Goal: Task Accomplishment & Management: Use online tool/utility

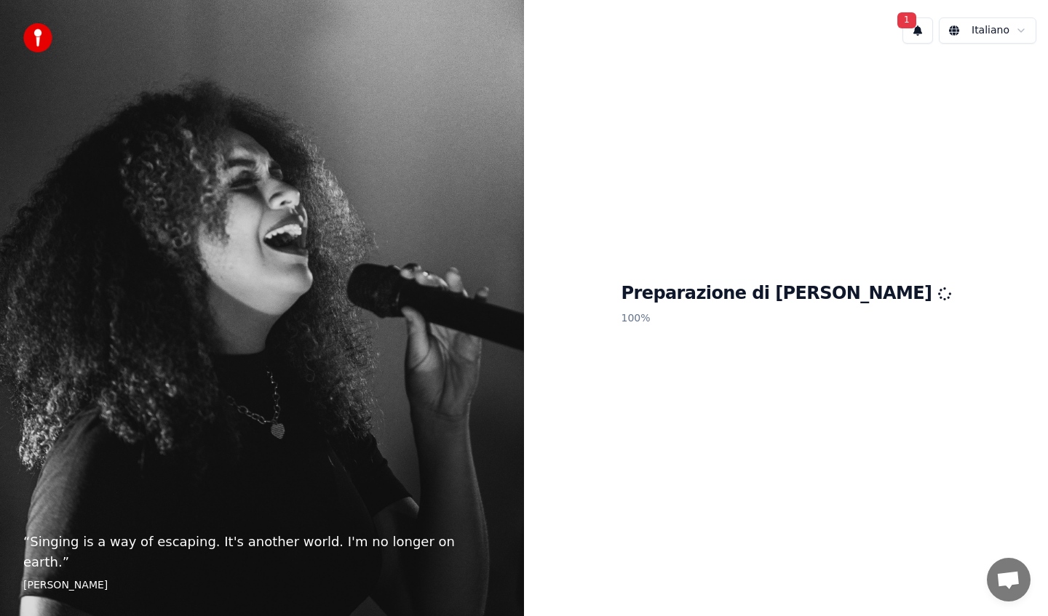
click at [922, 24] on button "1" at bounding box center [917, 30] width 31 height 26
click at [994, 74] on button "Aggiorna" at bounding box center [1000, 76] width 71 height 26
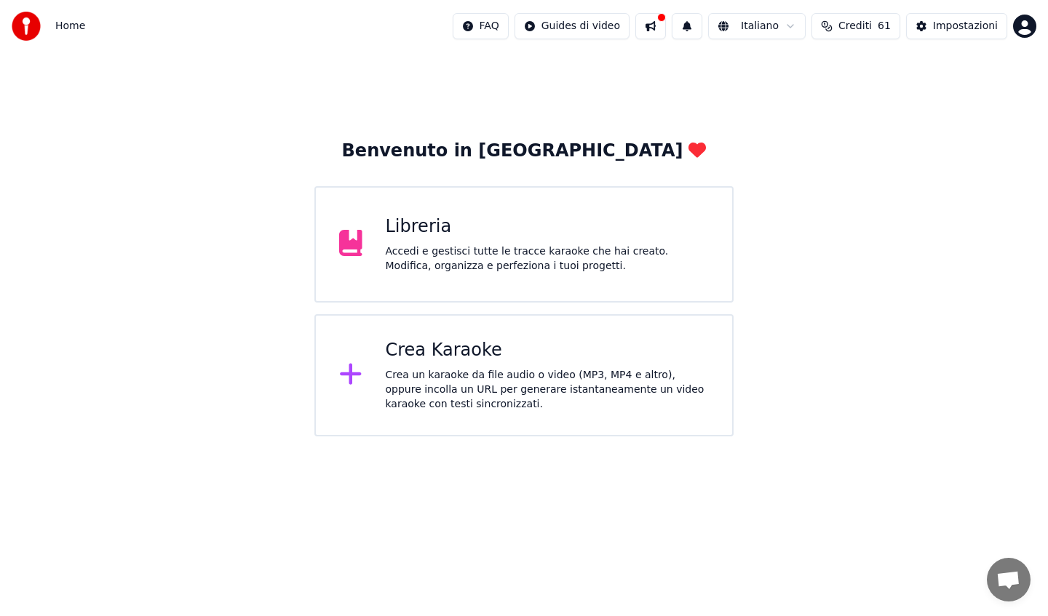
click at [377, 89] on div "Benvenuto in Youka Libreria Accedi e gestisci tutte le tracce karaoke che hai c…" at bounding box center [524, 244] width 1048 height 384
click at [661, 26] on button at bounding box center [650, 26] width 31 height 26
click at [574, 75] on div "Benvenuto in Youka Libreria Accedi e gestisci tutte le tracce karaoke che hai c…" at bounding box center [524, 244] width 1048 height 384
click at [470, 250] on div "Accedi e gestisci tutte le tracce karaoke che hai creato. Modifica, organizza e…" at bounding box center [548, 259] width 324 height 29
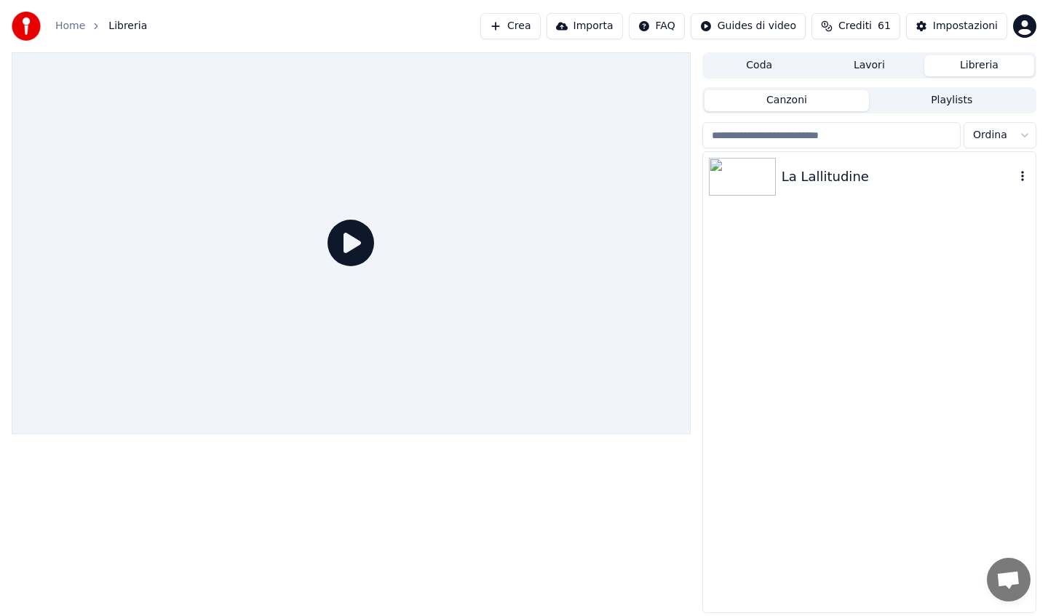
click at [735, 169] on img at bounding box center [742, 177] width 67 height 38
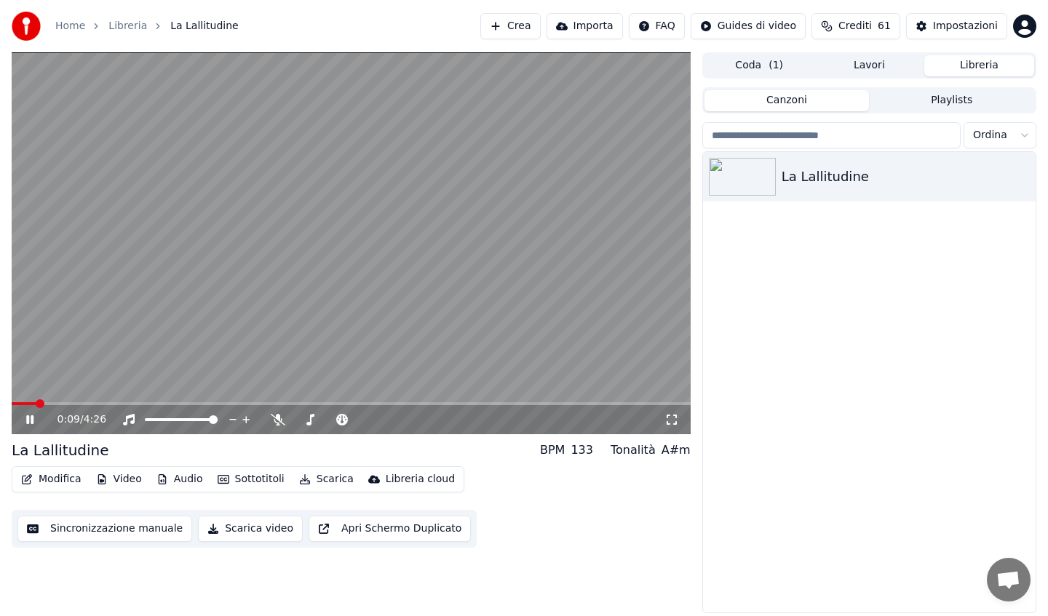
click at [672, 414] on icon at bounding box center [671, 420] width 15 height 12
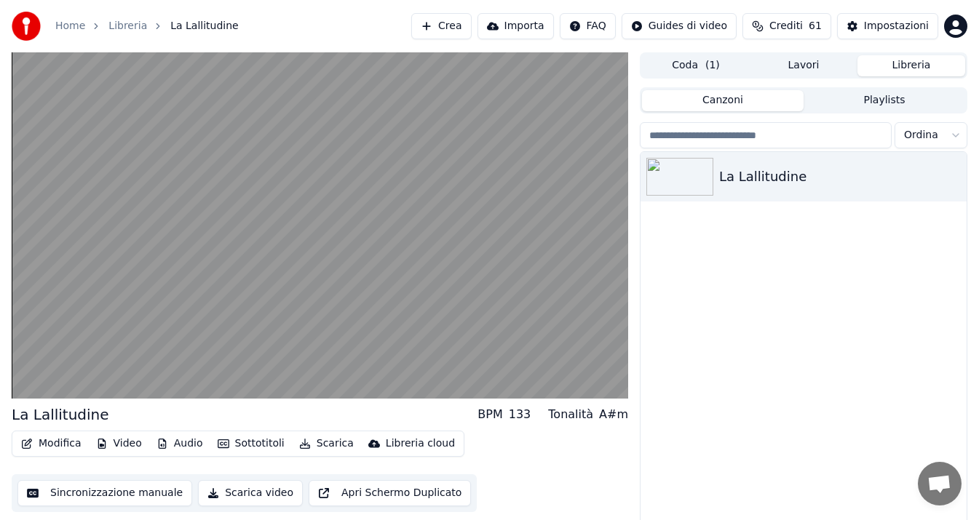
drag, startPoint x: 306, startPoint y: 30, endPoint x: 354, endPoint y: 33, distance: 48.1
click at [354, 33] on div "Home Libreria La Lallitudine Crea Importa FAQ Guides di video Crediti 61 Impost…" at bounding box center [489, 26] width 979 height 52
click at [154, 12] on div "Home Libreria La Lallitudine" at bounding box center [125, 26] width 227 height 29
drag, startPoint x: 130, startPoint y: 14, endPoint x: 202, endPoint y: 14, distance: 72.8
click at [202, 14] on div "Home Libreria La Lallitudine" at bounding box center [125, 26] width 227 height 29
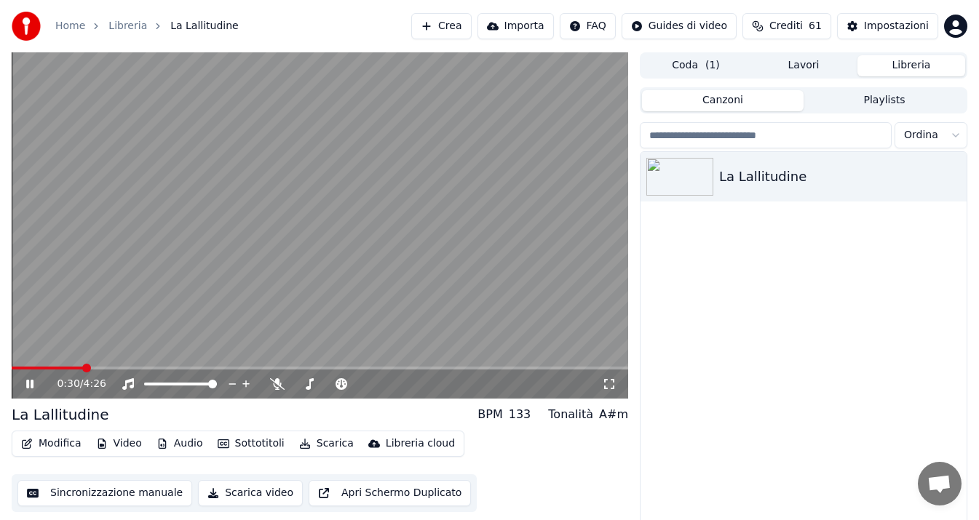
drag, startPoint x: 350, startPoint y: 44, endPoint x: 365, endPoint y: 57, distance: 20.1
click at [365, 57] on div "Home Libreria La Lallitudine Crea Importa FAQ Guides di video Crediti 61 Impost…" at bounding box center [489, 260] width 979 height 520
drag, startPoint x: 692, startPoint y: 377, endPoint x: 779, endPoint y: 138, distance: 253.9
click at [834, 364] on div "La Lallitudine" at bounding box center [803, 346] width 326 height 389
drag, startPoint x: 355, startPoint y: 29, endPoint x: 207, endPoint y: 47, distance: 148.8
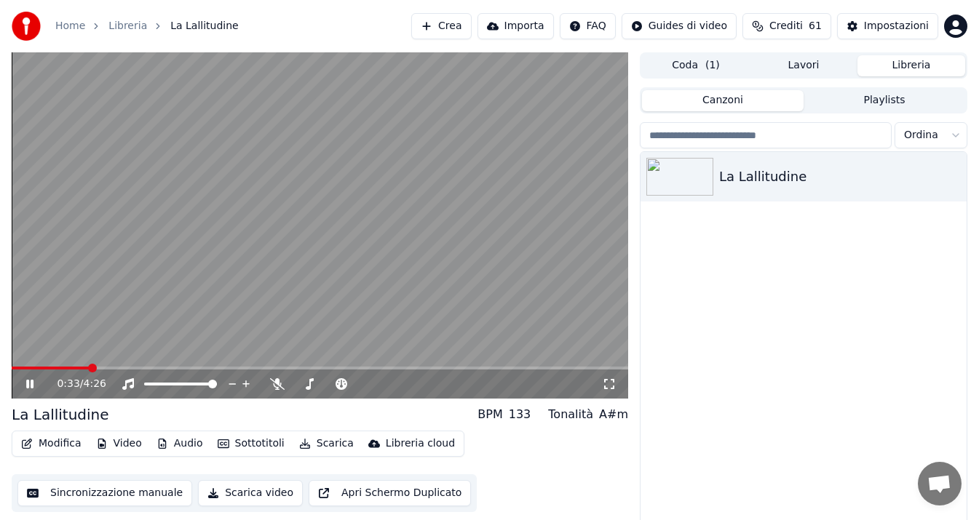
click at [207, 47] on div "Home Libreria La Lallitudine Crea Importa FAQ Guides di video Crediti 61 Impost…" at bounding box center [489, 26] width 979 height 52
drag, startPoint x: 203, startPoint y: 47, endPoint x: 178, endPoint y: 52, distance: 25.8
click at [178, 52] on div "Home Libreria La Lallitudine Crea Importa FAQ Guides di video Crediti 61 Impost…" at bounding box center [489, 26] width 979 height 52
drag, startPoint x: 320, startPoint y: 22, endPoint x: 340, endPoint y: 32, distance: 22.1
click at [340, 32] on div "Home Libreria La Lallitudine Crea Importa FAQ Guides di video Crediti 61 Impost…" at bounding box center [489, 26] width 979 height 52
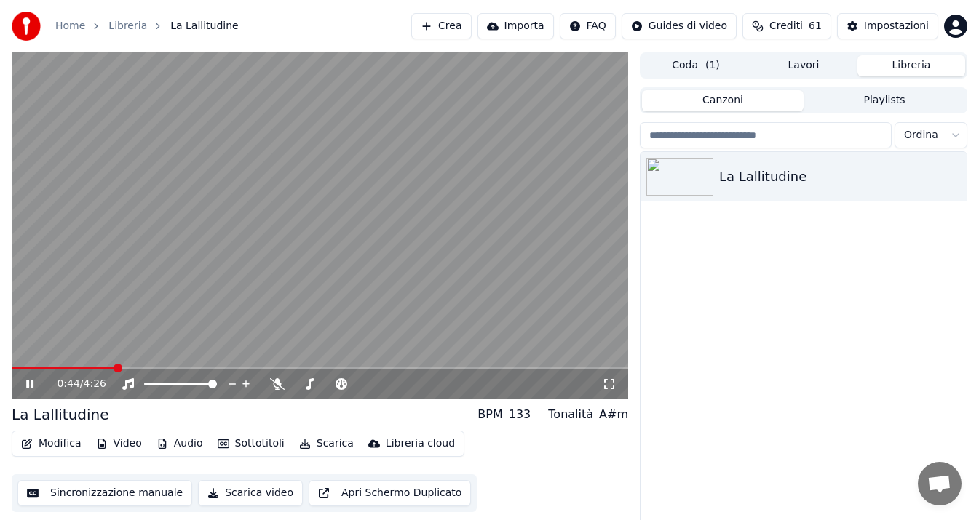
click at [610, 380] on icon at bounding box center [609, 384] width 15 height 12
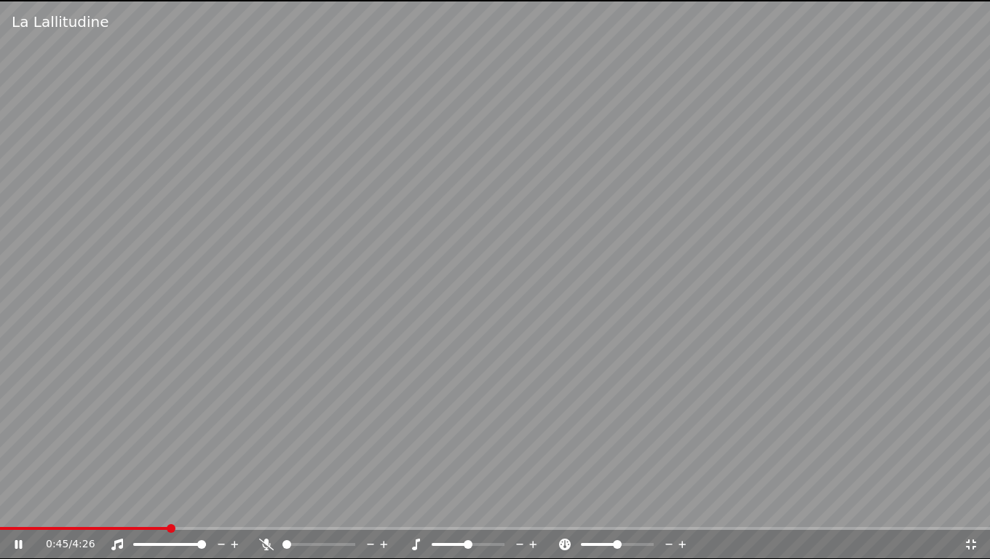
click at [15, 540] on icon at bounding box center [29, 545] width 34 height 12
drag, startPoint x: 367, startPoint y: 531, endPoint x: 186, endPoint y: 532, distance: 180.5
click at [196, 534] on div "0:45 / 4:26" at bounding box center [495, 544] width 990 height 29
click at [0, 533] on span at bounding box center [4, 528] width 9 height 9
click at [15, 541] on icon at bounding box center [18, 544] width 9 height 10
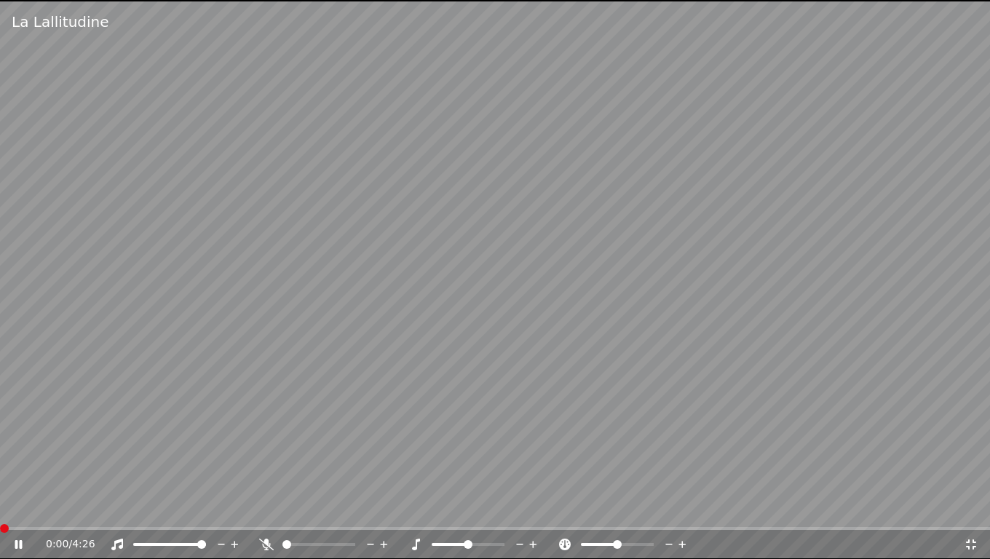
click at [0, 527] on span at bounding box center [4, 528] width 9 height 9
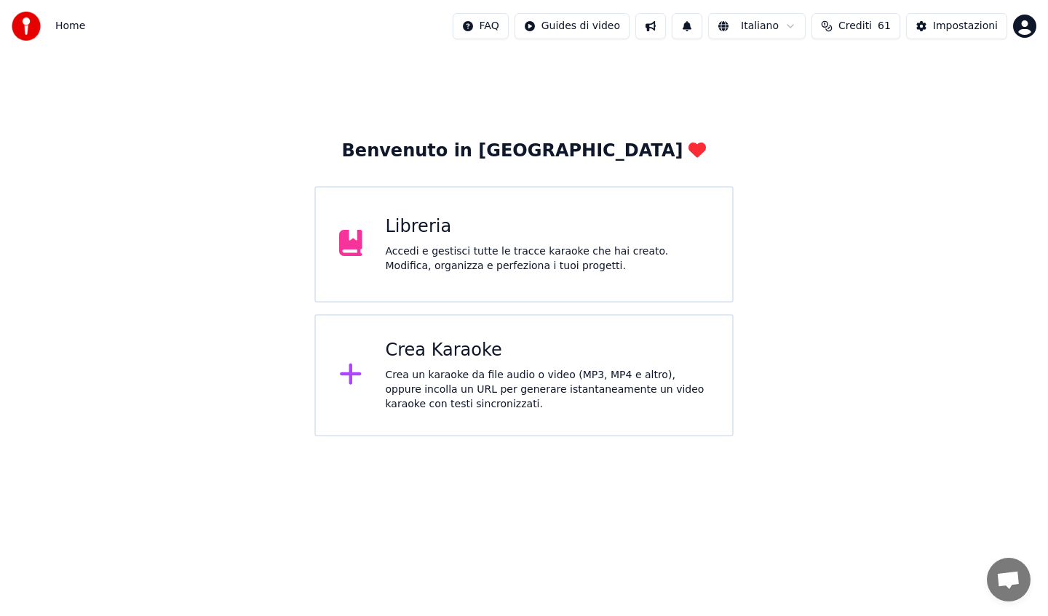
click at [463, 231] on div "Libreria" at bounding box center [548, 226] width 324 height 23
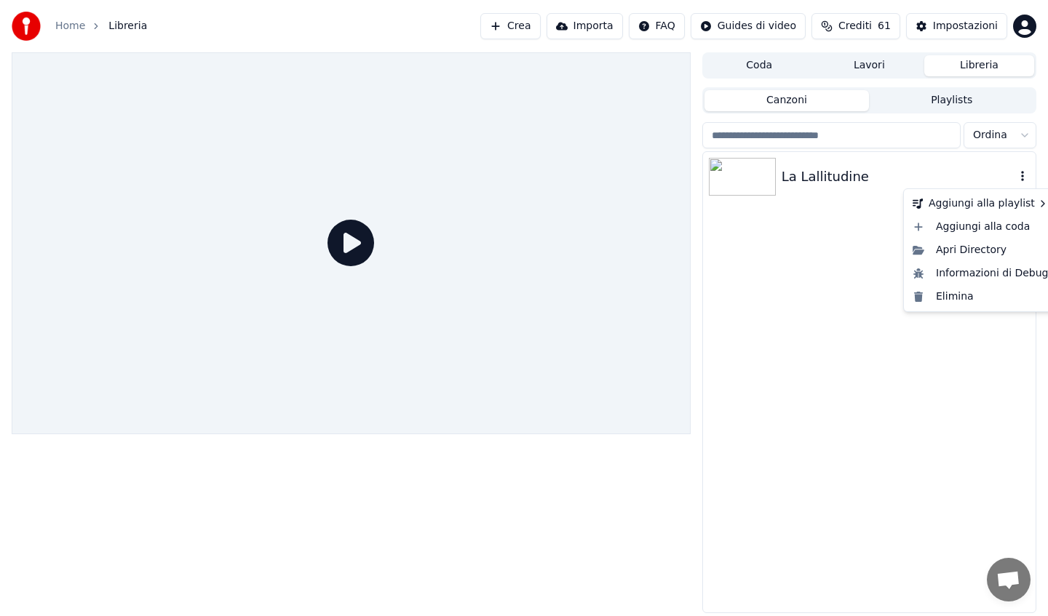
click at [1020, 175] on icon "button" at bounding box center [1022, 176] width 15 height 12
click at [899, 170] on div "La Lallitudine" at bounding box center [899, 177] width 234 height 20
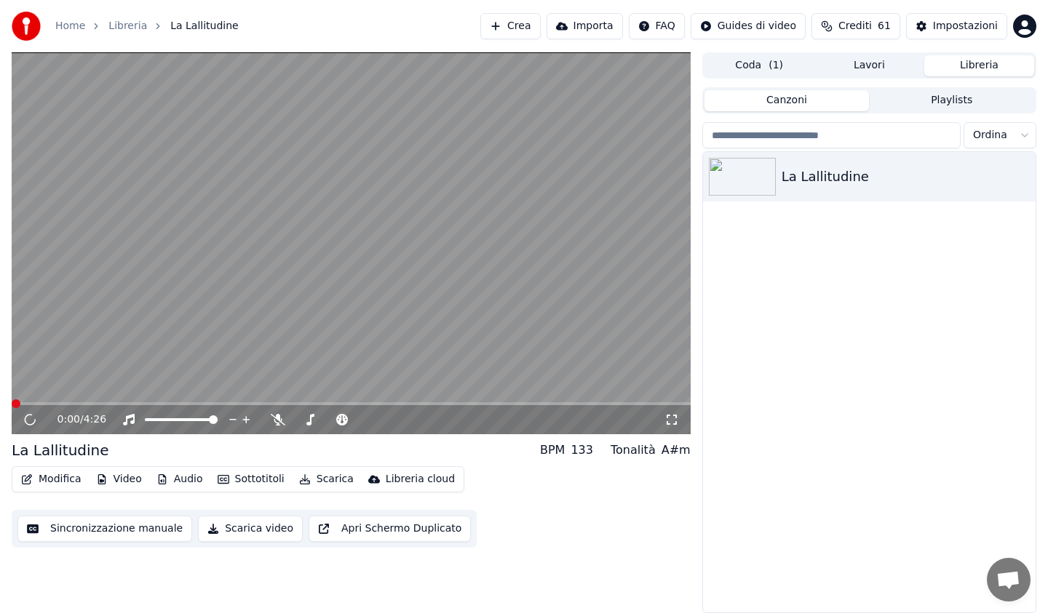
click at [79, 533] on button "Sincronizzazione manuale" at bounding box center [104, 529] width 175 height 26
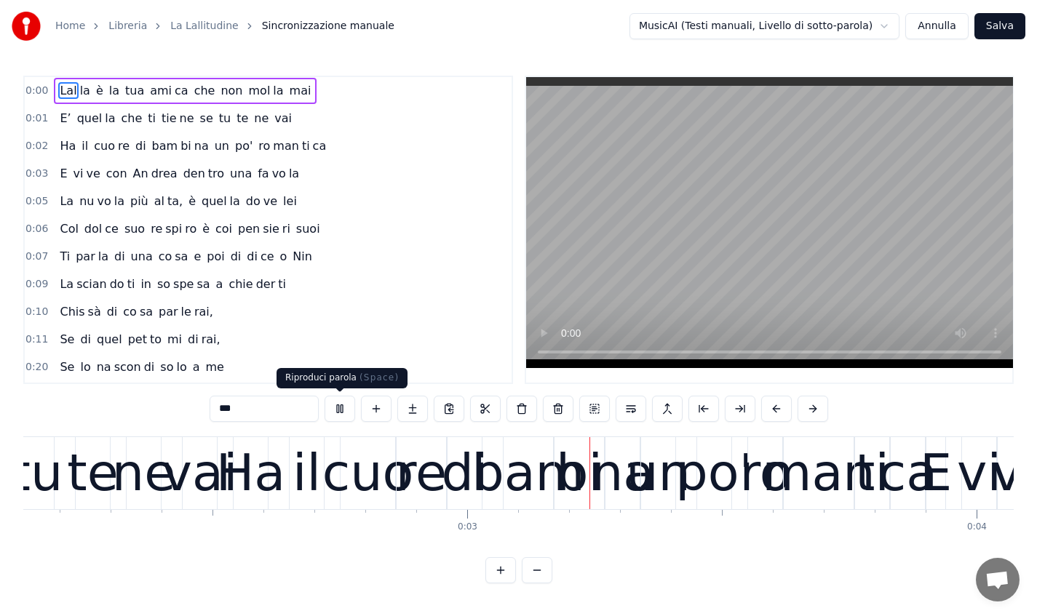
click at [343, 407] on button at bounding box center [340, 409] width 31 height 26
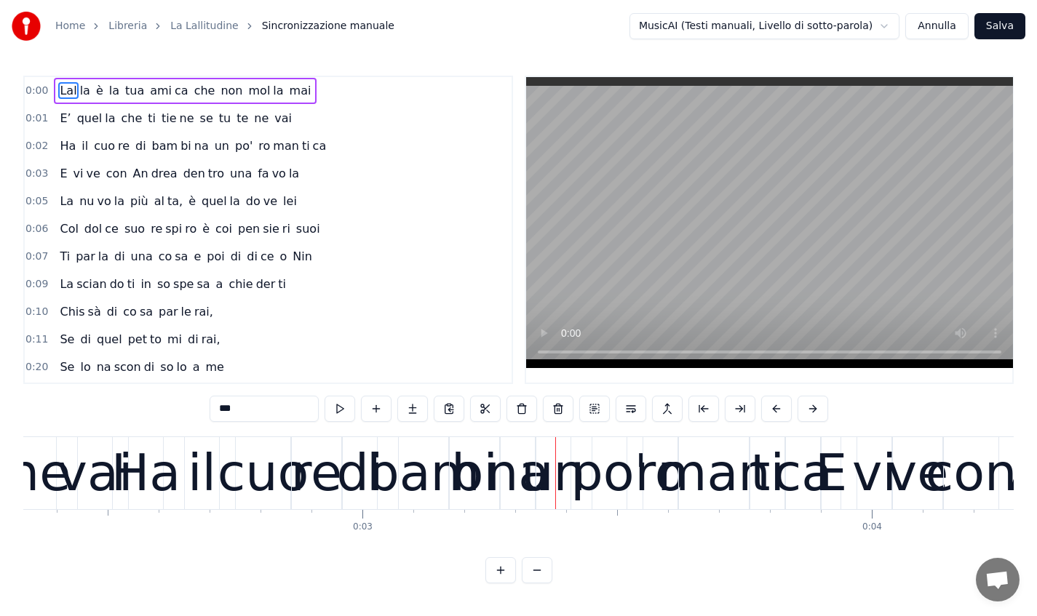
click at [48, 91] on div "0:00 Lal la è la tua ami ca che non mol la mai" at bounding box center [268, 91] width 487 height 28
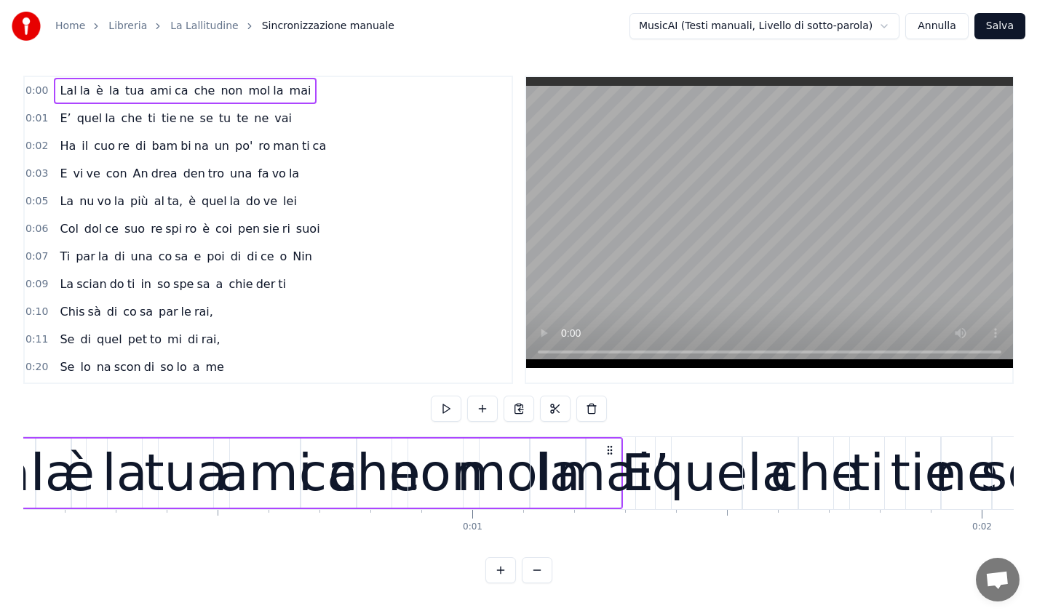
scroll to position [0, 0]
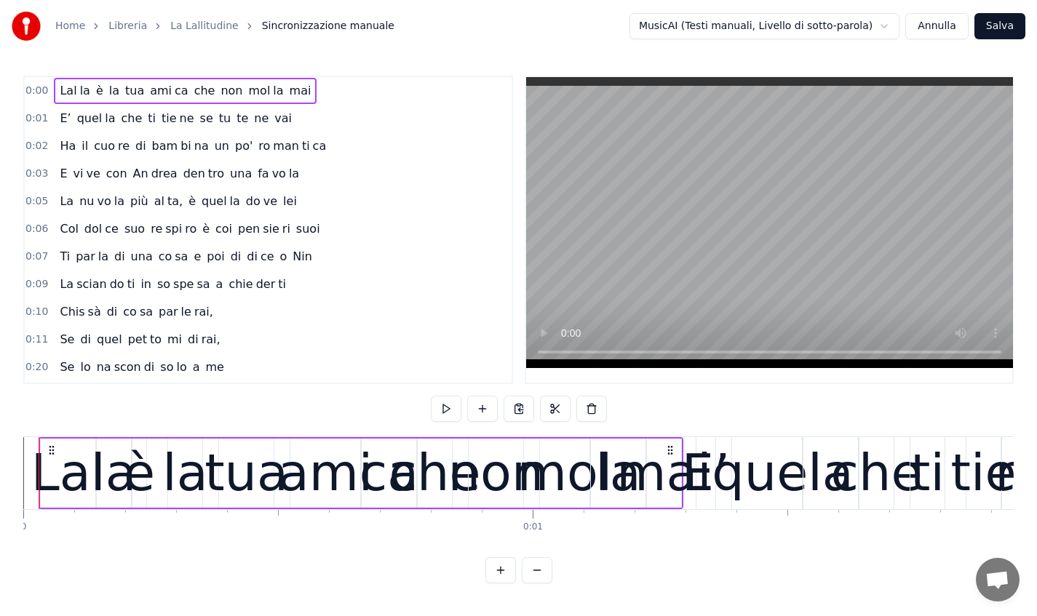
click at [65, 89] on span "Lal" at bounding box center [68, 90] width 20 height 17
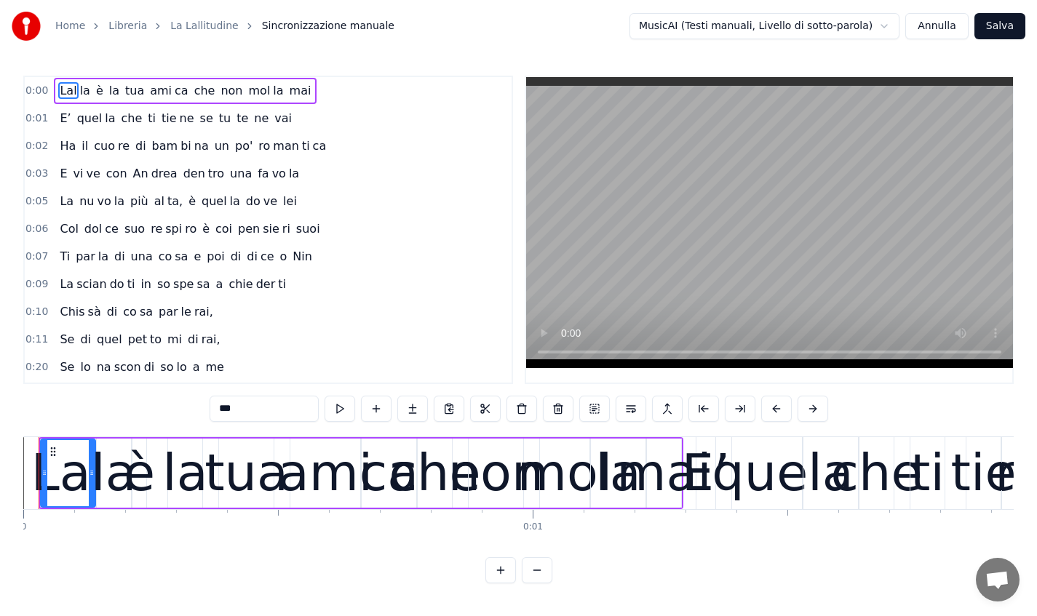
click at [200, 25] on link "La Lallitudine" at bounding box center [204, 26] width 68 height 15
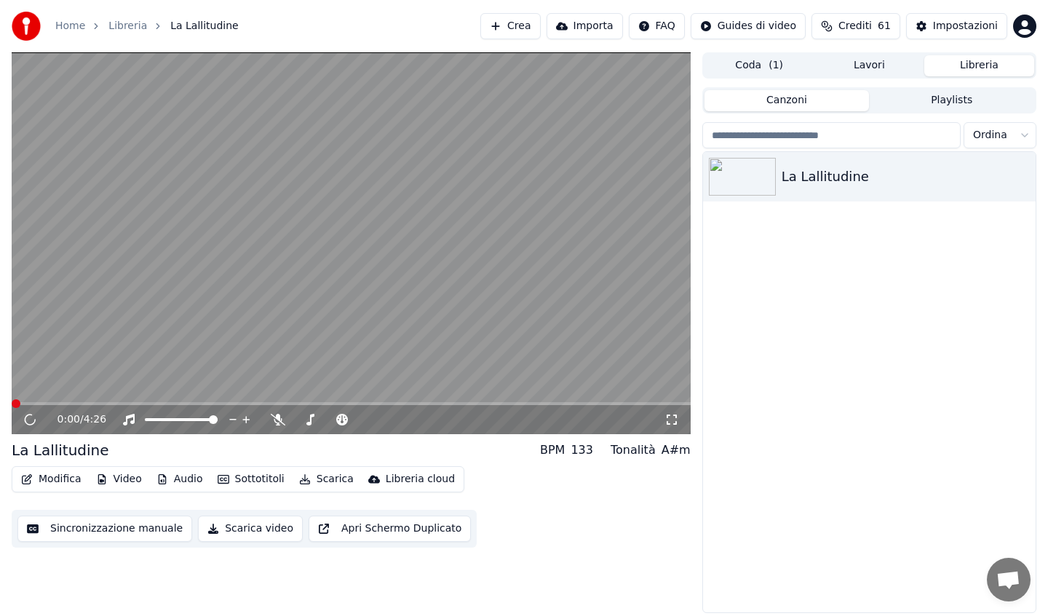
click at [55, 479] on button "Modifica" at bounding box center [51, 479] width 72 height 20
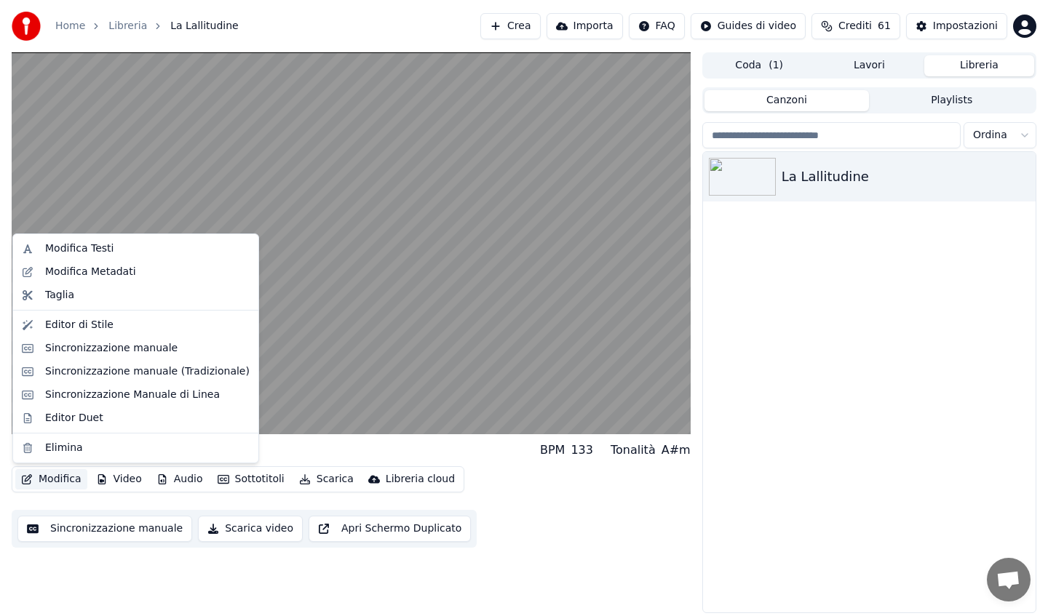
click at [76, 529] on button "Sincronizzazione manuale" at bounding box center [104, 529] width 175 height 26
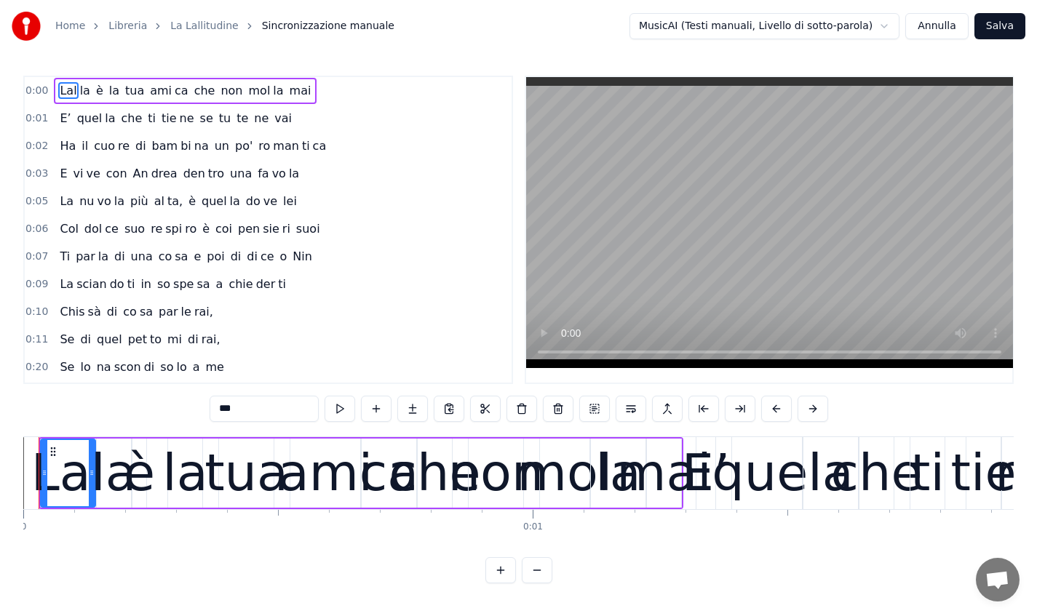
drag, startPoint x: 191, startPoint y: 436, endPoint x: 212, endPoint y: 440, distance: 21.6
click at [212, 440] on div "Lal la è la tua ami ca che non mol la mai" at bounding box center [361, 473] width 645 height 72
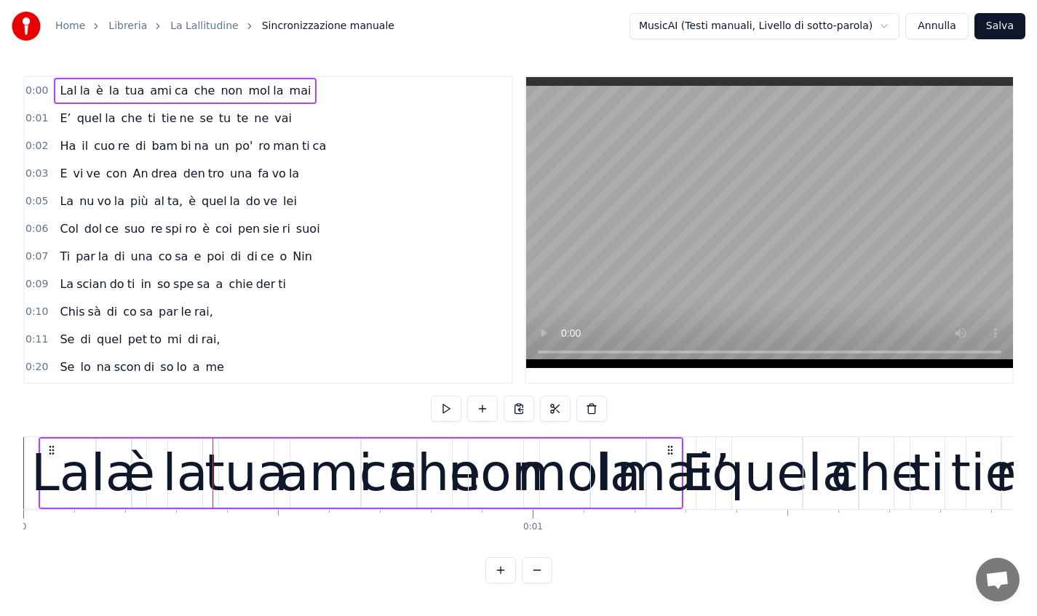
click at [73, 439] on div "Lal" at bounding box center [67, 473] width 73 height 76
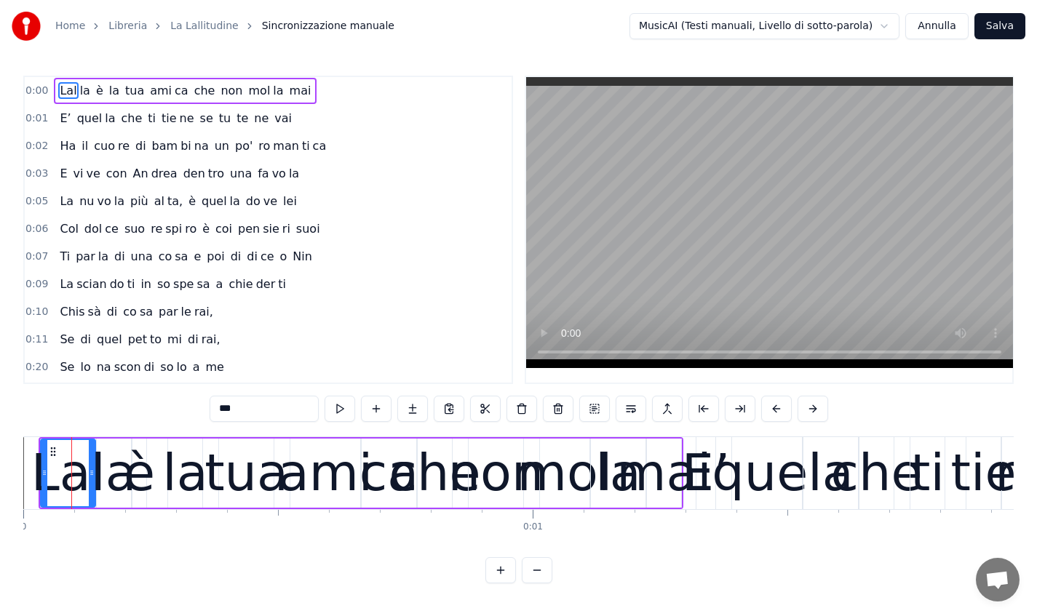
click at [38, 438] on div "Lal" at bounding box center [67, 473] width 73 height 76
drag, startPoint x: 759, startPoint y: 62, endPoint x: 576, endPoint y: 2, distance: 192.8
click at [811, 405] on button at bounding box center [813, 409] width 31 height 26
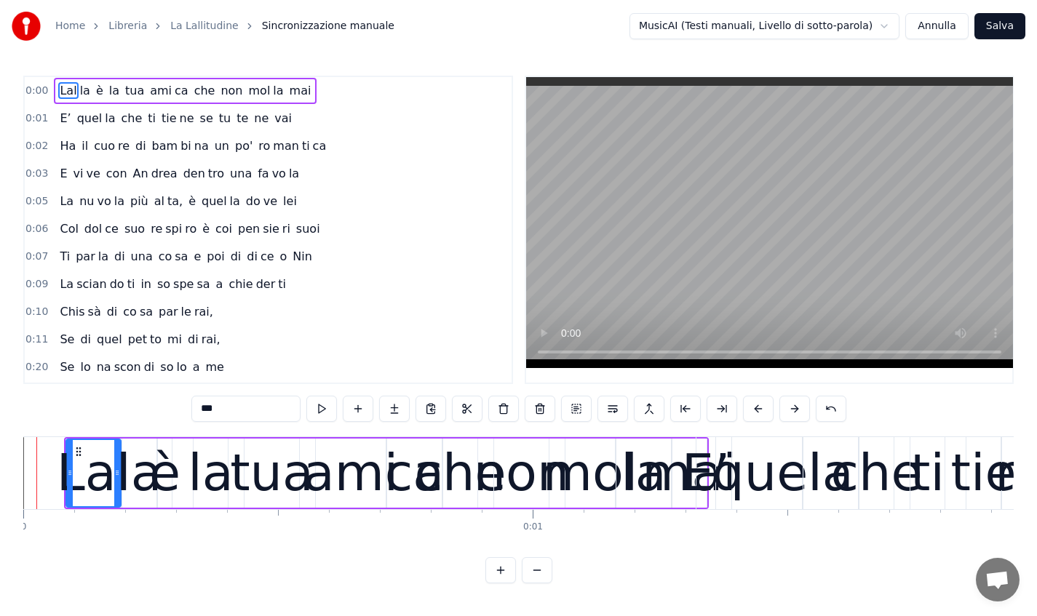
click at [811, 405] on div "***" at bounding box center [518, 409] width 655 height 26
click at [795, 409] on button at bounding box center [794, 409] width 31 height 26
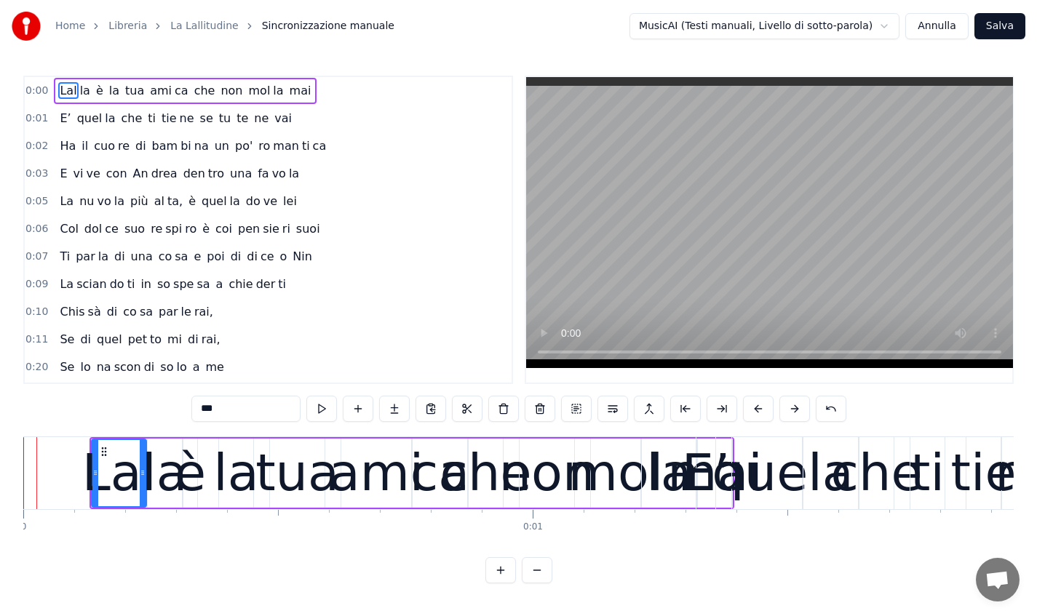
click at [795, 409] on button at bounding box center [794, 409] width 31 height 26
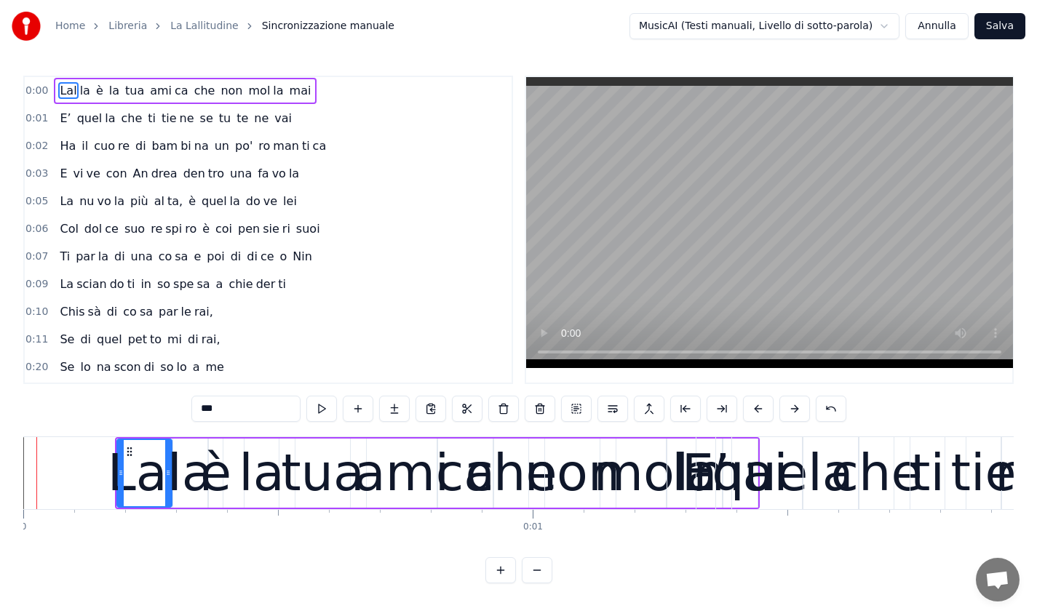
click at [795, 409] on button at bounding box center [794, 409] width 31 height 26
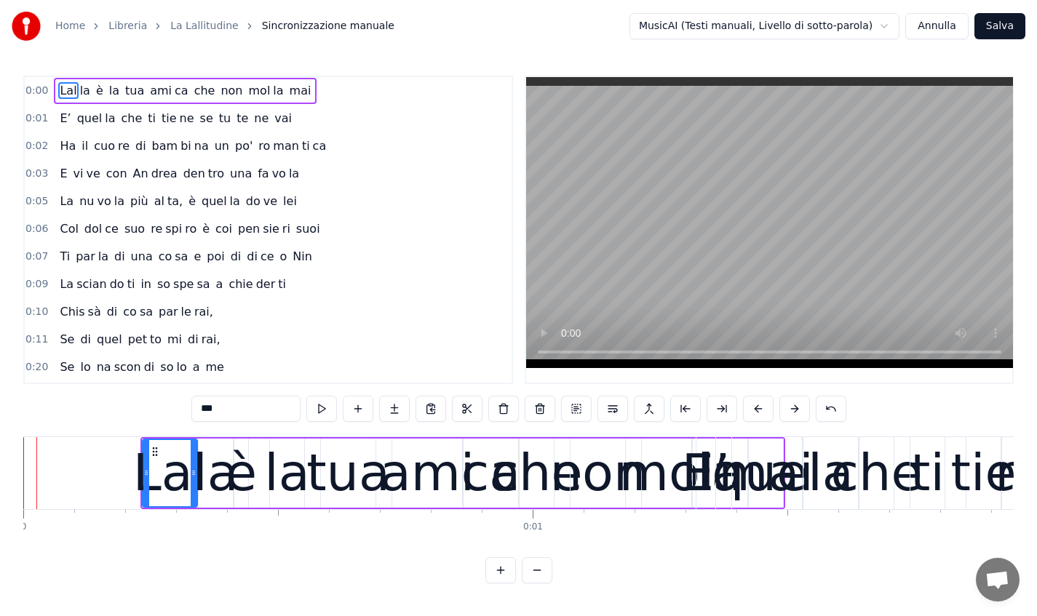
click at [795, 409] on button at bounding box center [794, 409] width 31 height 26
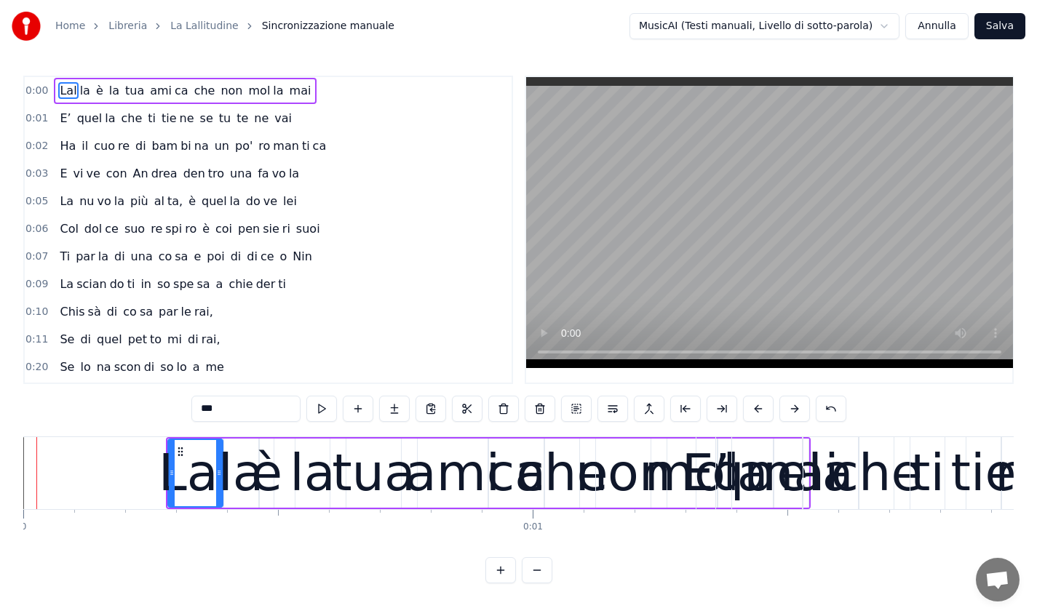
click at [795, 409] on button at bounding box center [794, 409] width 31 height 26
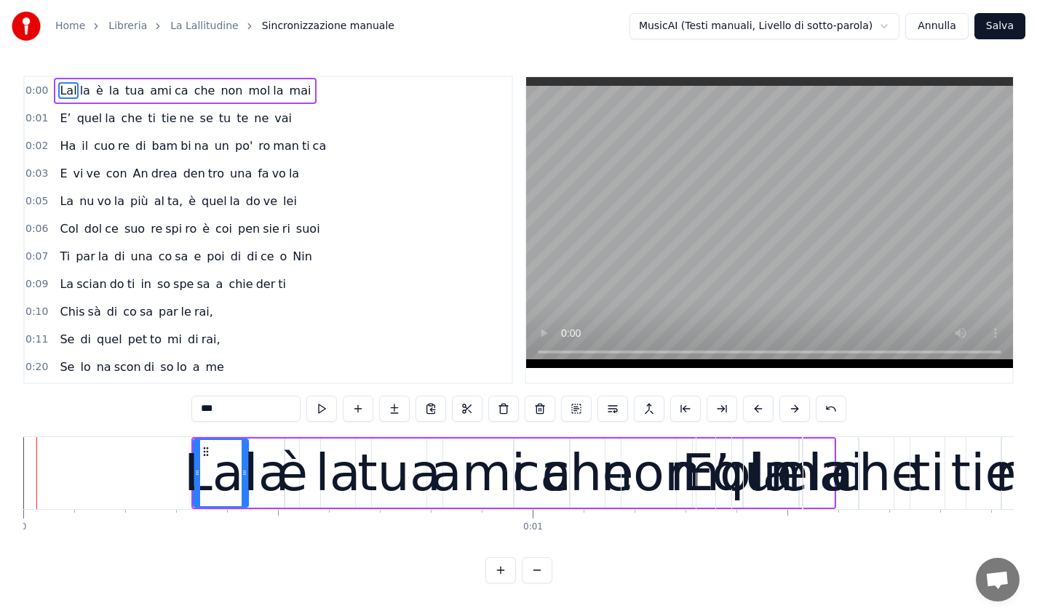
click at [795, 409] on button at bounding box center [794, 409] width 31 height 26
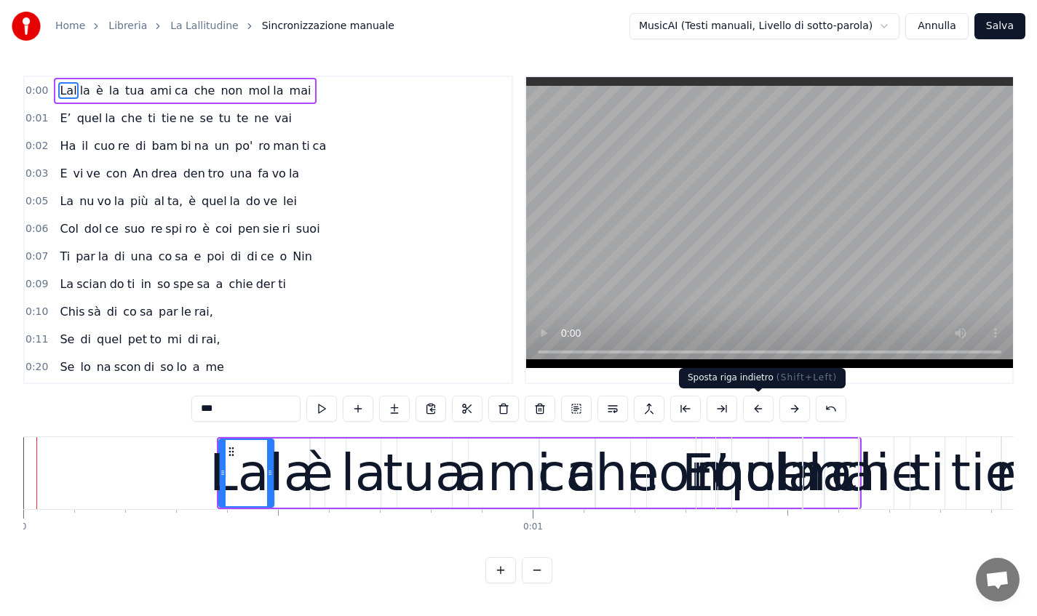
click at [761, 413] on button at bounding box center [758, 409] width 31 height 26
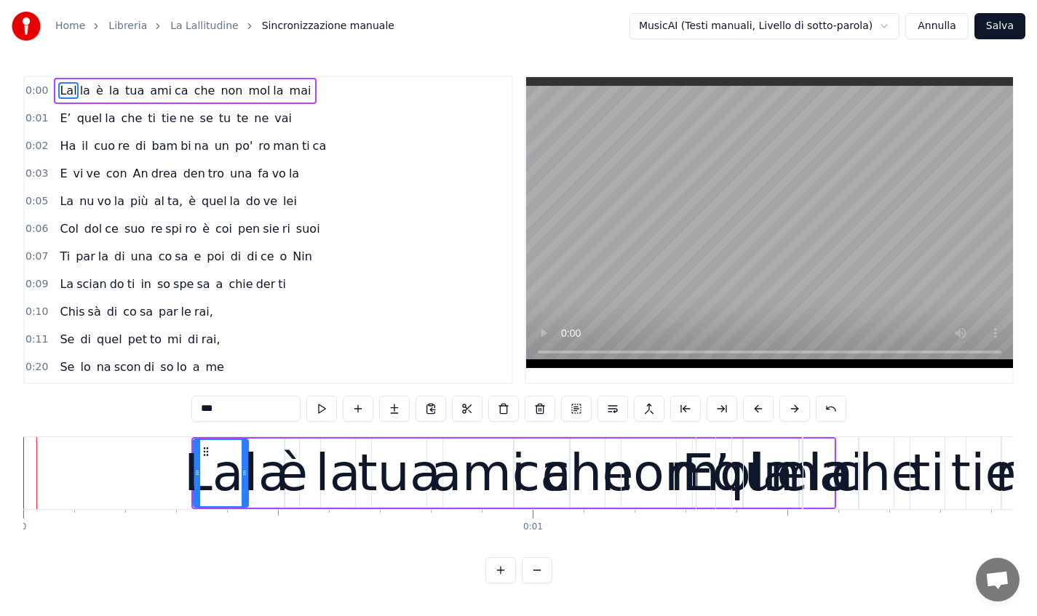
click at [761, 413] on button at bounding box center [758, 409] width 31 height 26
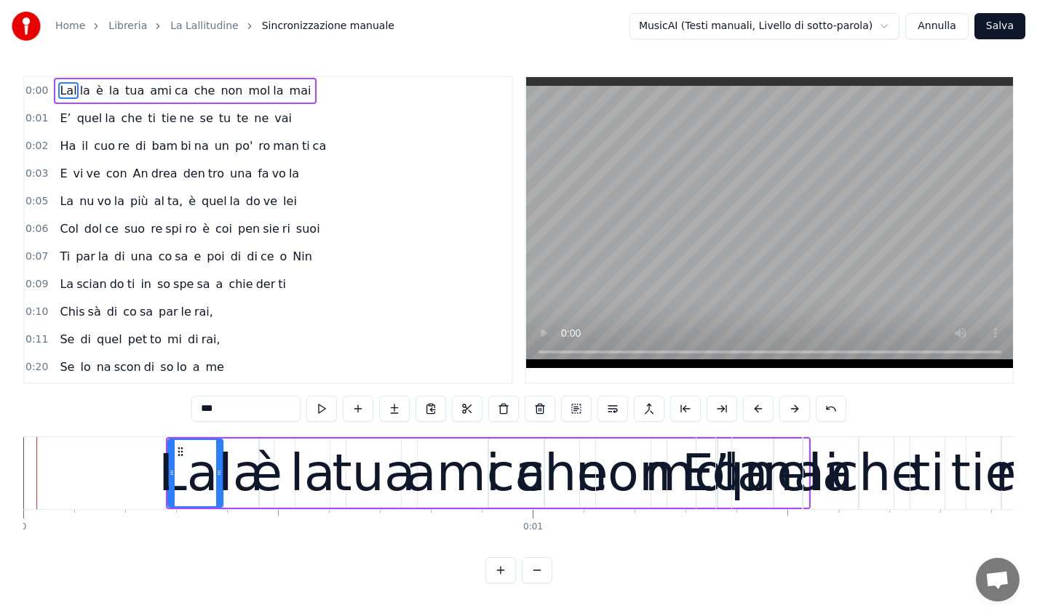
click at [761, 413] on button at bounding box center [758, 409] width 31 height 26
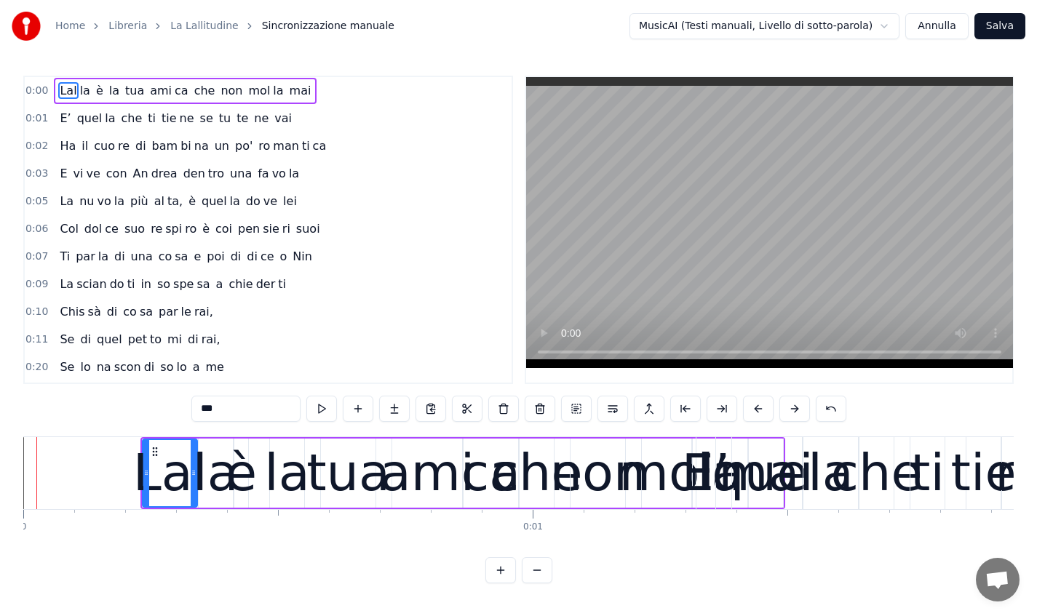
click at [761, 413] on button at bounding box center [758, 409] width 31 height 26
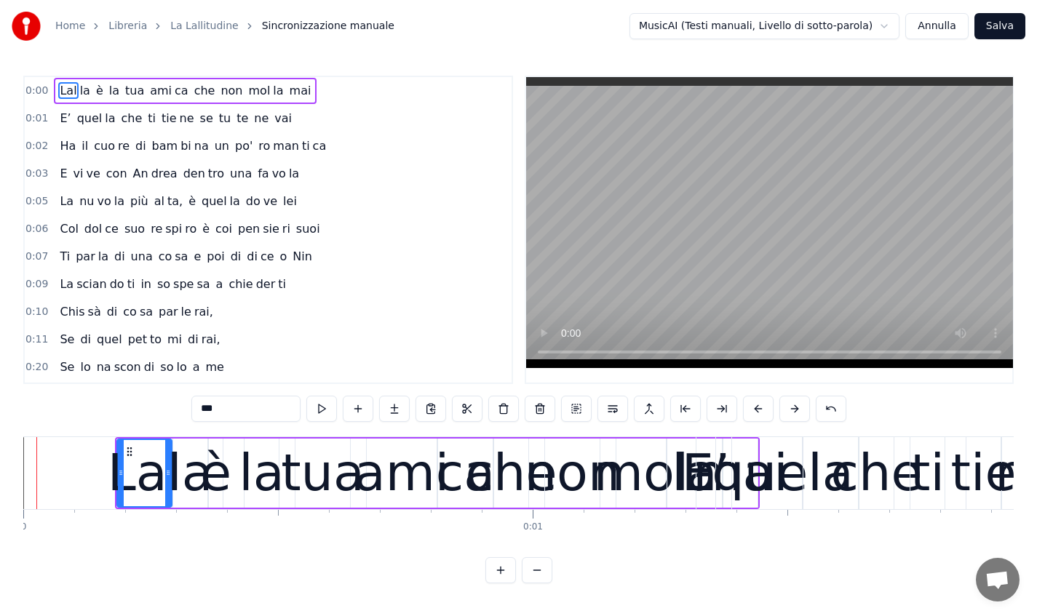
click at [761, 413] on button at bounding box center [758, 409] width 31 height 26
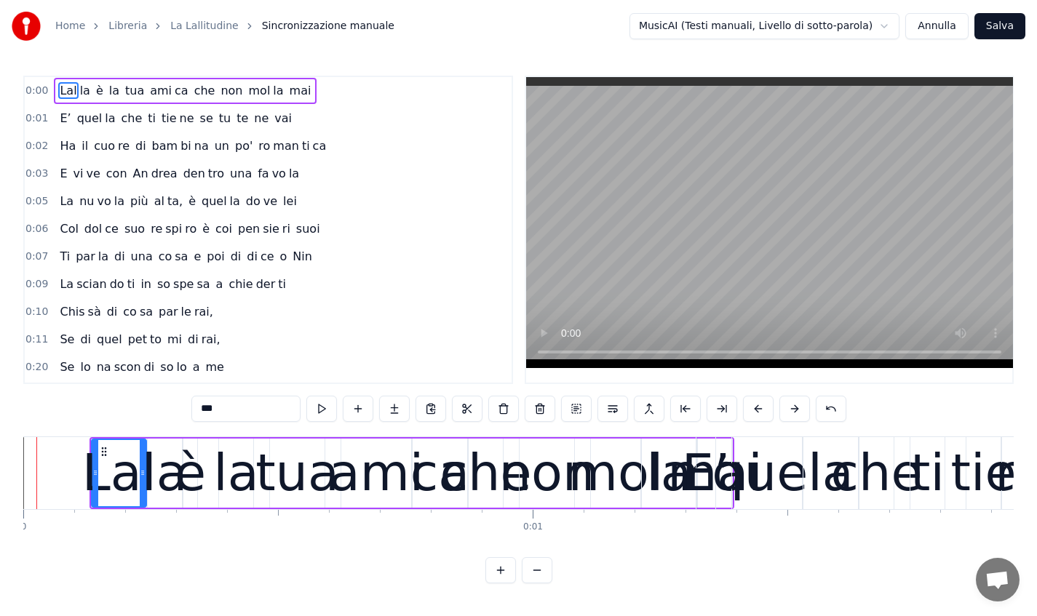
click at [761, 413] on button at bounding box center [758, 409] width 31 height 26
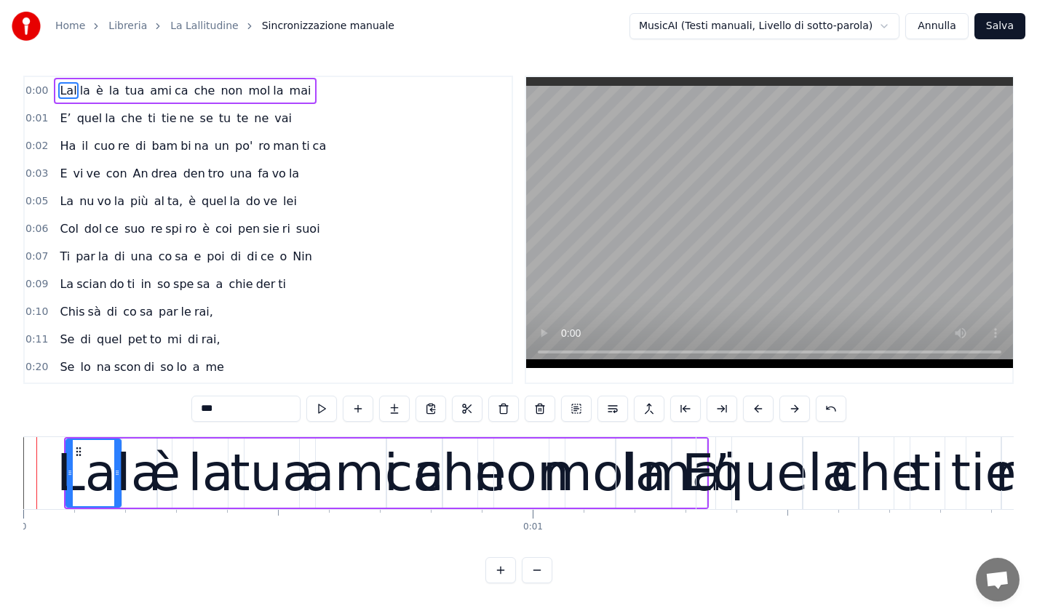
click at [761, 413] on button at bounding box center [758, 409] width 31 height 26
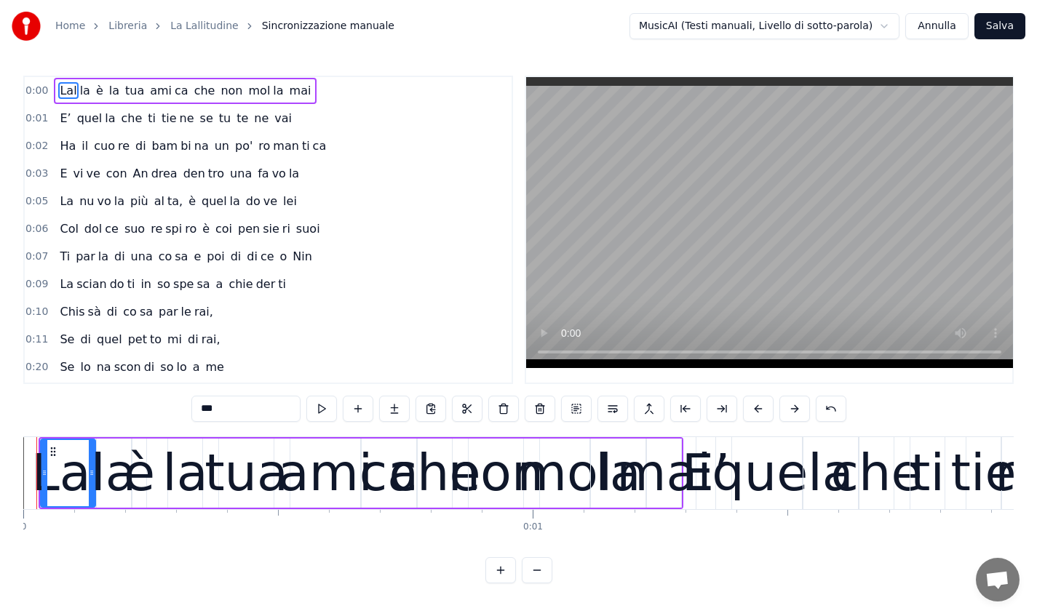
click at [761, 413] on button at bounding box center [758, 409] width 31 height 26
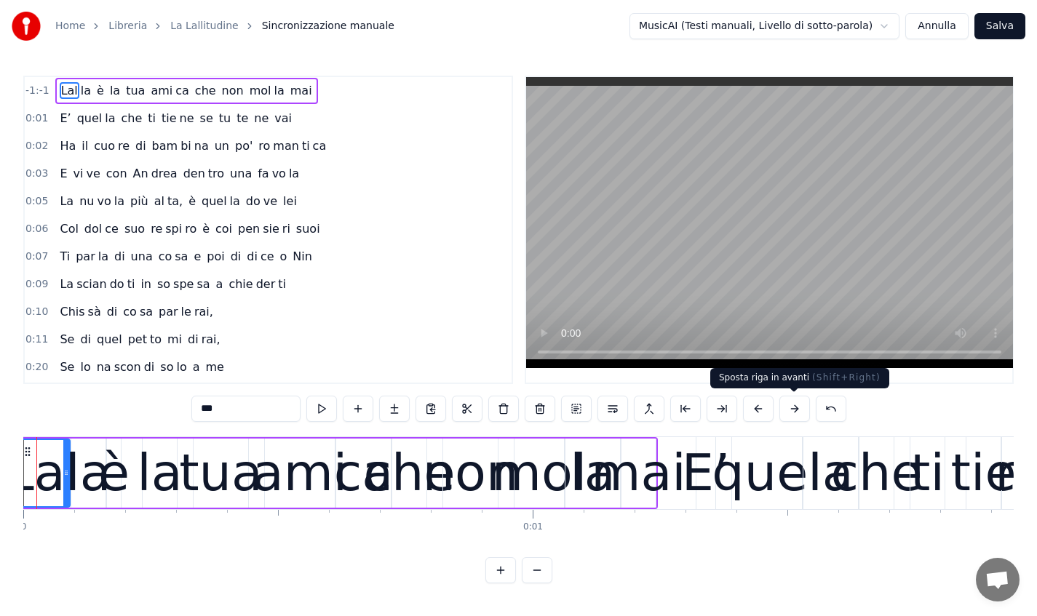
click at [787, 410] on button at bounding box center [794, 409] width 31 height 26
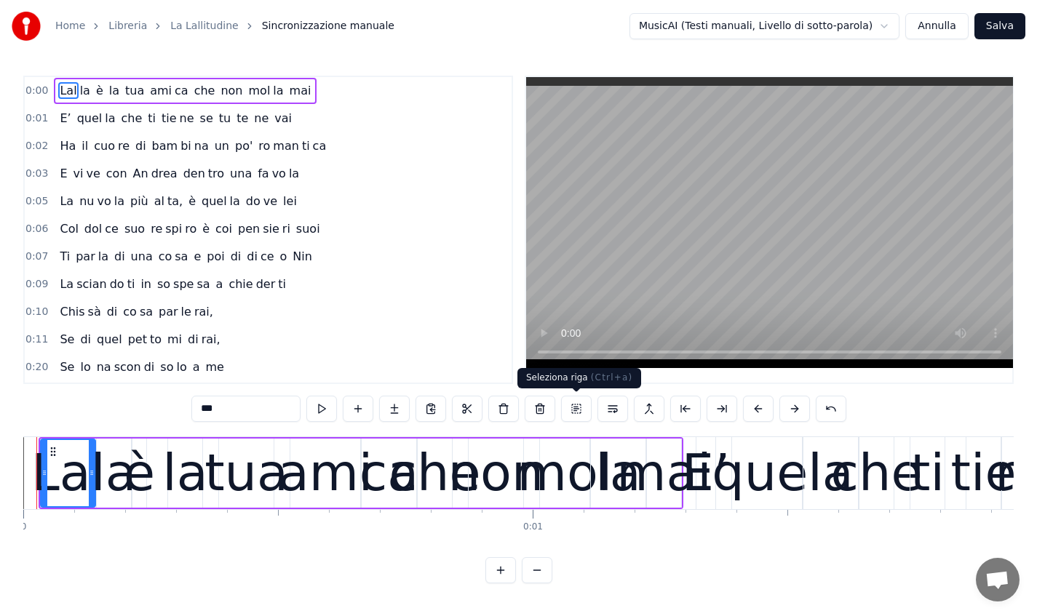
click at [577, 412] on button at bounding box center [576, 409] width 31 height 26
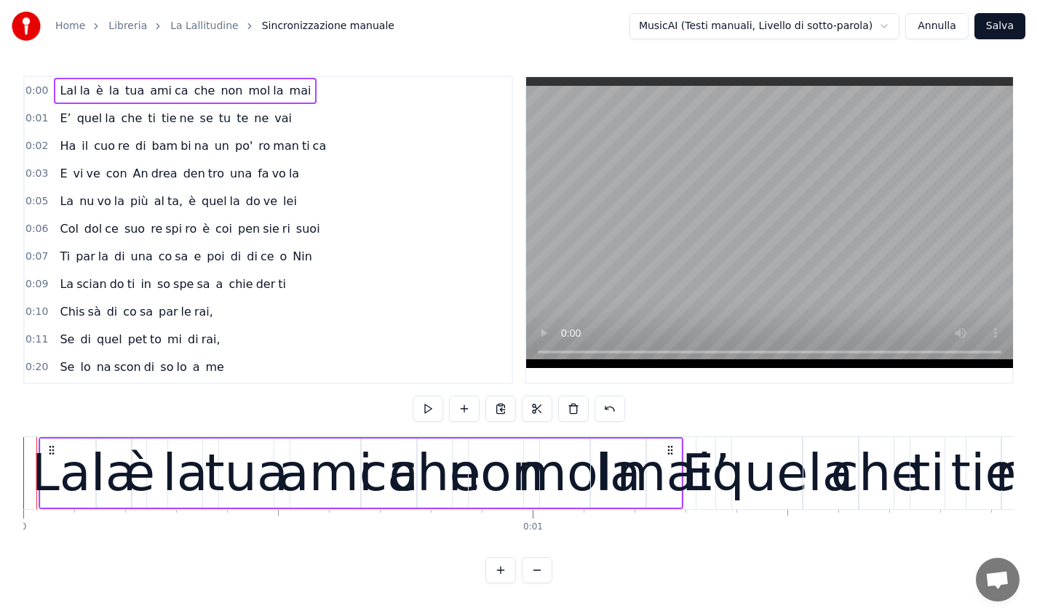
click at [116, 449] on div "la" at bounding box center [113, 473] width 45 height 76
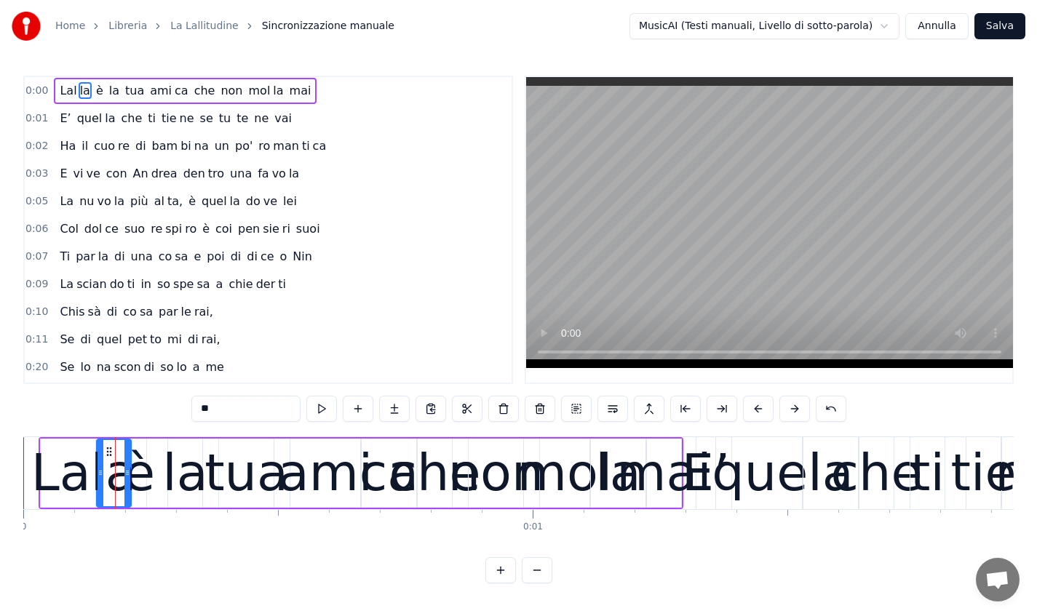
click at [65, 449] on div "Lal" at bounding box center [67, 473] width 73 height 76
type input "***"
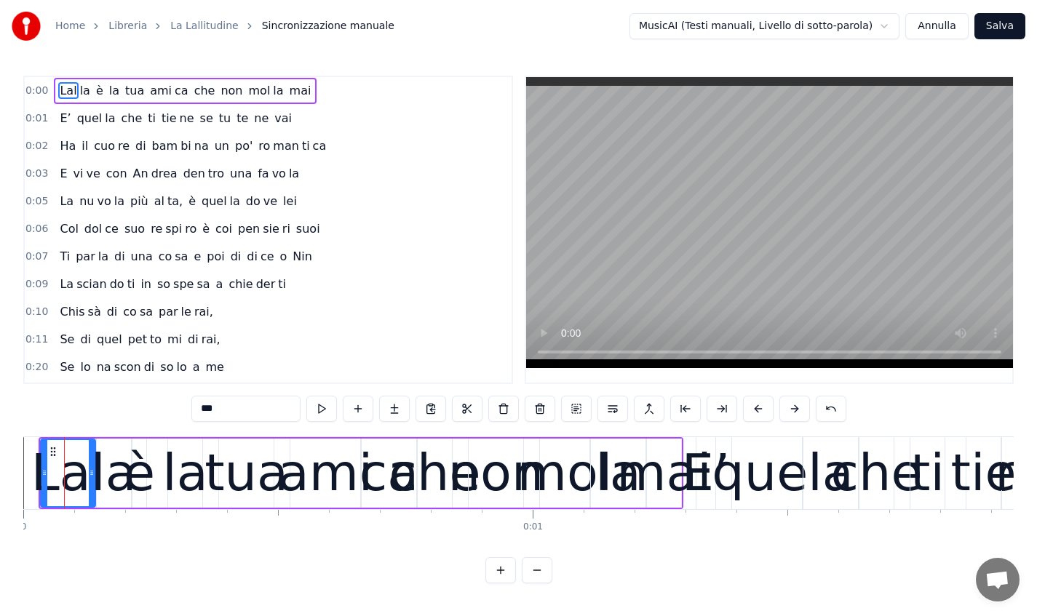
click at [391, 88] on div "0:00 Lal la è la tua ami ca che non mol la mai" at bounding box center [268, 91] width 487 height 28
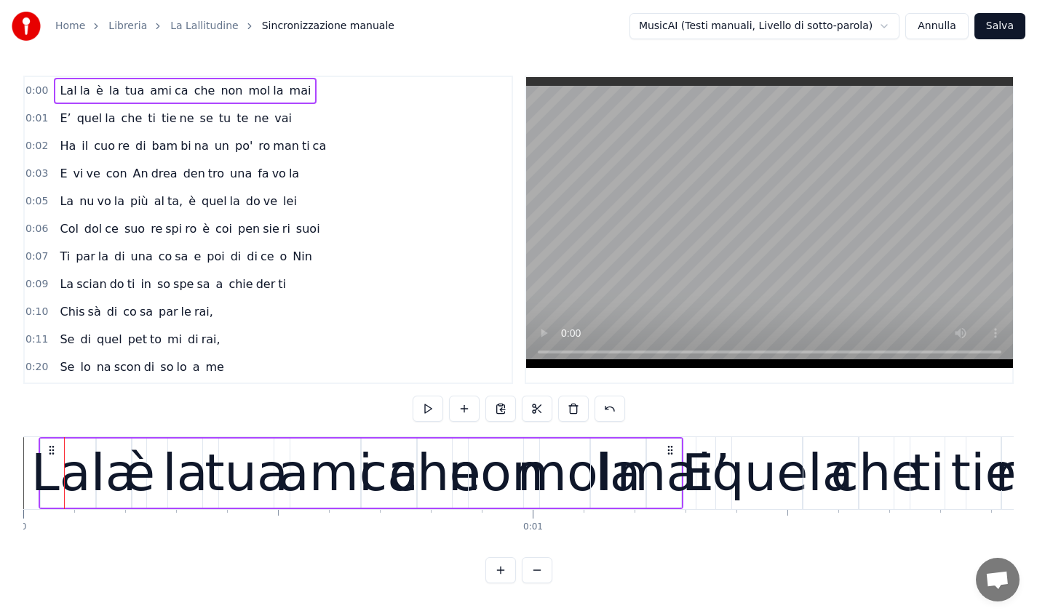
click at [284, 116] on div "0:01 E’ quel la che ti tie ne se tu te ne vai" at bounding box center [268, 119] width 487 height 28
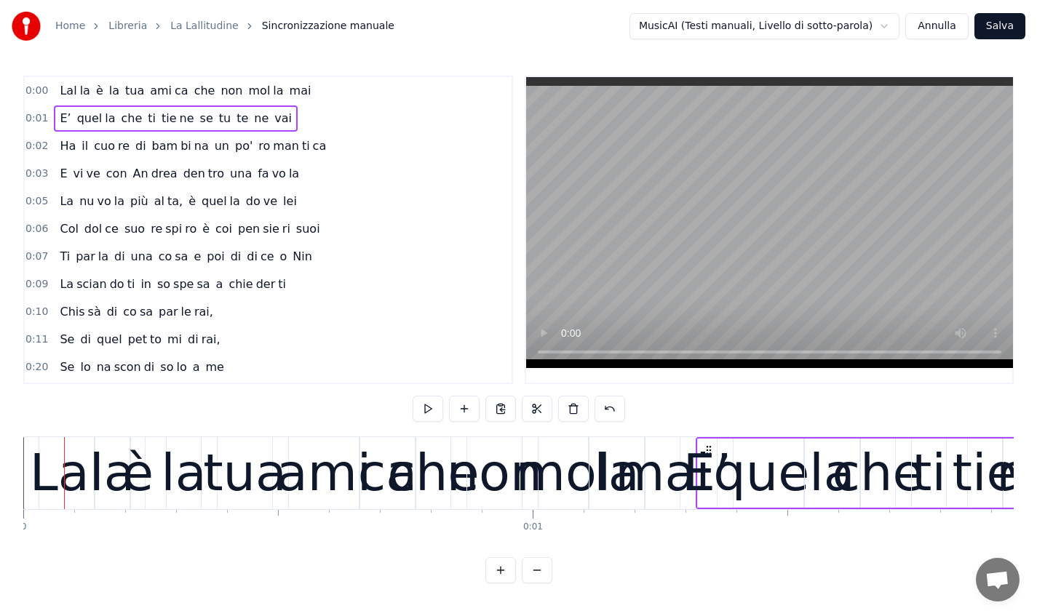
click at [293, 100] on div "Lal la è la tua ami ca che non mol la mai" at bounding box center [185, 91] width 263 height 26
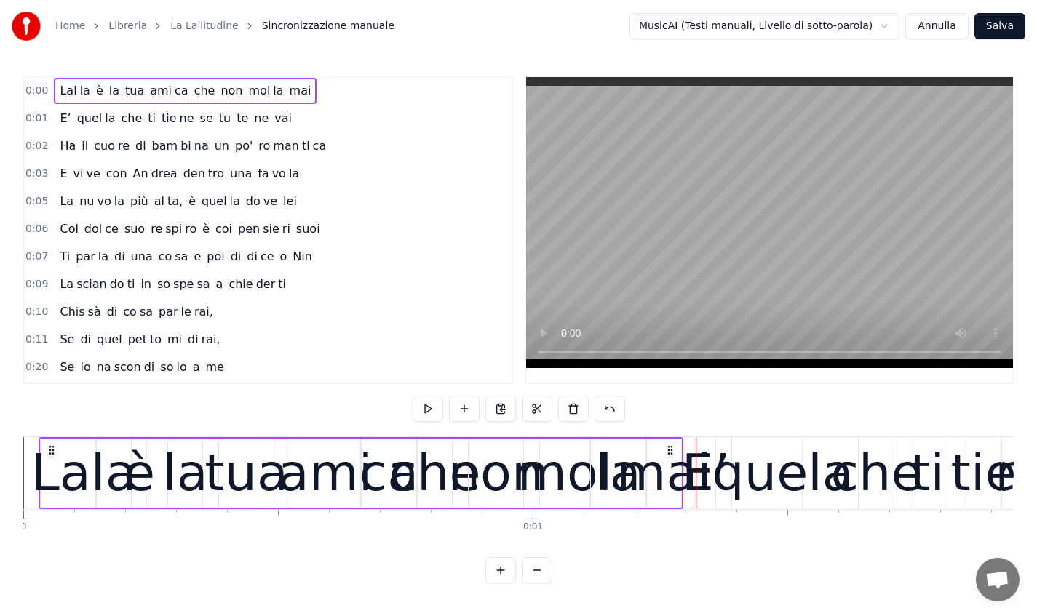
click at [295, 122] on div "0:01 E’ quel la che ti tie ne se tu te ne vai" at bounding box center [268, 119] width 487 height 28
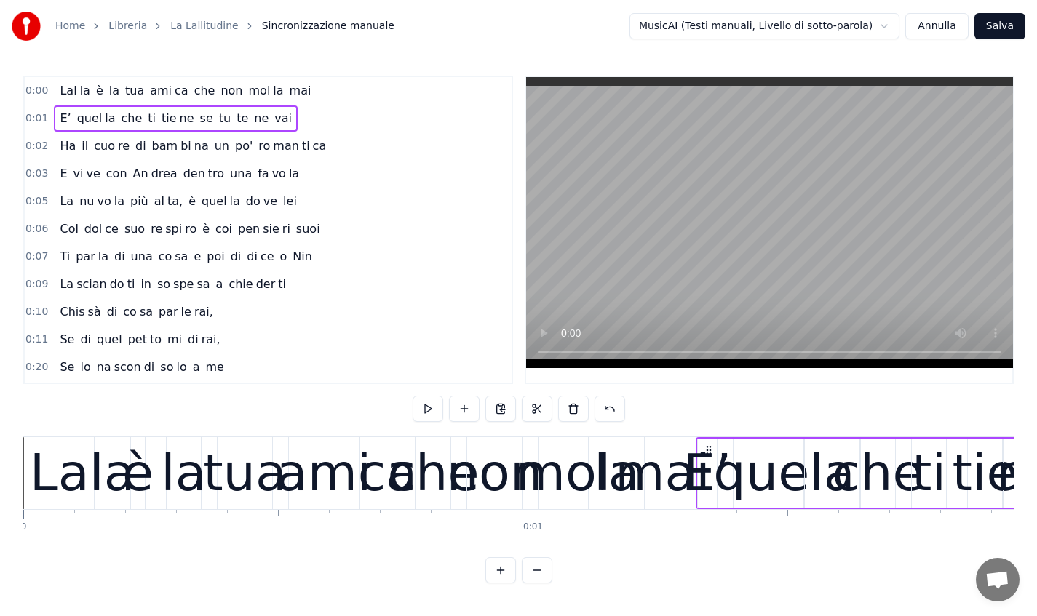
click at [311, 151] on span "ca" at bounding box center [319, 146] width 17 height 17
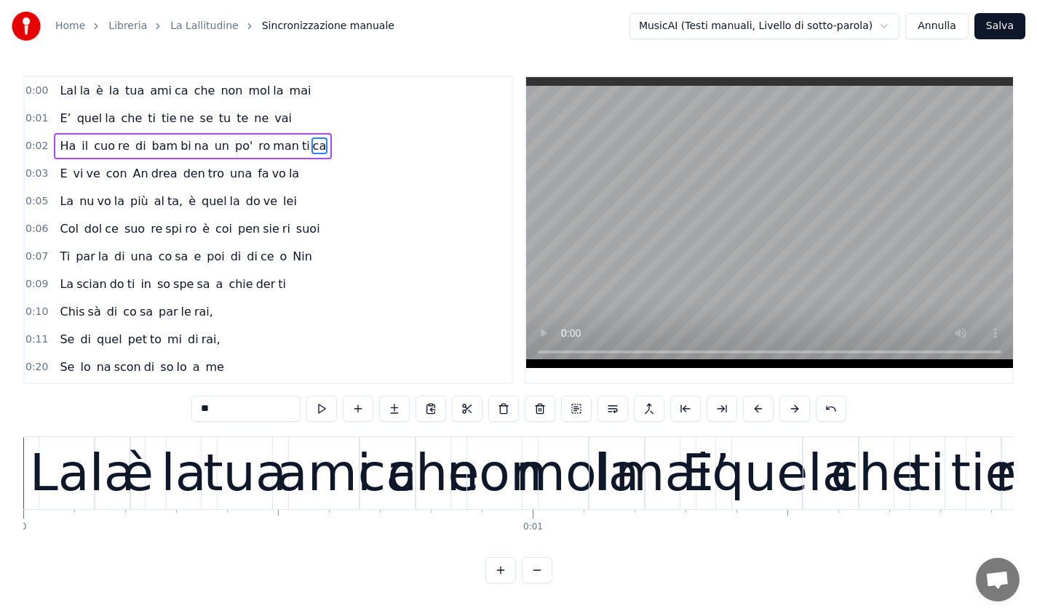
click at [293, 169] on div "0:03 E vi ve con An drea den tro una fa vo la" at bounding box center [268, 174] width 487 height 28
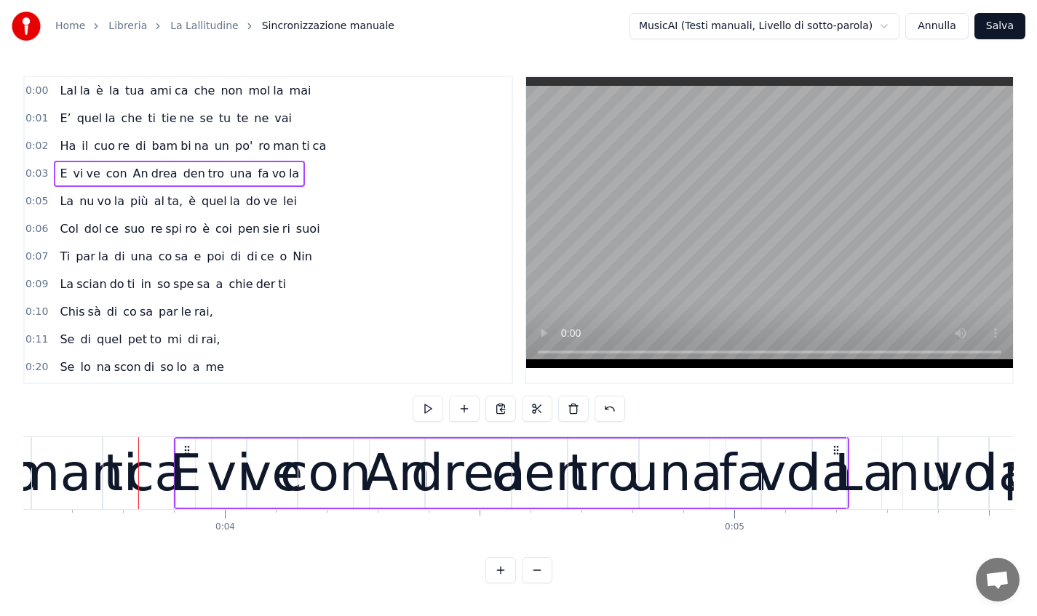
scroll to position [0, 1914]
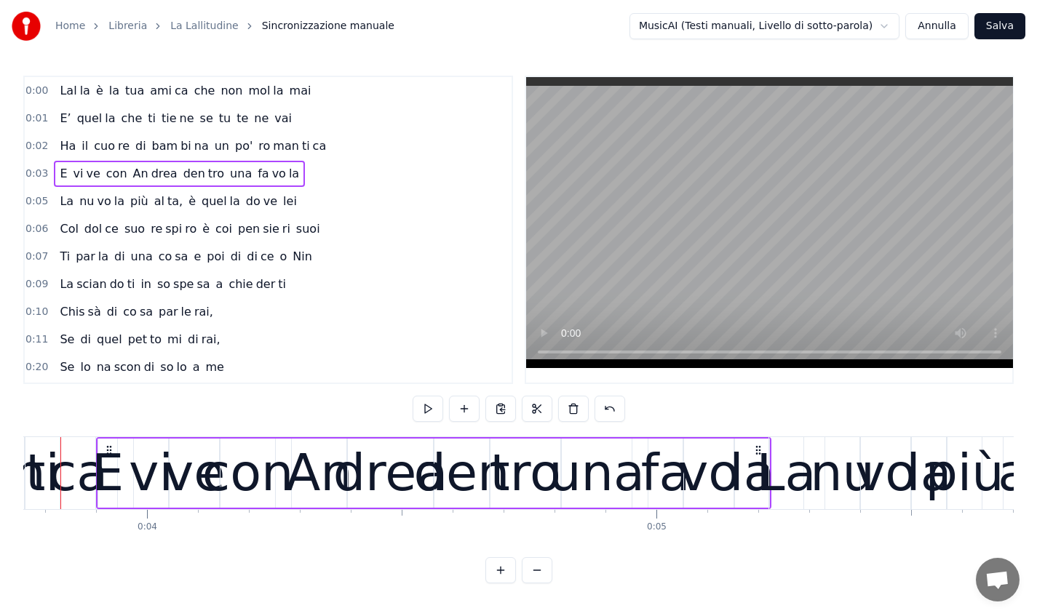
click at [296, 198] on div "0:05 La nu vo la più al ta, è quel la do ve lei" at bounding box center [268, 202] width 487 height 28
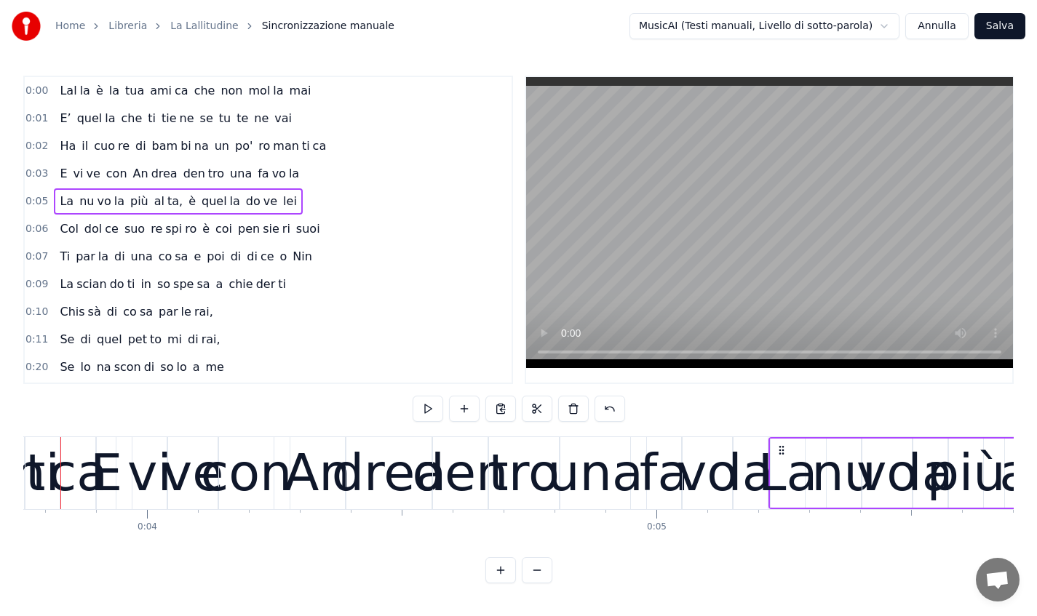
click at [306, 218] on div "Col dol ce suo re spi ro è coi pen sie ri suoi" at bounding box center [189, 229] width 271 height 26
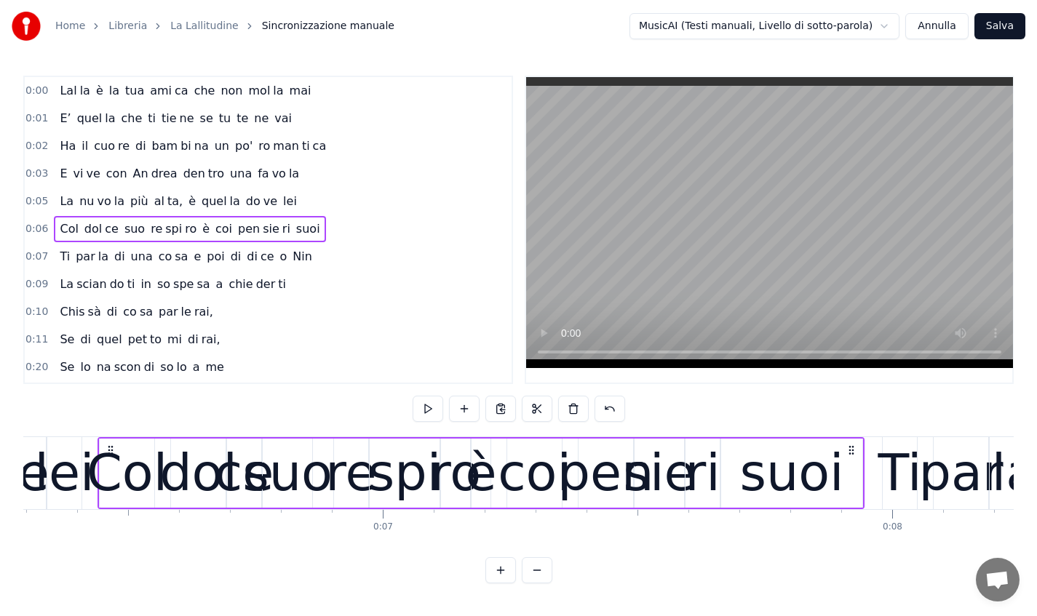
click at [301, 259] on div "0:07 Ti par la di una co sa e poi di di ce o Nin" at bounding box center [268, 257] width 487 height 28
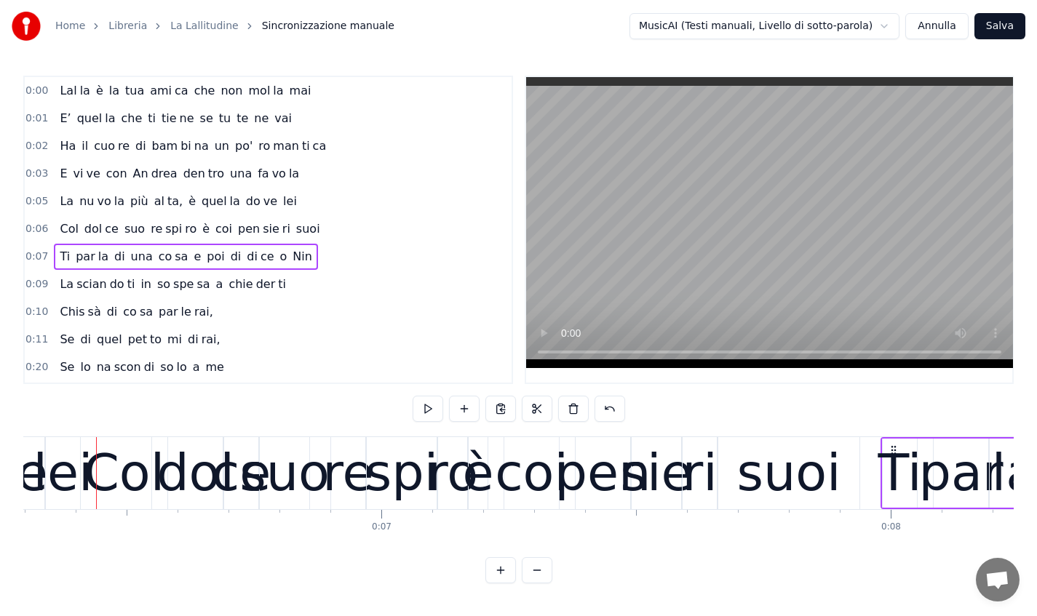
click at [228, 98] on div "Lal la è la tua ami ca che non mol la mai" at bounding box center [185, 91] width 263 height 26
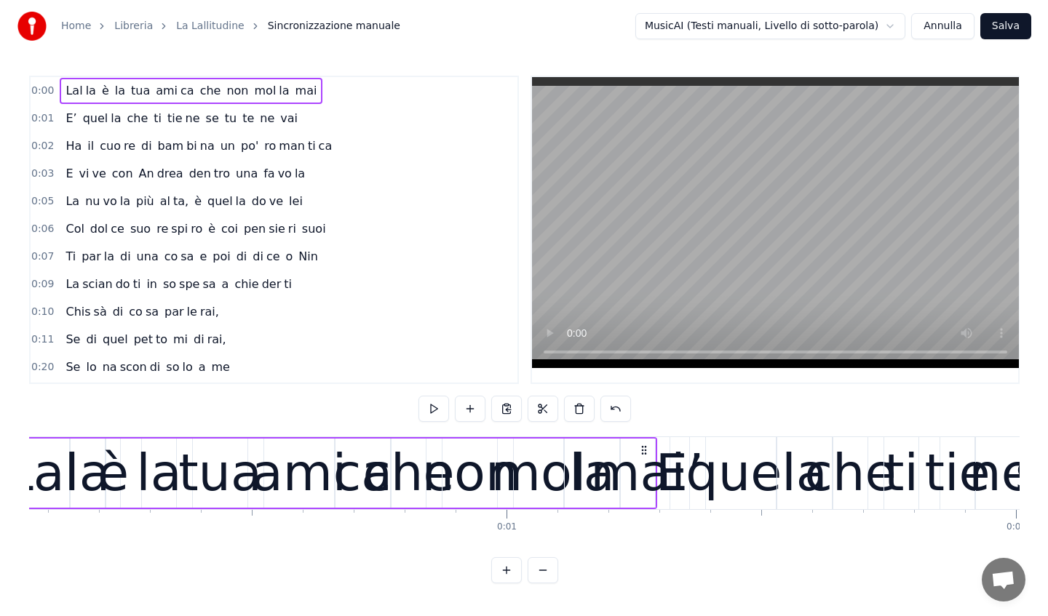
scroll to position [0, 0]
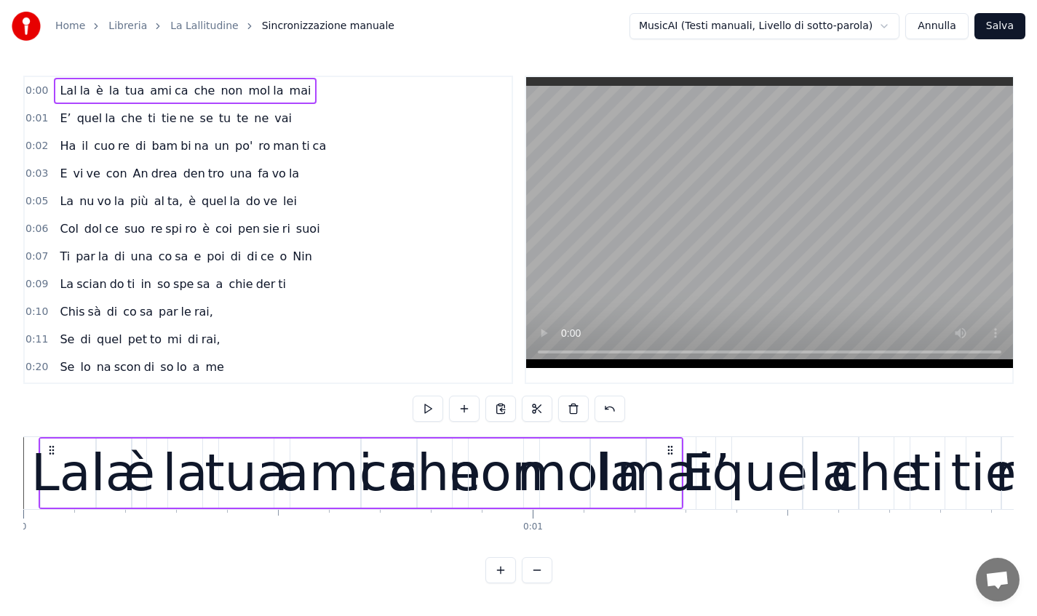
click at [84, 466] on div "Lal" at bounding box center [67, 473] width 73 height 76
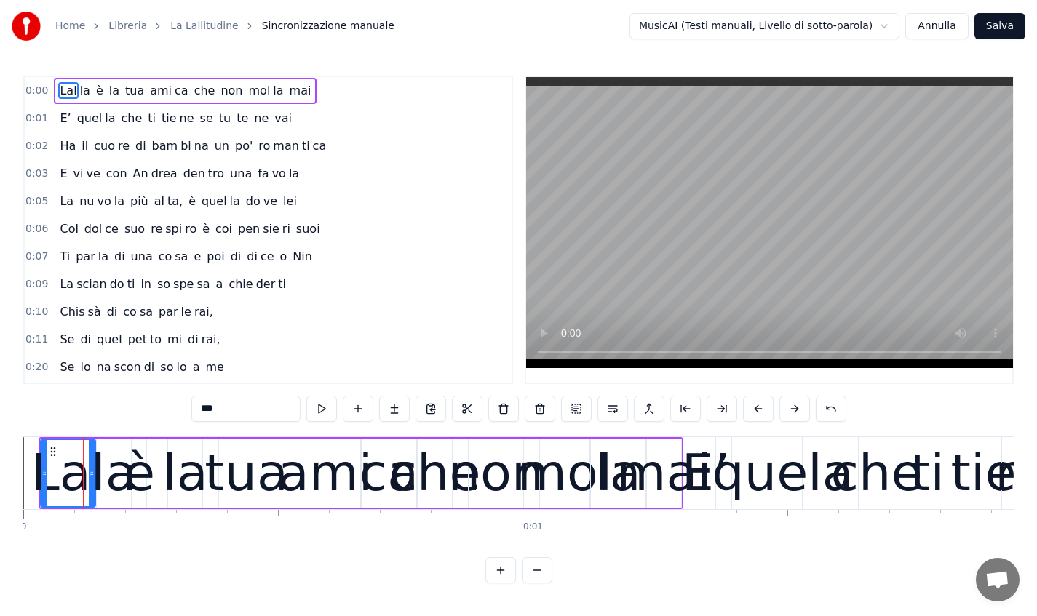
click at [795, 405] on button at bounding box center [794, 409] width 31 height 26
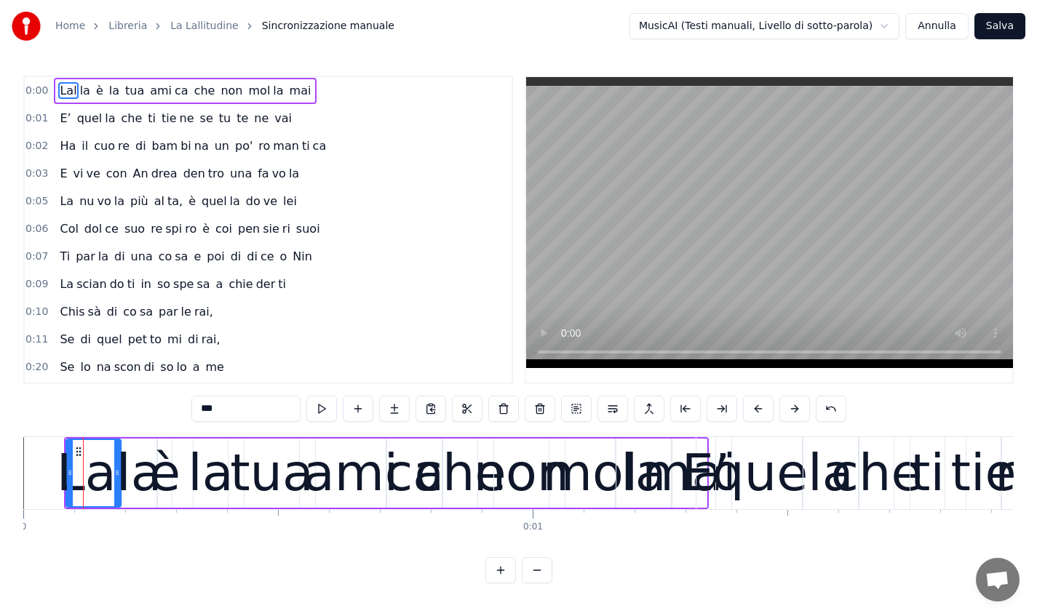
click at [795, 405] on button at bounding box center [794, 409] width 31 height 26
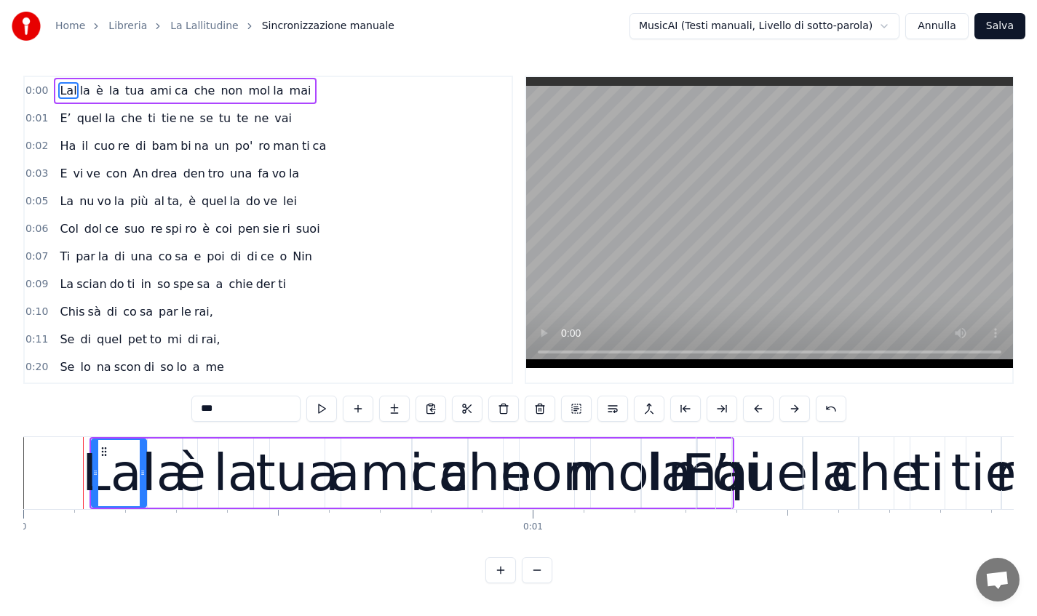
click at [795, 405] on button at bounding box center [794, 409] width 31 height 26
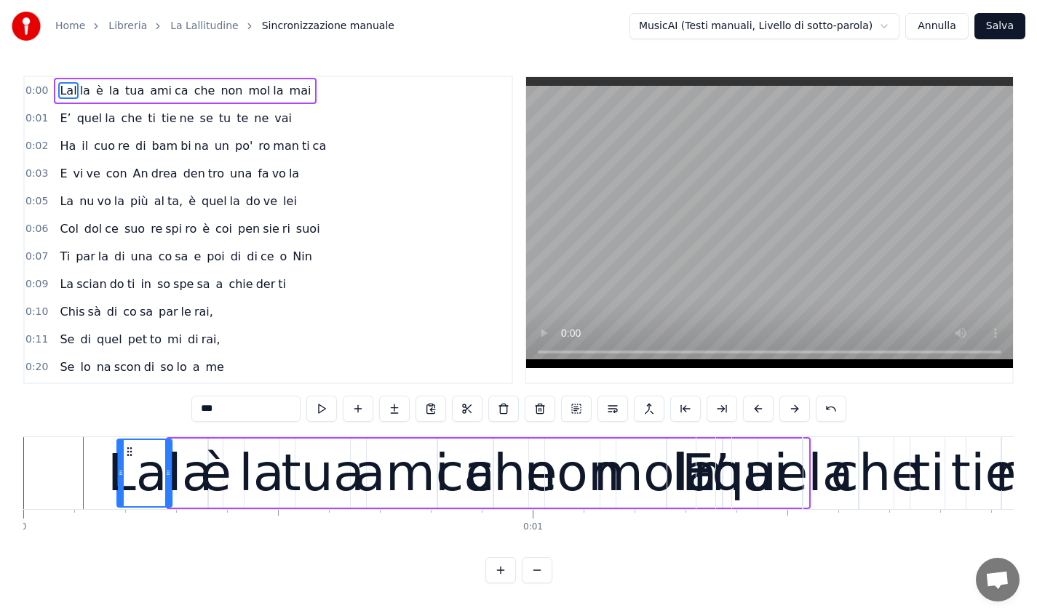
click at [795, 405] on button at bounding box center [794, 409] width 31 height 26
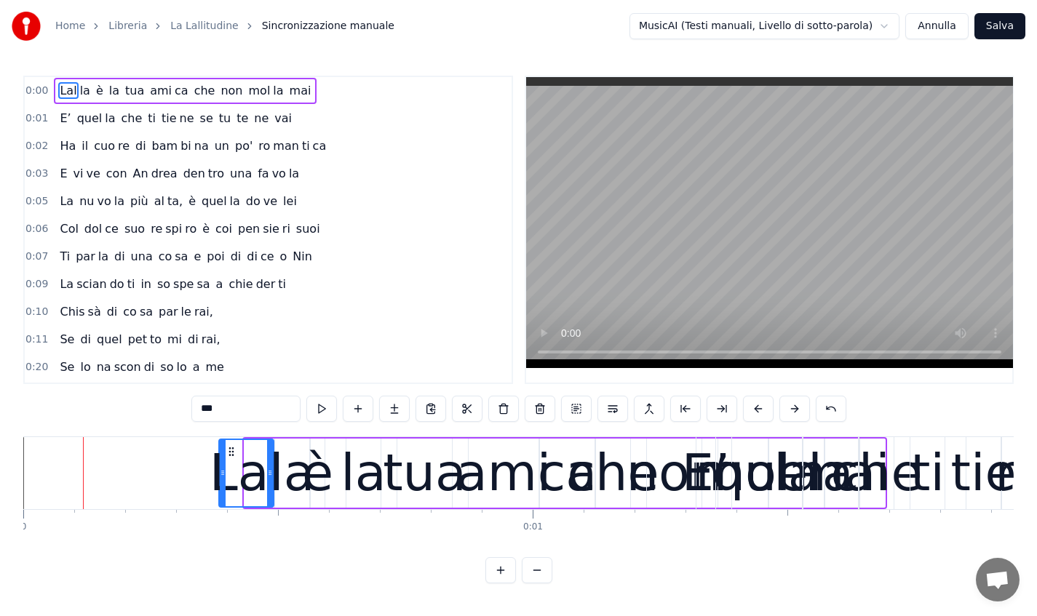
click at [795, 405] on button at bounding box center [794, 409] width 31 height 26
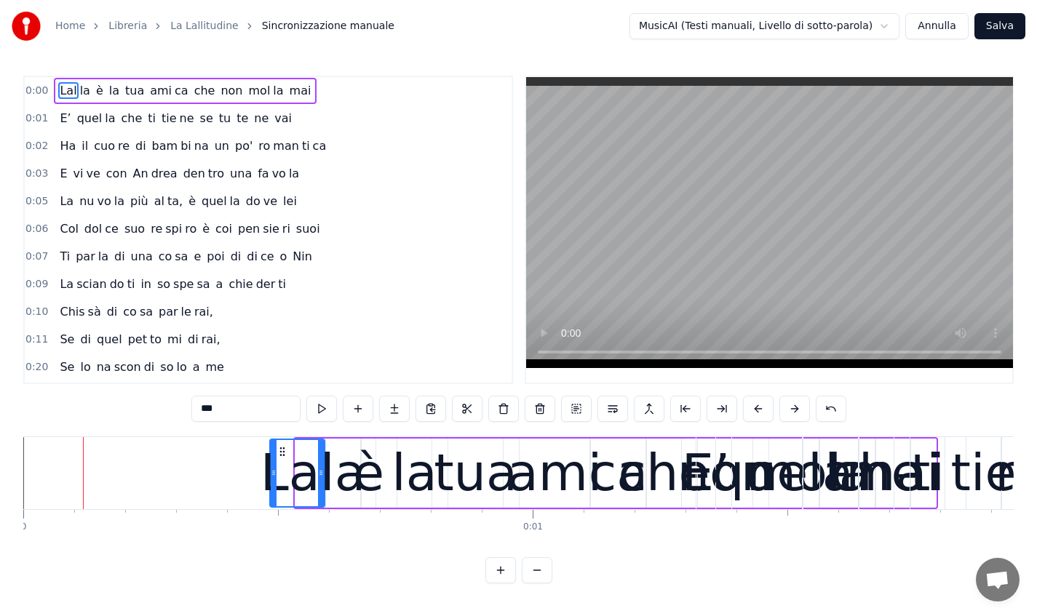
click at [795, 405] on button at bounding box center [794, 409] width 31 height 26
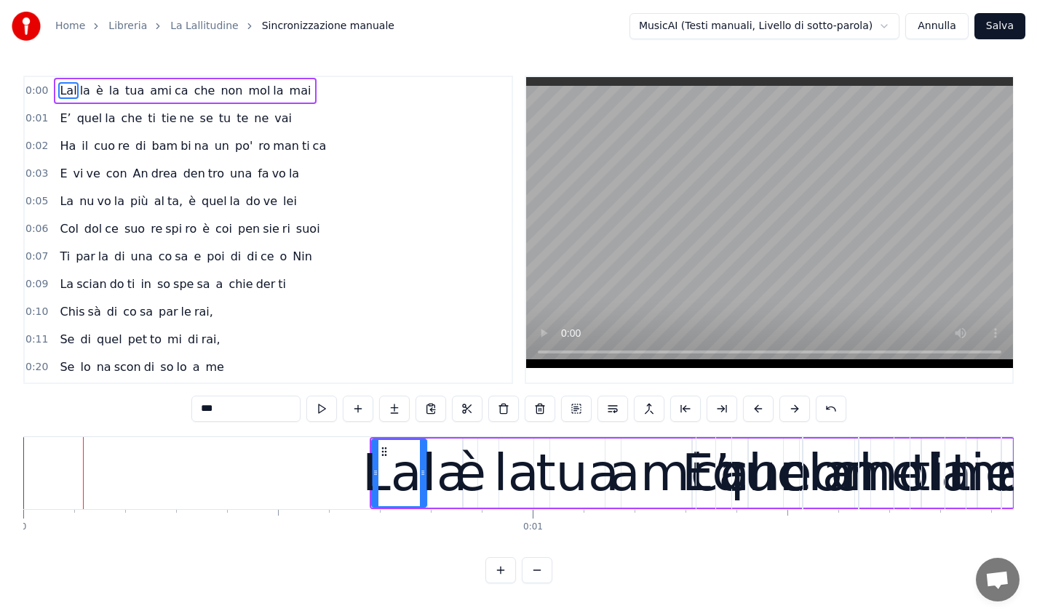
click at [795, 405] on button at bounding box center [794, 409] width 31 height 26
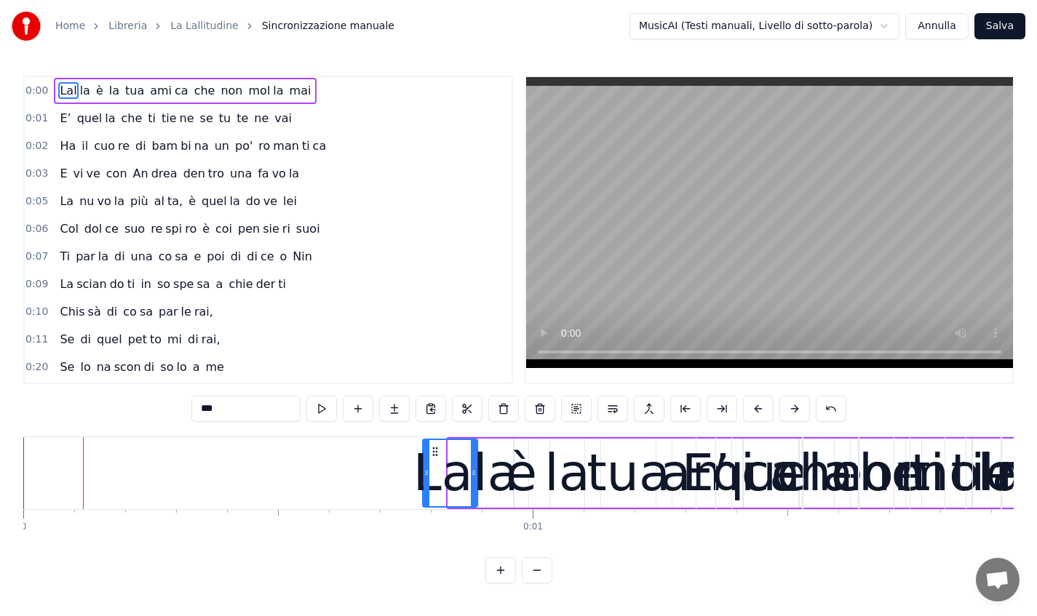
click at [795, 405] on button at bounding box center [794, 409] width 31 height 26
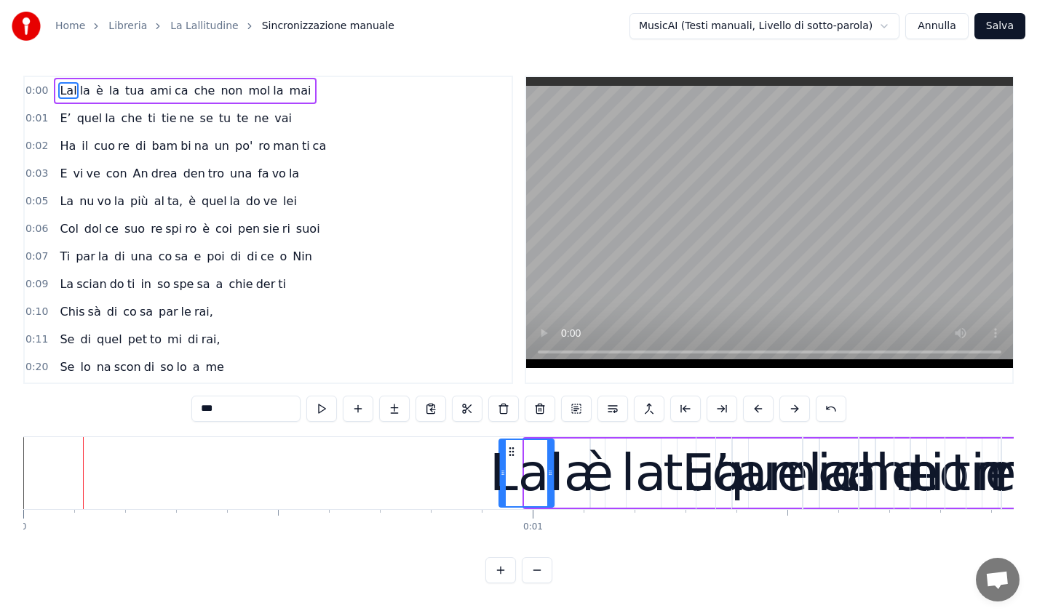
click at [795, 405] on button at bounding box center [794, 409] width 31 height 26
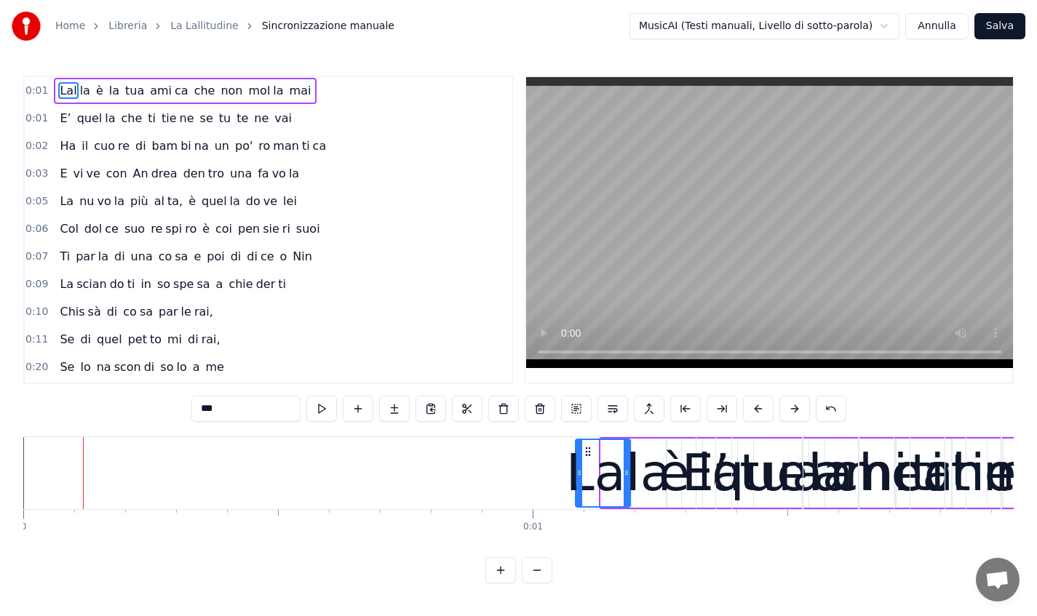
click at [795, 405] on button at bounding box center [794, 409] width 31 height 26
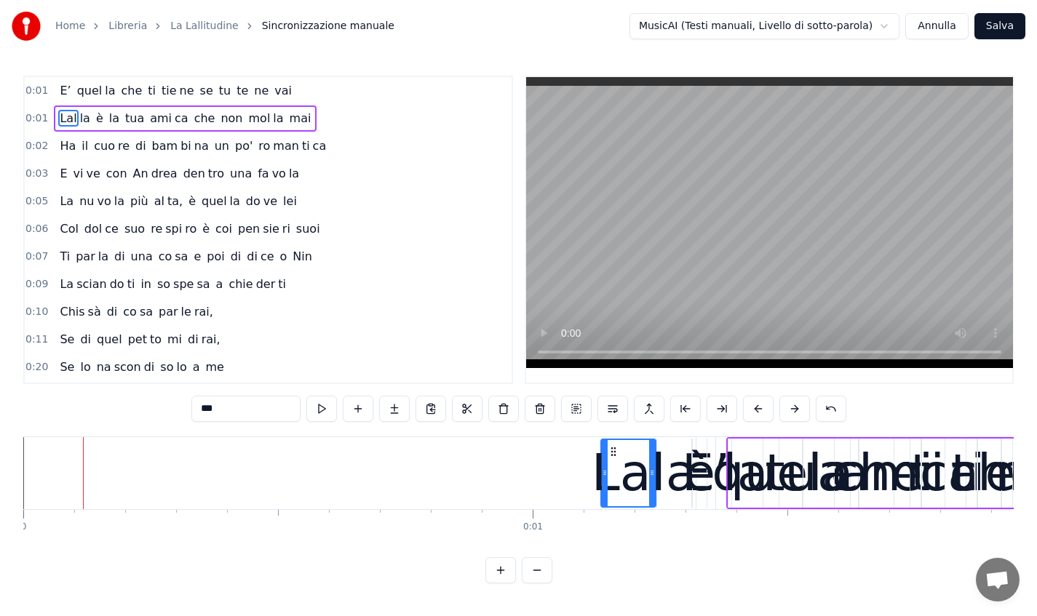
click at [795, 405] on button at bounding box center [794, 409] width 31 height 26
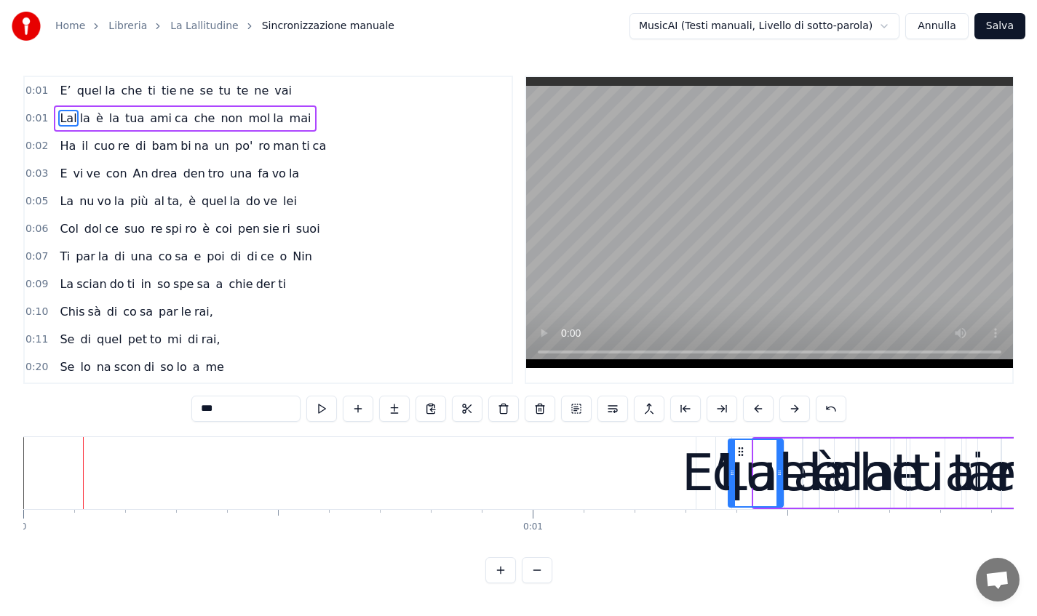
click at [795, 405] on button at bounding box center [794, 409] width 31 height 26
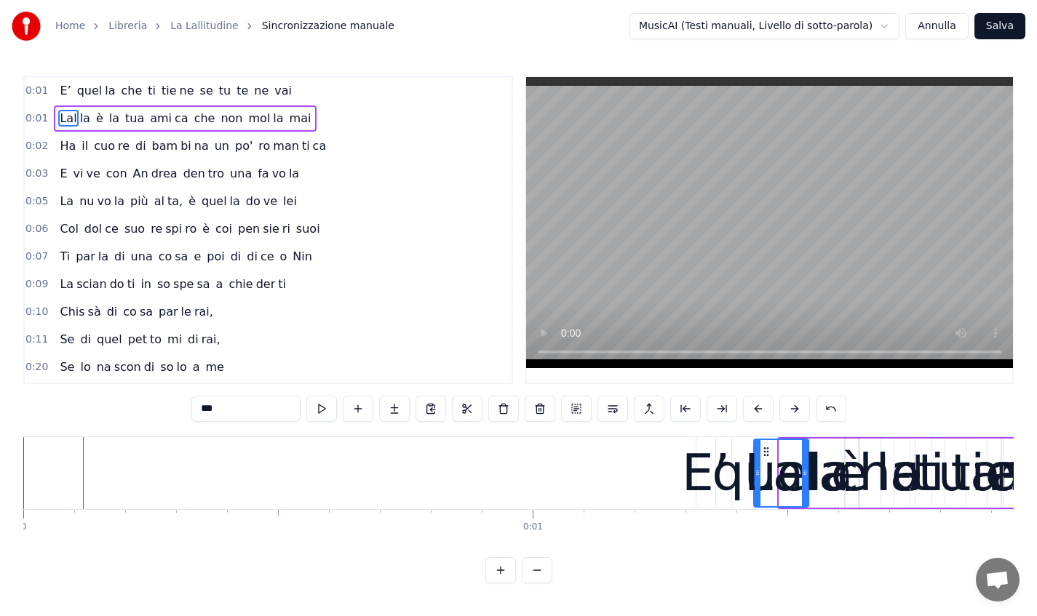
click at [795, 405] on button at bounding box center [794, 409] width 31 height 26
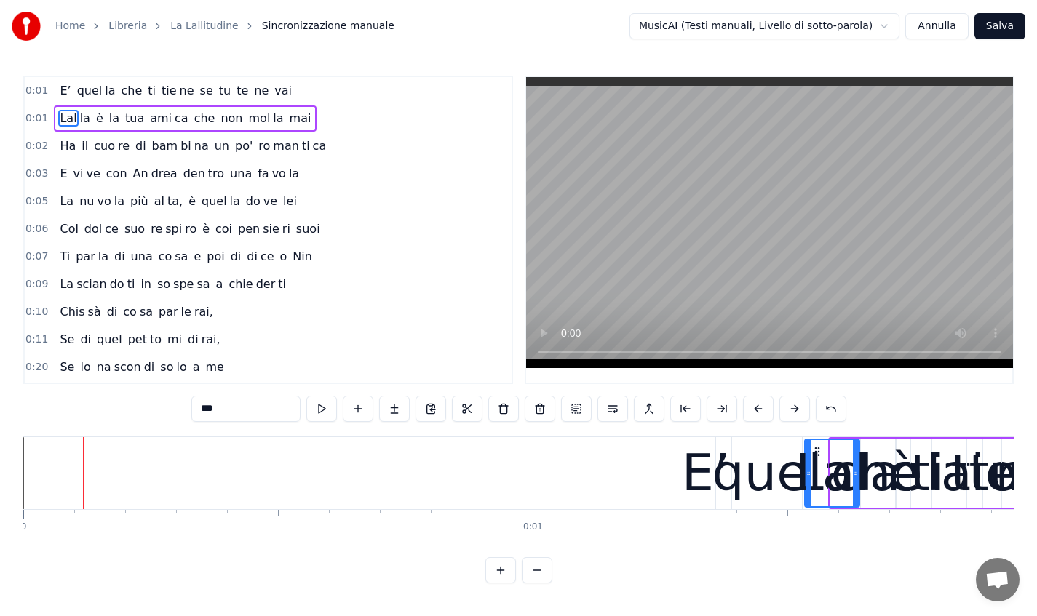
click at [795, 405] on button at bounding box center [794, 409] width 31 height 26
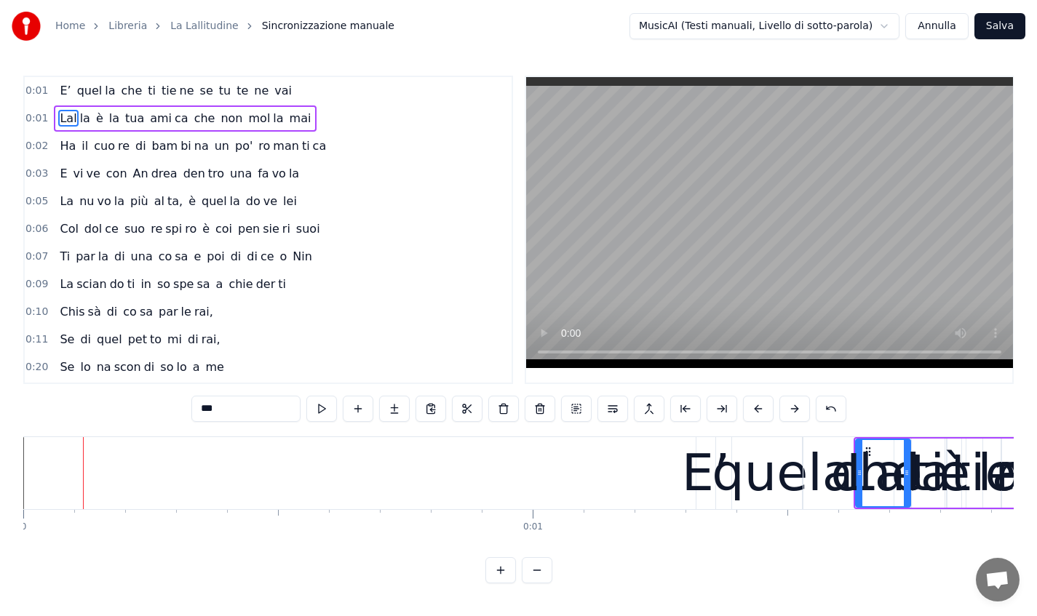
click at [795, 405] on button at bounding box center [794, 409] width 31 height 26
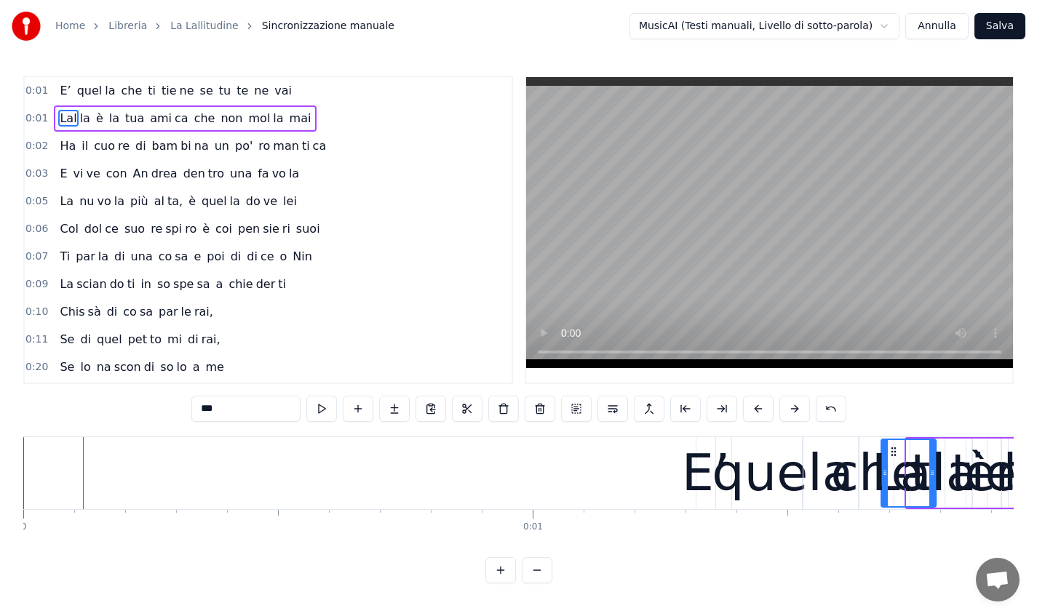
click at [795, 405] on button at bounding box center [794, 409] width 31 height 26
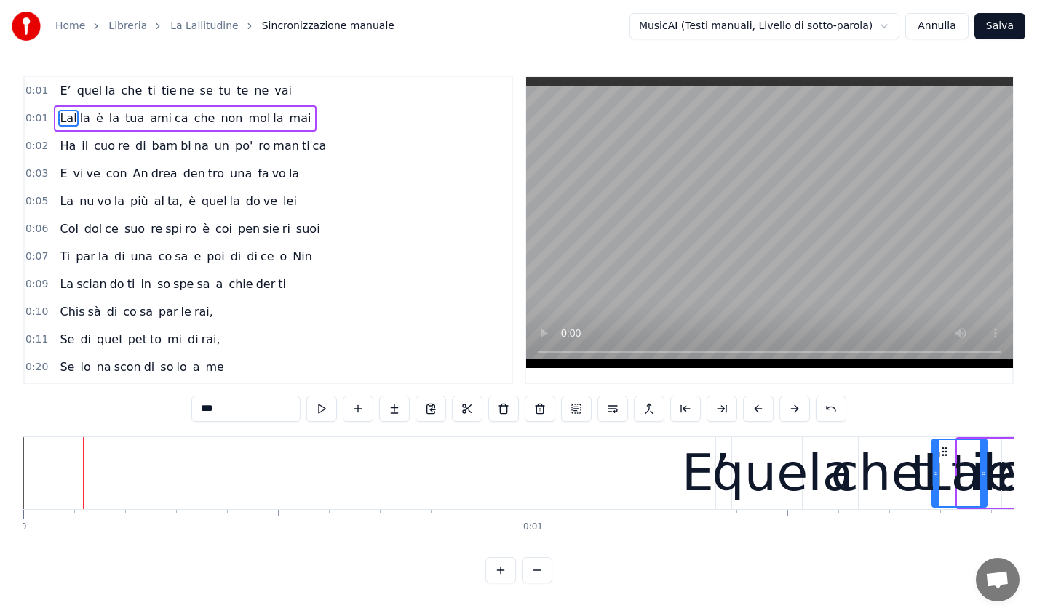
click at [795, 405] on button at bounding box center [794, 409] width 31 height 26
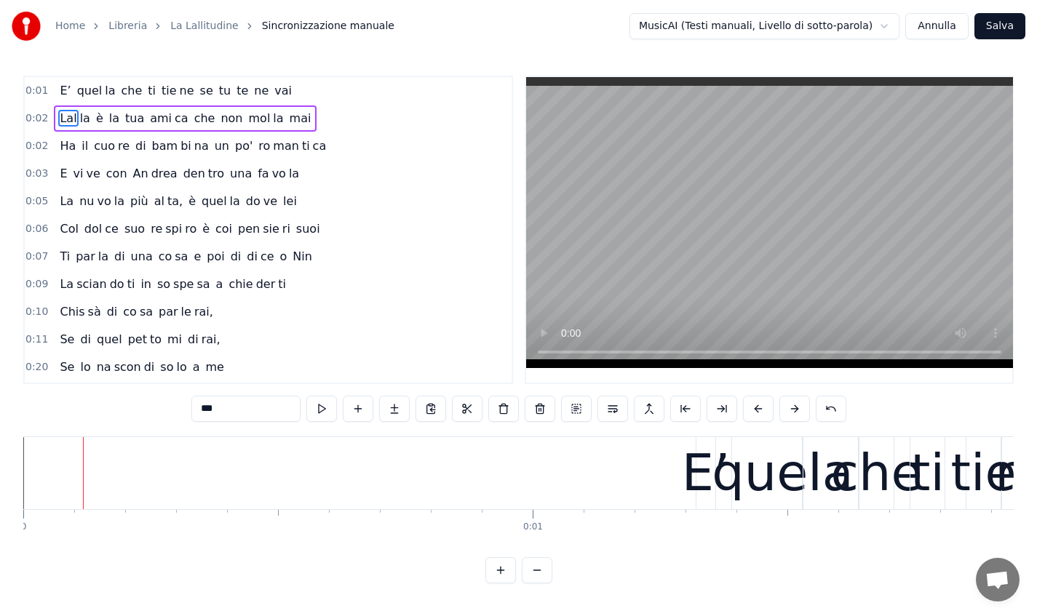
click at [795, 405] on button at bounding box center [794, 409] width 31 height 26
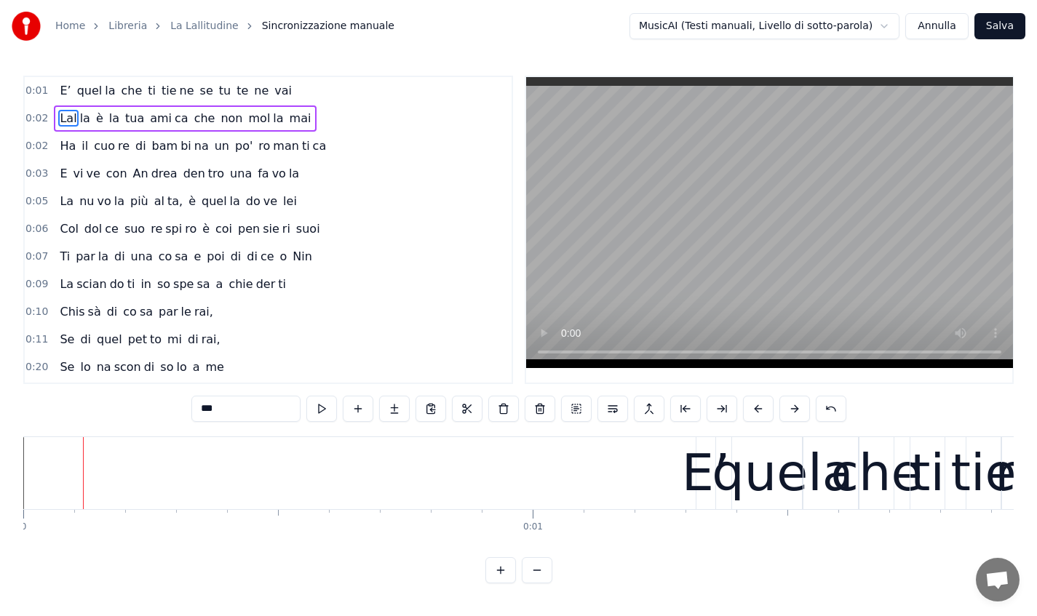
click at [795, 405] on button at bounding box center [794, 409] width 31 height 26
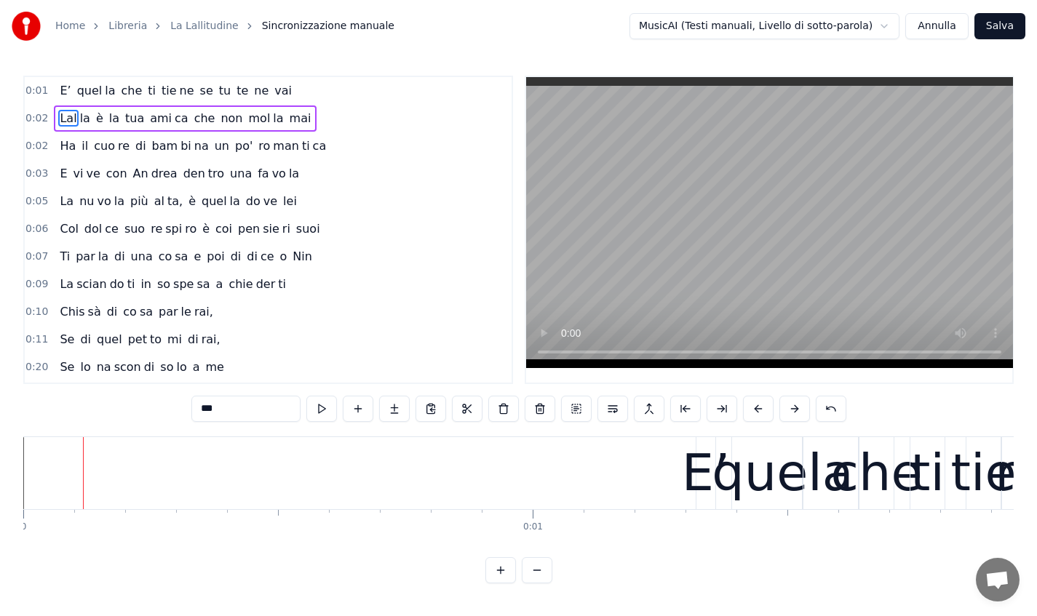
click at [795, 405] on button at bounding box center [794, 409] width 31 height 26
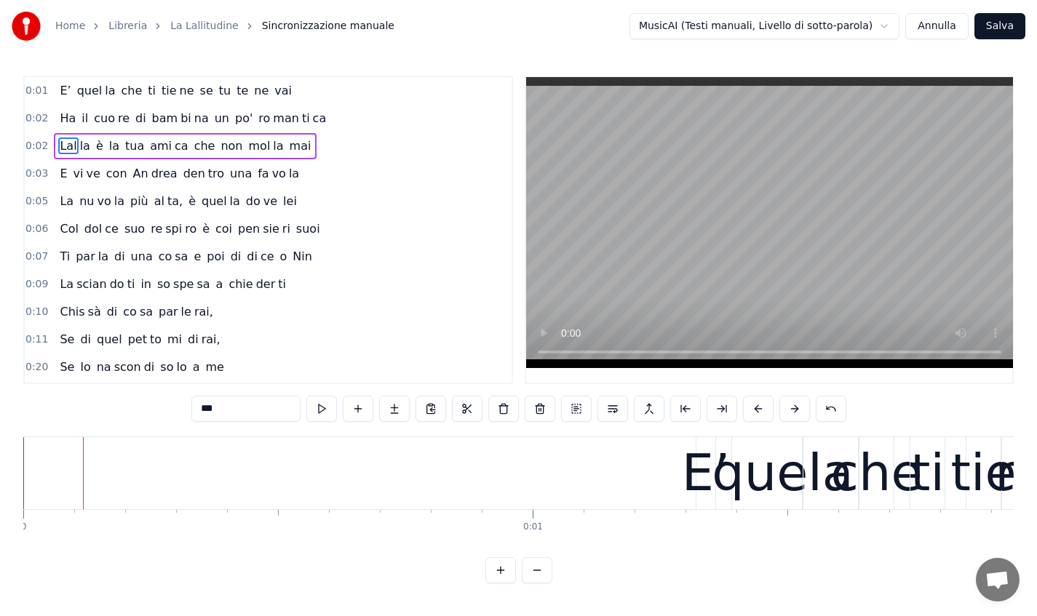
click at [795, 405] on button at bounding box center [794, 409] width 31 height 26
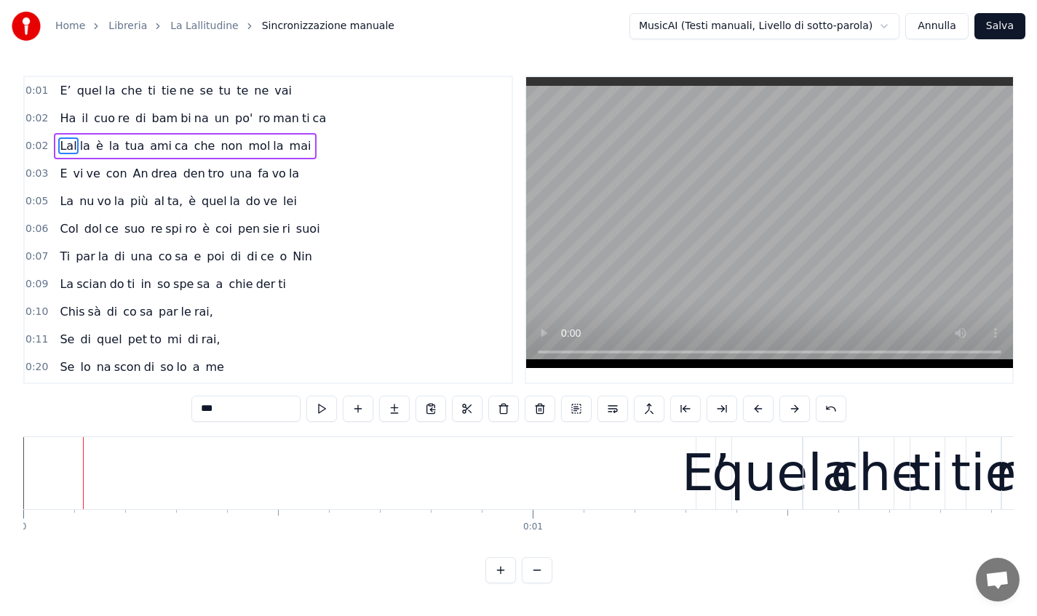
click at [795, 405] on button at bounding box center [794, 409] width 31 height 26
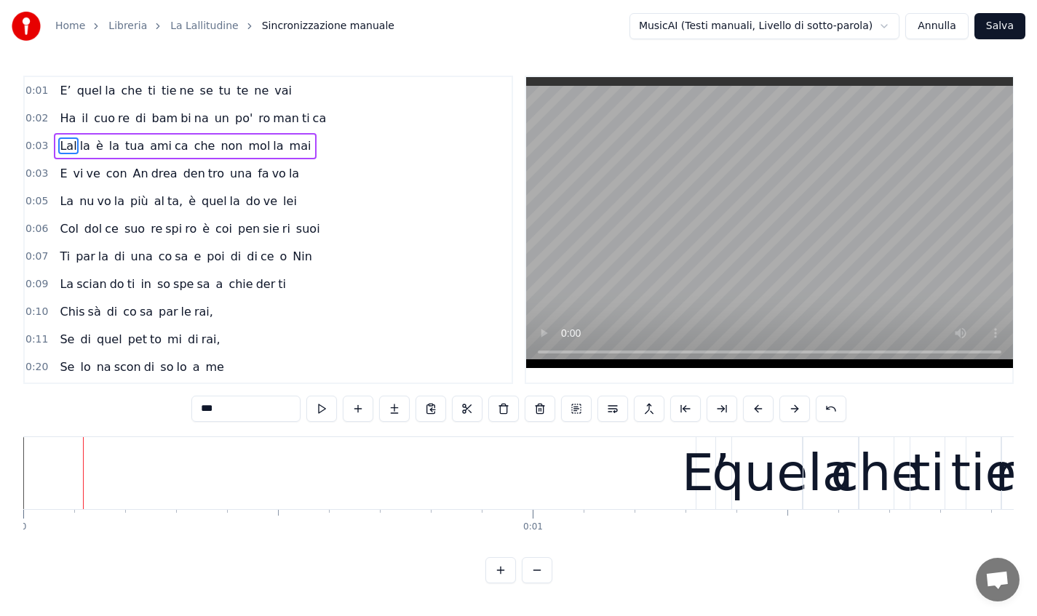
click at [795, 405] on button at bounding box center [794, 409] width 31 height 26
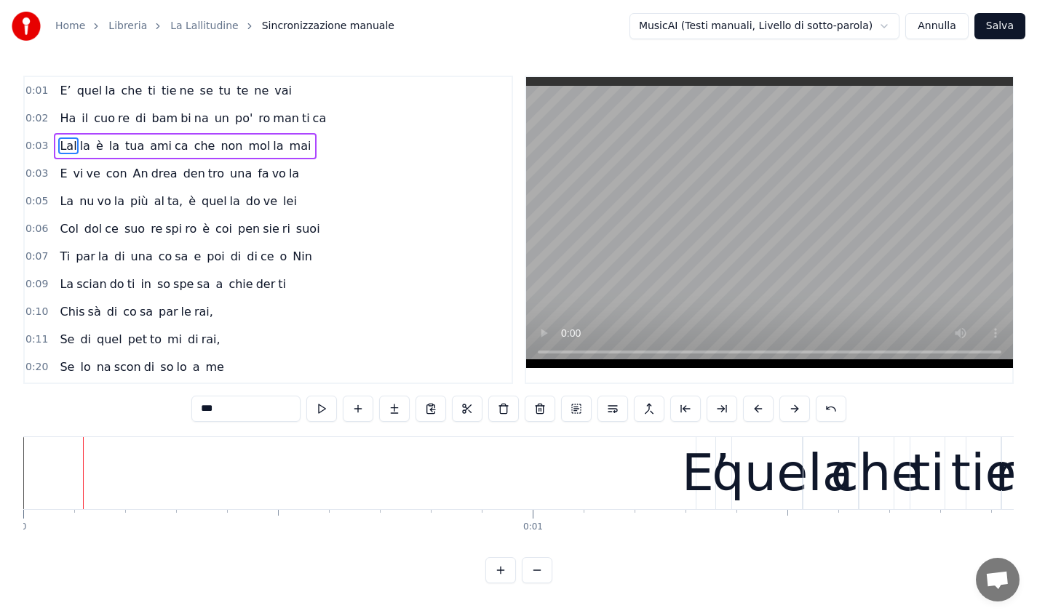
click at [795, 405] on button at bounding box center [794, 409] width 31 height 26
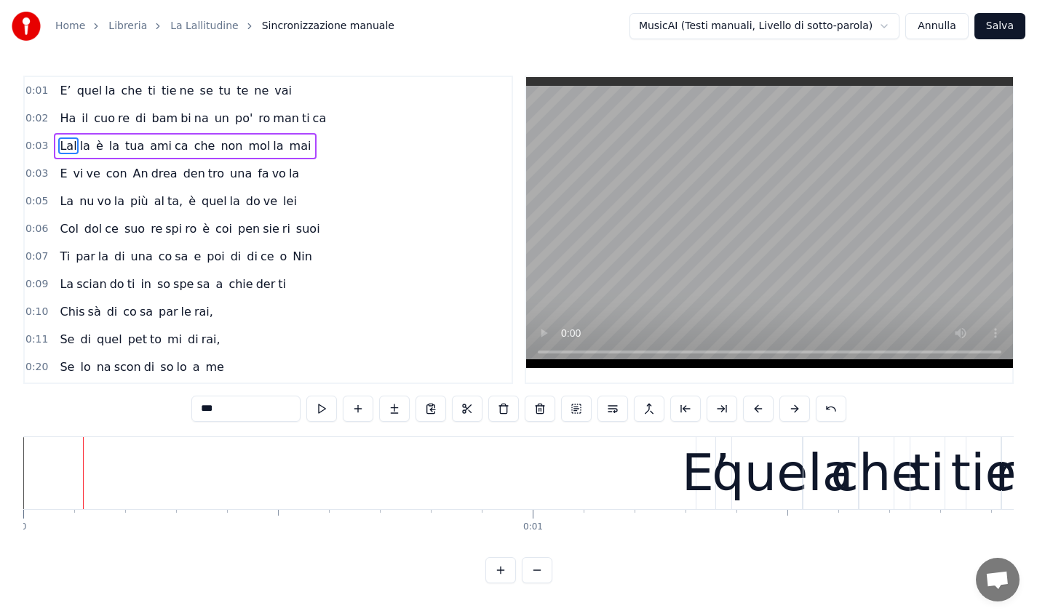
click at [795, 405] on button at bounding box center [794, 409] width 31 height 26
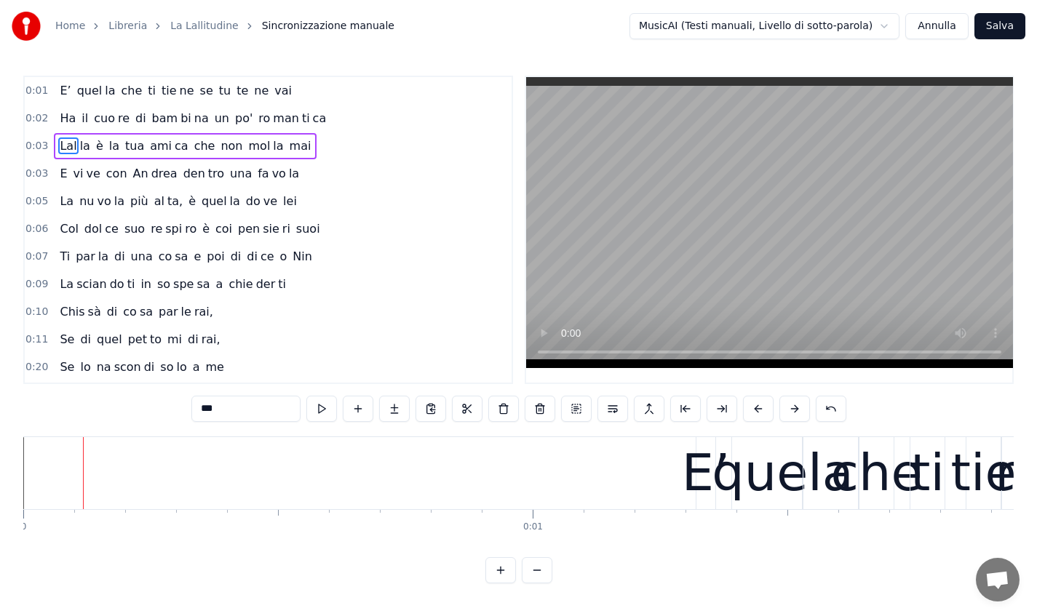
click at [795, 405] on button at bounding box center [794, 409] width 31 height 26
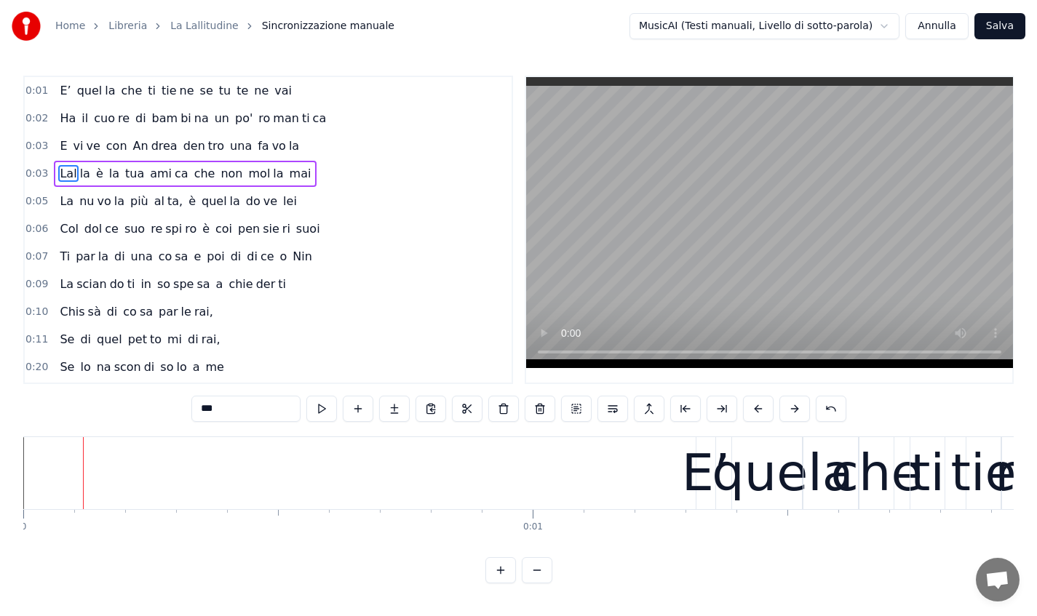
click at [795, 405] on button at bounding box center [794, 409] width 31 height 26
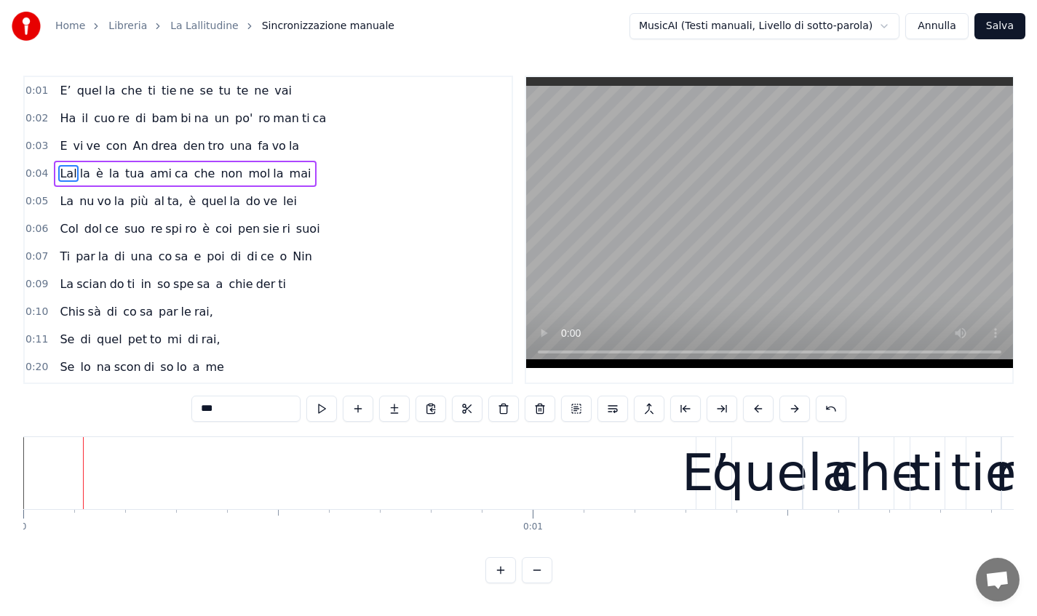
click at [795, 405] on button at bounding box center [794, 409] width 31 height 26
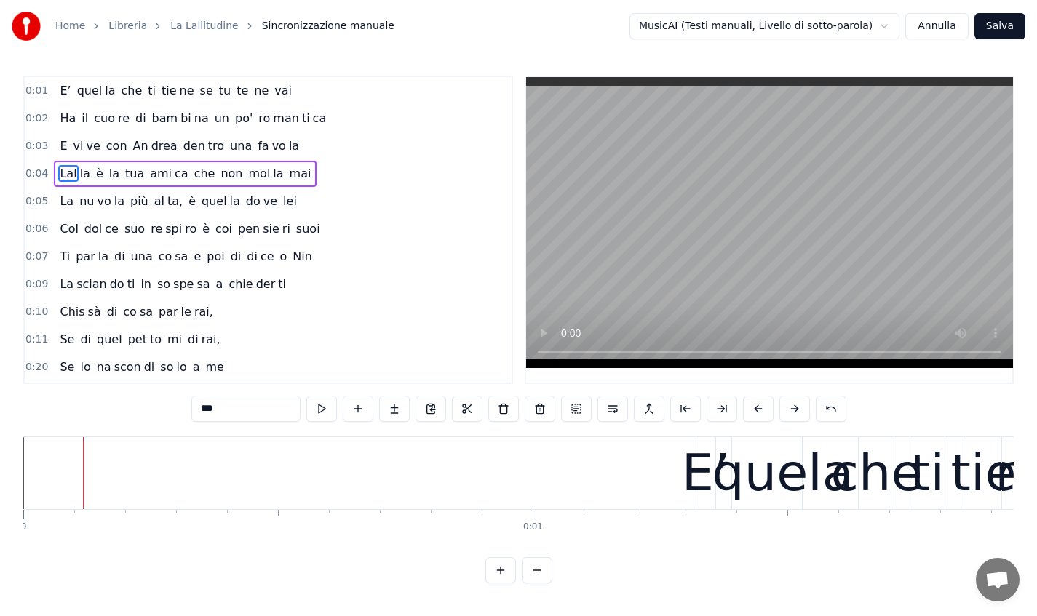
click at [795, 405] on button at bounding box center [794, 409] width 31 height 26
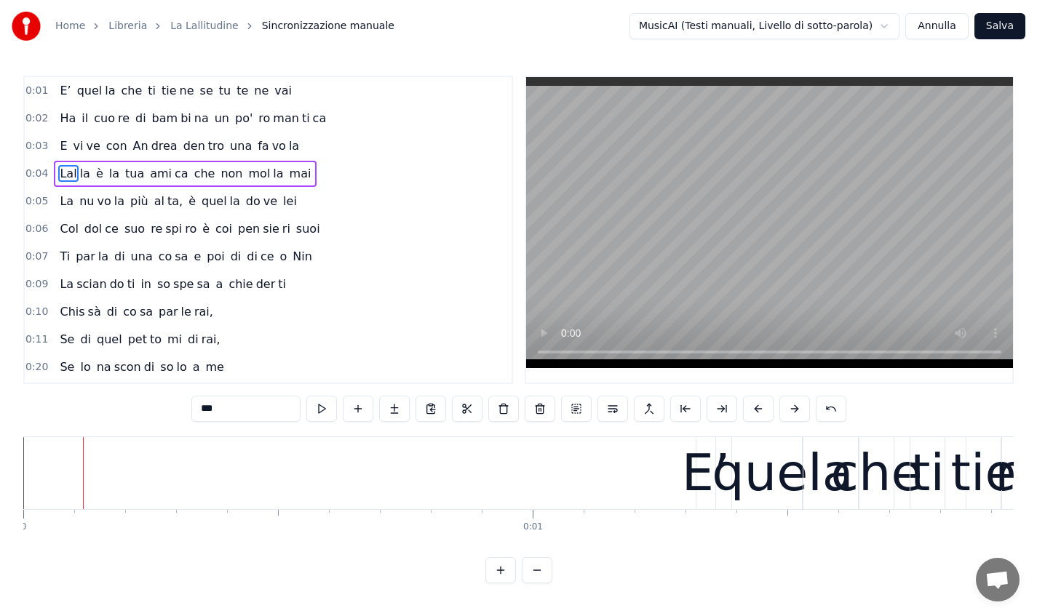
click at [795, 405] on button at bounding box center [794, 409] width 31 height 26
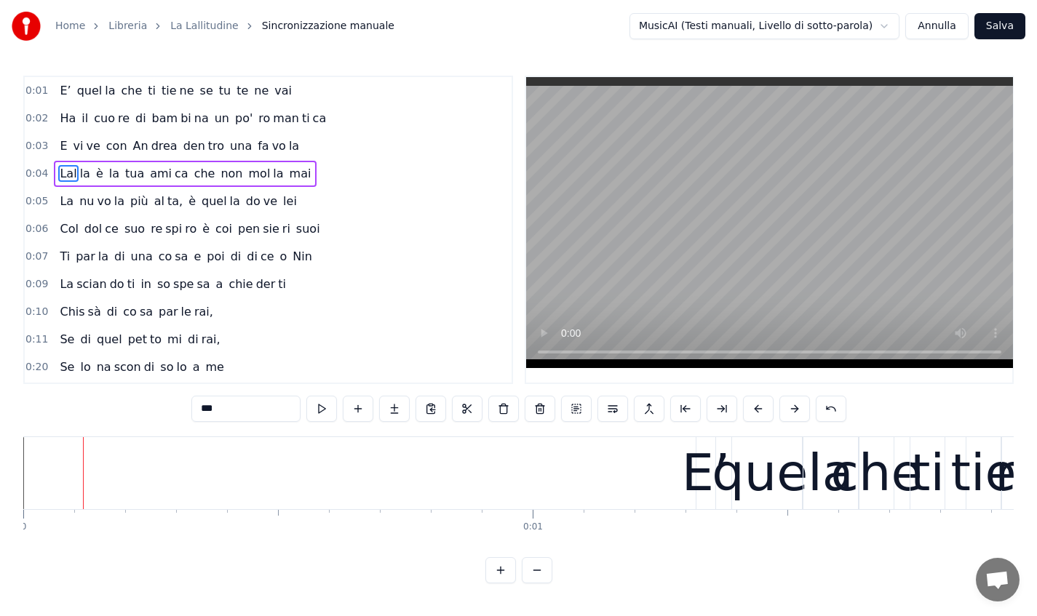
click at [795, 405] on button at bounding box center [794, 409] width 31 height 26
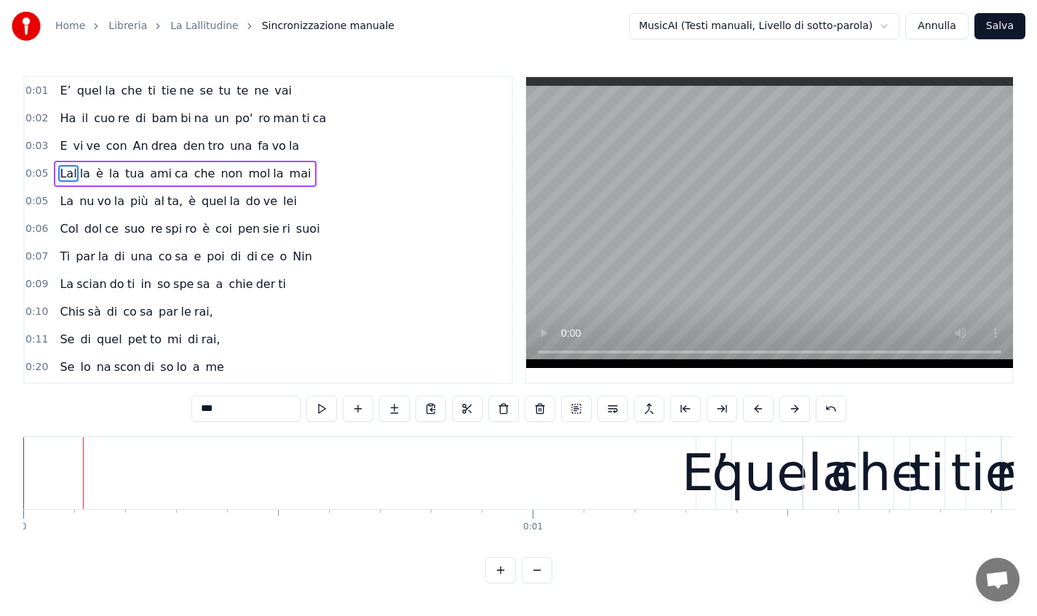
click at [795, 405] on button at bounding box center [794, 409] width 31 height 26
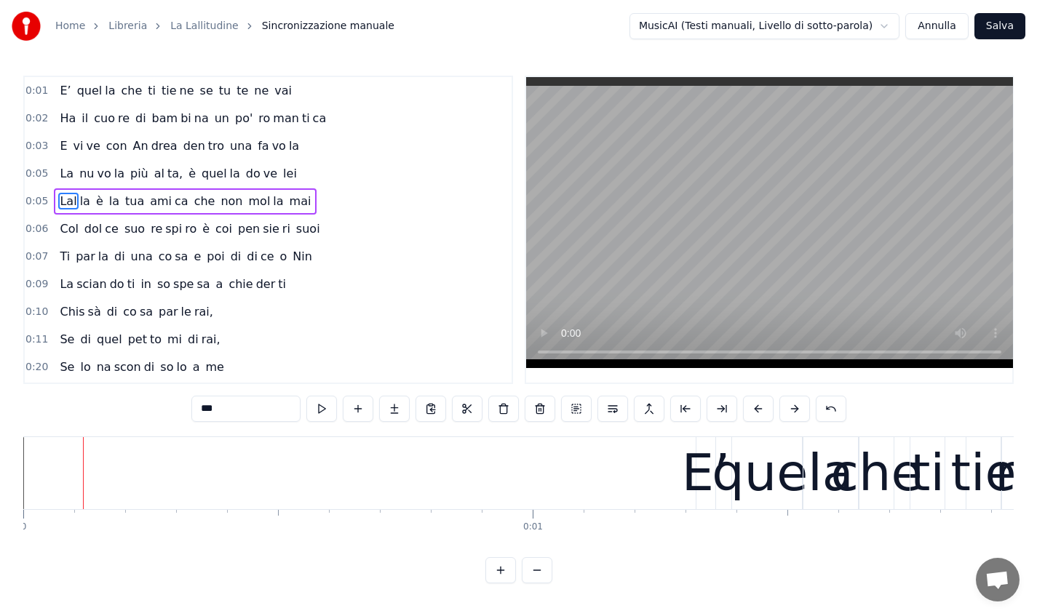
click at [795, 405] on button at bounding box center [794, 409] width 31 height 26
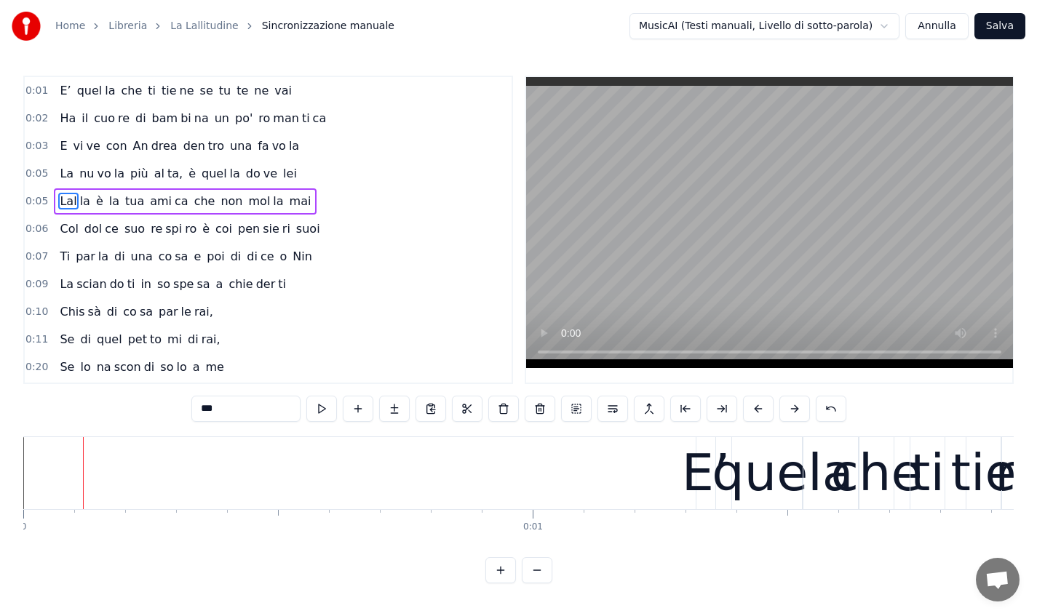
click at [795, 405] on button at bounding box center [794, 409] width 31 height 26
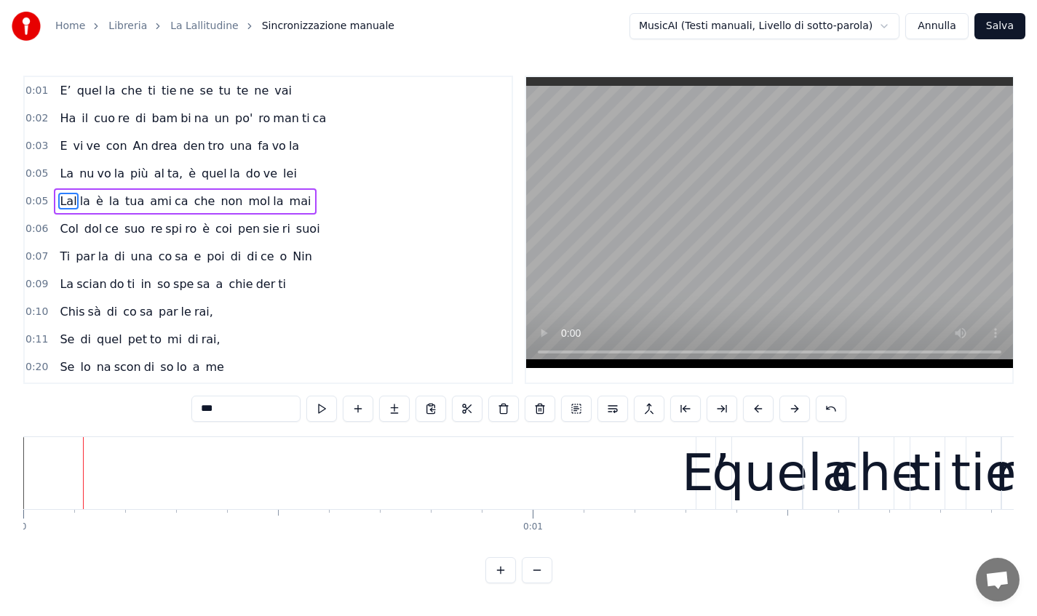
click at [795, 405] on button at bounding box center [794, 409] width 31 height 26
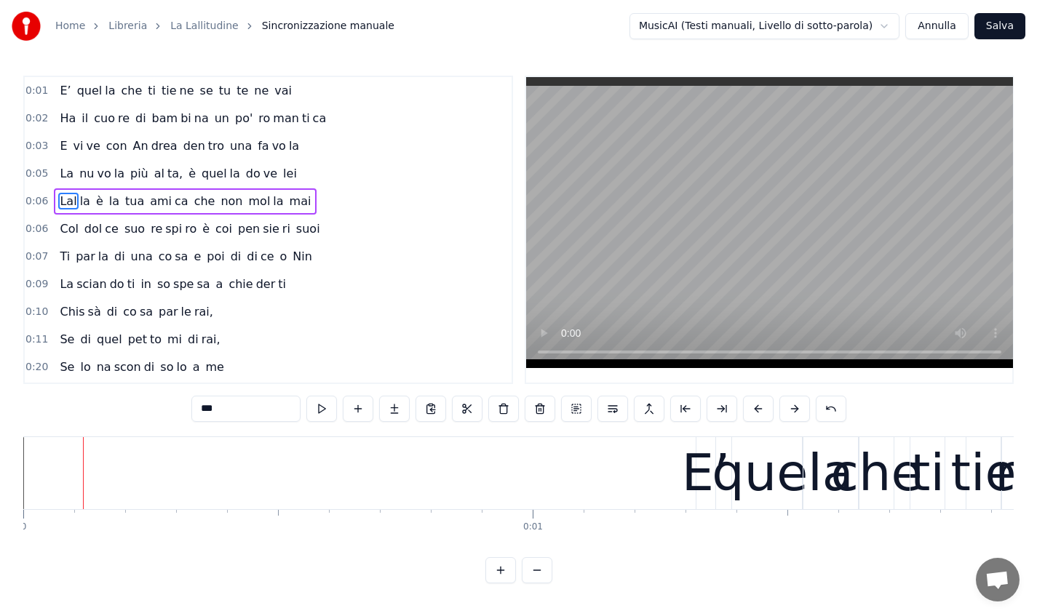
click at [795, 405] on button at bounding box center [794, 409] width 31 height 26
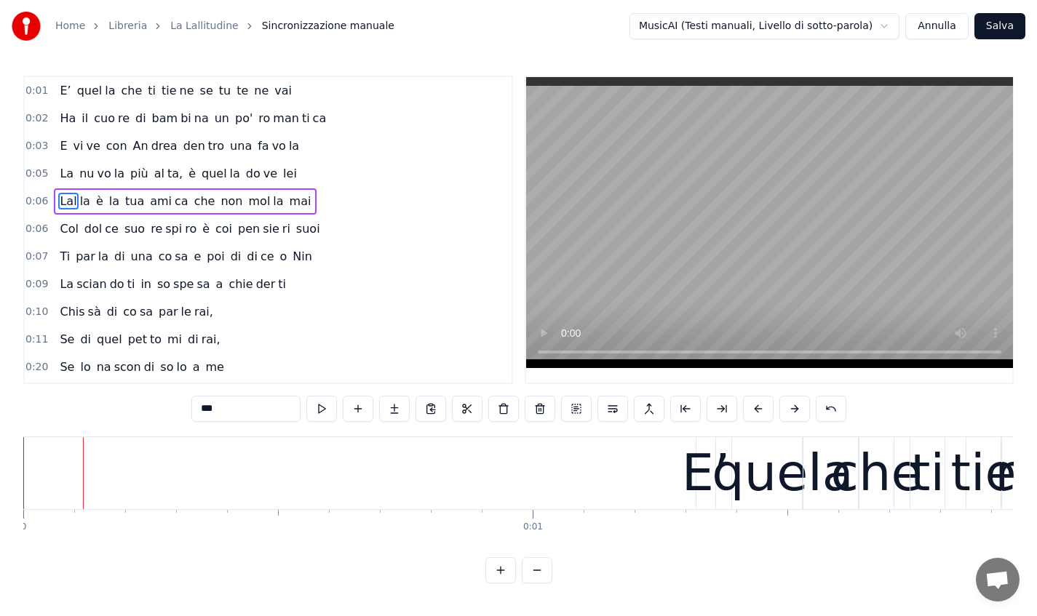
click at [795, 405] on button at bounding box center [794, 409] width 31 height 26
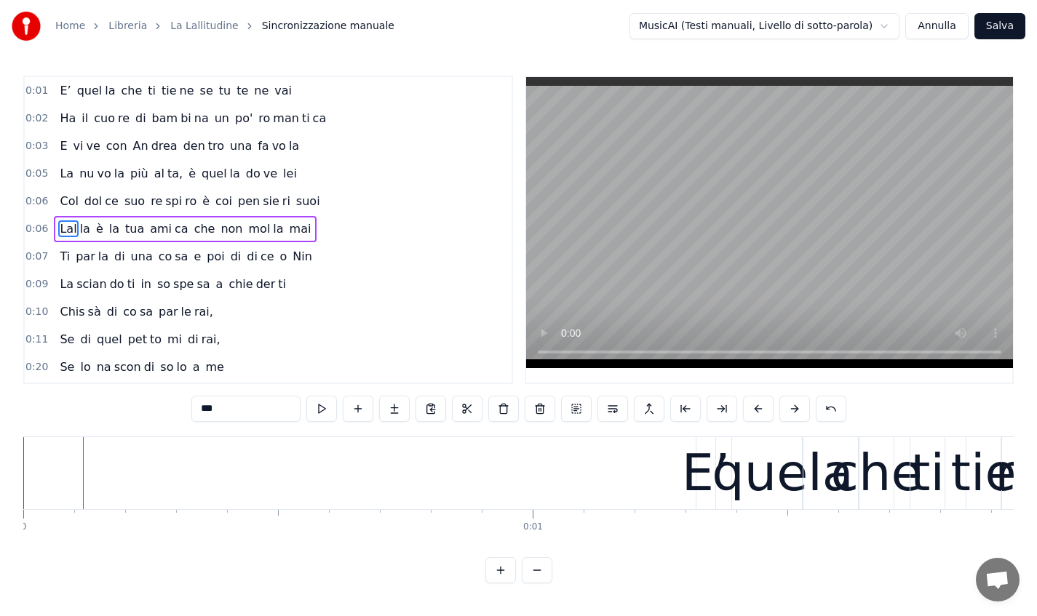
click at [795, 405] on button at bounding box center [794, 409] width 31 height 26
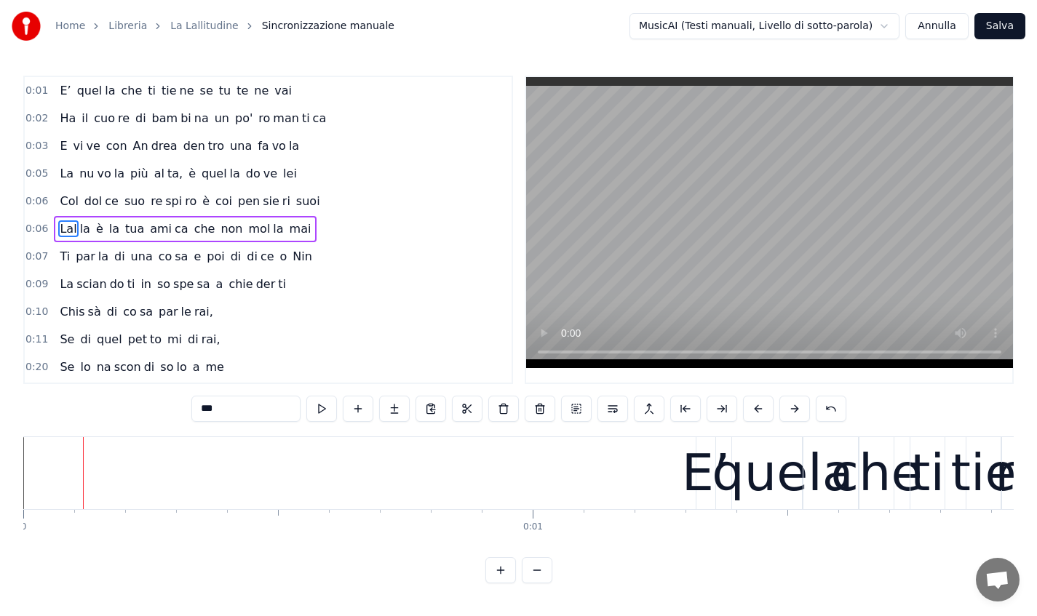
click at [795, 405] on button at bounding box center [794, 409] width 31 height 26
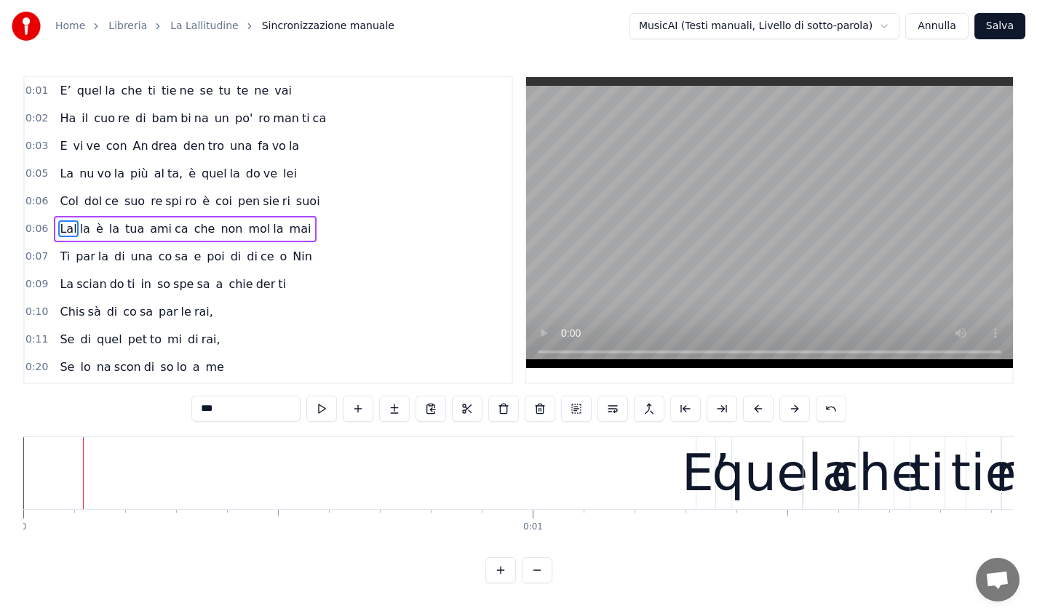
click at [795, 405] on button at bounding box center [794, 409] width 31 height 26
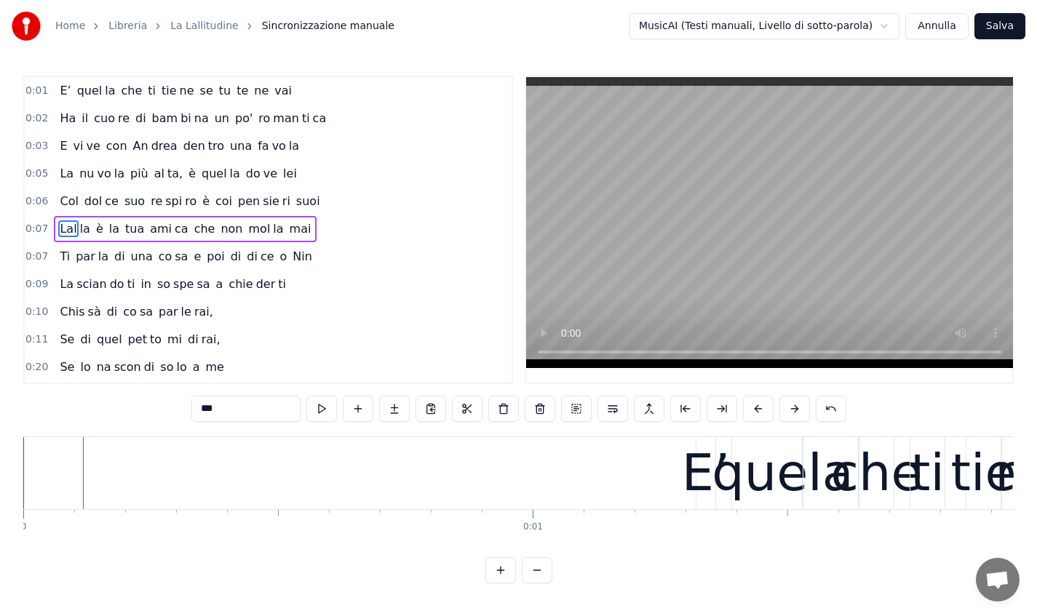
click at [795, 405] on button at bounding box center [794, 409] width 31 height 26
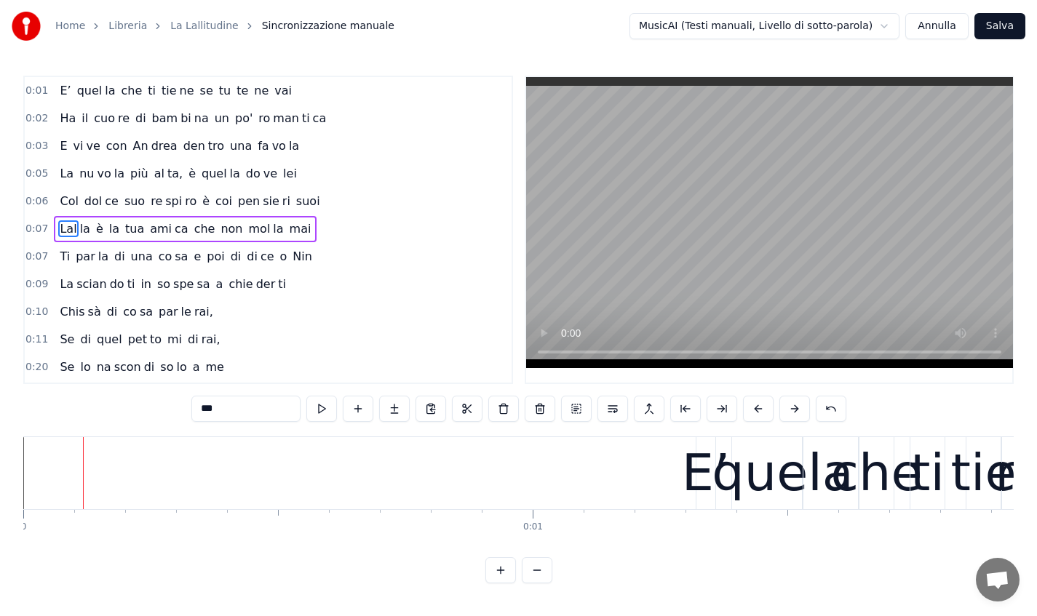
click at [204, 32] on link "La Lallitudine" at bounding box center [204, 26] width 68 height 15
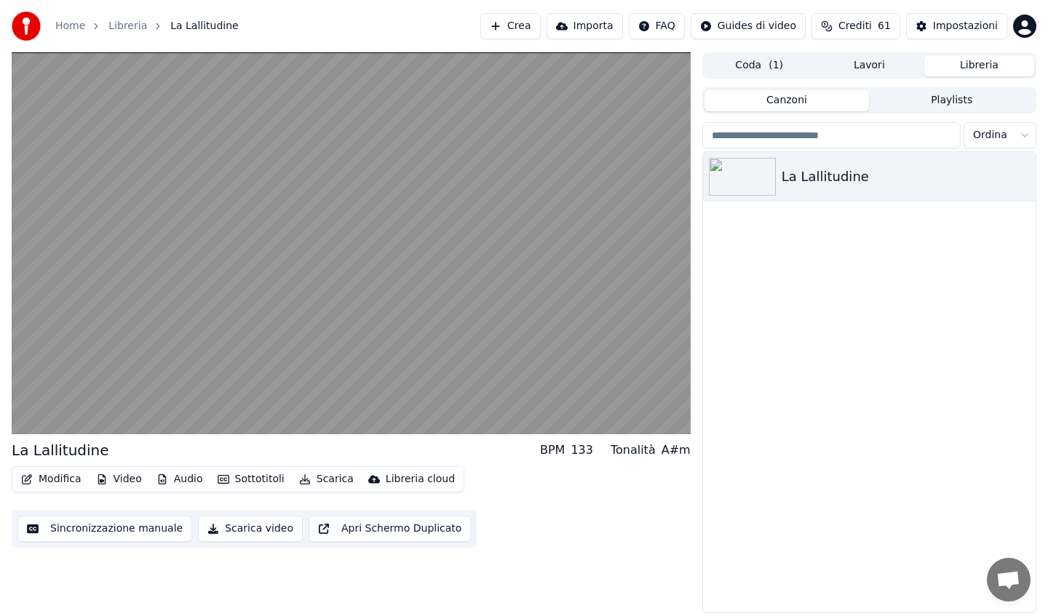
click at [50, 482] on button "Modifica" at bounding box center [51, 479] width 72 height 20
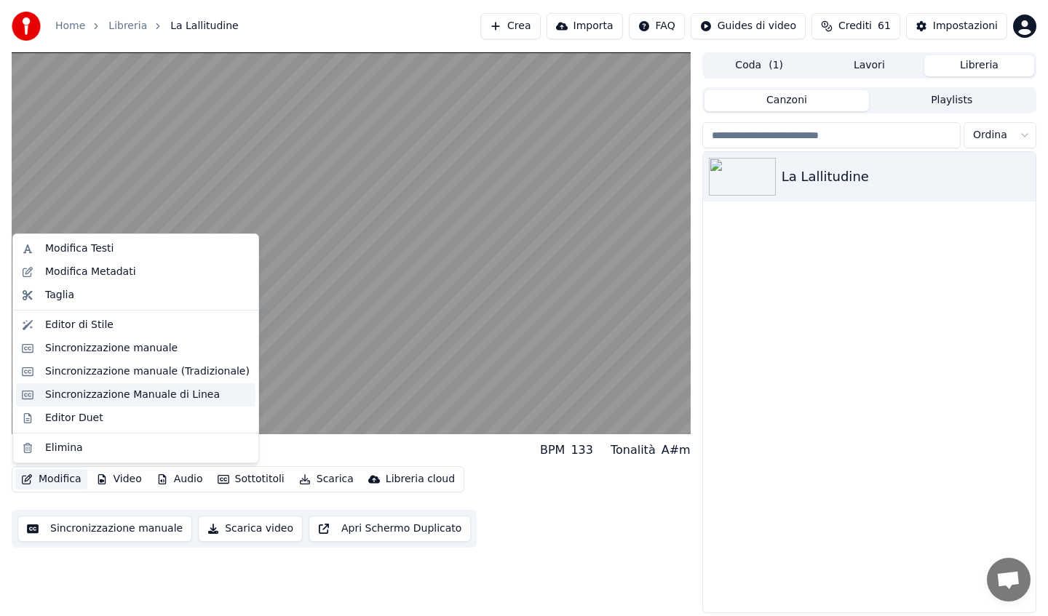
click at [106, 401] on div "Sincronizzazione Manuale di Linea" at bounding box center [132, 395] width 175 height 15
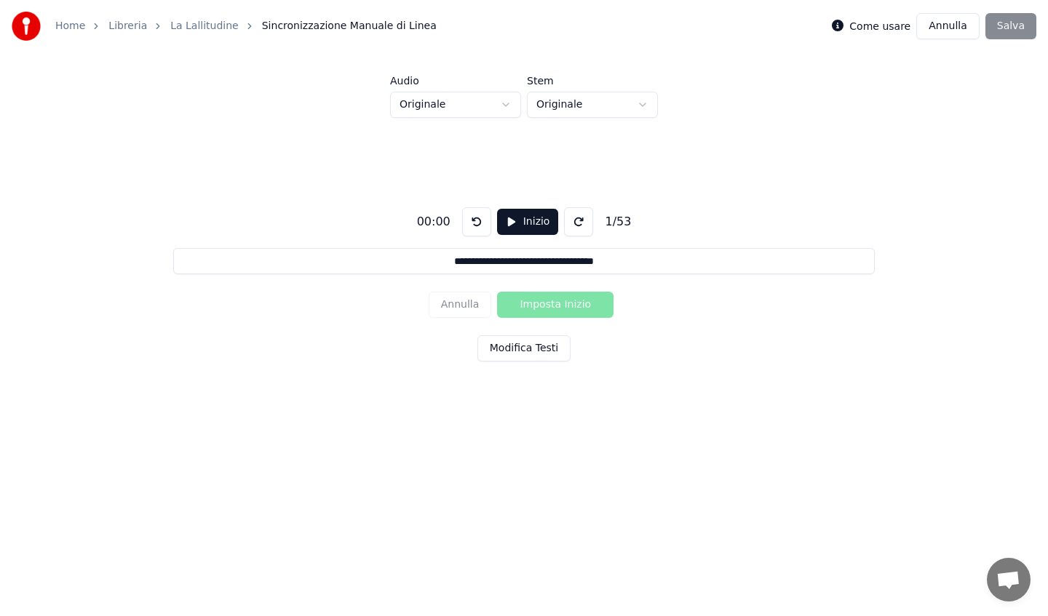
click at [505, 226] on button "Inizio" at bounding box center [528, 222] width 62 height 26
click at [504, 351] on button "Modifica Testi" at bounding box center [523, 348] width 93 height 26
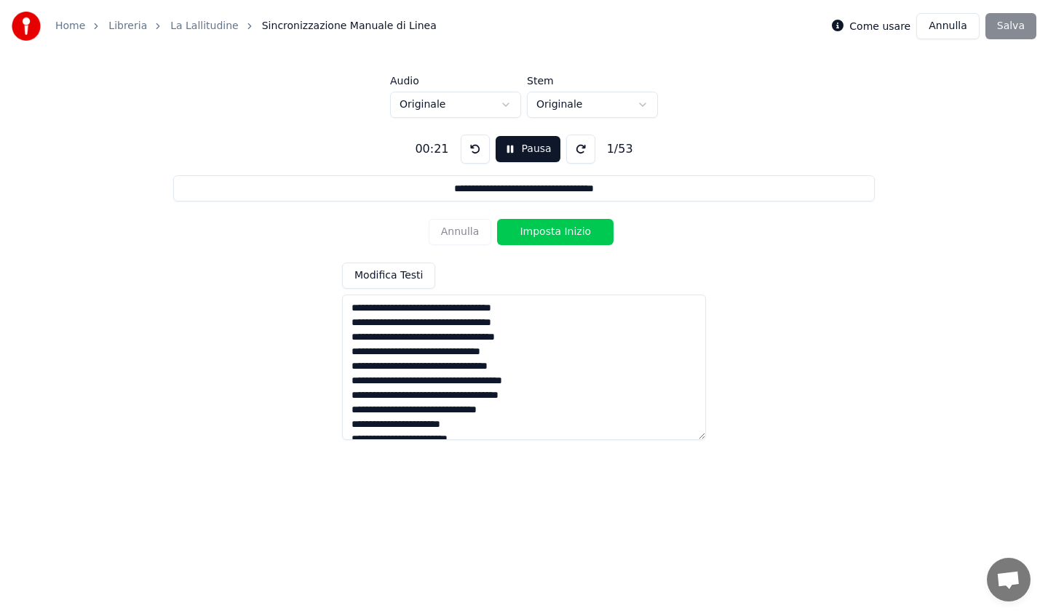
click at [543, 233] on button "Imposta Inizio" at bounding box center [555, 232] width 116 height 26
click at [547, 232] on button "Imposta Fine" at bounding box center [555, 232] width 116 height 26
click at [463, 230] on button "Annulla" at bounding box center [460, 232] width 63 height 26
type input "**********"
click at [448, 232] on button "Annulla" at bounding box center [460, 232] width 63 height 26
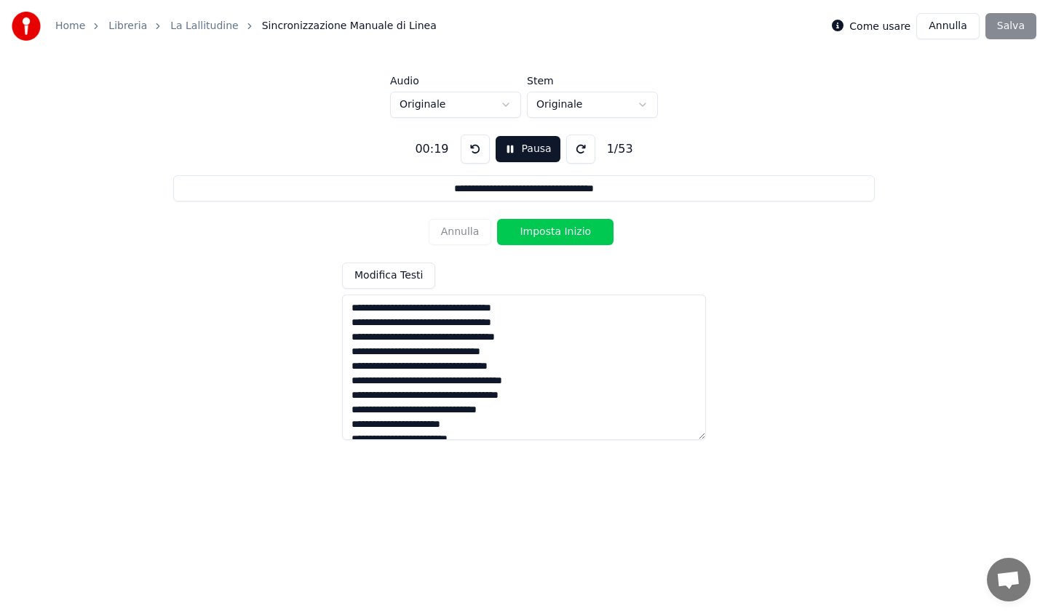
click at [521, 144] on button "Pausa" at bounding box center [528, 149] width 65 height 26
click at [180, 28] on link "La Lallitudine" at bounding box center [204, 26] width 68 height 15
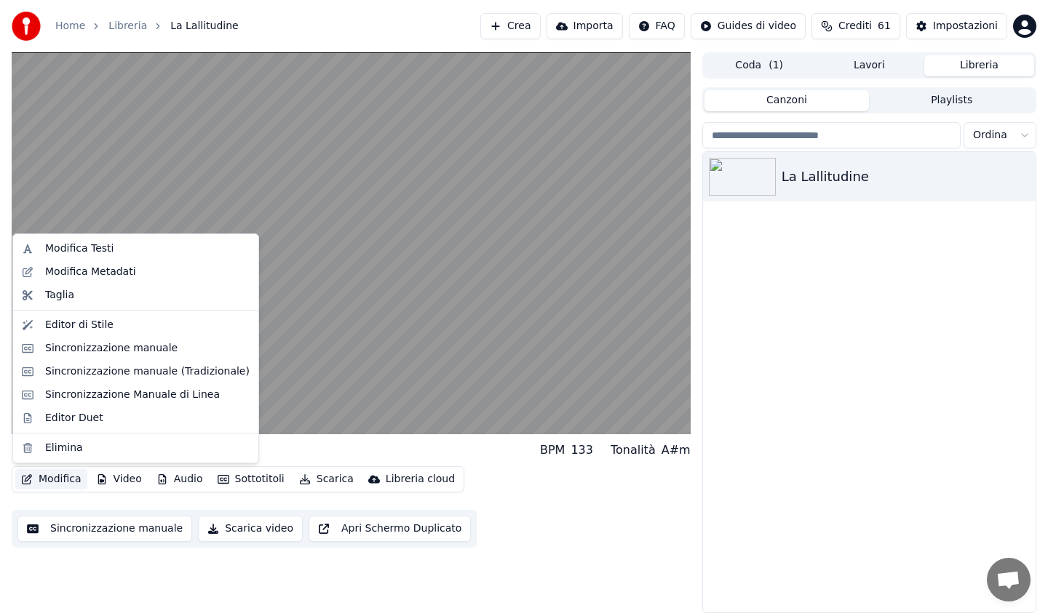
click at [62, 480] on button "Modifica" at bounding box center [51, 479] width 72 height 20
click at [96, 373] on div "Sincronizzazione manuale (Tradizionale)" at bounding box center [147, 372] width 204 height 15
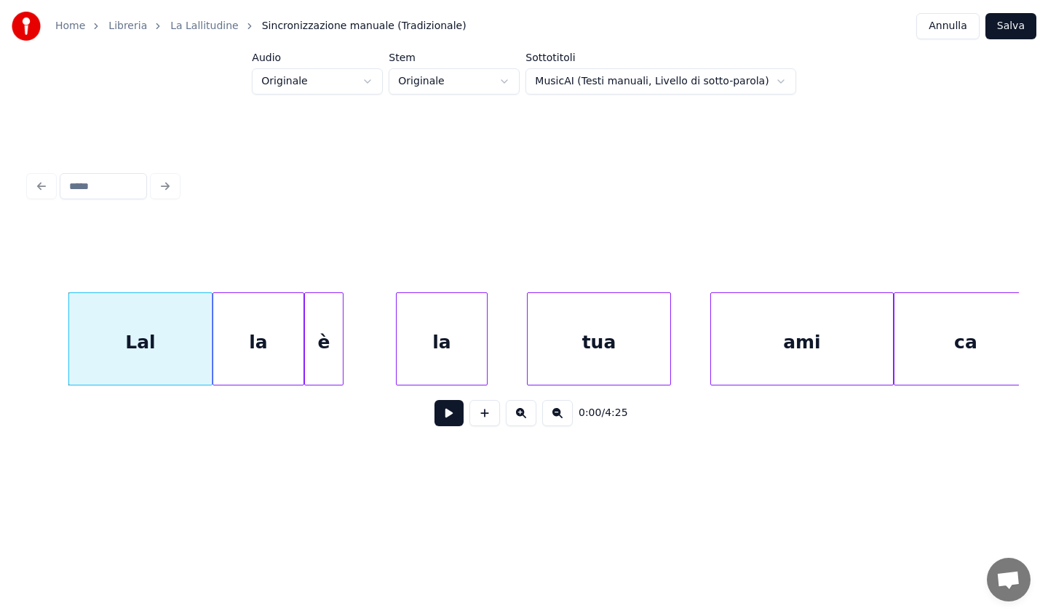
click at [455, 411] on button at bounding box center [448, 413] width 29 height 26
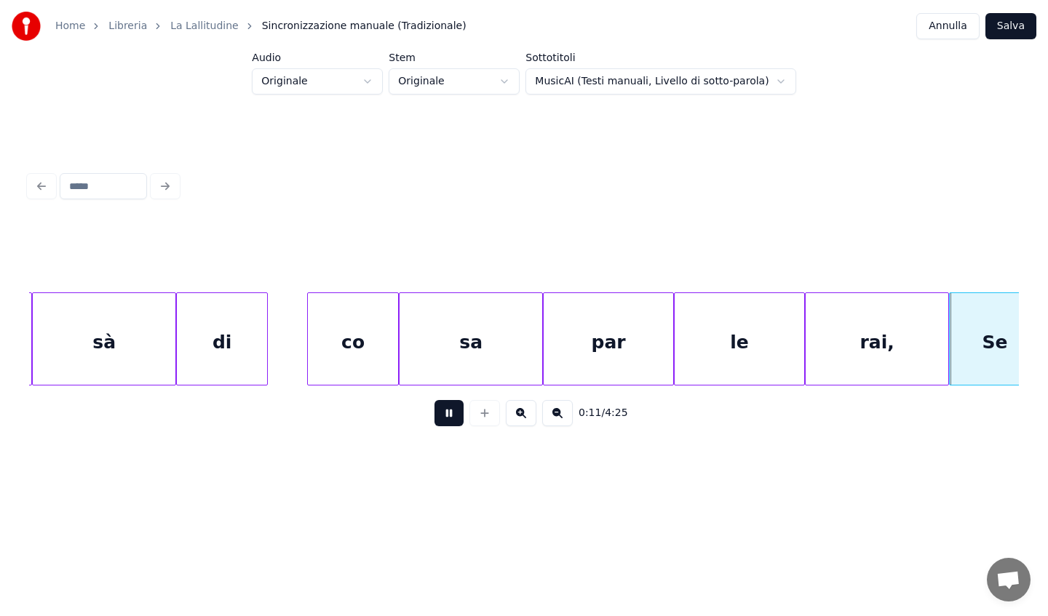
scroll to position [0, 14991]
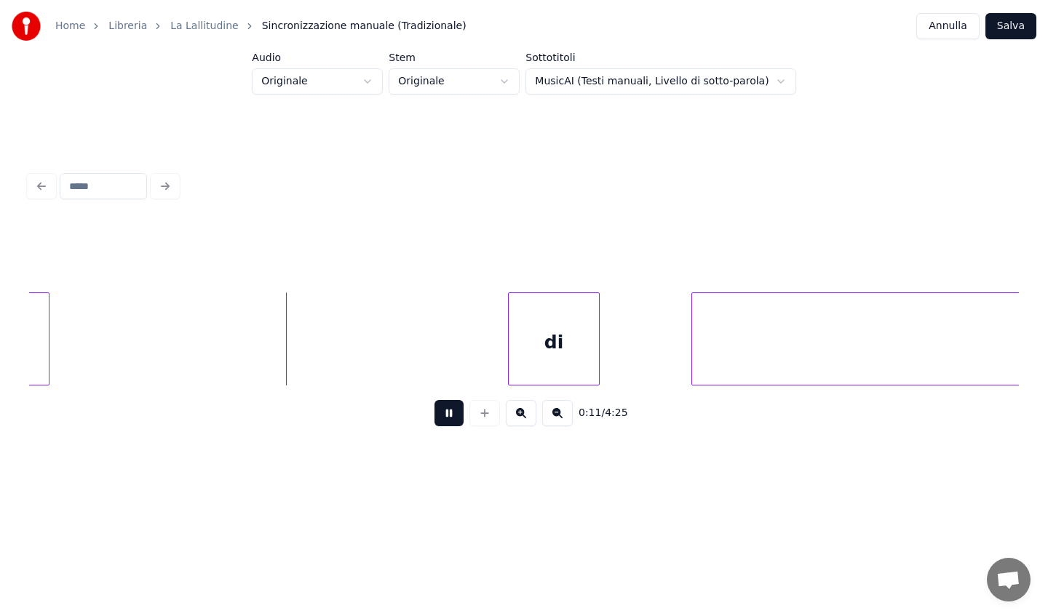
click at [435, 418] on button at bounding box center [448, 413] width 29 height 26
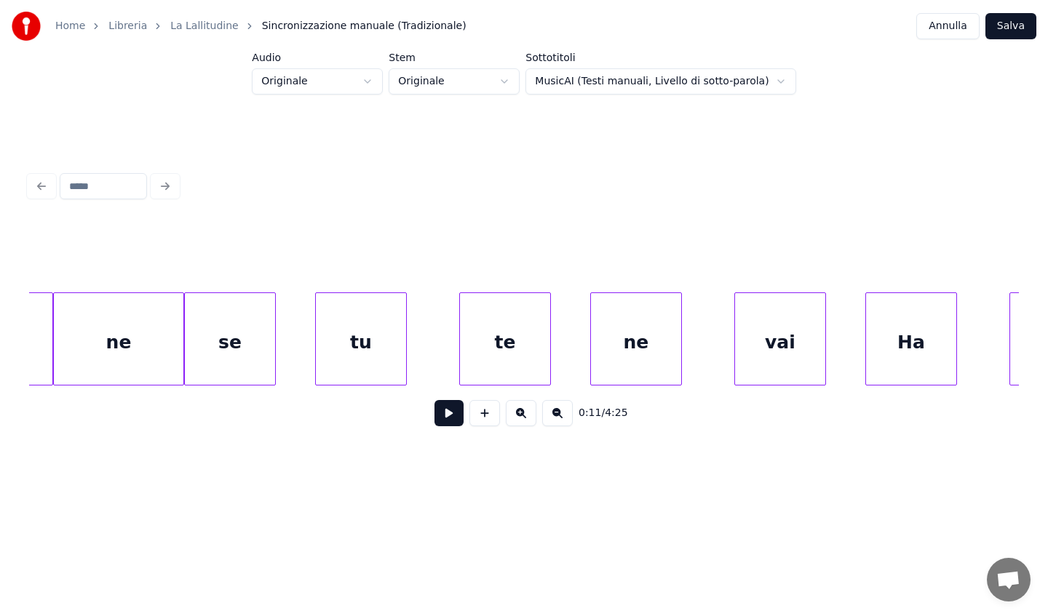
scroll to position [0, 0]
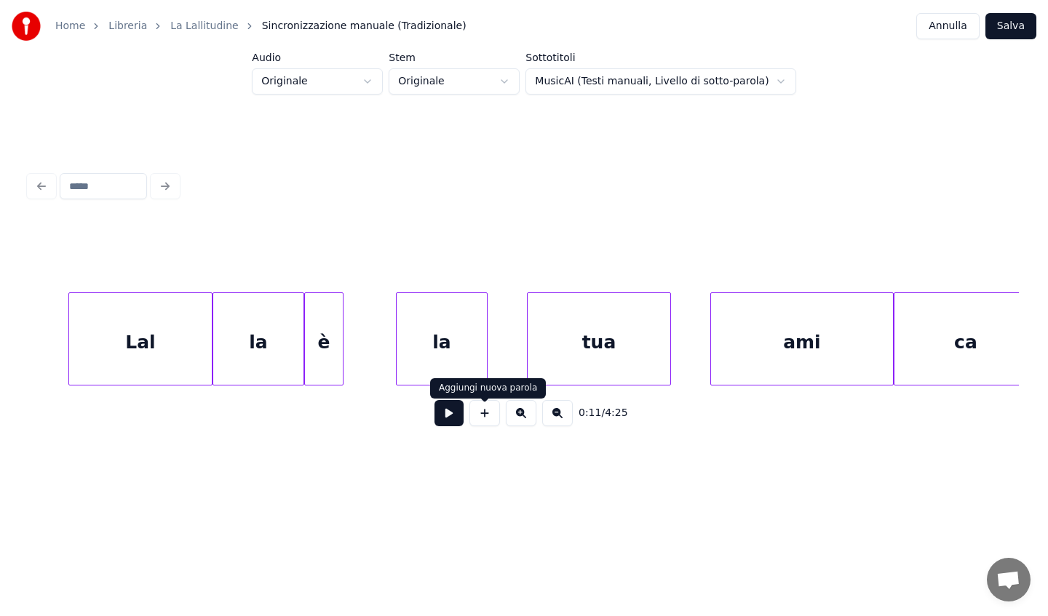
click at [472, 421] on button at bounding box center [484, 413] width 31 height 26
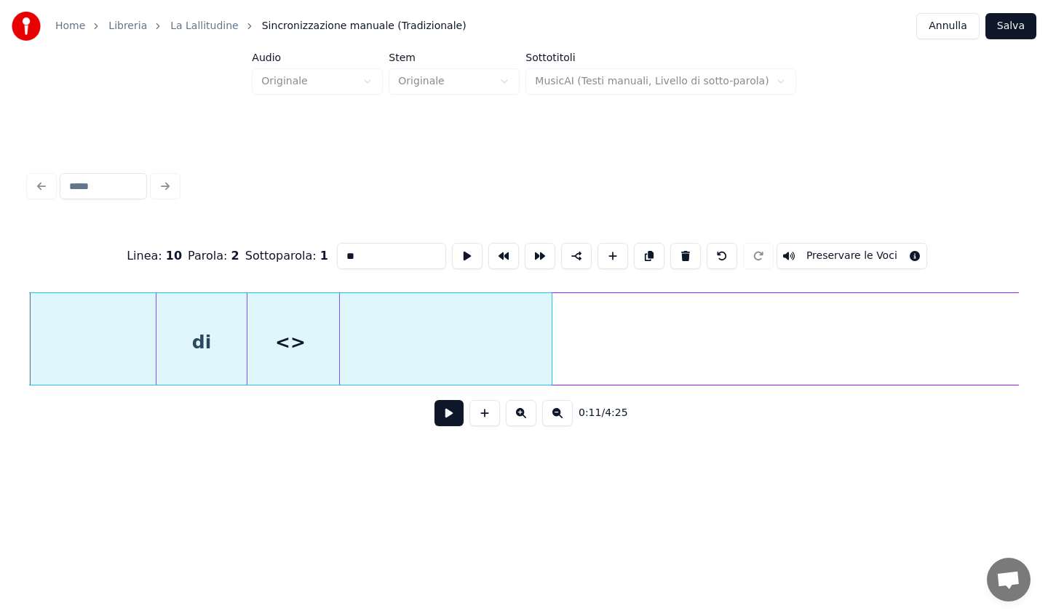
click at [480, 421] on button at bounding box center [484, 413] width 31 height 26
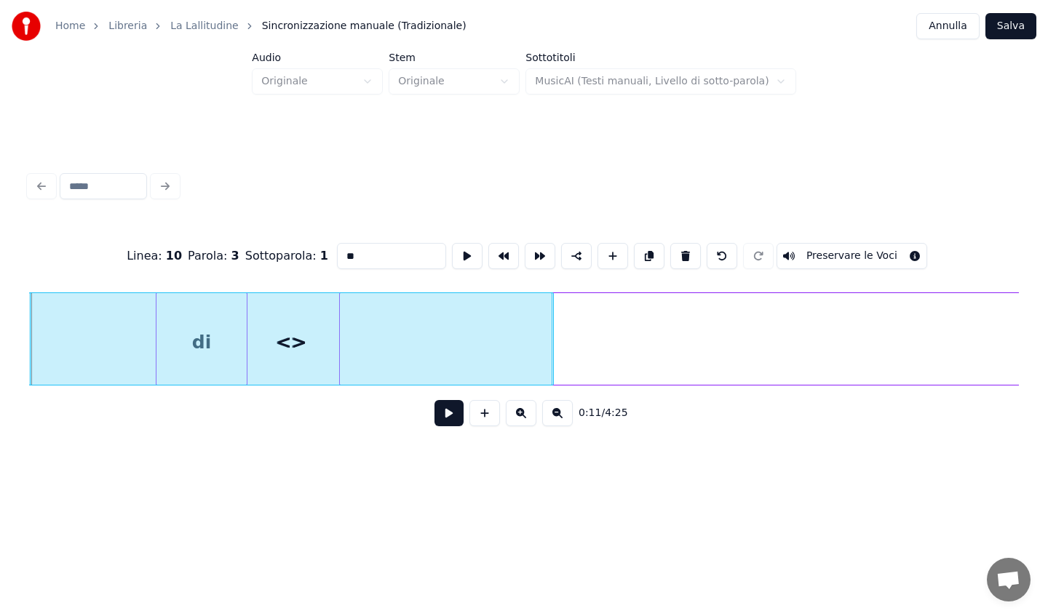
click at [480, 421] on button at bounding box center [484, 413] width 31 height 26
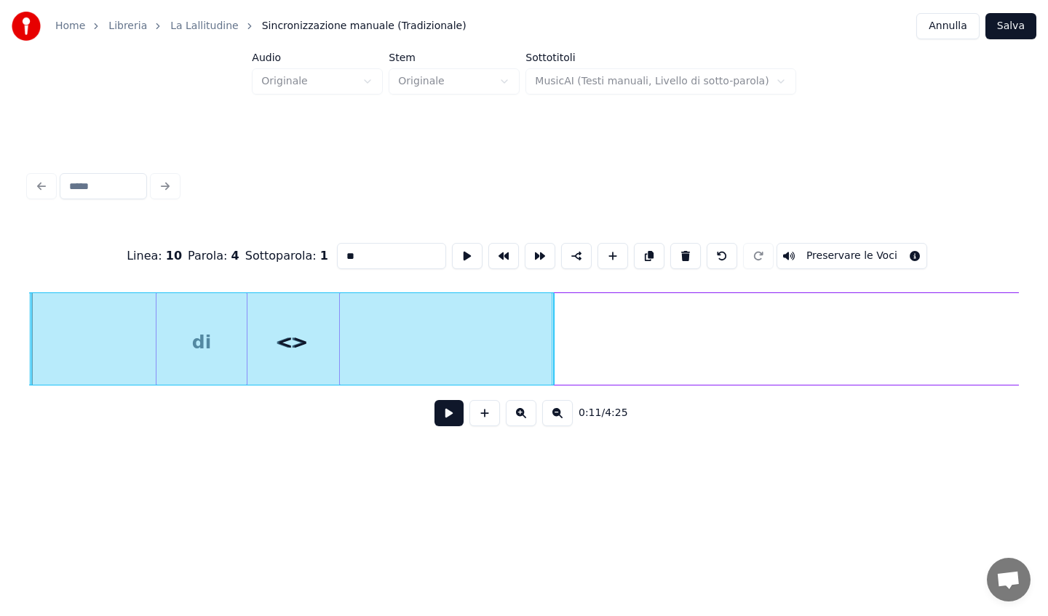
click at [480, 421] on button at bounding box center [484, 413] width 31 height 26
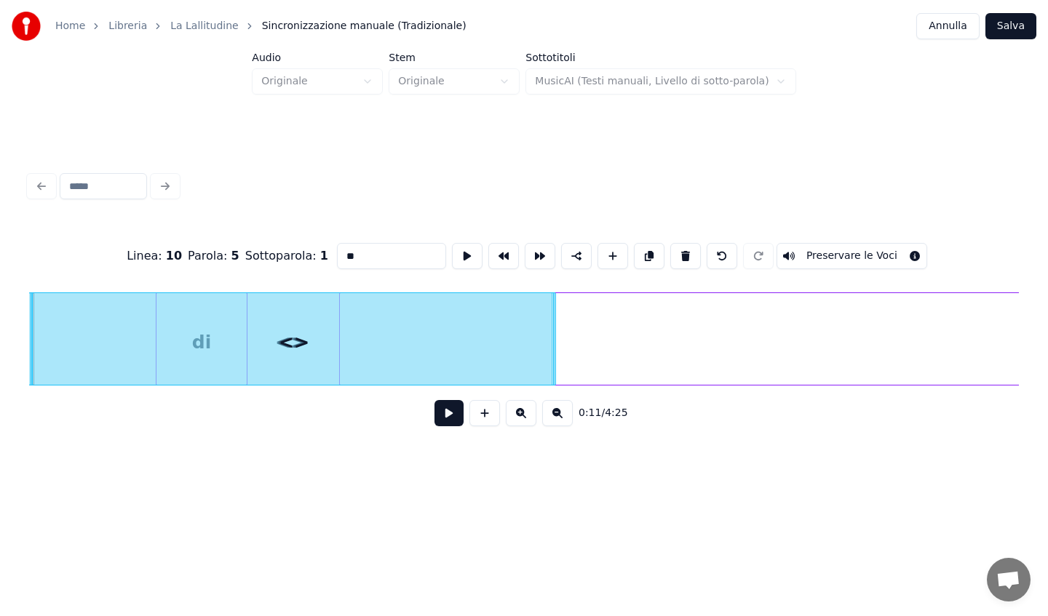
click at [481, 421] on button at bounding box center [484, 413] width 31 height 26
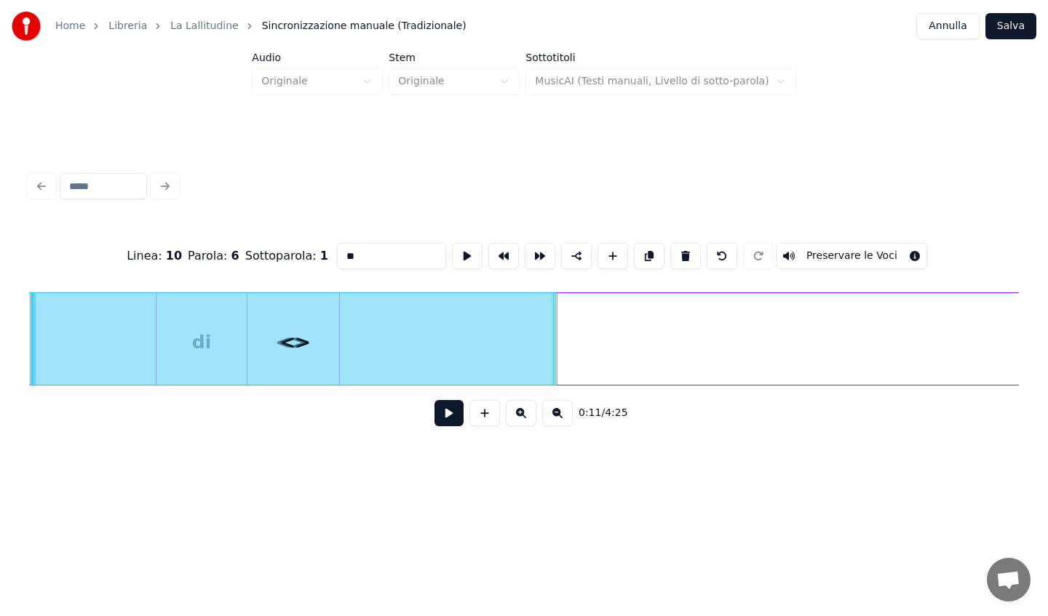
click at [481, 421] on button at bounding box center [484, 413] width 31 height 26
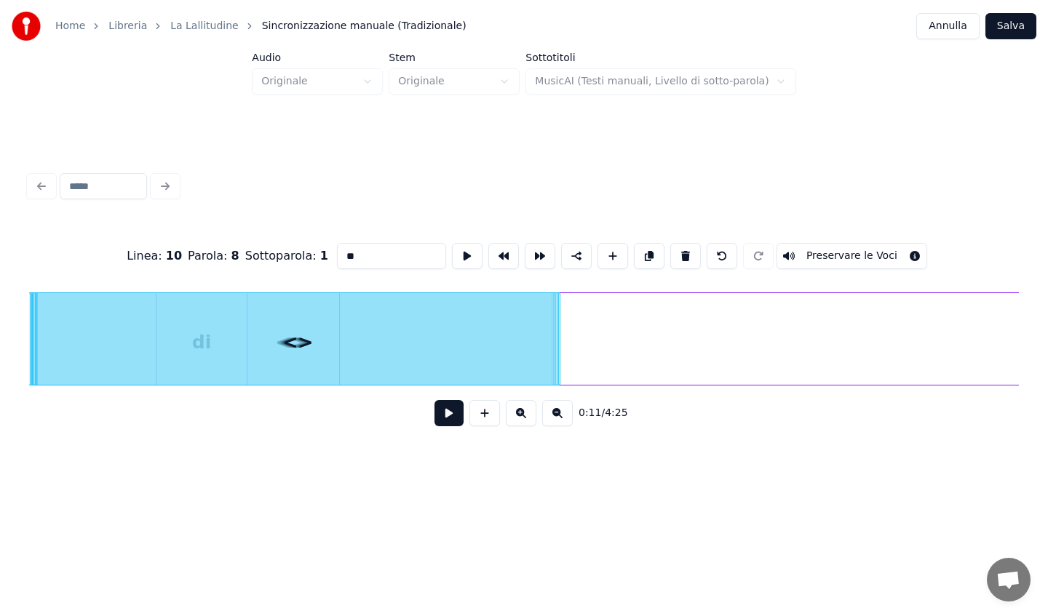
click at [481, 421] on button at bounding box center [484, 413] width 31 height 26
click at [550, 416] on button at bounding box center [557, 413] width 31 height 26
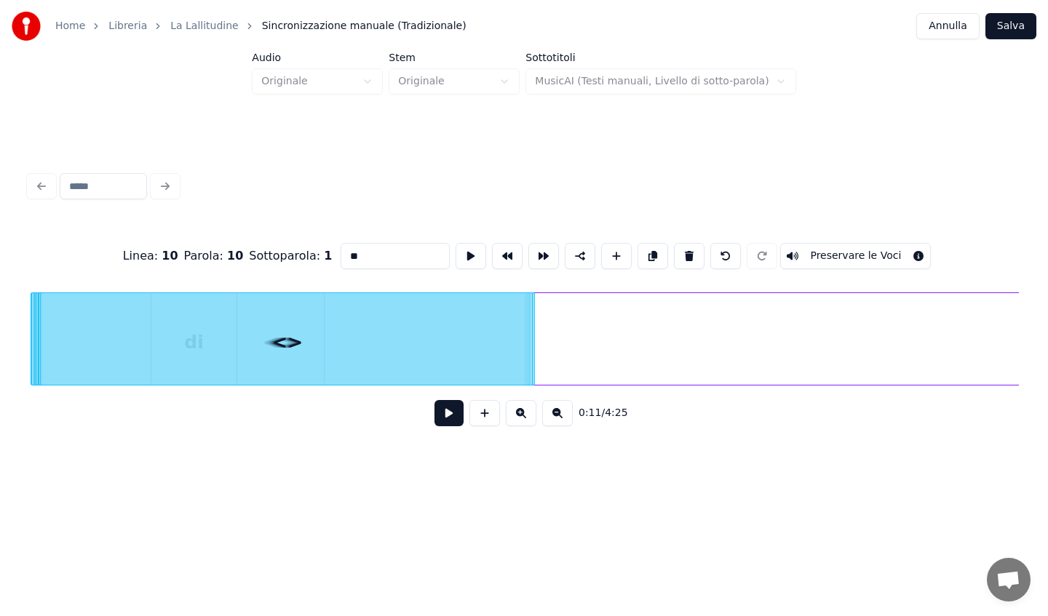
click at [550, 416] on button at bounding box center [557, 413] width 31 height 26
click at [552, 416] on button at bounding box center [557, 413] width 31 height 26
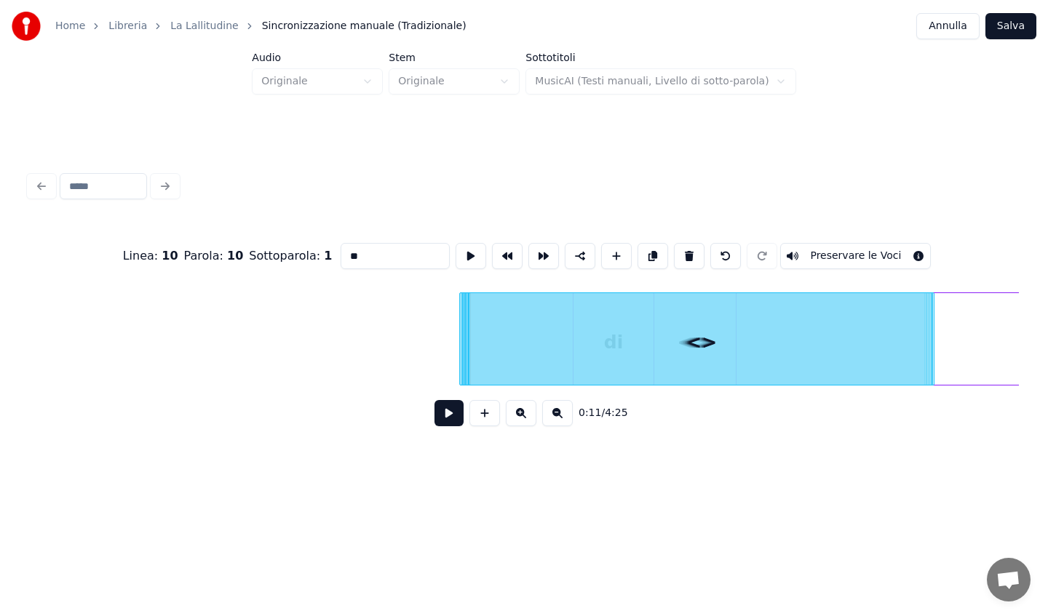
click at [552, 416] on button at bounding box center [557, 413] width 31 height 26
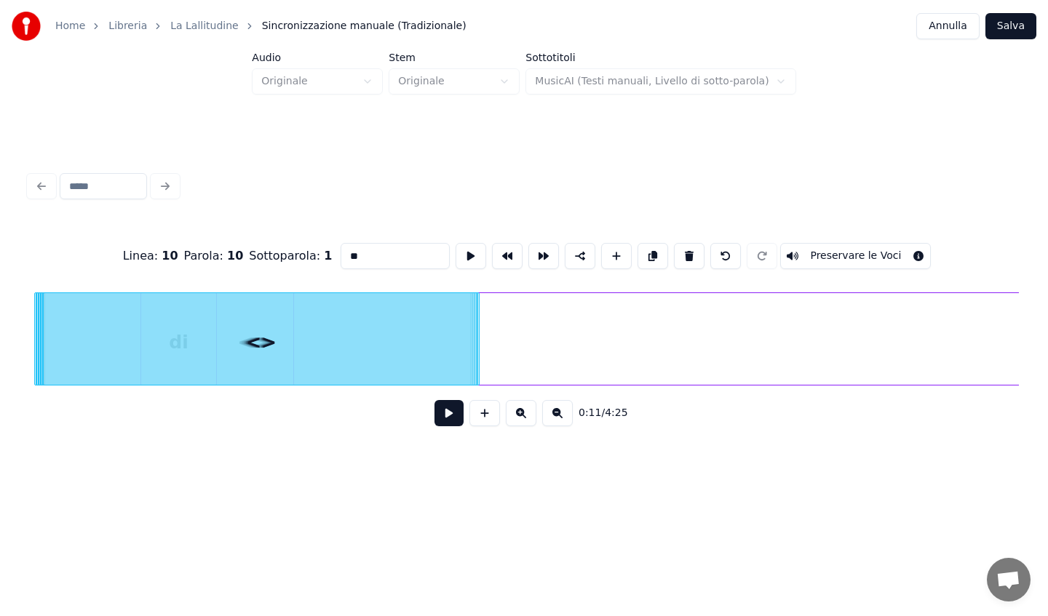
click at [552, 416] on button at bounding box center [557, 413] width 31 height 26
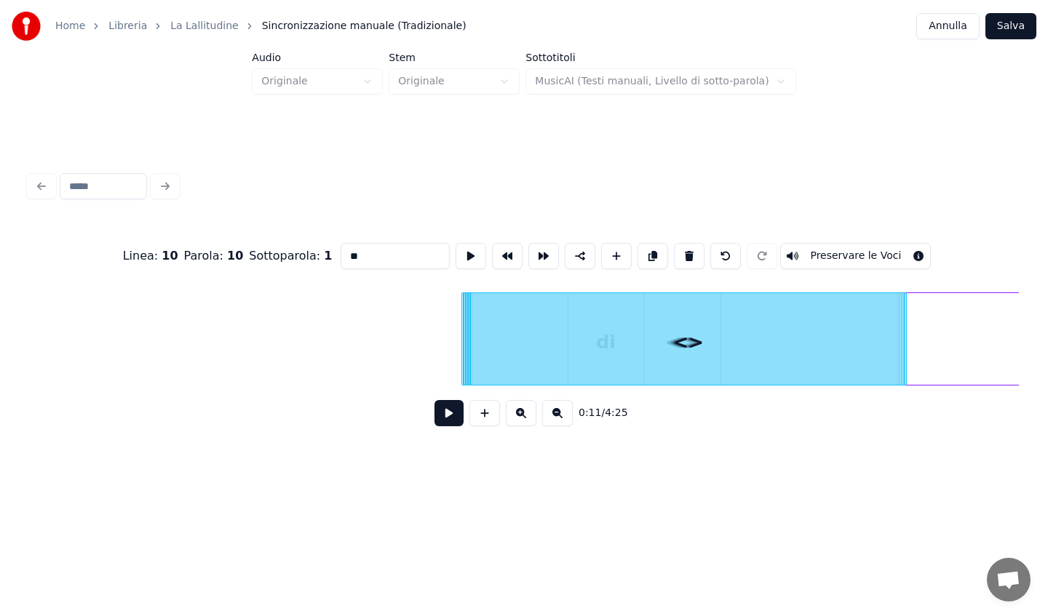
click at [552, 416] on button at bounding box center [557, 413] width 31 height 26
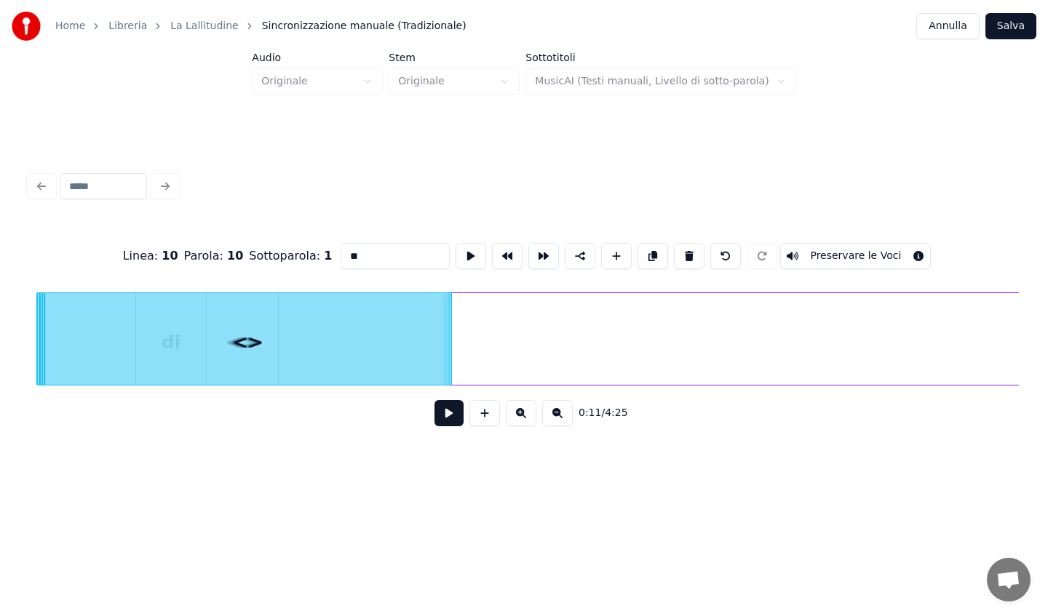
click at [552, 416] on button at bounding box center [557, 413] width 31 height 26
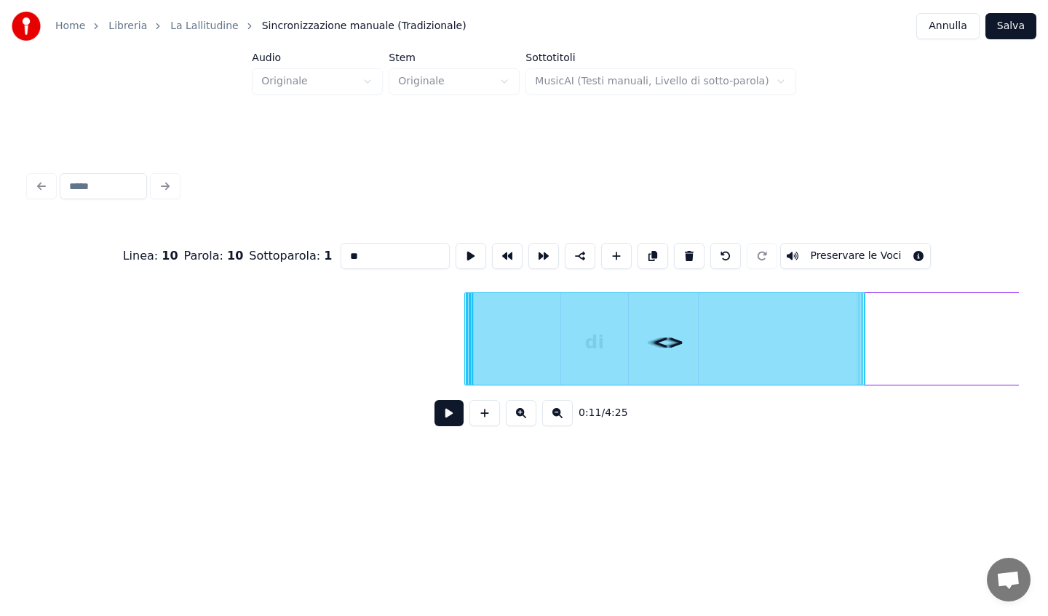
click at [552, 416] on button at bounding box center [557, 413] width 31 height 26
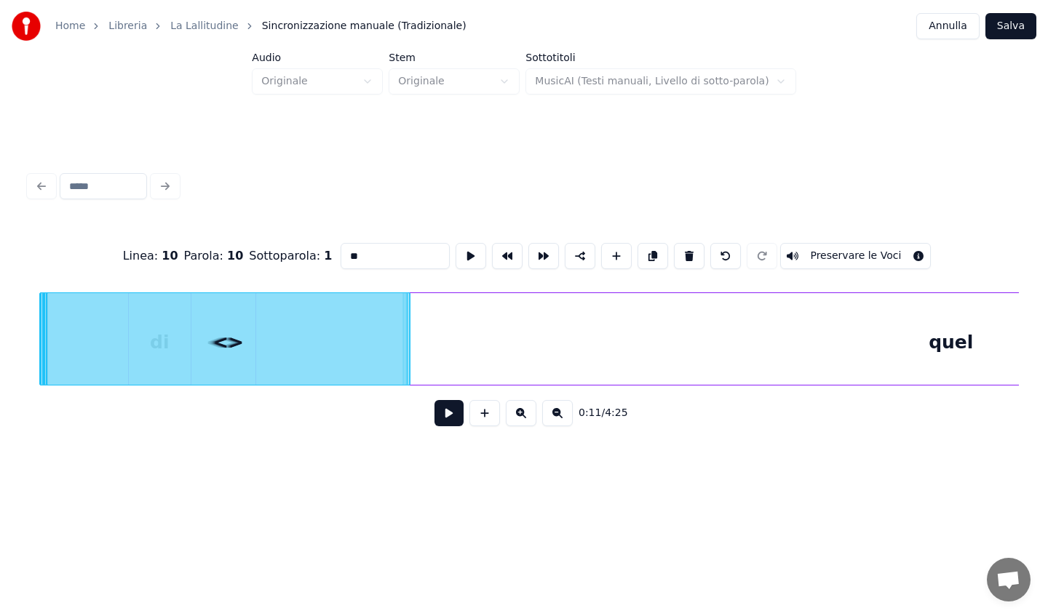
click at [552, 416] on button at bounding box center [557, 413] width 31 height 26
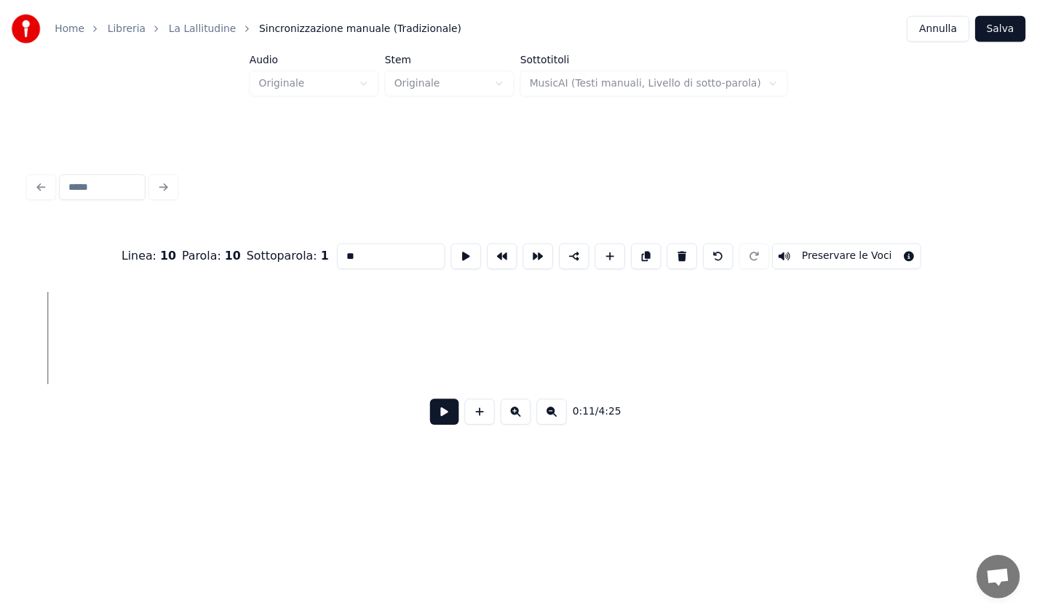
scroll to position [0, 0]
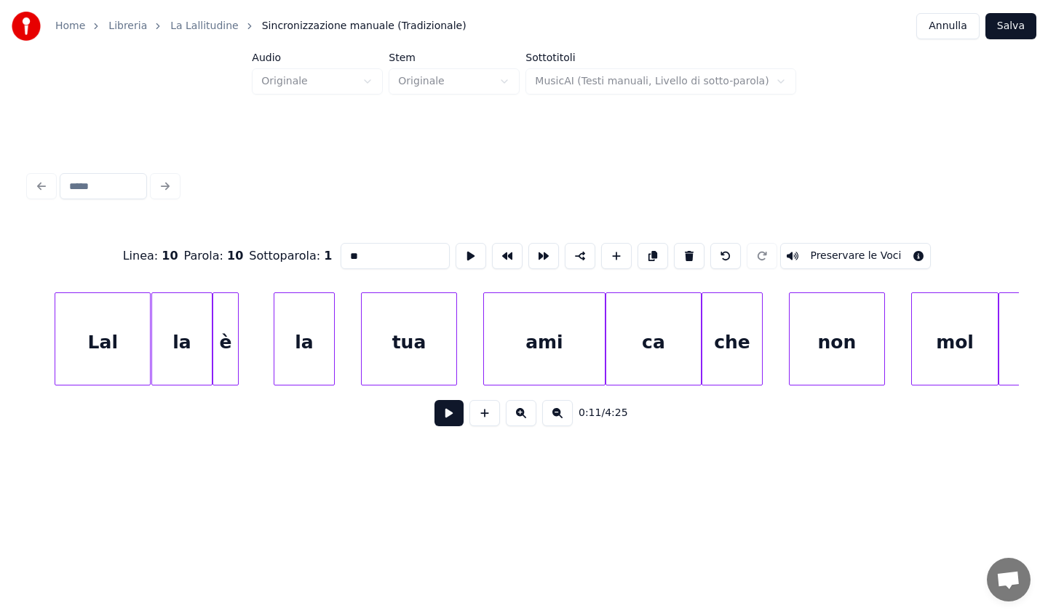
click at [82, 318] on div "Lal" at bounding box center [102, 342] width 95 height 99
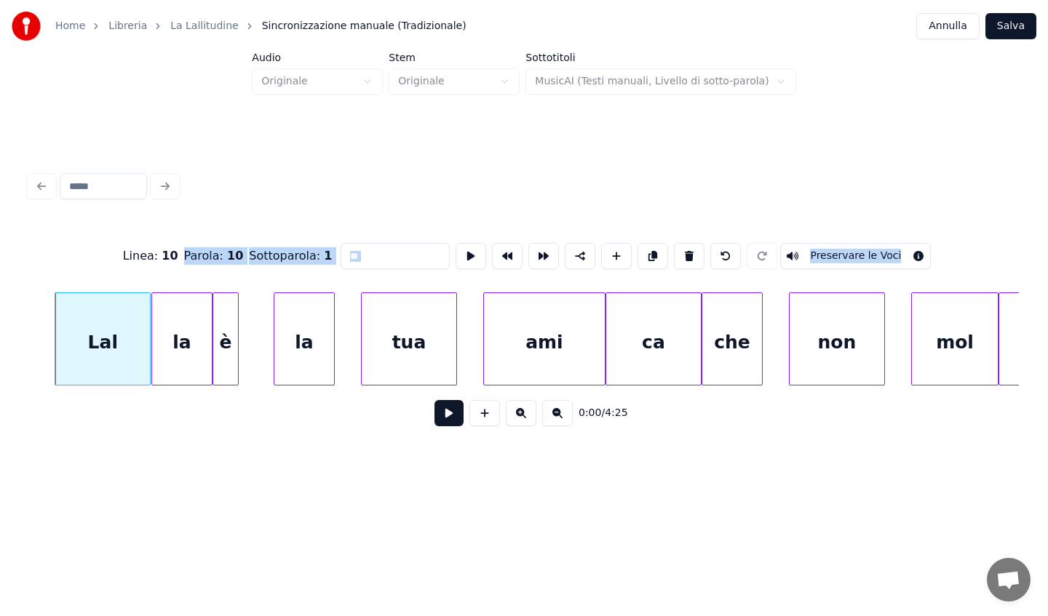
drag, startPoint x: 58, startPoint y: 279, endPoint x: 377, endPoint y: 355, distance: 327.8
click at [377, 355] on div "Linea : 10 Parola : 10 Sottoparola : 1 ** Preservare le Voci 0:00 / 4:25" at bounding box center [524, 330] width 990 height 221
click at [220, 27] on link "La Lallitudine" at bounding box center [204, 26] width 68 height 15
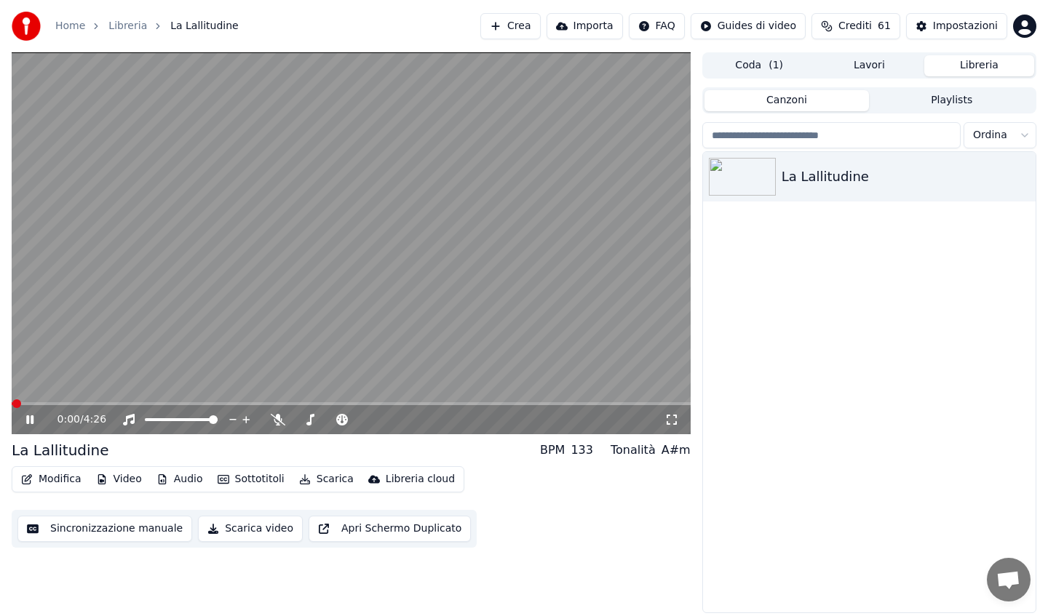
click at [60, 484] on button "Modifica" at bounding box center [51, 479] width 72 height 20
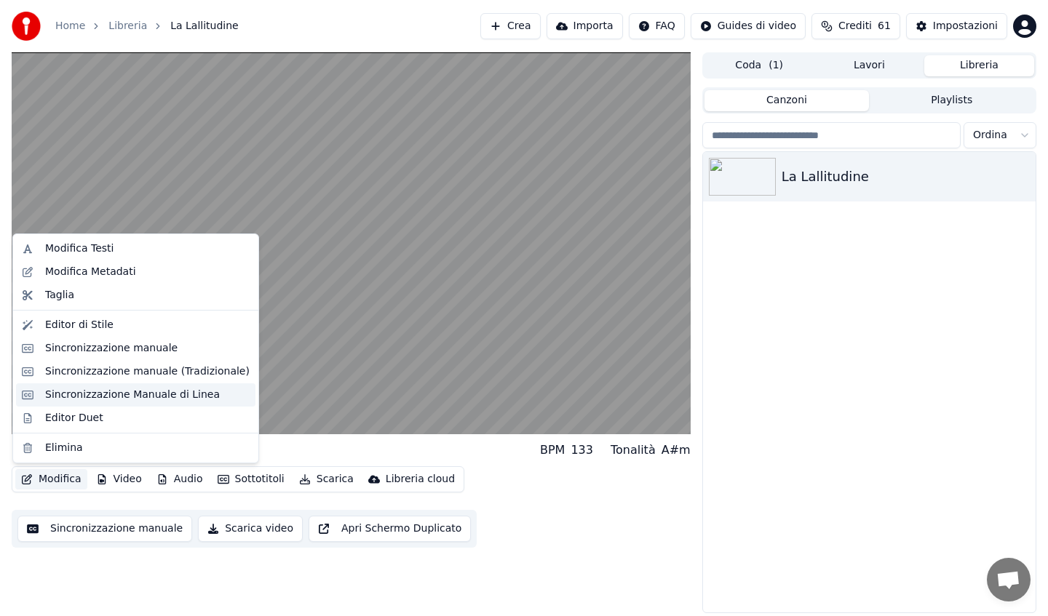
click at [99, 396] on div "Sincronizzazione Manuale di Linea" at bounding box center [132, 395] width 175 height 15
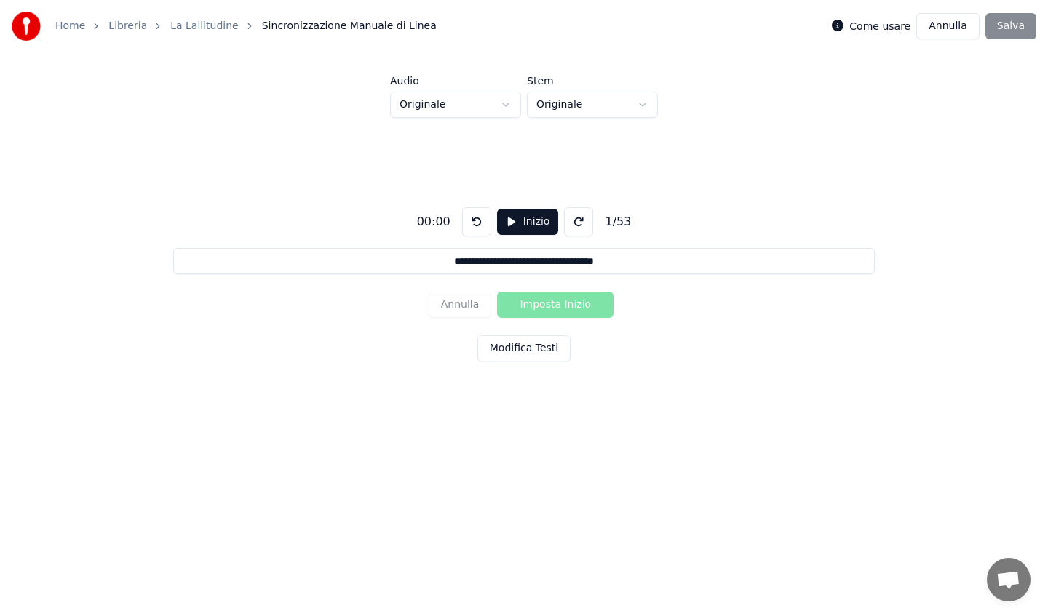
click at [196, 23] on link "La Lallitudine" at bounding box center [204, 26] width 68 height 15
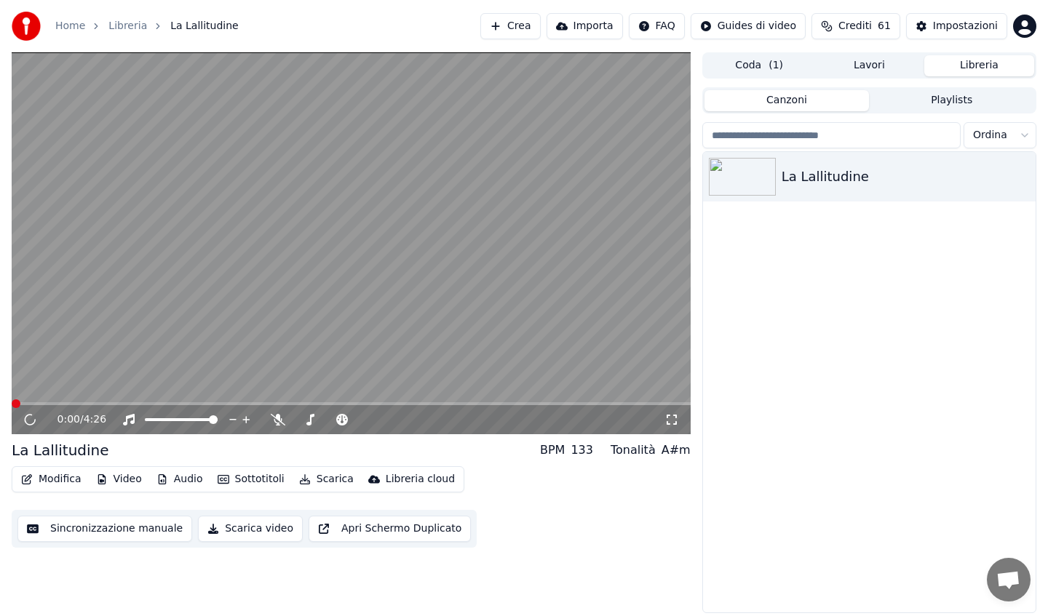
click at [71, 525] on button "Sincronizzazione manuale" at bounding box center [104, 529] width 175 height 26
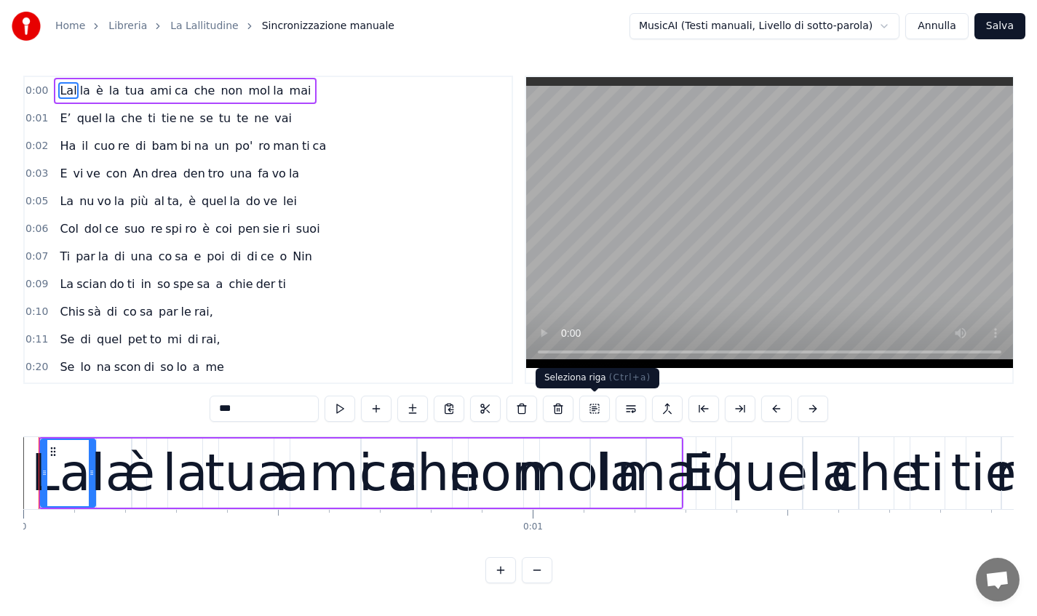
click at [595, 413] on button at bounding box center [594, 409] width 31 height 26
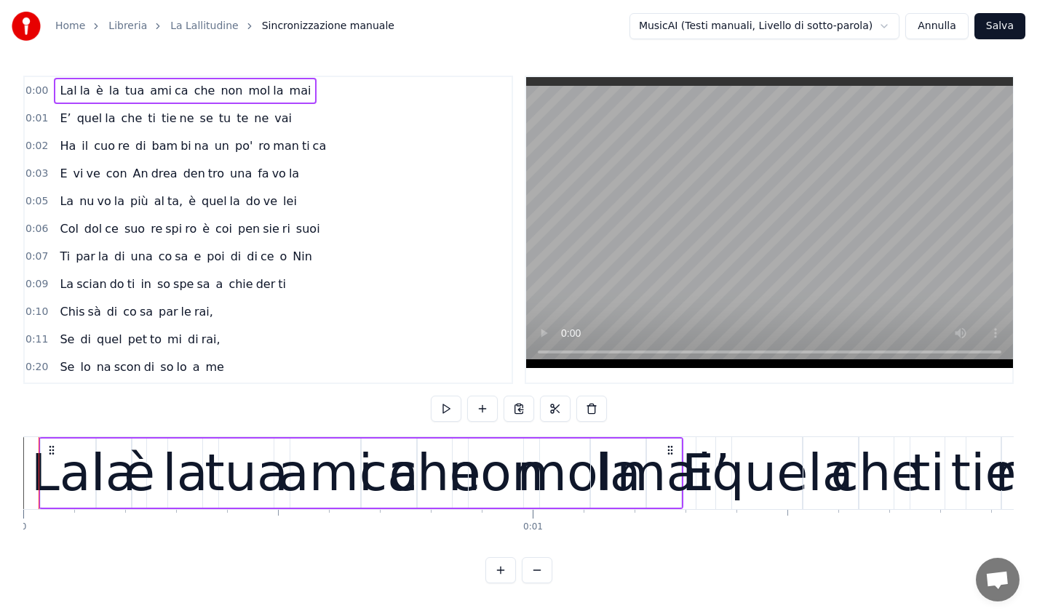
drag, startPoint x: 531, startPoint y: 437, endPoint x: 597, endPoint y: 434, distance: 66.3
click at [597, 434] on div "0:00 Lal la è la tua ami ca che non mol la mai 0:01 E’ quel la che ti tie ne se…" at bounding box center [518, 330] width 990 height 508
drag, startPoint x: 102, startPoint y: 79, endPoint x: 100, endPoint y: 91, distance: 11.8
click at [100, 91] on div "Lal la è la tua ami ca che non mol la mai" at bounding box center [185, 91] width 263 height 26
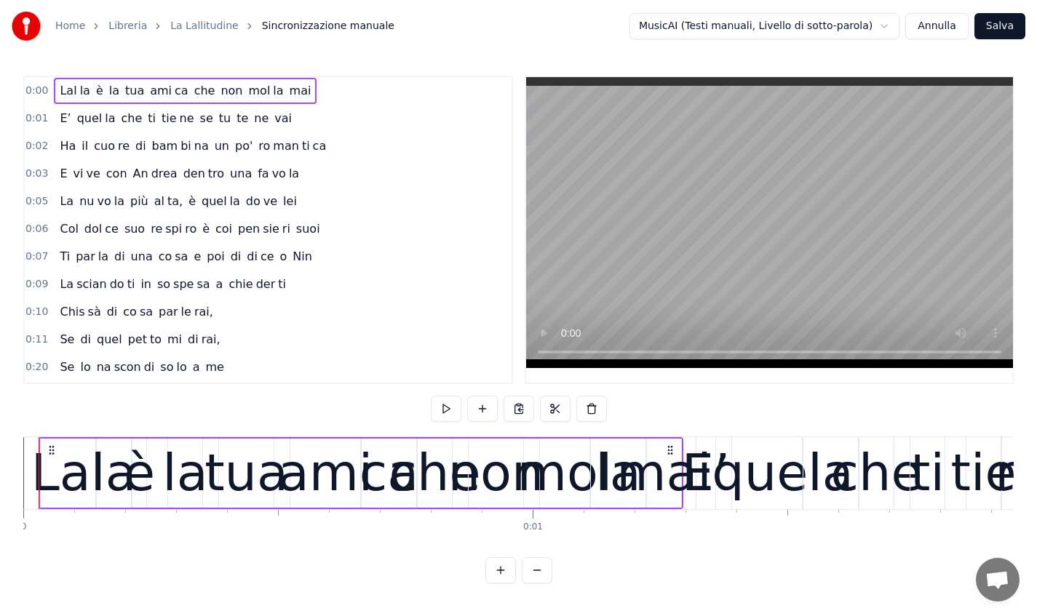
click at [36, 88] on span "0:00" at bounding box center [36, 91] width 23 height 15
click at [36, 87] on span "0:00" at bounding box center [36, 91] width 23 height 15
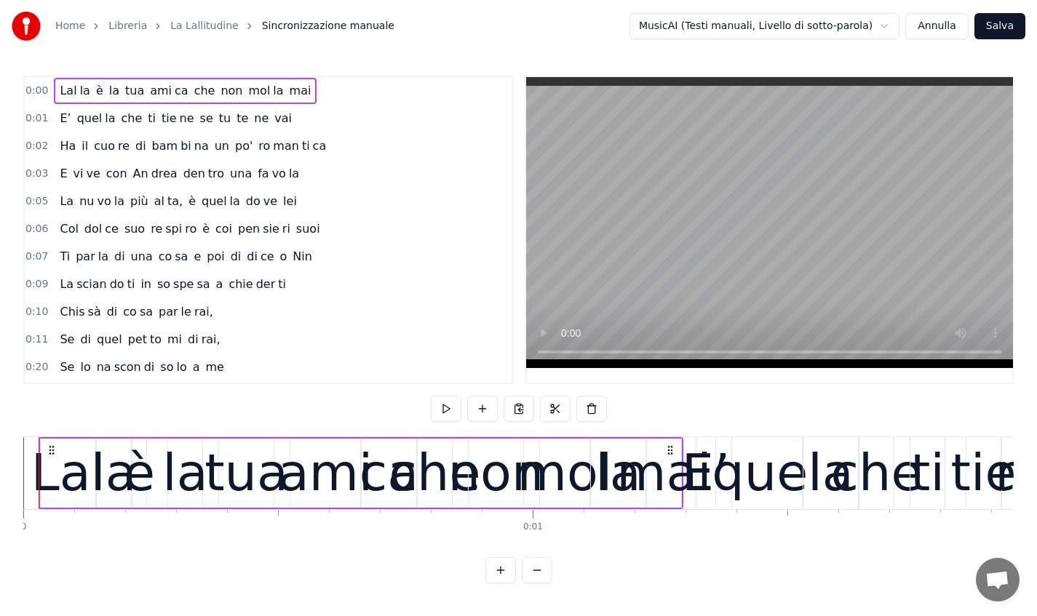
click at [36, 87] on span "0:00" at bounding box center [36, 91] width 23 height 15
click at [51, 445] on icon at bounding box center [52, 451] width 12 height 12
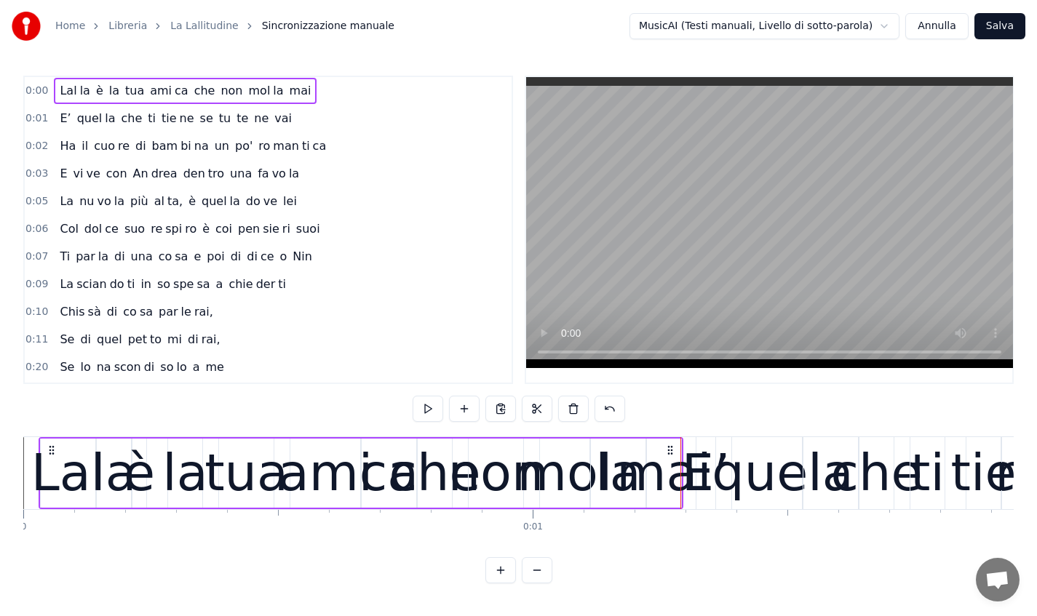
click at [52, 447] on icon at bounding box center [52, 451] width 12 height 12
click at [55, 450] on icon at bounding box center [52, 451] width 12 height 12
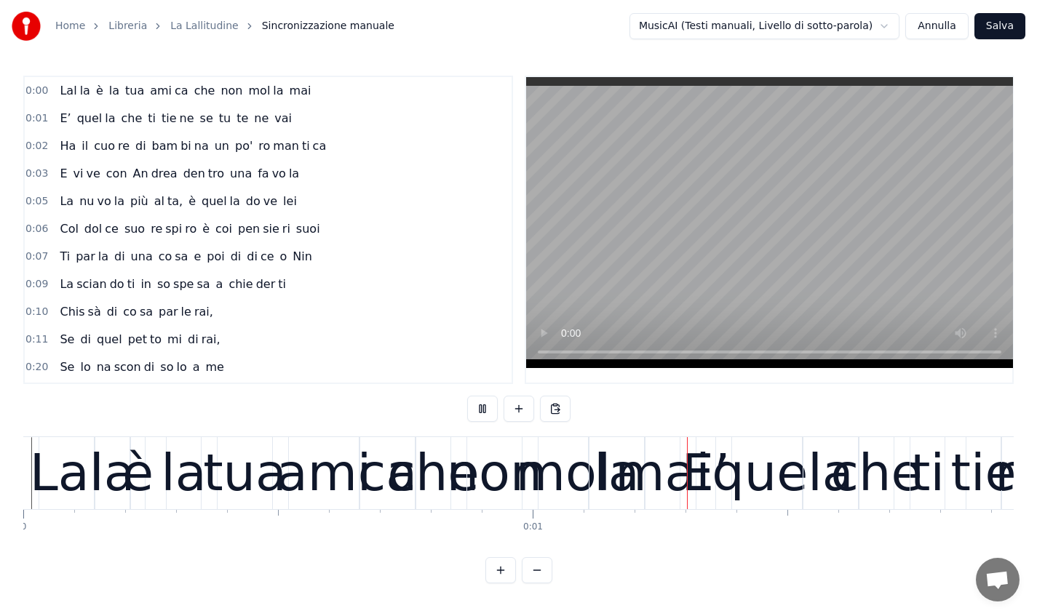
click at [611, 269] on video at bounding box center [769, 222] width 487 height 291
click at [487, 406] on button at bounding box center [482, 409] width 31 height 26
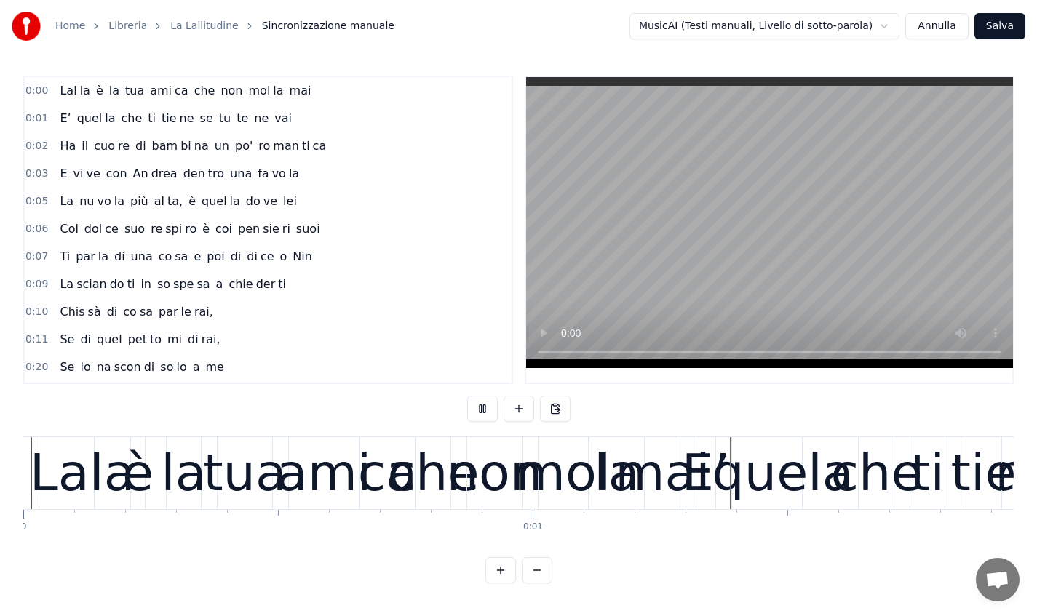
click at [482, 411] on button at bounding box center [482, 409] width 31 height 26
click at [951, 25] on button "Annulla" at bounding box center [936, 26] width 63 height 26
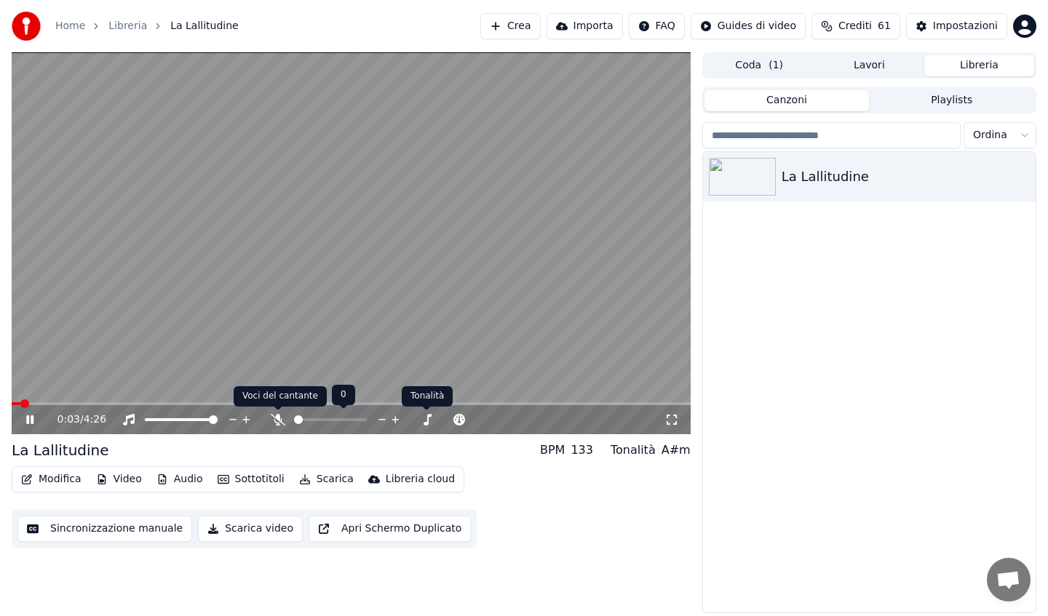
click at [274, 425] on icon at bounding box center [278, 420] width 15 height 12
click at [109, 523] on button "Sincronizzazione manuale" at bounding box center [104, 529] width 175 height 26
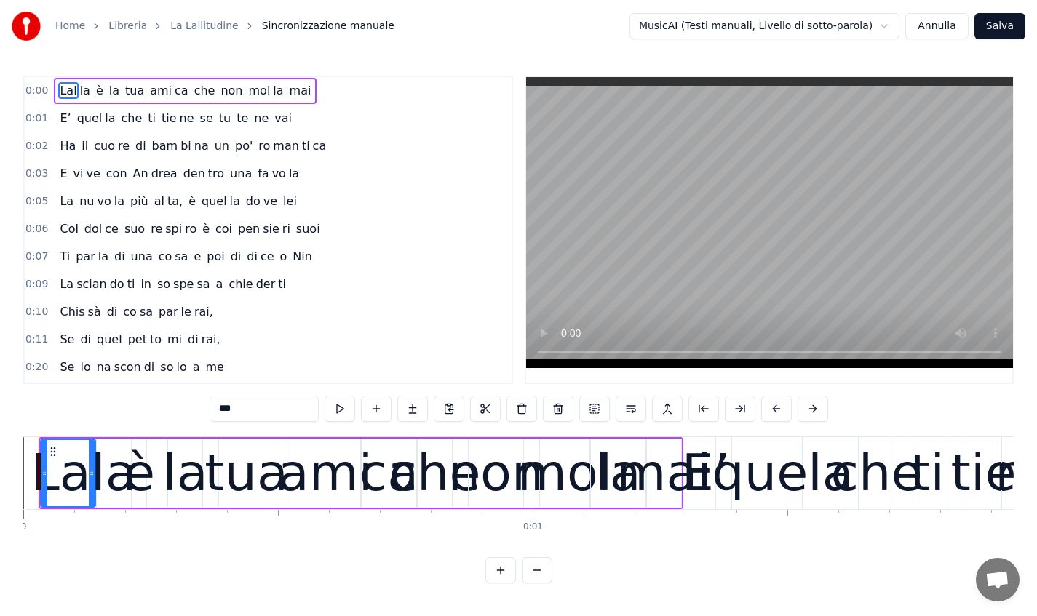
click at [195, 31] on link "La Lallitudine" at bounding box center [204, 26] width 68 height 15
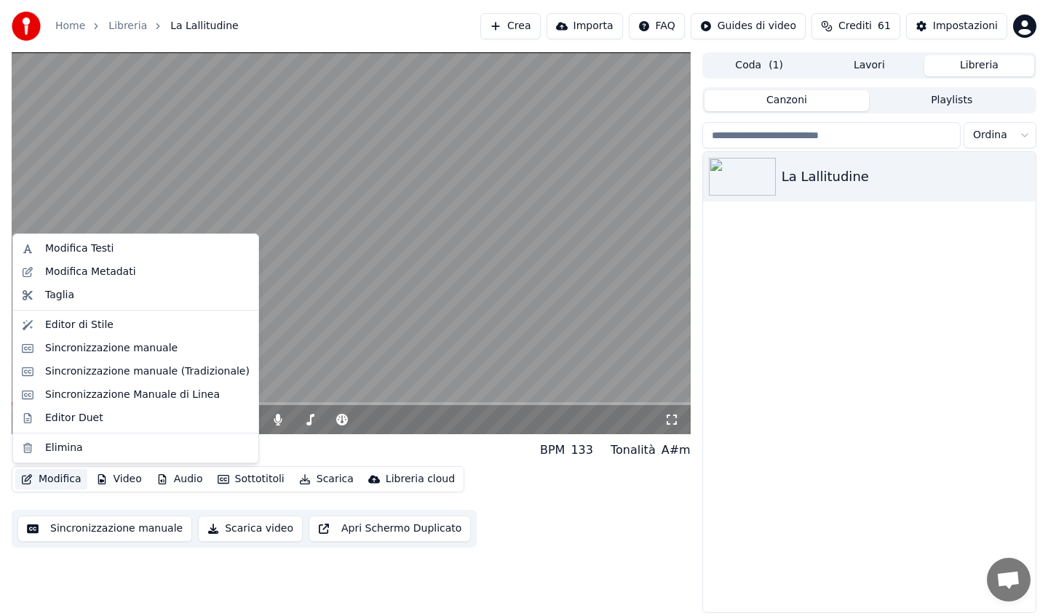
click at [58, 482] on button "Modifica" at bounding box center [51, 479] width 72 height 20
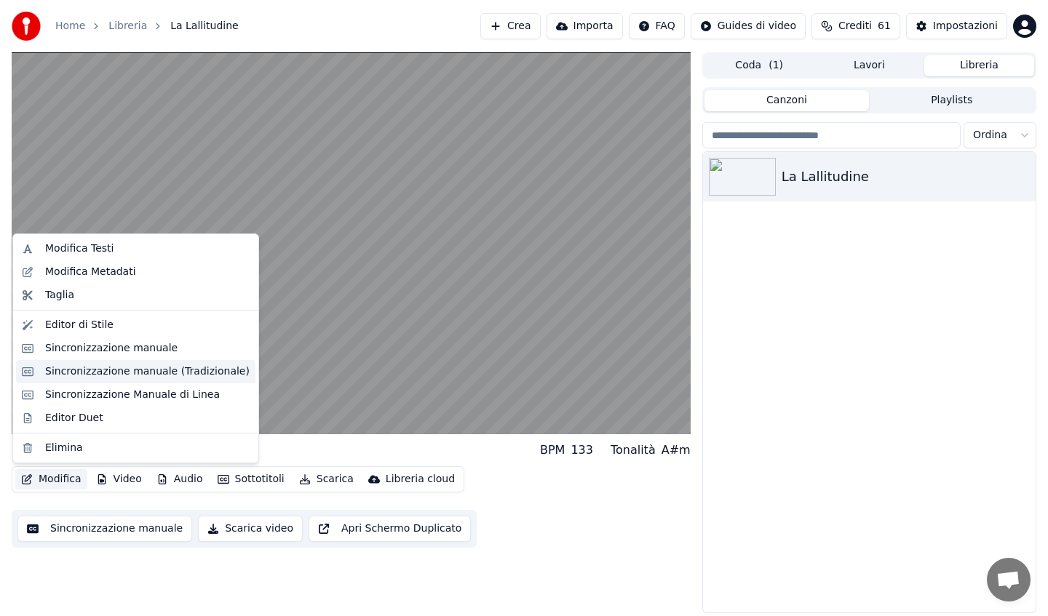
click at [113, 367] on div "Sincronizzazione manuale (Tradizionale)" at bounding box center [147, 372] width 204 height 15
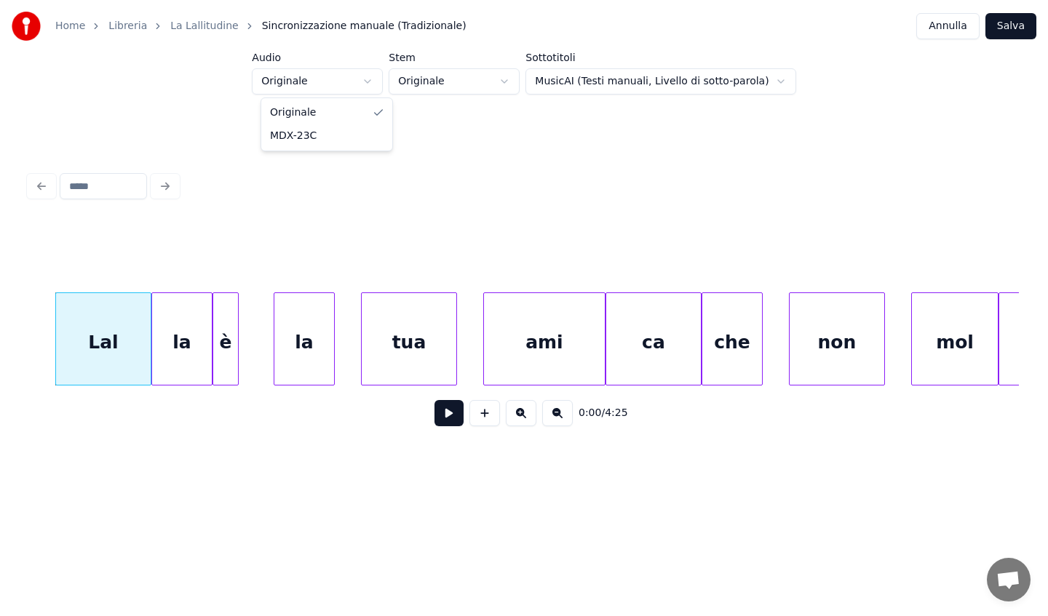
click at [345, 78] on html "Home Libreria La Lallitudine Sincronizzazione manuale (Tradizionale) Annulla Sa…" at bounding box center [524, 255] width 1048 height 511
click at [482, 81] on html "Home Libreria La Lallitudine Sincronizzazione manuale (Tradizionale) Annulla Sa…" at bounding box center [524, 255] width 1048 height 511
click at [616, 84] on html "Home Libreria La Lallitudine Sincronizzazione manuale (Tradizionale) Annulla Sa…" at bounding box center [524, 255] width 1048 height 511
click at [591, 414] on span "0:00" at bounding box center [590, 413] width 23 height 15
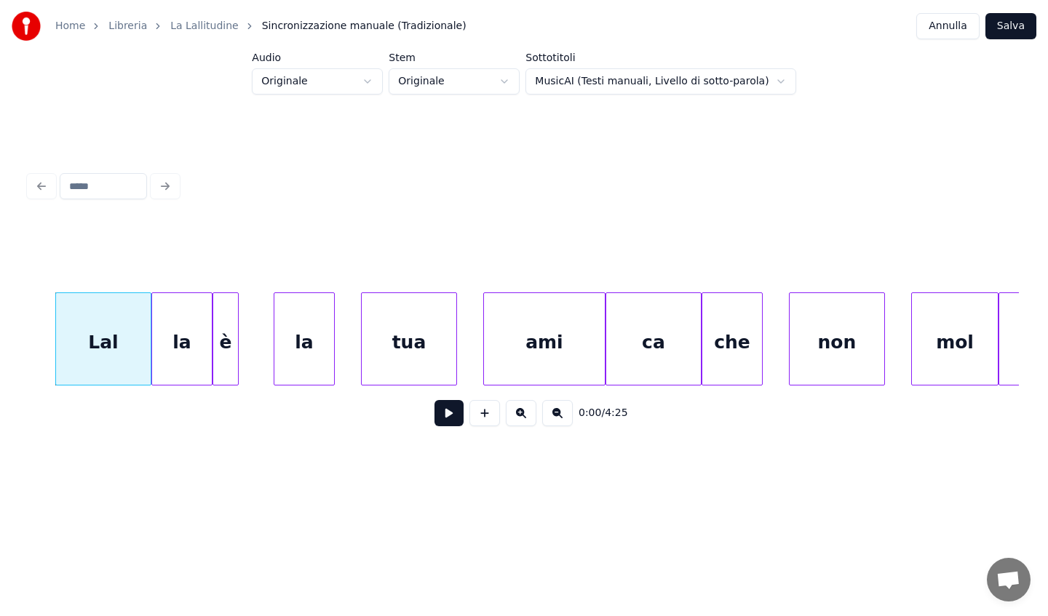
click at [595, 417] on span "0:00" at bounding box center [590, 413] width 23 height 15
click at [554, 419] on button at bounding box center [557, 413] width 31 height 26
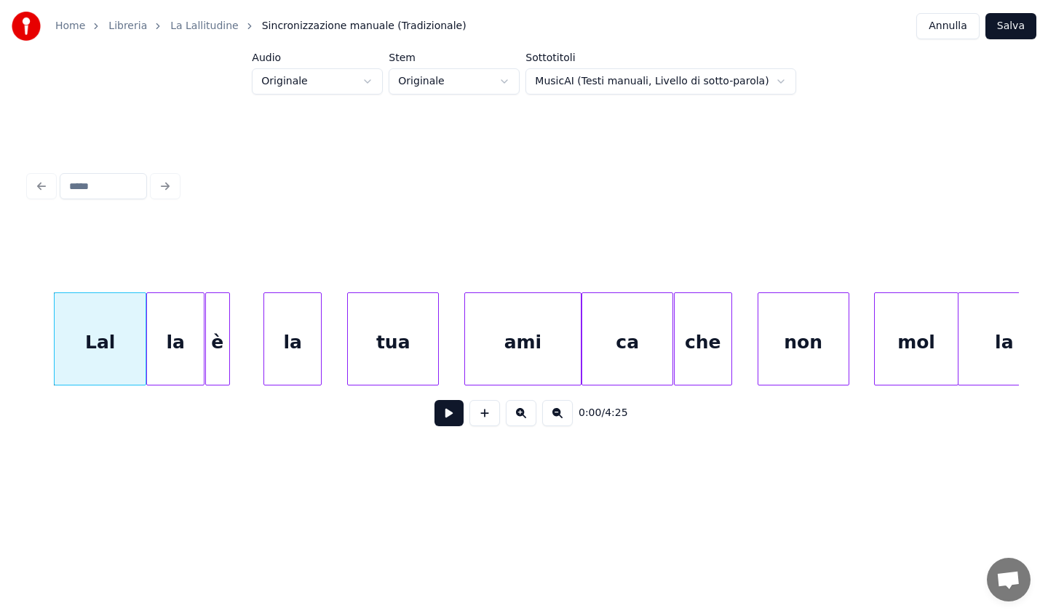
click at [554, 419] on button at bounding box center [557, 413] width 31 height 26
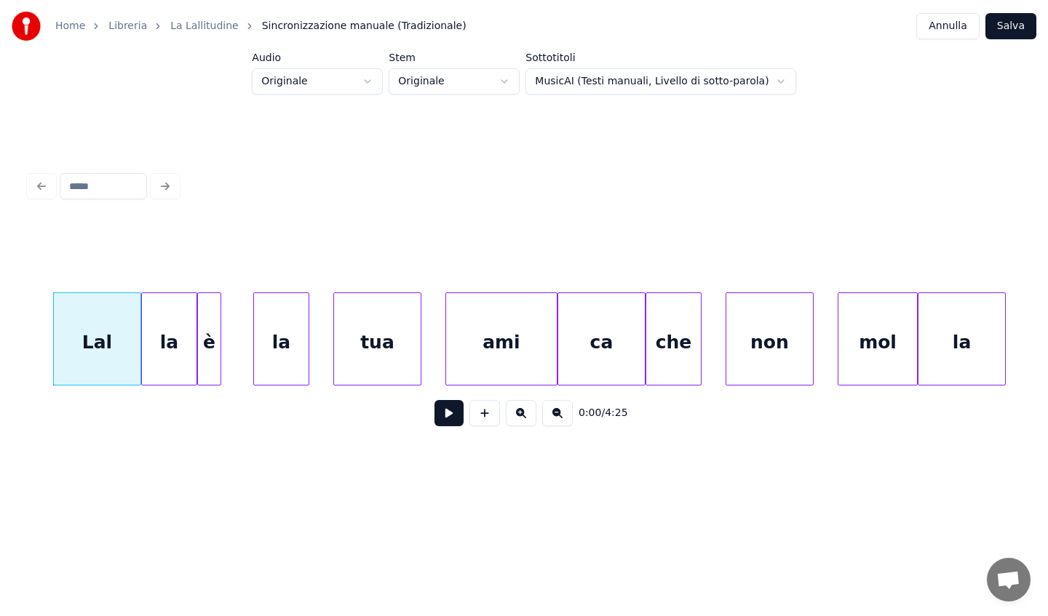
click at [554, 419] on button at bounding box center [557, 413] width 31 height 26
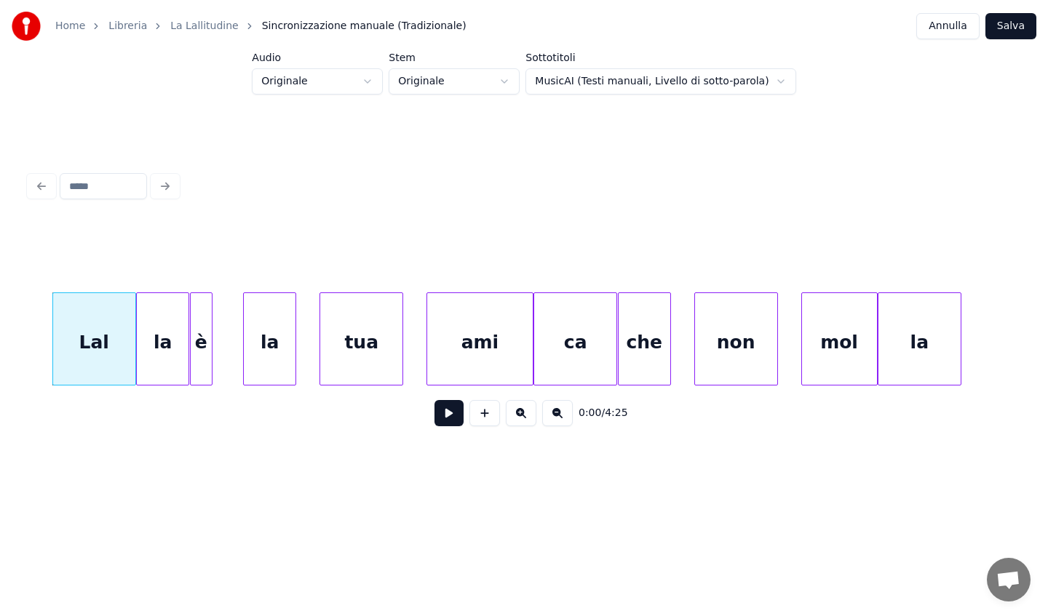
click at [554, 419] on button at bounding box center [557, 413] width 31 height 26
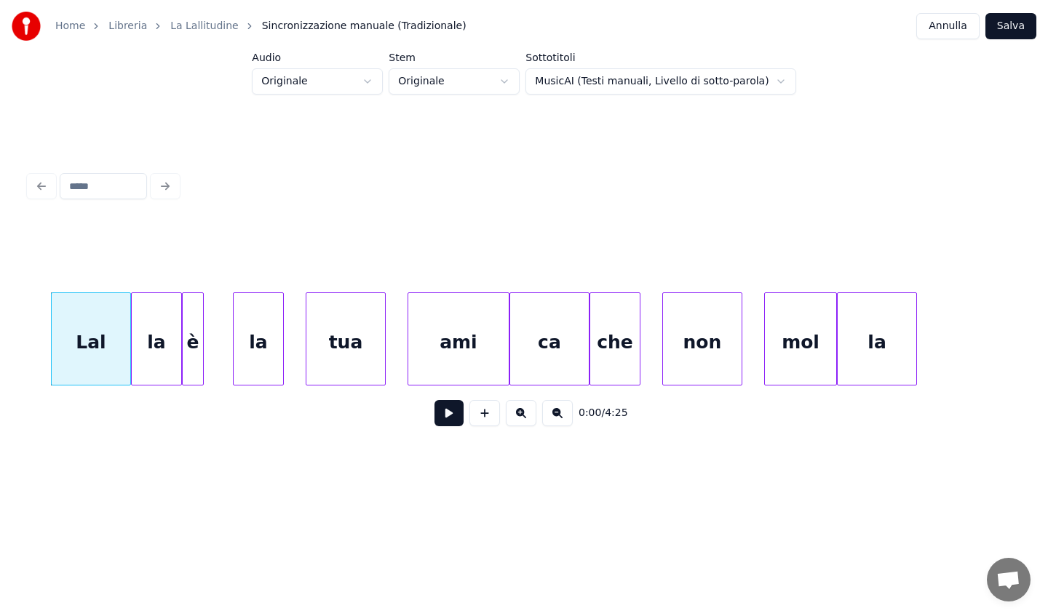
click at [554, 419] on button at bounding box center [557, 413] width 31 height 26
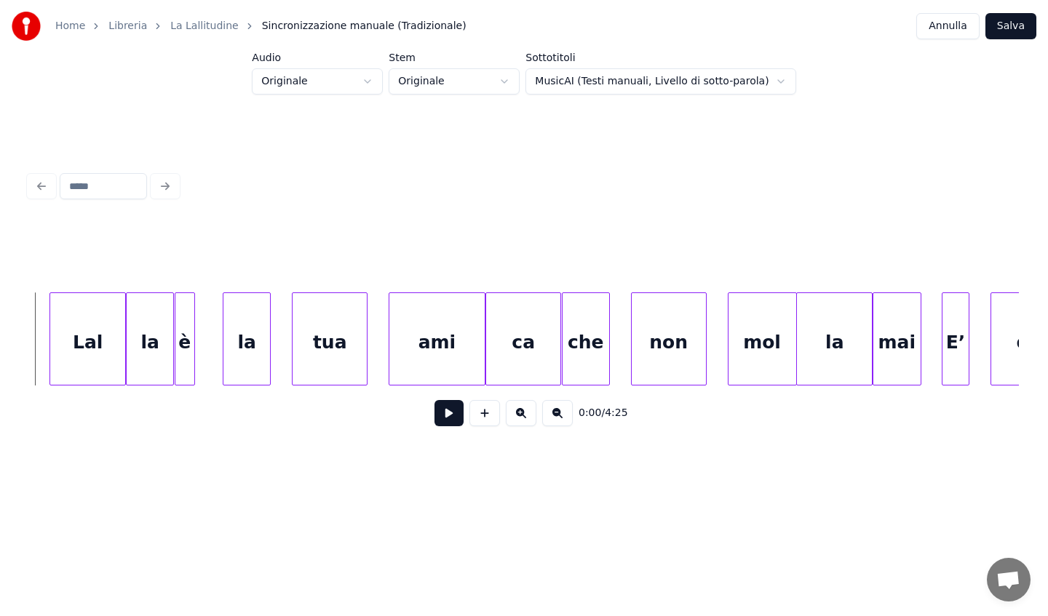
click at [772, 79] on html "Home Libreria La Lallitudine Sincronizzazione manuale (Tradizionale) Annulla Sa…" at bounding box center [524, 255] width 1048 height 511
click at [518, 85] on html "Home Libreria La Lallitudine Sincronizzazione manuale (Tradizionale) Annulla Sa…" at bounding box center [524, 255] width 1048 height 511
click at [382, 82] on html "Home Libreria La Lallitudine Sincronizzazione manuale (Tradizionale) Annulla Sa…" at bounding box center [524, 255] width 1048 height 511
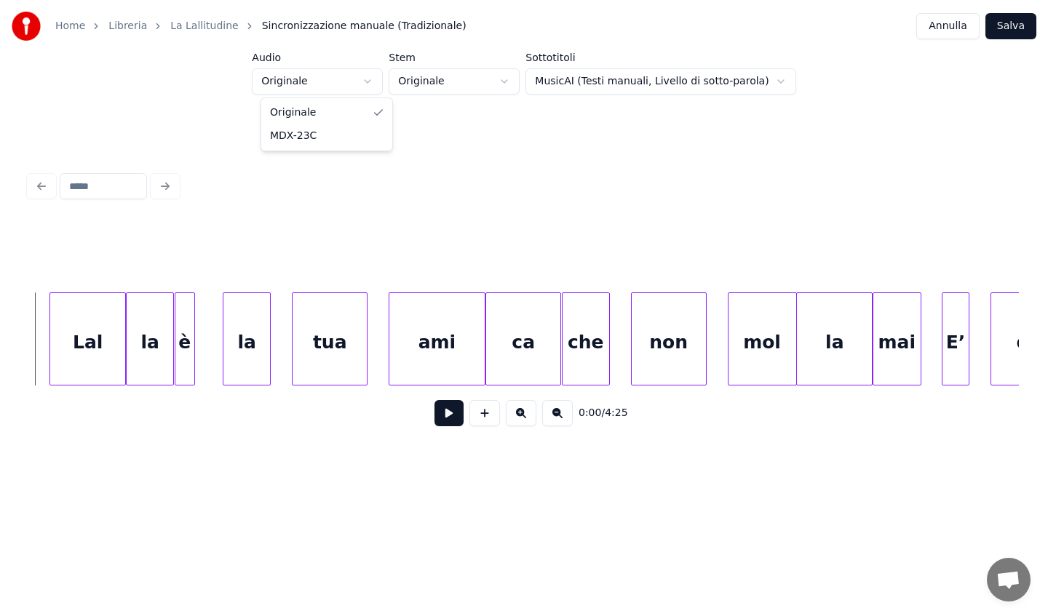
click at [382, 82] on html "Home Libreria La Lallitudine Sincronizzazione manuale (Tradizionale) Annulla Sa…" at bounding box center [524, 255] width 1048 height 511
click at [36, 180] on div at bounding box center [523, 186] width 1001 height 32
click at [449, 417] on button at bounding box center [448, 413] width 29 height 26
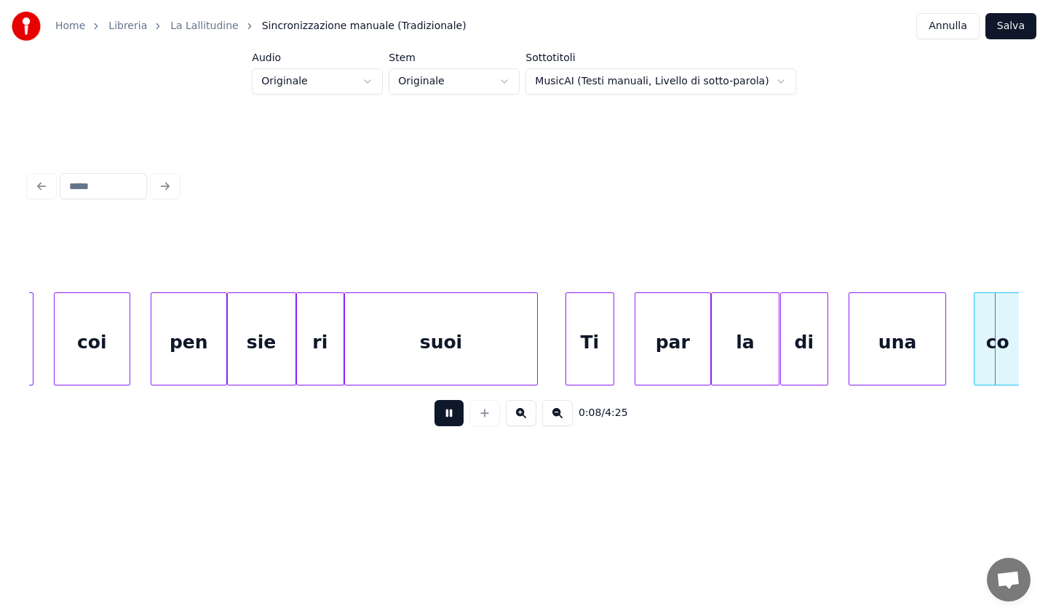
scroll to position [0, 5972]
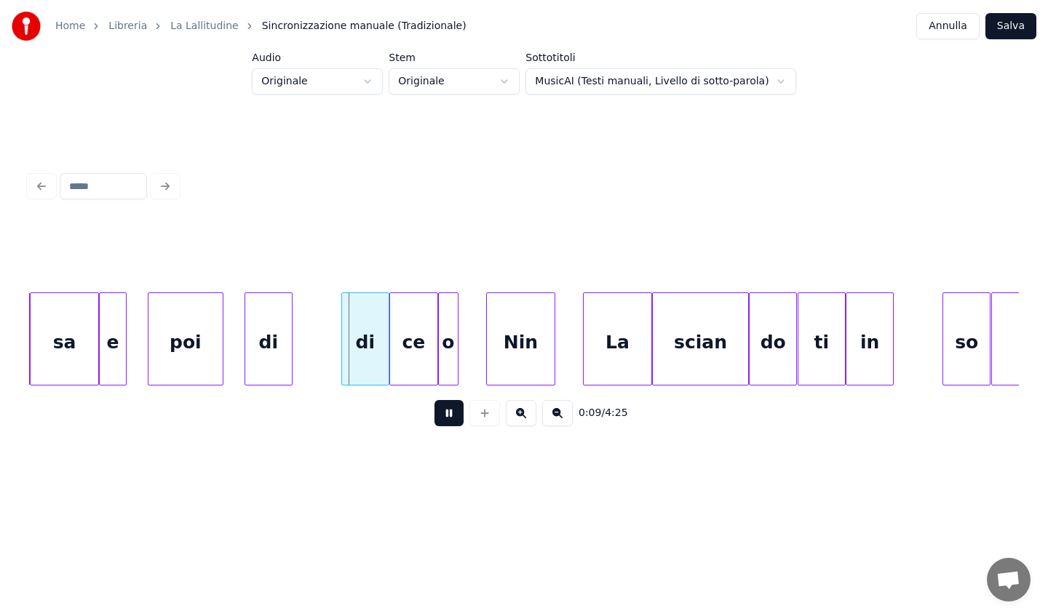
click at [449, 417] on button at bounding box center [448, 413] width 29 height 26
click at [448, 417] on button at bounding box center [448, 413] width 29 height 26
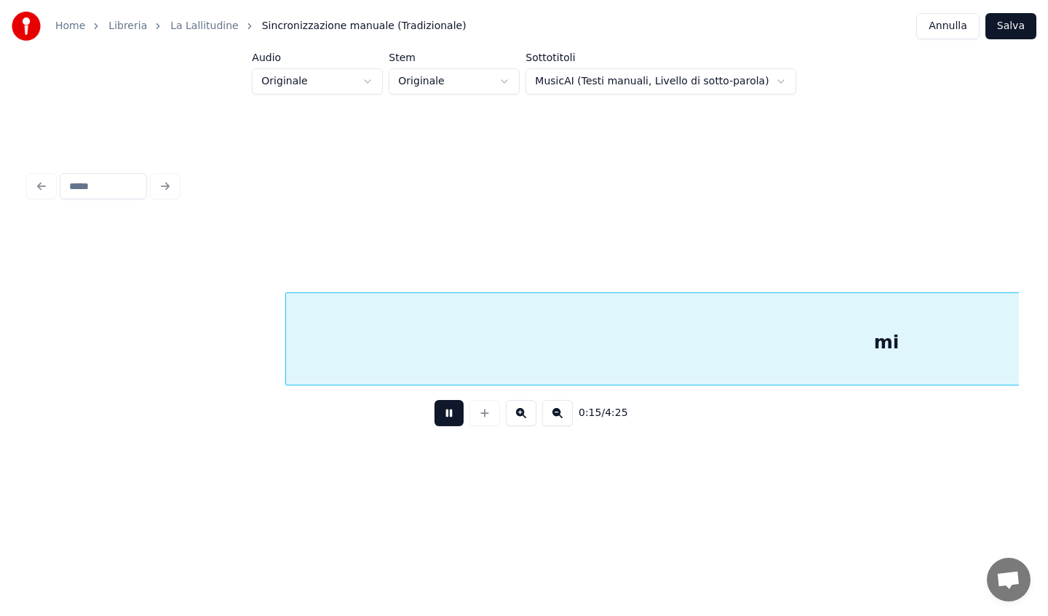
scroll to position [0, 10945]
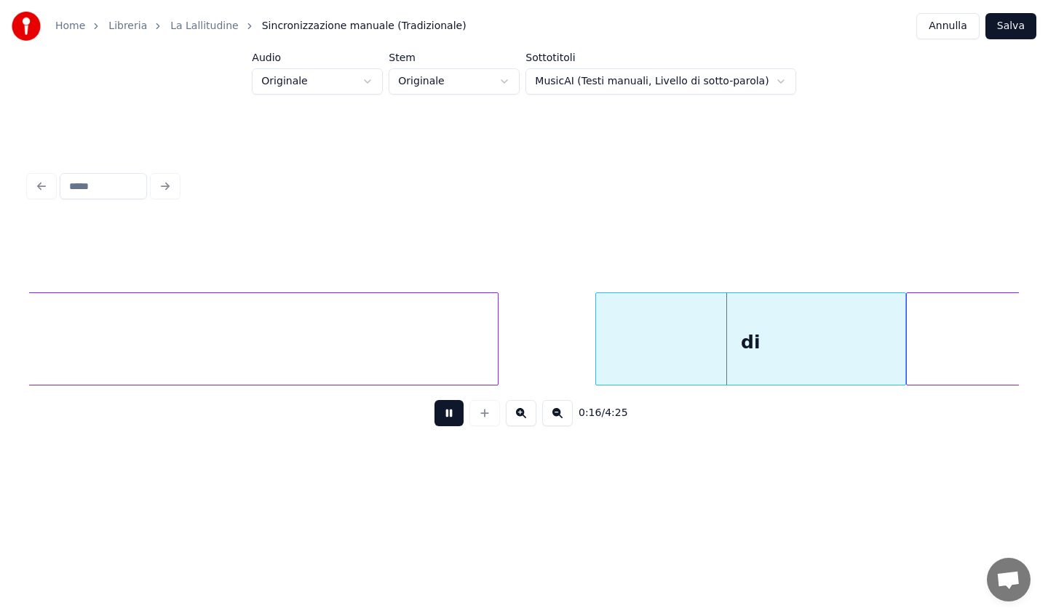
click at [448, 417] on button at bounding box center [448, 413] width 29 height 26
click at [70, 33] on link "Home" at bounding box center [70, 26] width 30 height 15
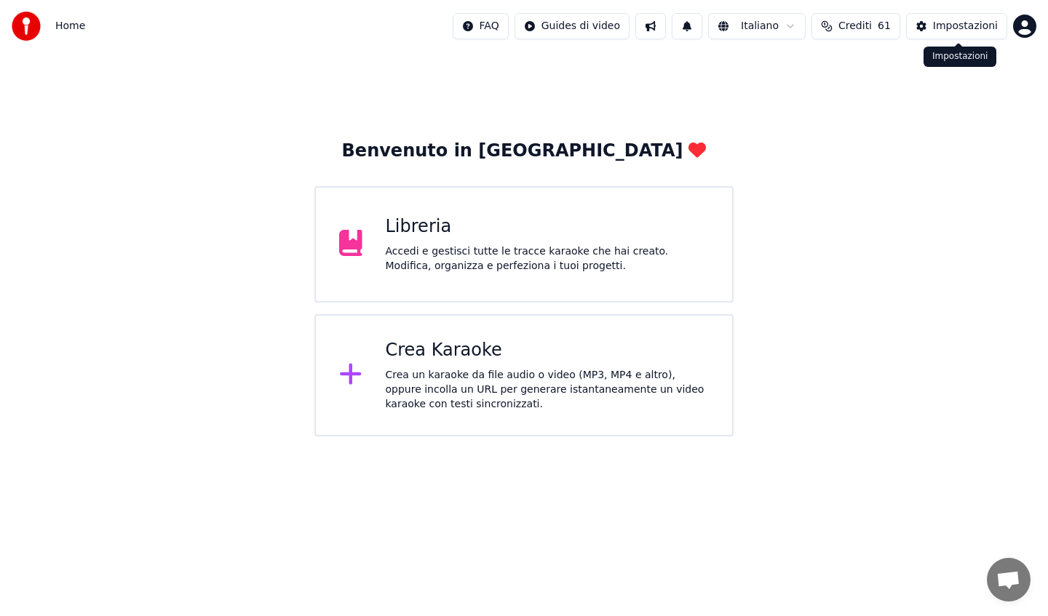
click at [945, 23] on div "Impostazioni" at bounding box center [965, 26] width 65 height 15
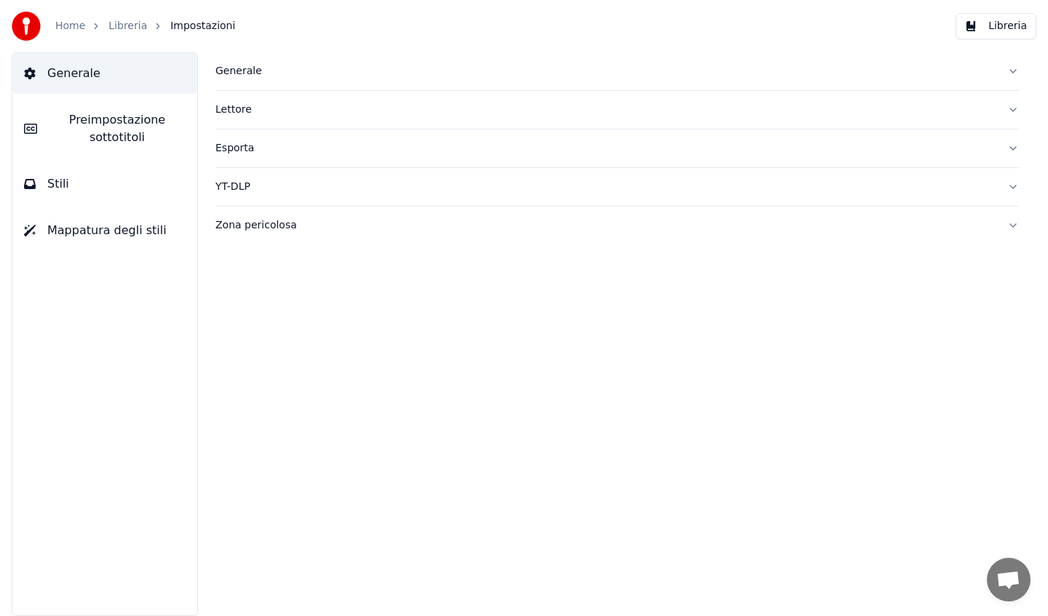
click at [239, 70] on div "Generale" at bounding box center [605, 71] width 780 height 15
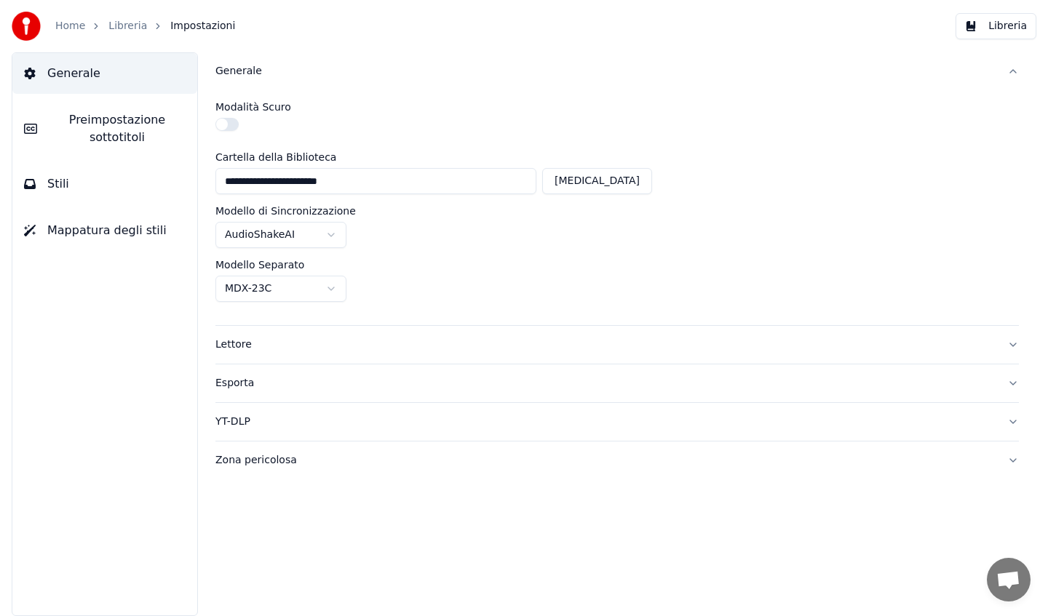
click at [275, 133] on div at bounding box center [616, 126] width 803 height 17
click at [74, 136] on span "Preimpostazione sottotitoli" at bounding box center [117, 128] width 137 height 35
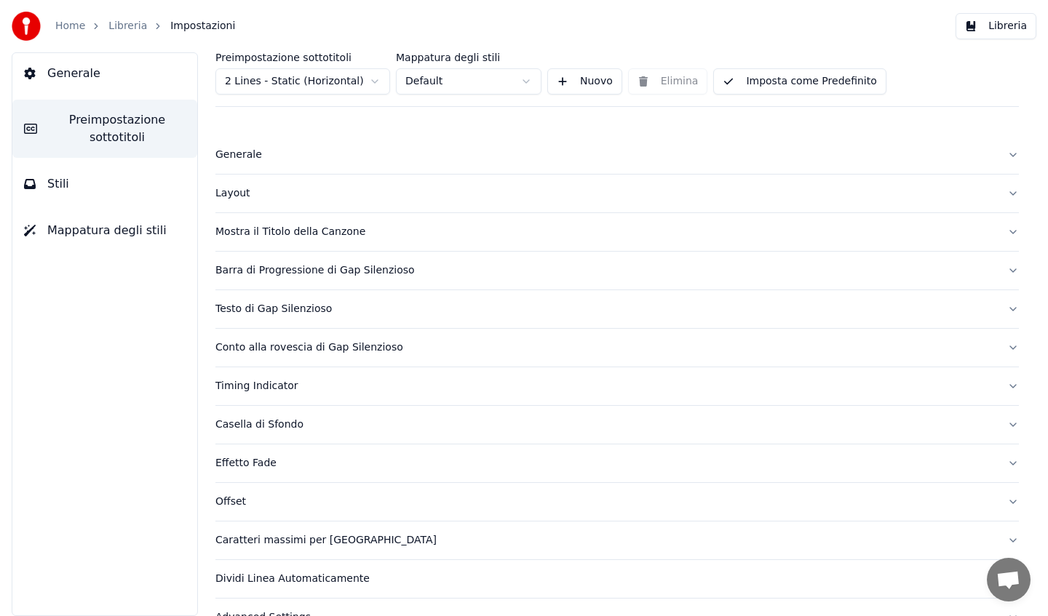
scroll to position [28, 0]
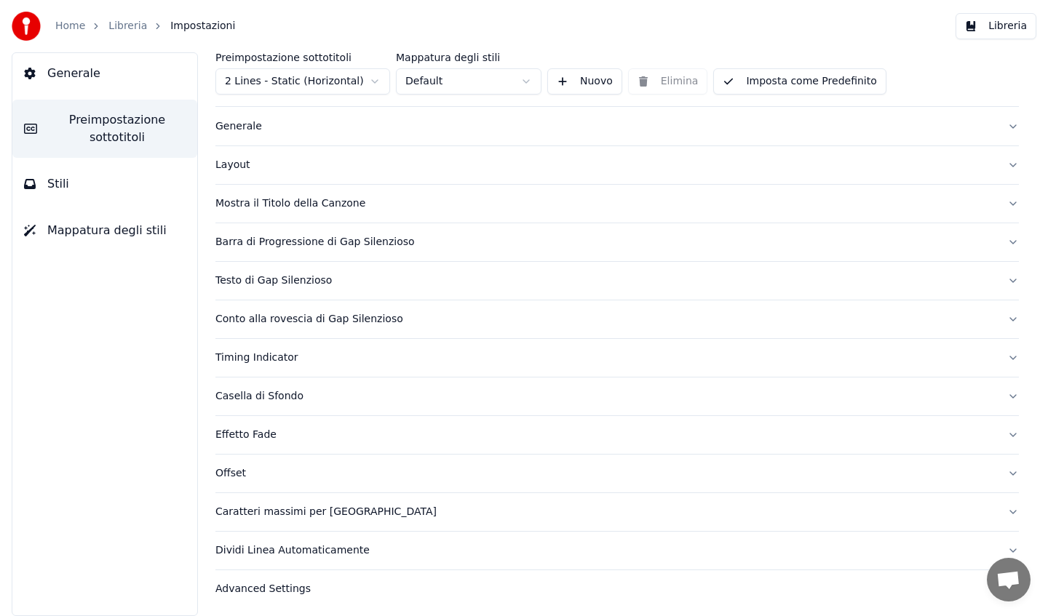
click at [116, 239] on span "Mappatura degli stili" at bounding box center [106, 230] width 119 height 17
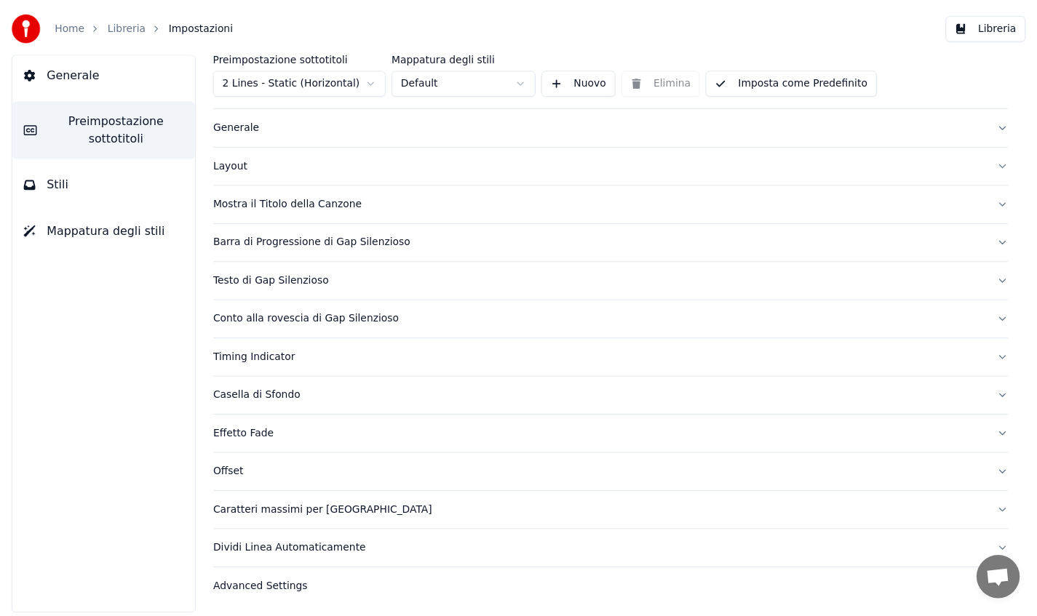
scroll to position [0, 0]
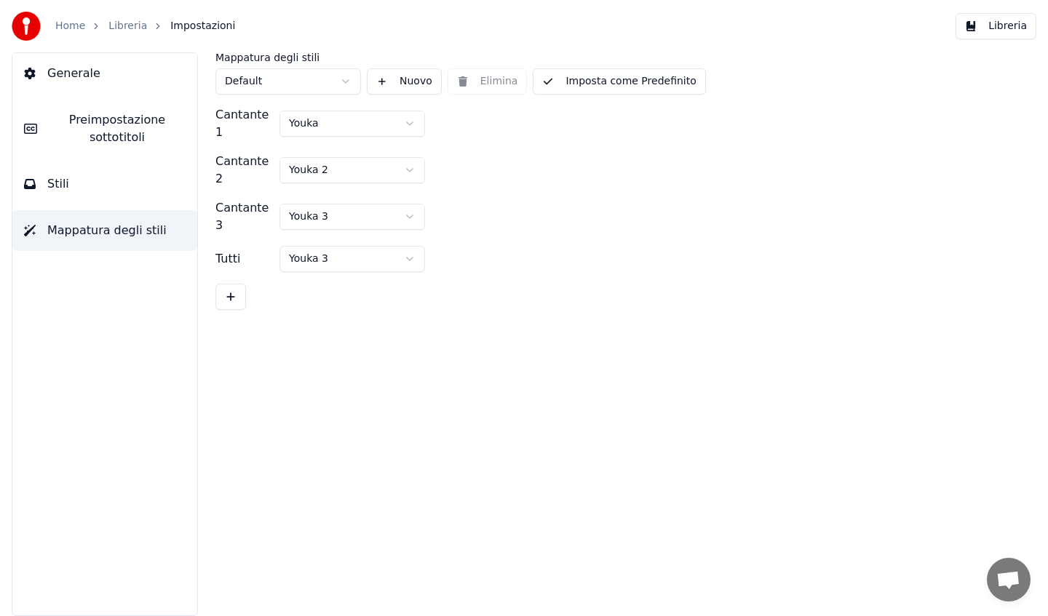
click at [111, 82] on button "Generale" at bounding box center [104, 73] width 185 height 41
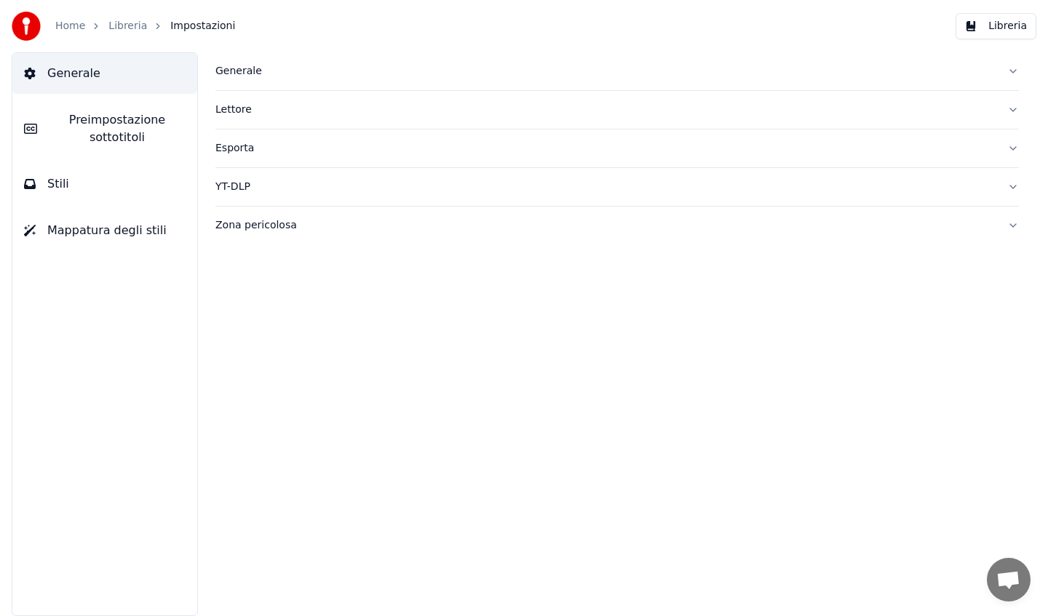
click at [116, 25] on link "Libreria" at bounding box center [127, 26] width 39 height 15
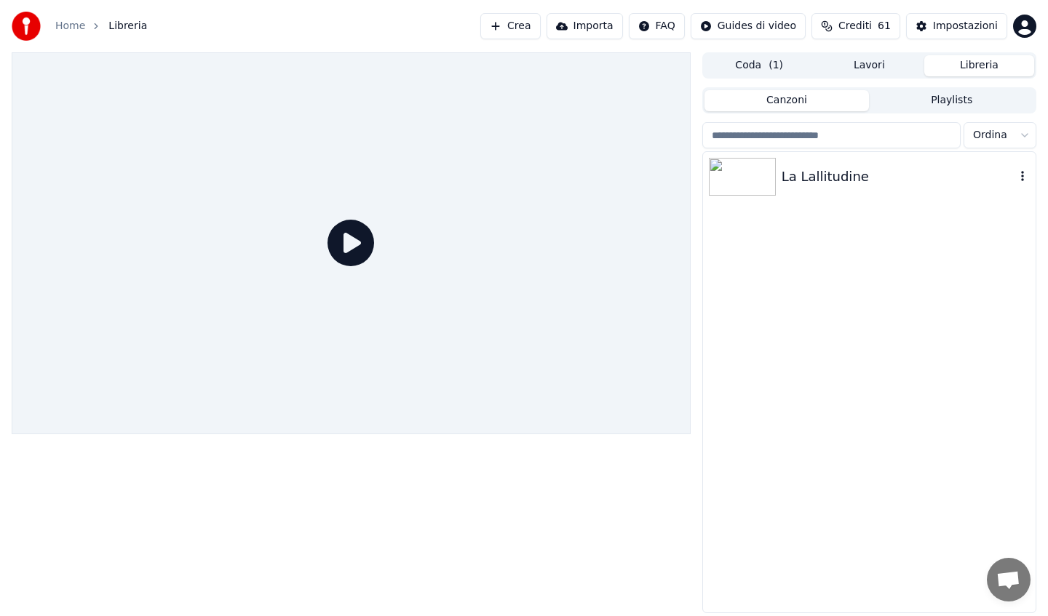
click at [849, 164] on div "La Lallitudine" at bounding box center [869, 176] width 333 height 49
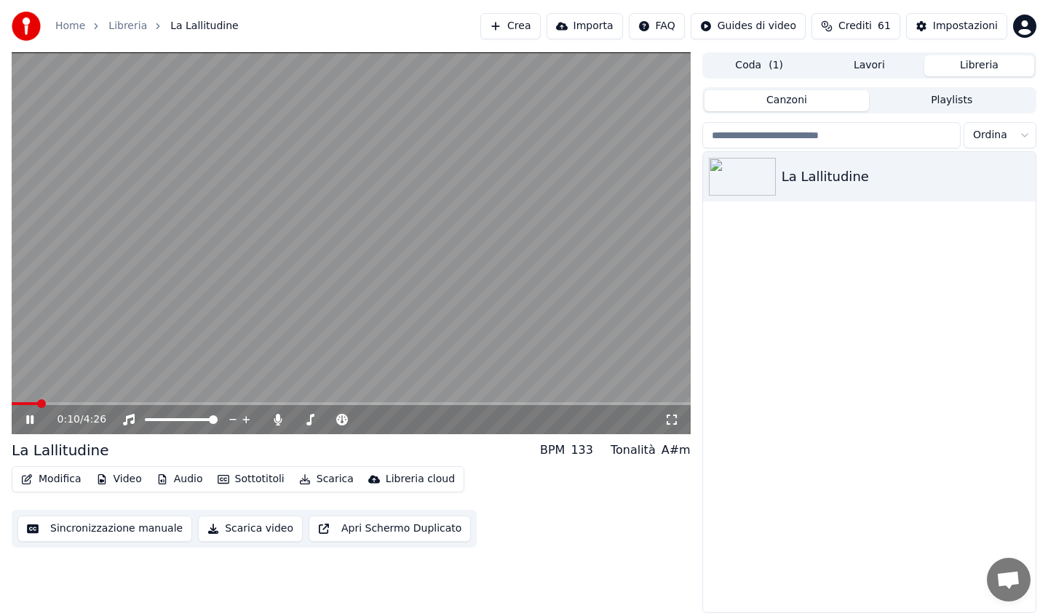
click at [32, 418] on icon at bounding box center [29, 420] width 7 height 9
click at [50, 478] on button "Modifica" at bounding box center [51, 479] width 72 height 20
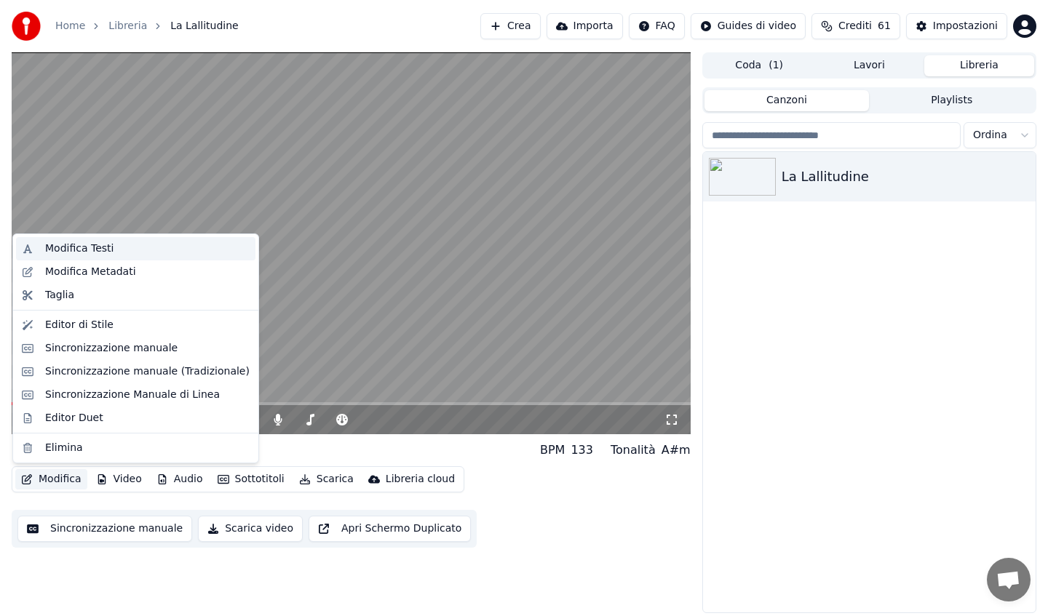
click at [77, 245] on div "Modifica Testi" at bounding box center [79, 249] width 68 height 15
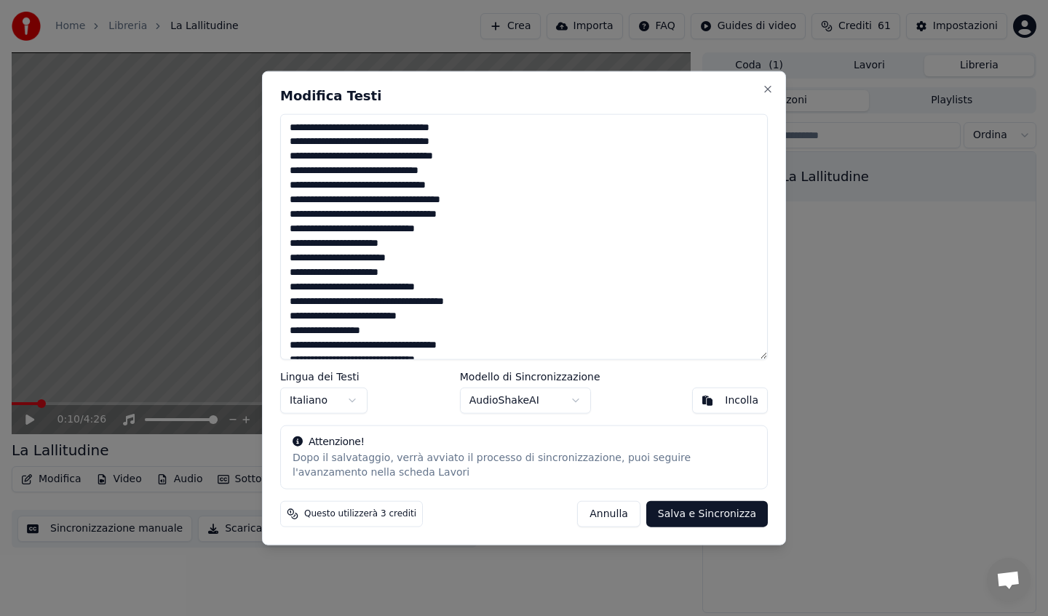
click at [289, 132] on textarea at bounding box center [524, 237] width 488 height 247
click at [707, 519] on button "Salva e Sincronizza" at bounding box center [707, 514] width 122 height 26
type textarea "**********"
click at [696, 514] on div "Annulla Salva e Sincronizza" at bounding box center [664, 514] width 208 height 26
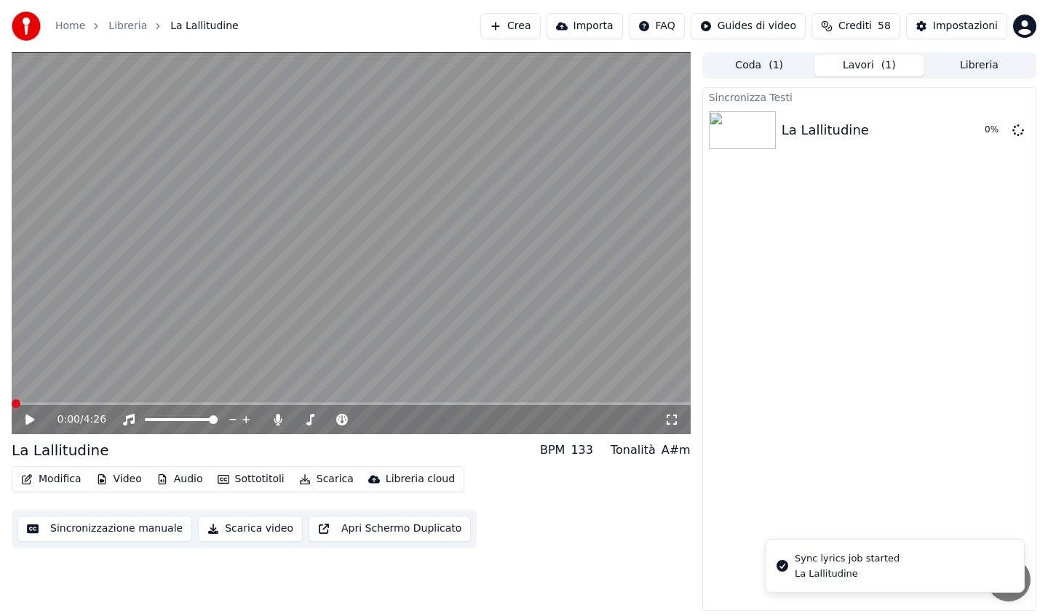
click at [12, 403] on span at bounding box center [16, 404] width 9 height 9
click at [27, 418] on icon at bounding box center [29, 420] width 9 height 10
click at [27, 418] on icon at bounding box center [29, 420] width 7 height 9
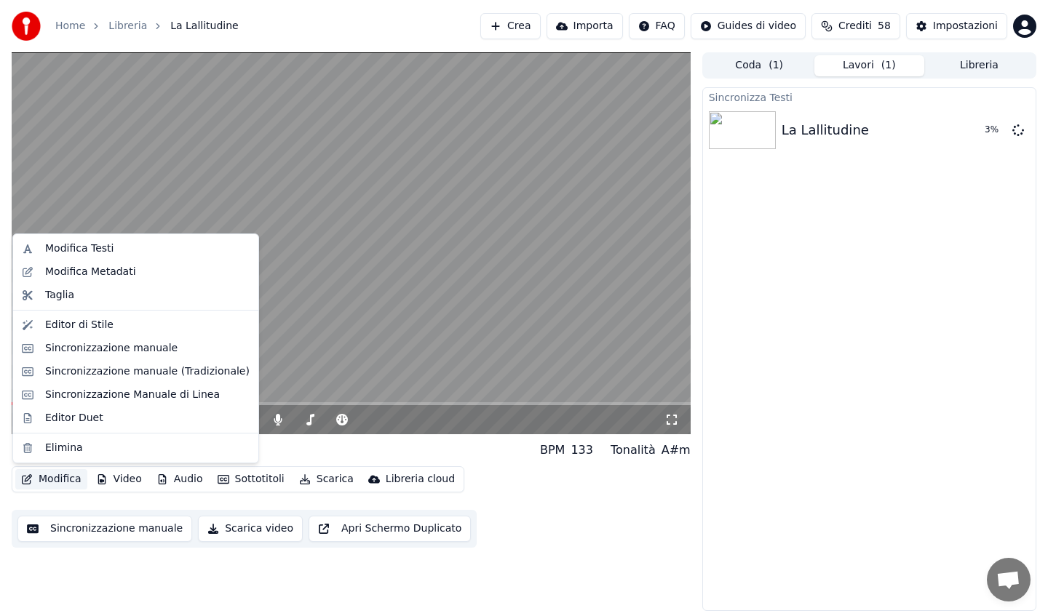
click at [60, 482] on button "Modifica" at bounding box center [51, 479] width 72 height 20
click at [62, 255] on div "Modifica Testi" at bounding box center [79, 249] width 68 height 15
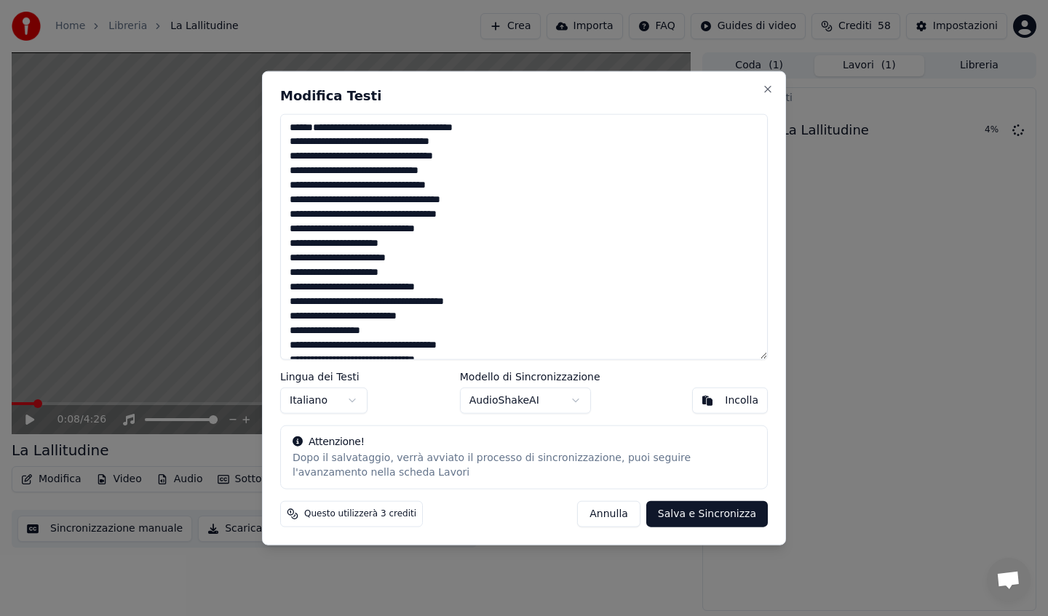
click at [290, 217] on textarea at bounding box center [524, 237] width 488 height 247
type textarea "**********"
click at [674, 511] on button "Salva e Sincronizza" at bounding box center [707, 514] width 122 height 26
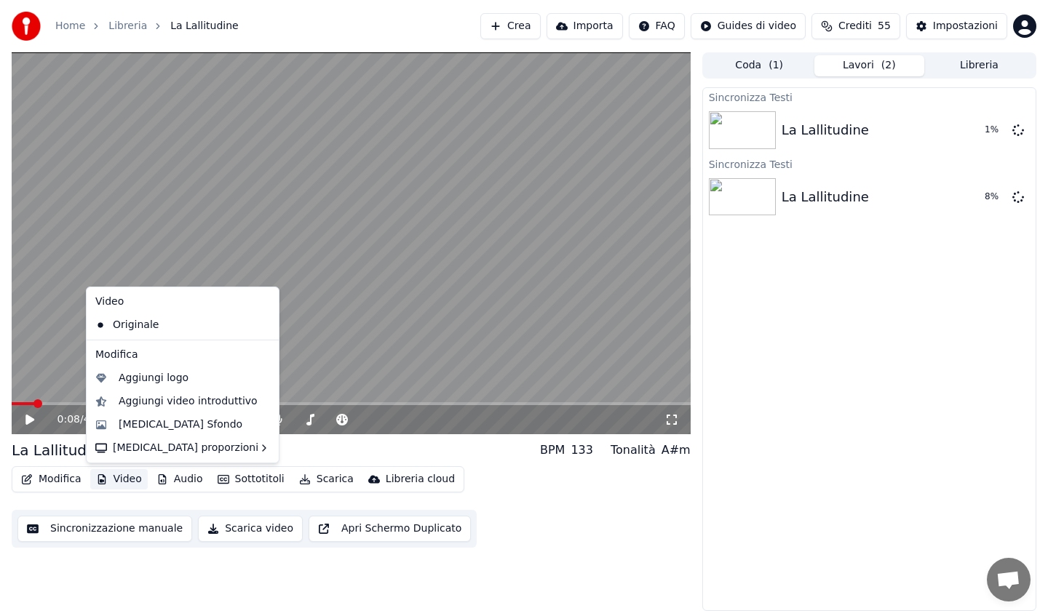
click at [123, 480] on button "Video" at bounding box center [118, 479] width 57 height 20
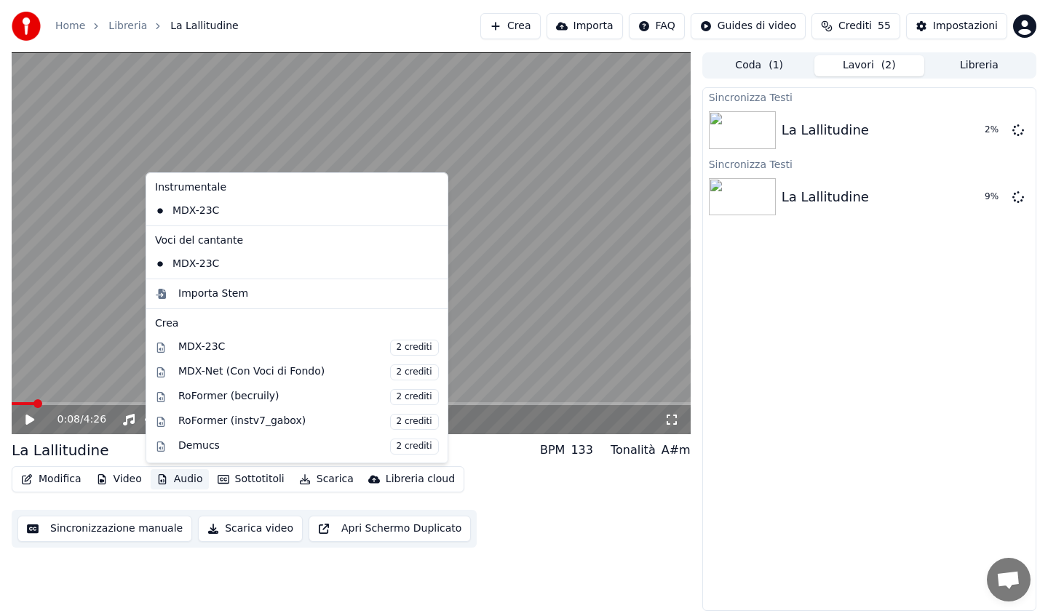
click at [63, 262] on video at bounding box center [351, 243] width 679 height 382
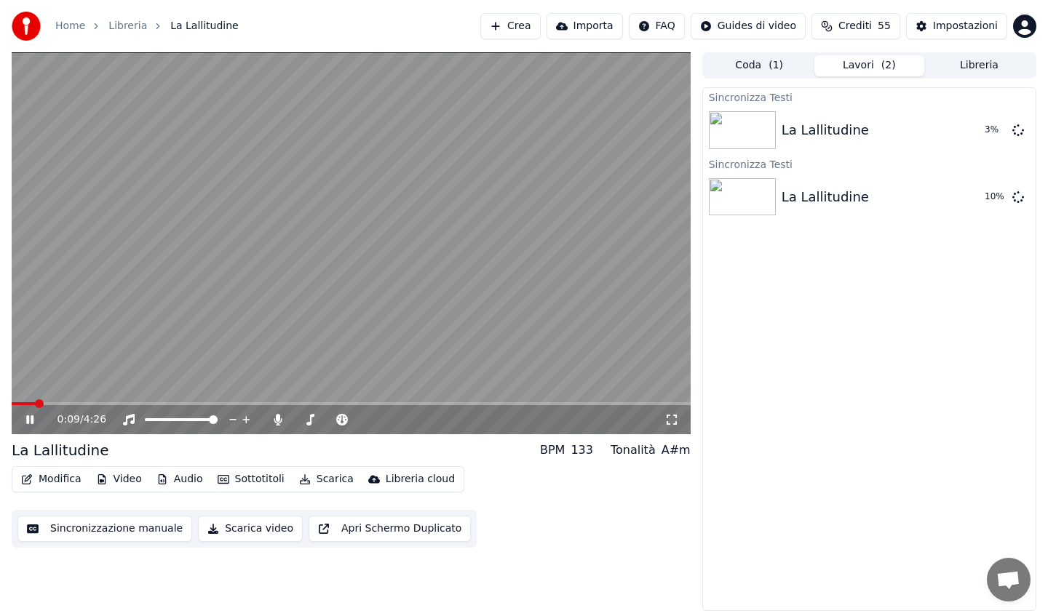
click at [33, 416] on icon at bounding box center [29, 420] width 7 height 9
click at [32, 418] on icon at bounding box center [29, 420] width 7 height 9
click at [12, 404] on span at bounding box center [16, 404] width 9 height 9
click at [24, 418] on icon at bounding box center [40, 420] width 34 height 12
click at [12, 403] on span at bounding box center [16, 404] width 9 height 9
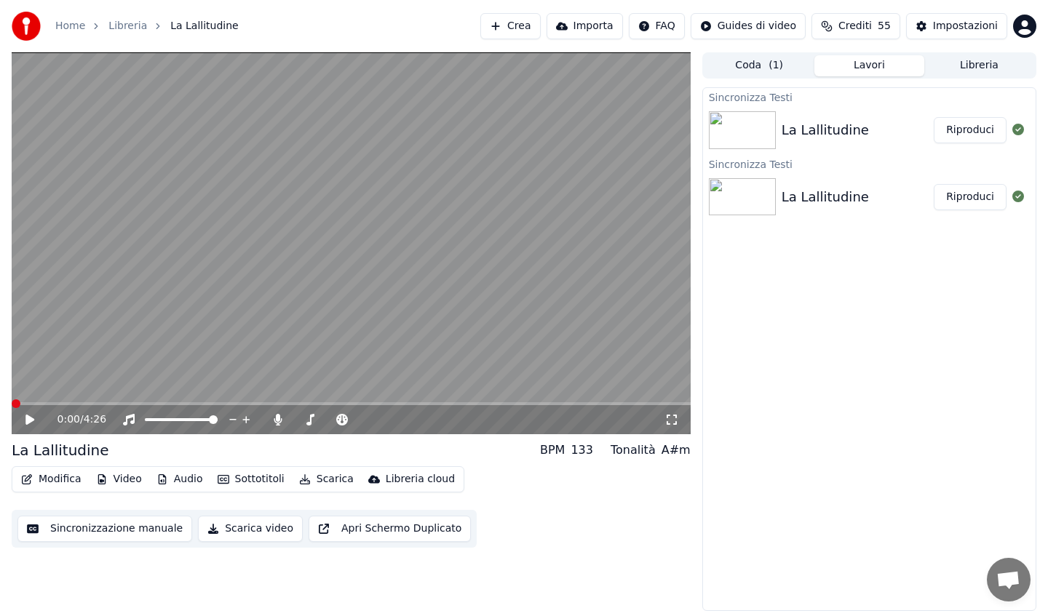
click at [71, 528] on button "Sincronizzazione manuale" at bounding box center [104, 529] width 175 height 26
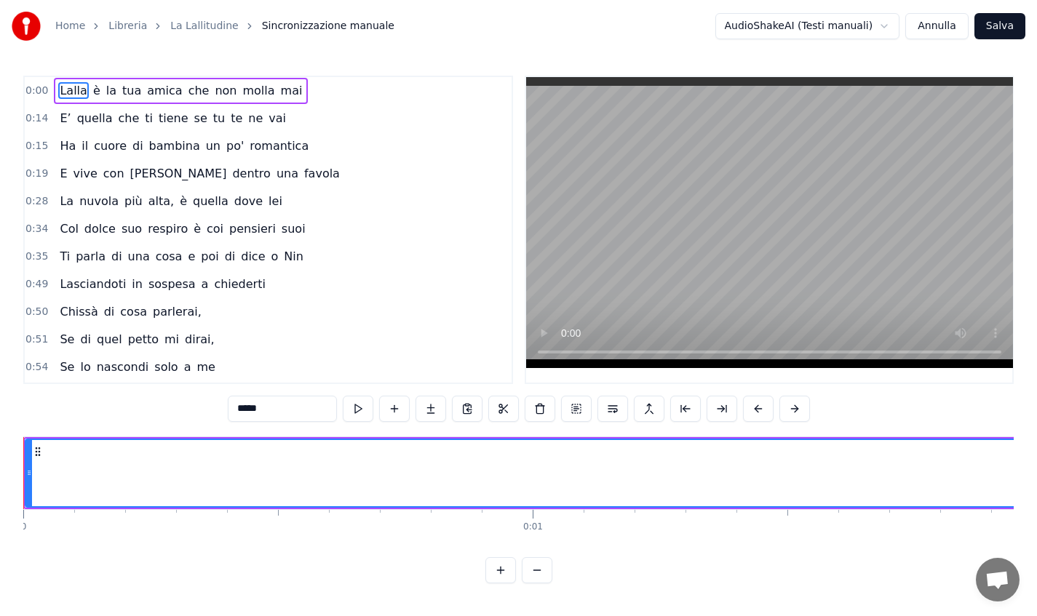
click at [61, 87] on span "Lalla" at bounding box center [73, 90] width 30 height 17
click at [43, 89] on span "0:00" at bounding box center [36, 91] width 23 height 15
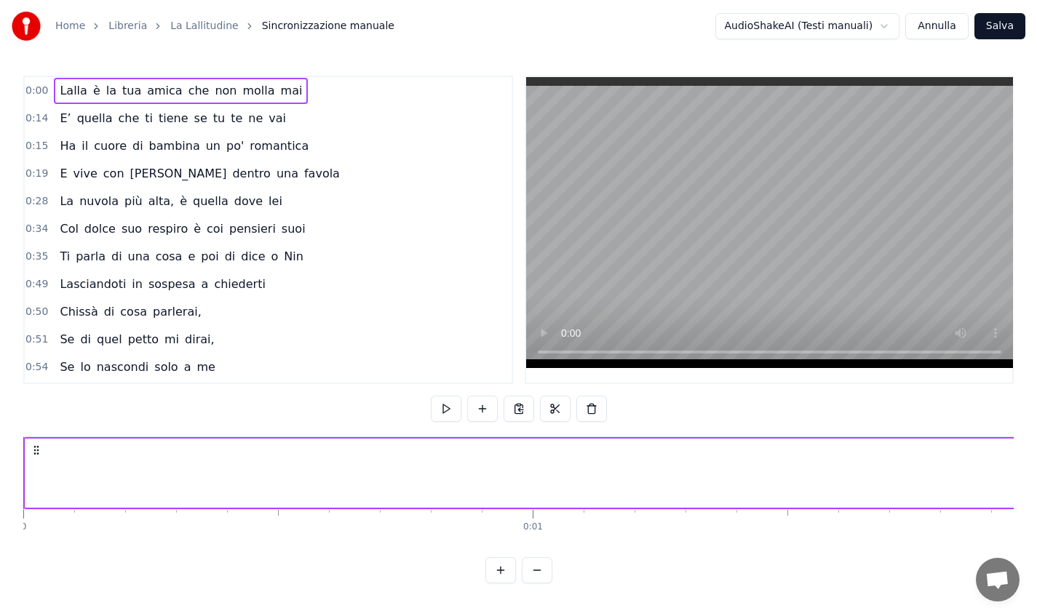
click at [43, 89] on span "0:00" at bounding box center [36, 91] width 23 height 15
click at [42, 90] on span "0:00" at bounding box center [36, 91] width 23 height 15
click at [42, 91] on span "0:00" at bounding box center [36, 91] width 23 height 15
click at [42, 92] on span "0:00" at bounding box center [36, 91] width 23 height 15
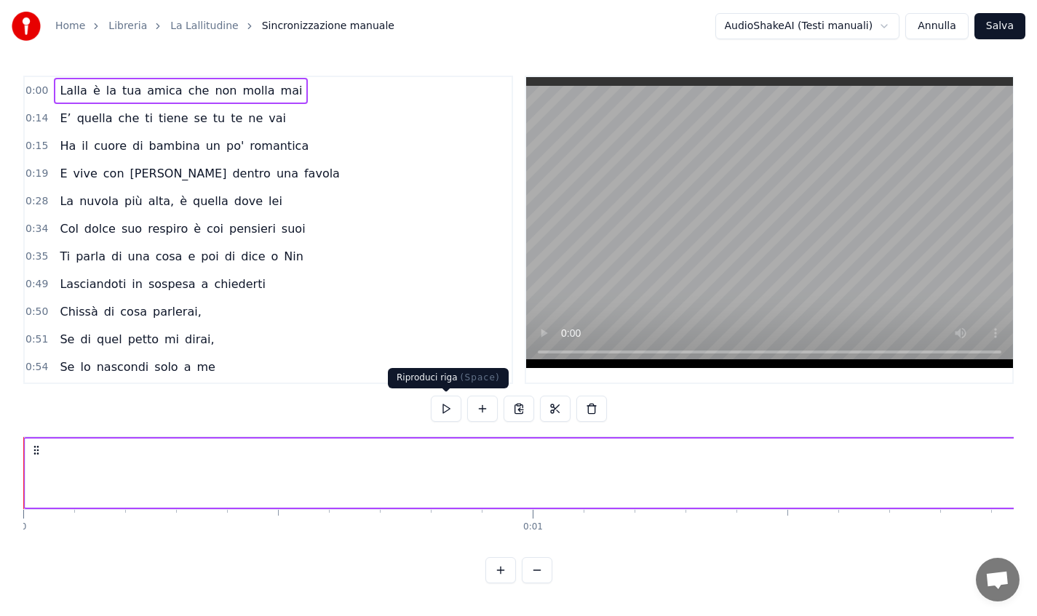
click at [450, 408] on button at bounding box center [446, 409] width 31 height 26
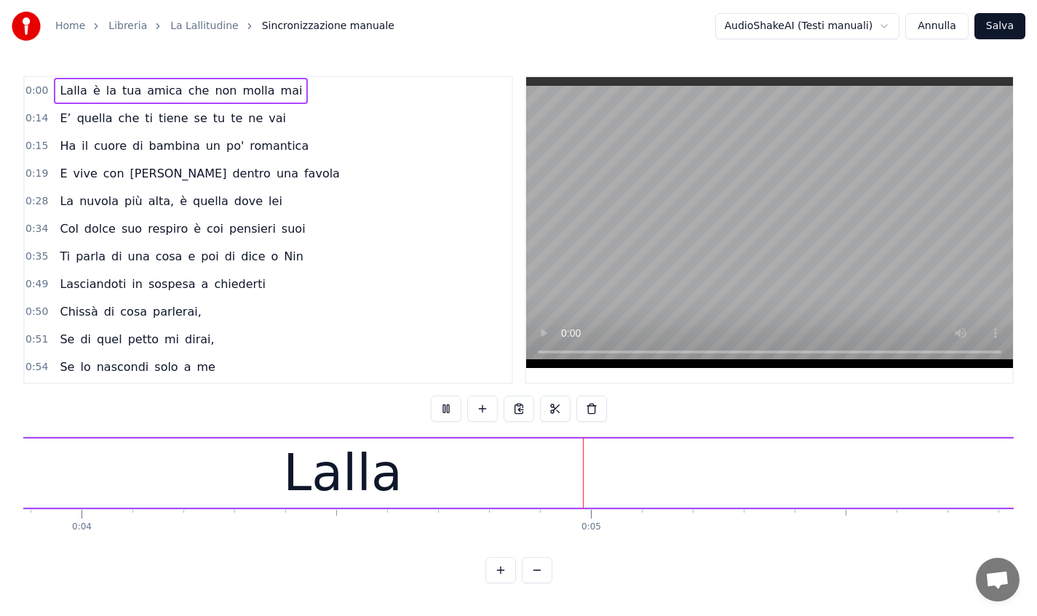
click at [450, 408] on button at bounding box center [446, 409] width 31 height 26
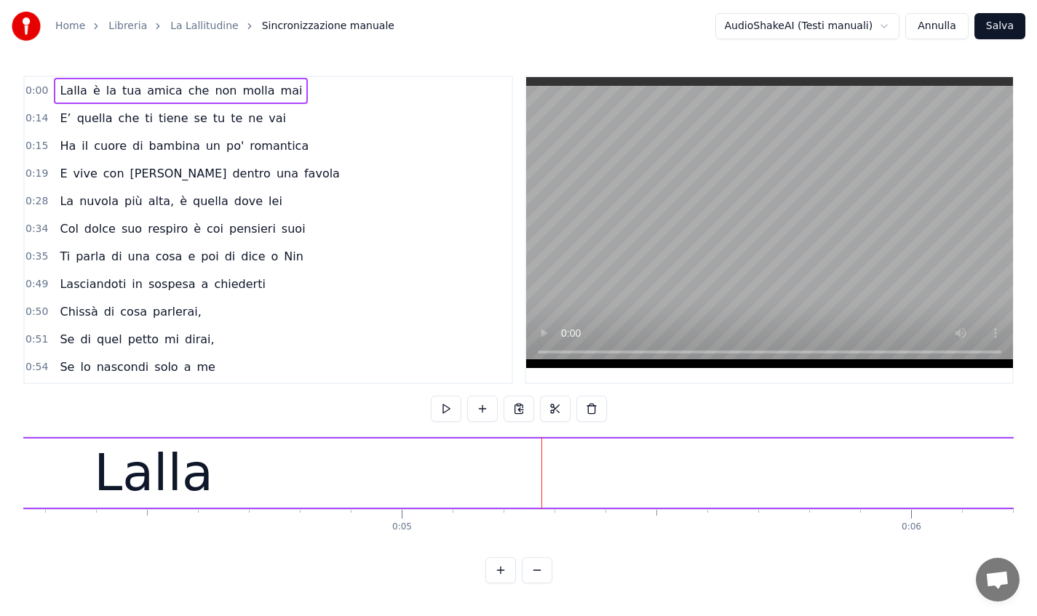
click at [450, 408] on button at bounding box center [446, 409] width 31 height 26
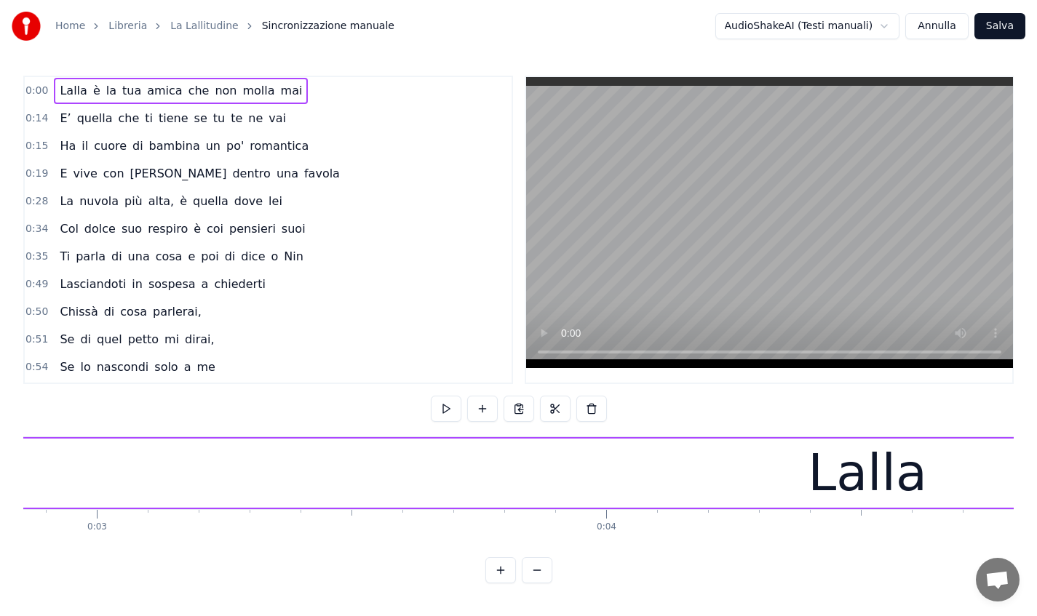
scroll to position [0, 1856]
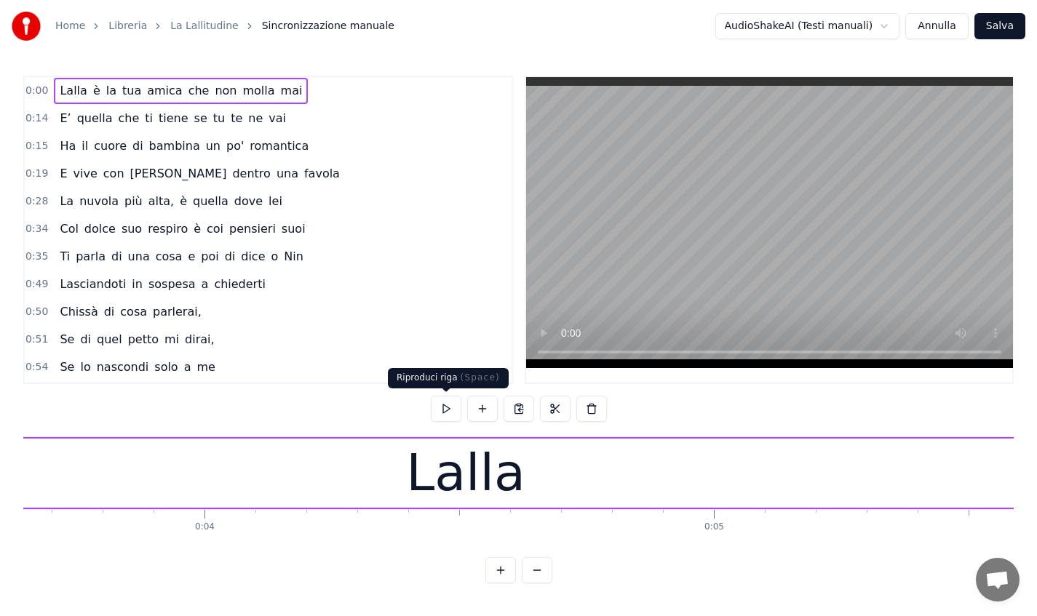
click at [453, 409] on button at bounding box center [446, 409] width 31 height 26
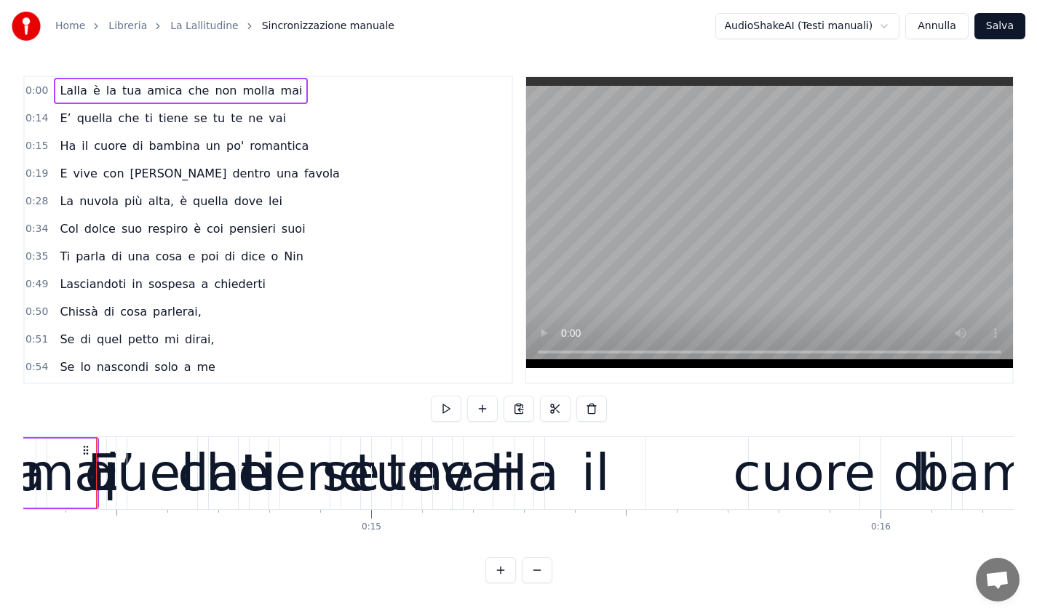
scroll to position [0, 0]
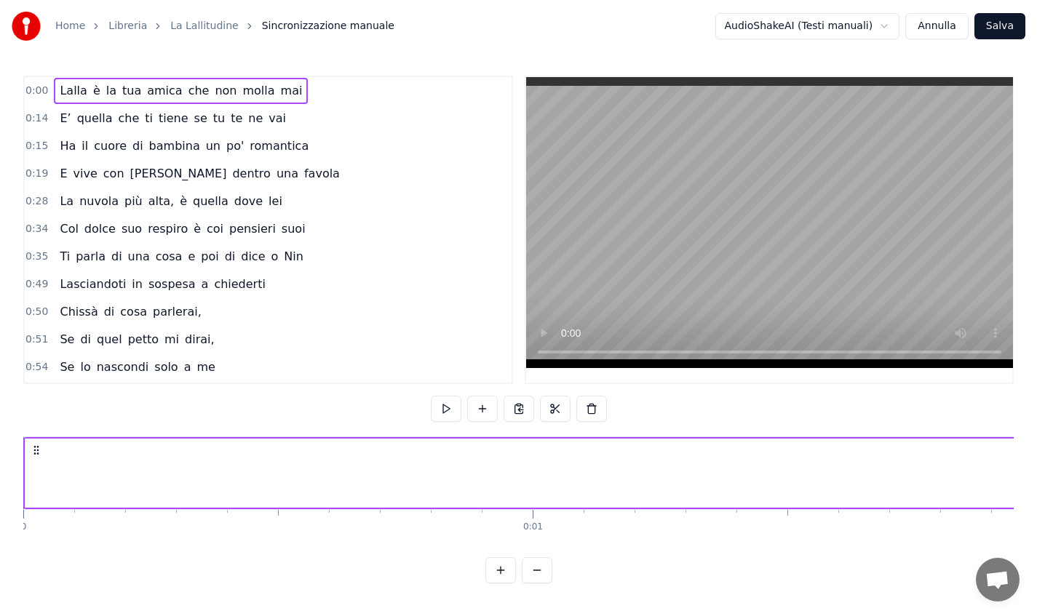
click at [675, 292] on video at bounding box center [769, 222] width 487 height 291
click at [325, 26] on span "Sincronizzazione manuale" at bounding box center [328, 26] width 132 height 15
click at [211, 23] on link "La Lallitudine" at bounding box center [204, 26] width 68 height 15
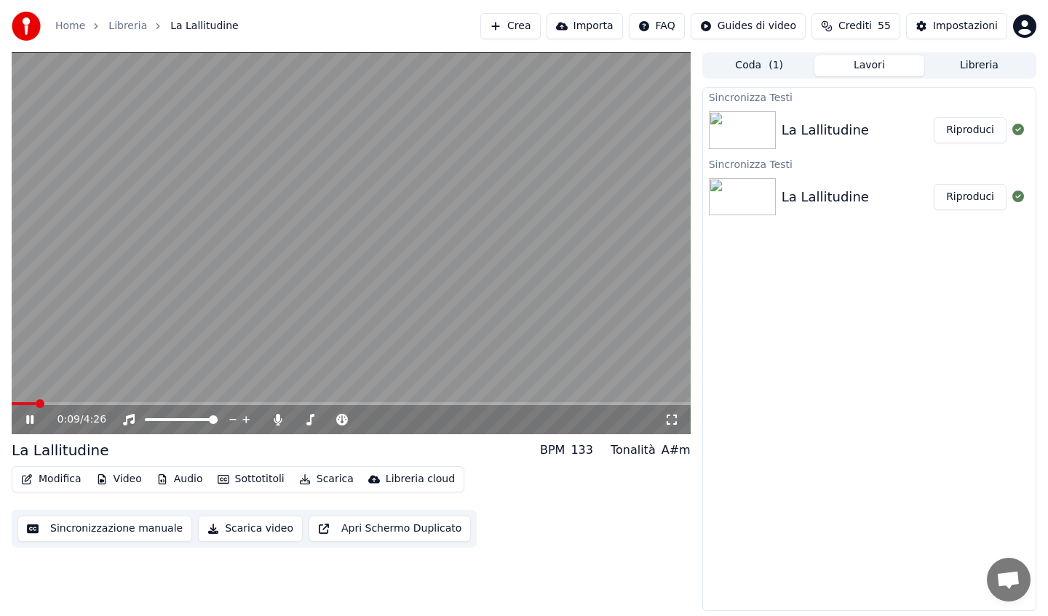
click at [27, 416] on icon at bounding box center [29, 420] width 7 height 9
click at [104, 531] on button "Sincronizzazione manuale" at bounding box center [104, 529] width 175 height 26
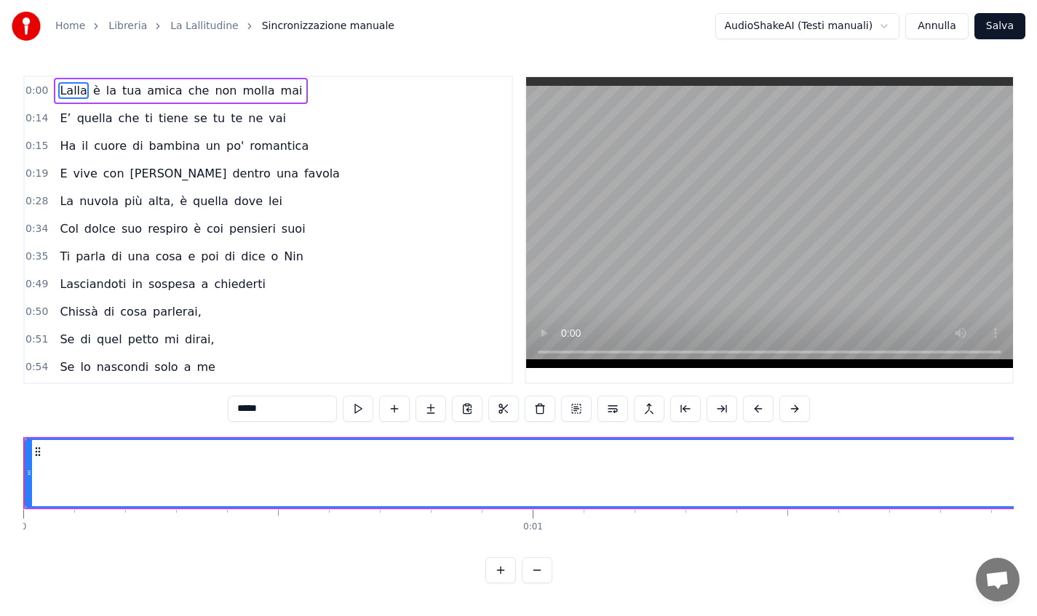
click at [245, 26] on icon "breadcrumb" at bounding box center [250, 26] width 10 height 10
click at [268, 26] on span "Sincronizzazione manuale" at bounding box center [328, 26] width 132 height 15
drag, startPoint x: 245, startPoint y: 355, endPoint x: 168, endPoint y: 169, distance: 201.4
click at [168, 169] on div "0:00 Lalla è la tua amica che non molla mai 0:14 E’ quella che ti tiene se tu t…" at bounding box center [268, 230] width 490 height 309
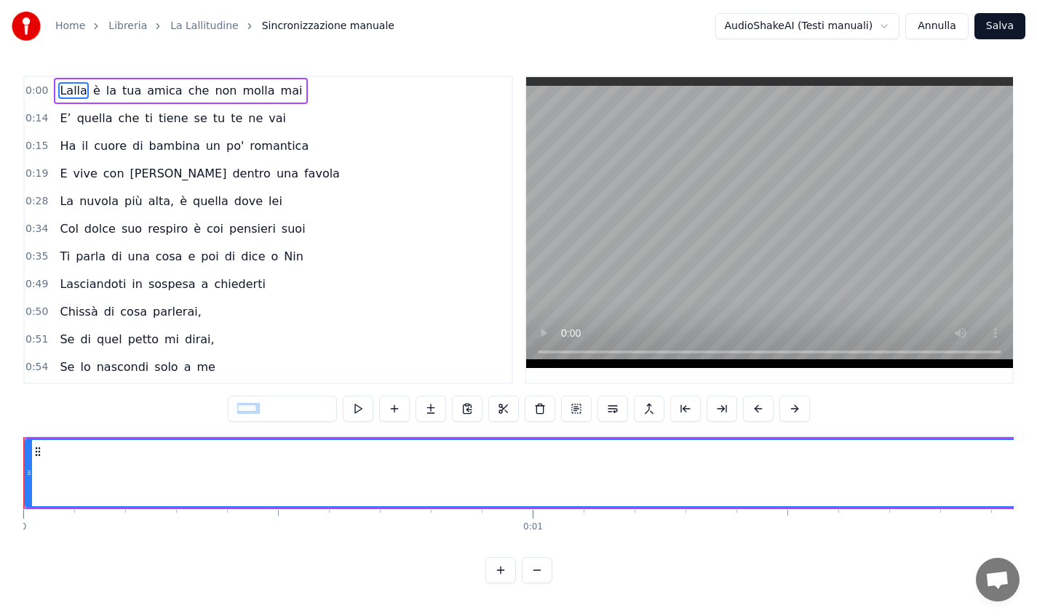
click at [110, 83] on span "la" at bounding box center [111, 90] width 13 height 17
type input "**"
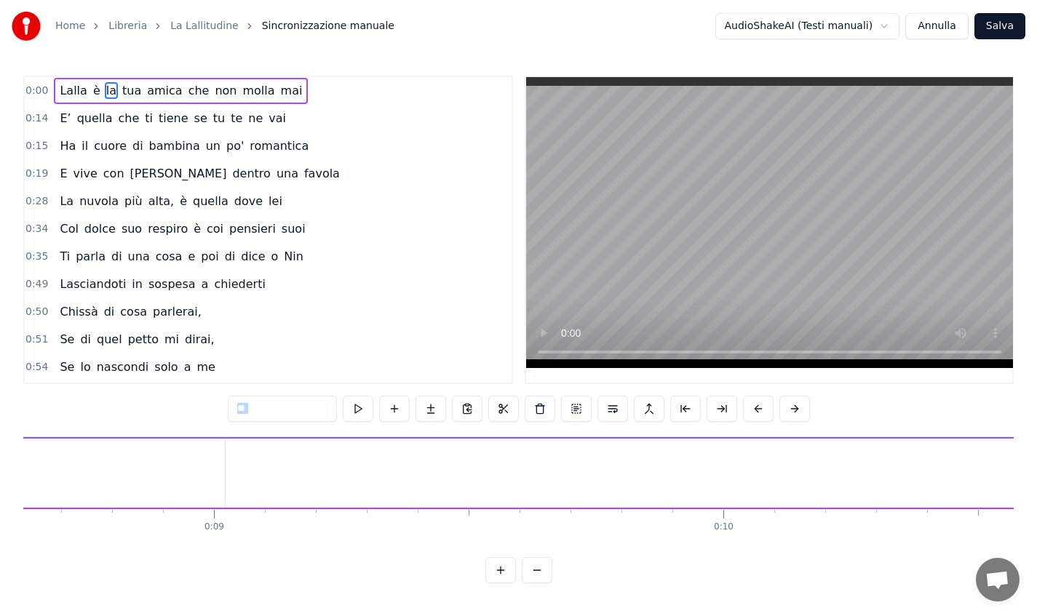
scroll to position [0, 5490]
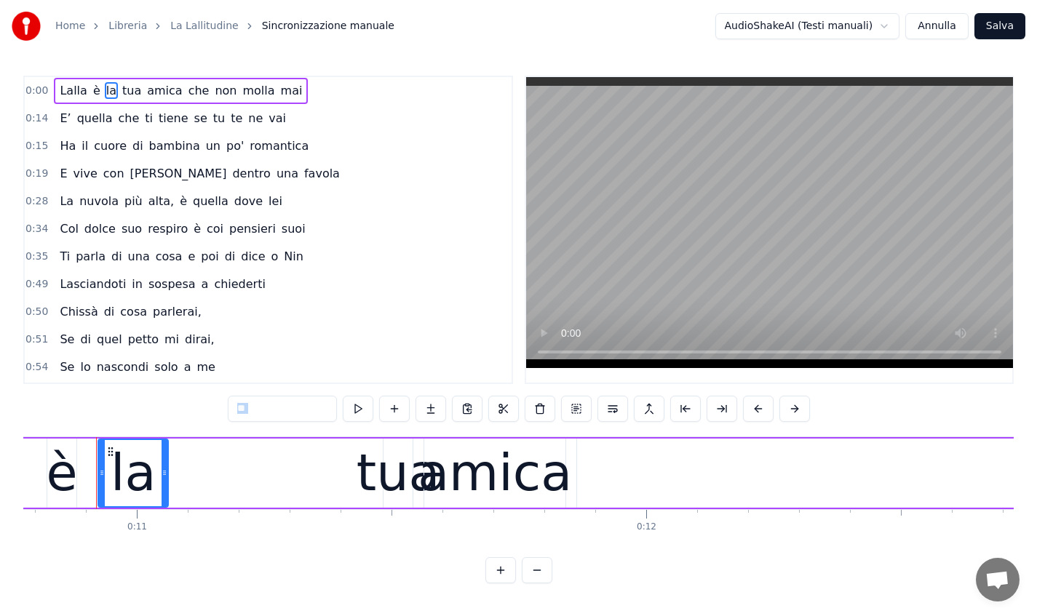
click at [107, 113] on div "E’ quella che ti tiene se tu te ne vai" at bounding box center [173, 119] width 238 height 26
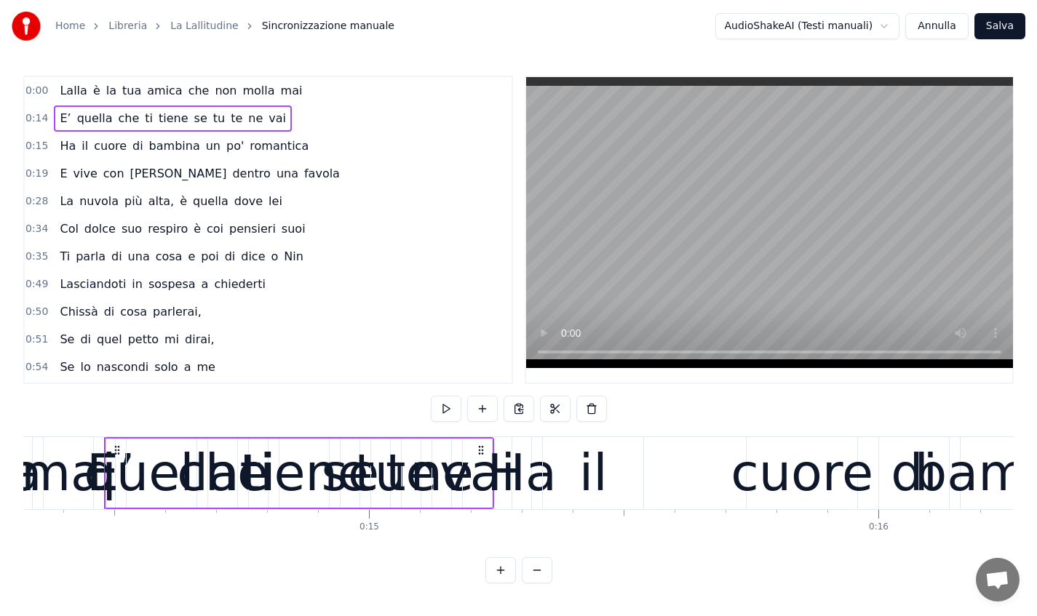
scroll to position [0, 7303]
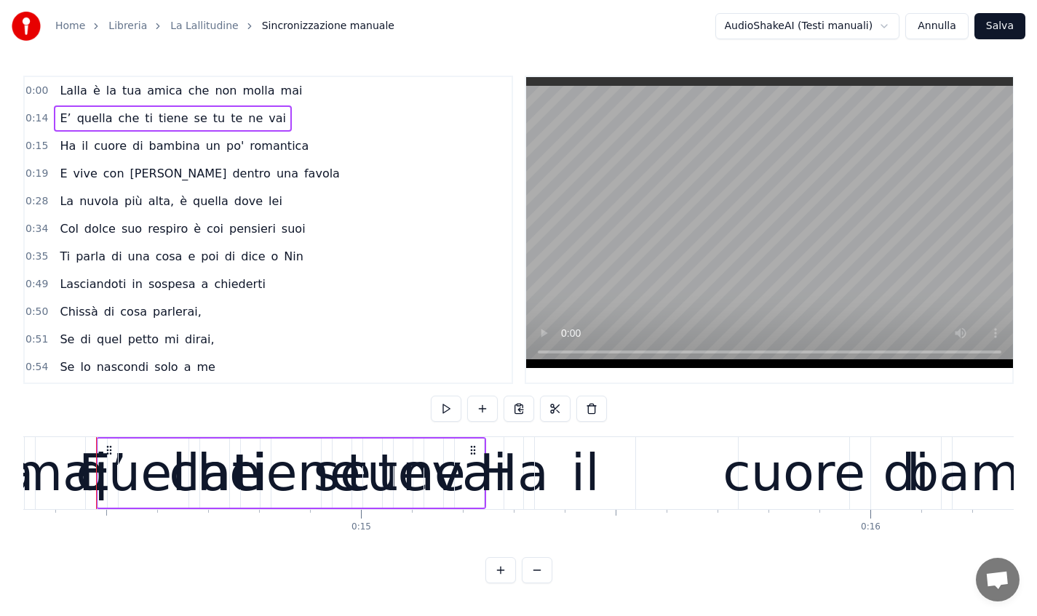
click at [32, 87] on span "0:00" at bounding box center [36, 91] width 23 height 15
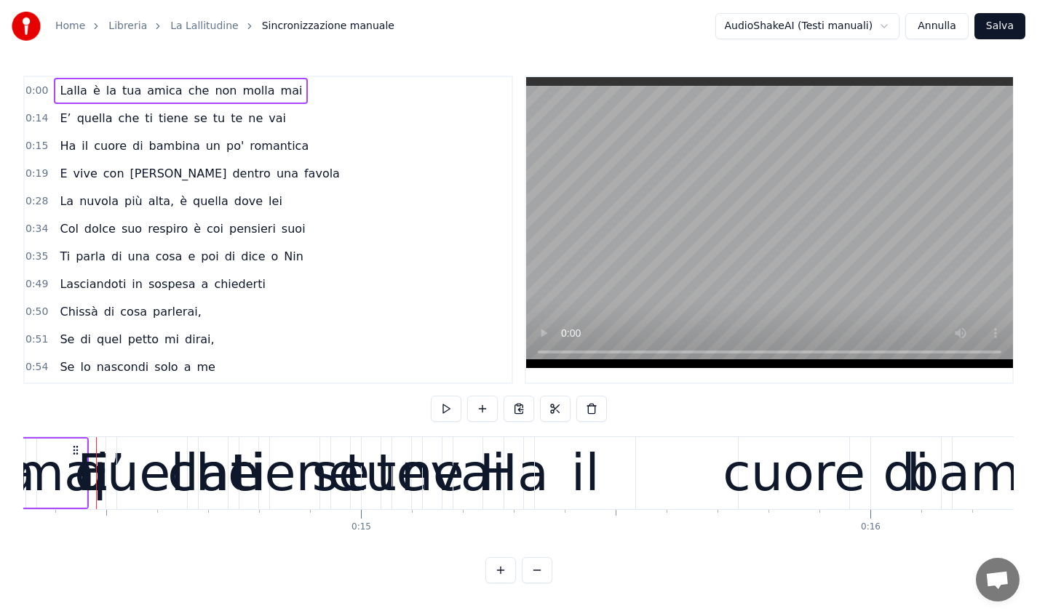
click at [32, 87] on span "0:00" at bounding box center [36, 91] width 23 height 15
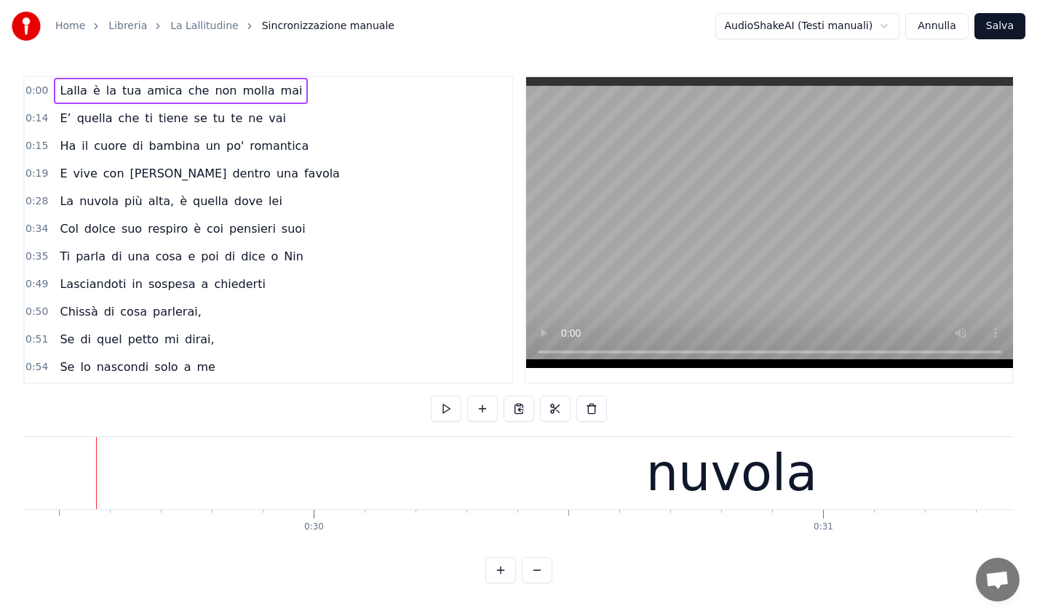
scroll to position [0, 0]
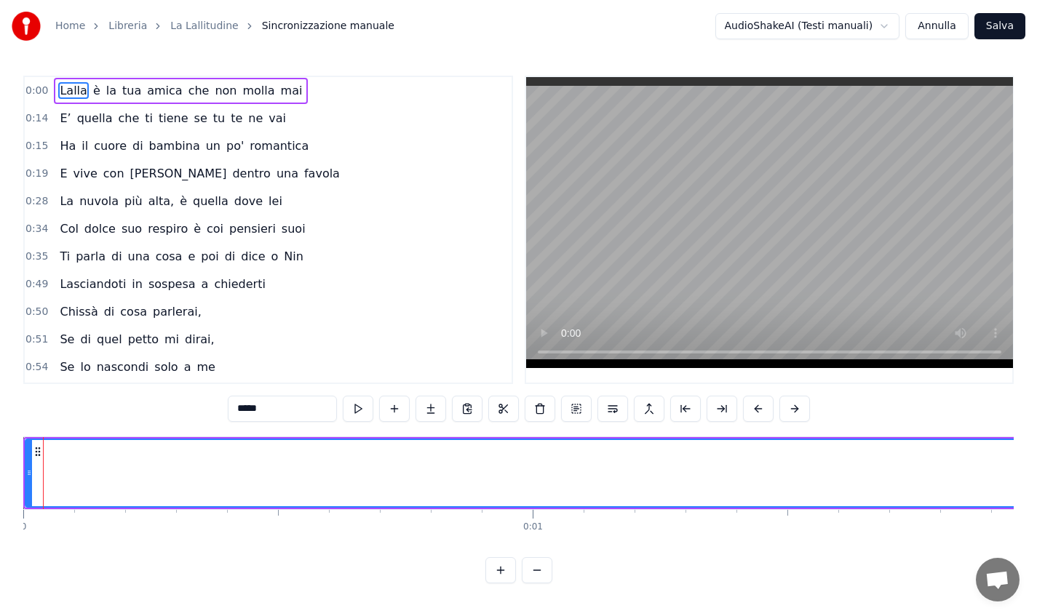
click at [43, 421] on div "0:00 Lalla è la tua amica che non molla mai 0:14 E’ quella che ti tiene se tu t…" at bounding box center [518, 330] width 990 height 508
click at [267, 24] on span "Sincronizzazione manuale" at bounding box center [328, 26] width 132 height 15
click at [964, 24] on button "Annulla" at bounding box center [936, 26] width 63 height 26
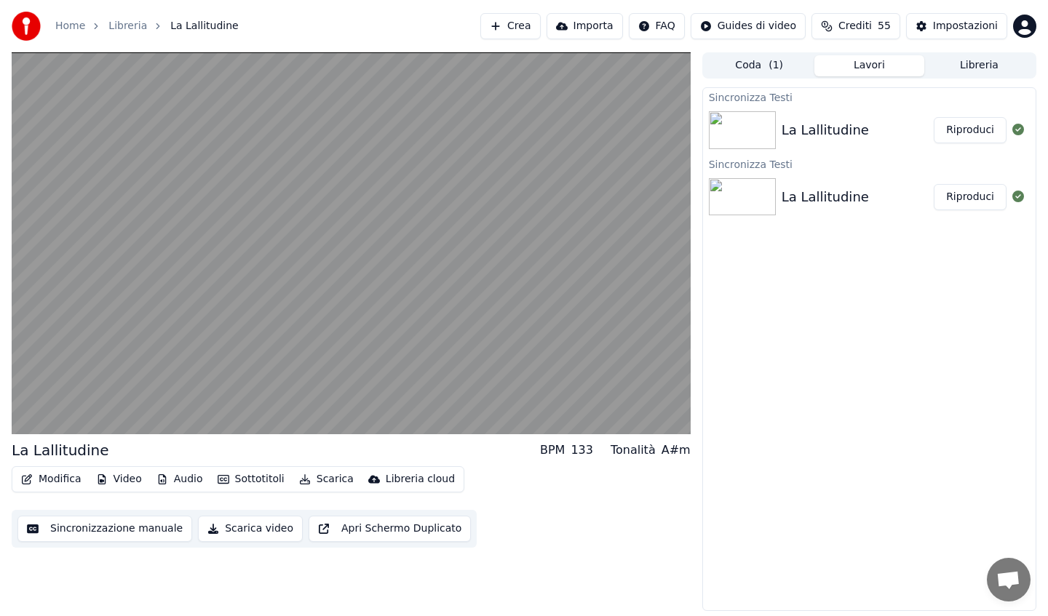
click at [57, 481] on button "Modifica" at bounding box center [51, 479] width 72 height 20
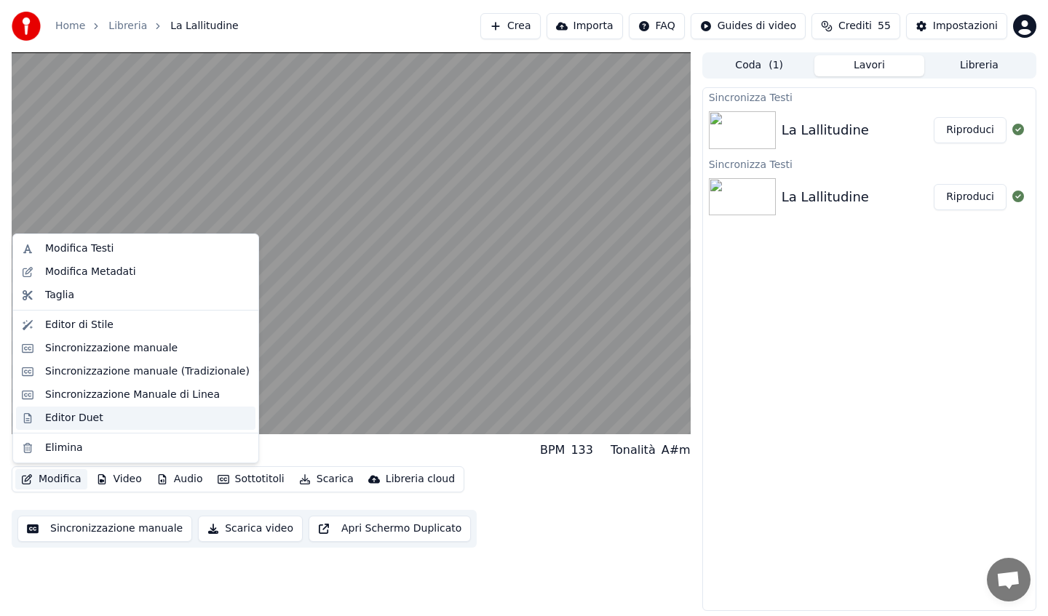
click at [98, 420] on div "Editor Duet" at bounding box center [147, 418] width 204 height 15
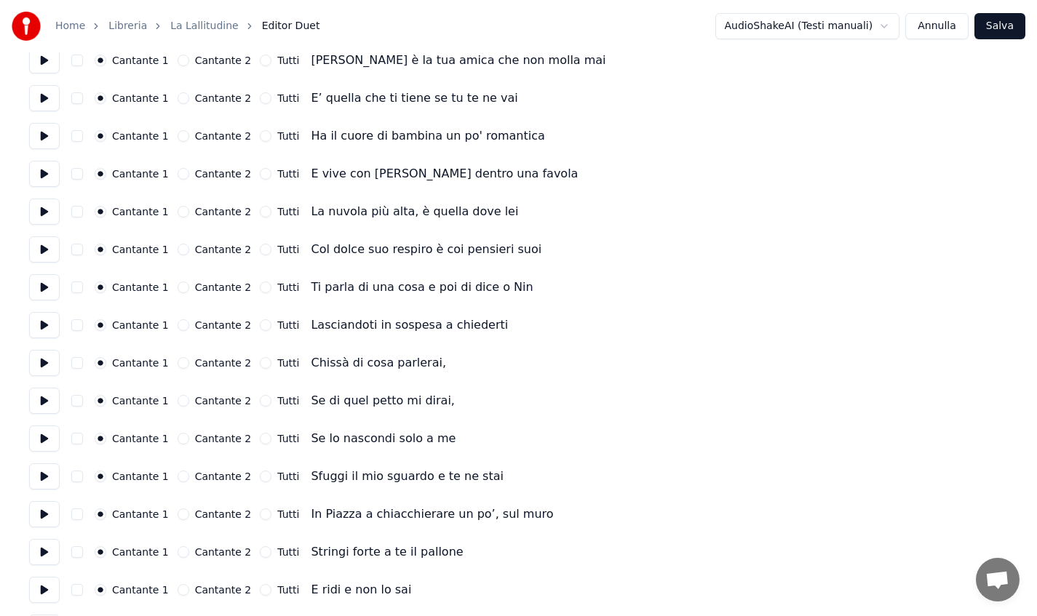
scroll to position [68, 0]
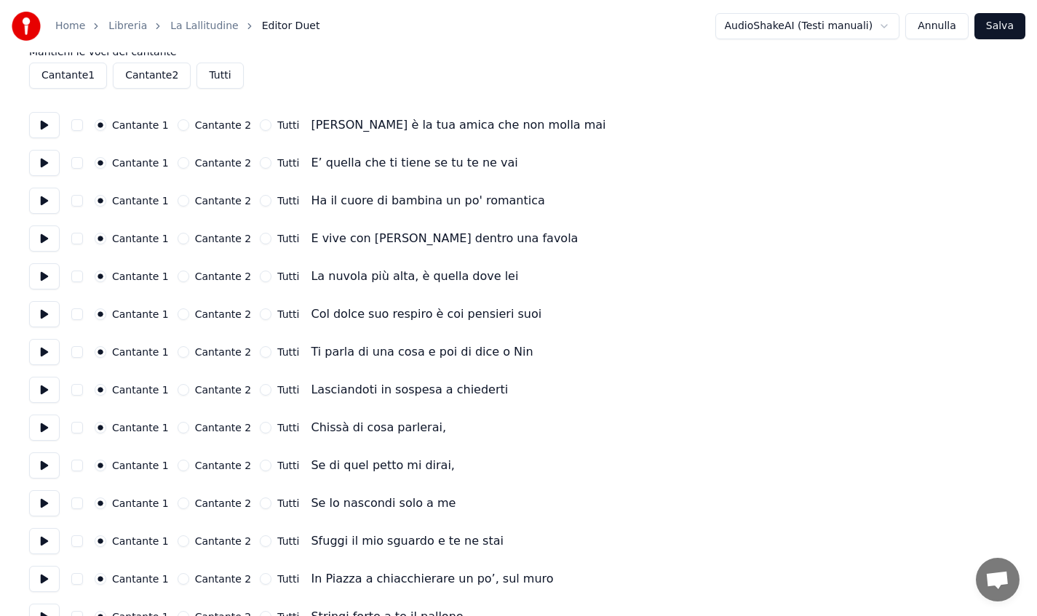
click at [945, 25] on button "Annulla" at bounding box center [936, 26] width 63 height 26
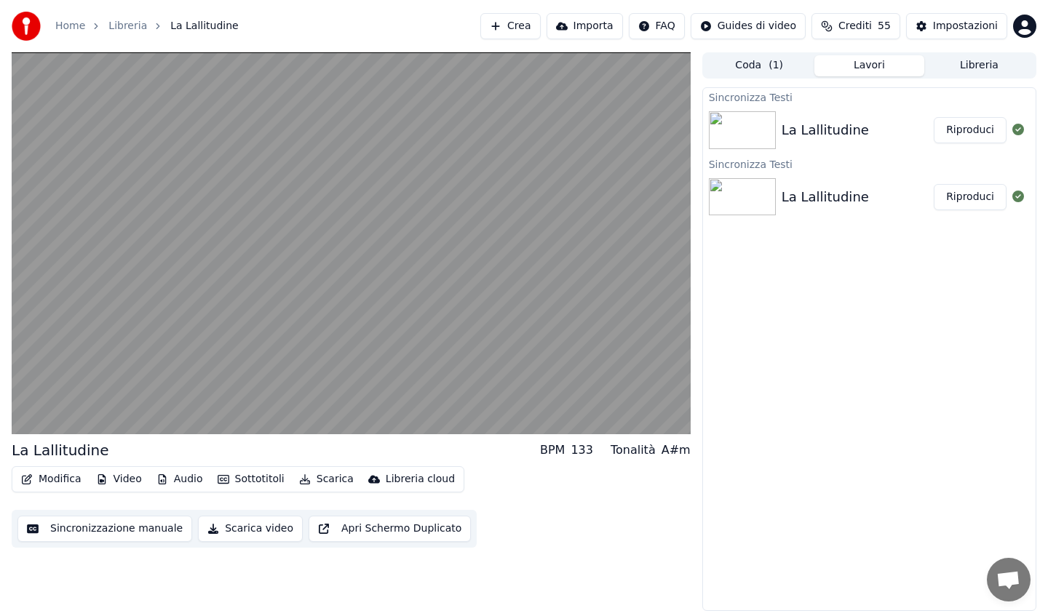
click at [65, 480] on button "Modifica" at bounding box center [51, 479] width 72 height 20
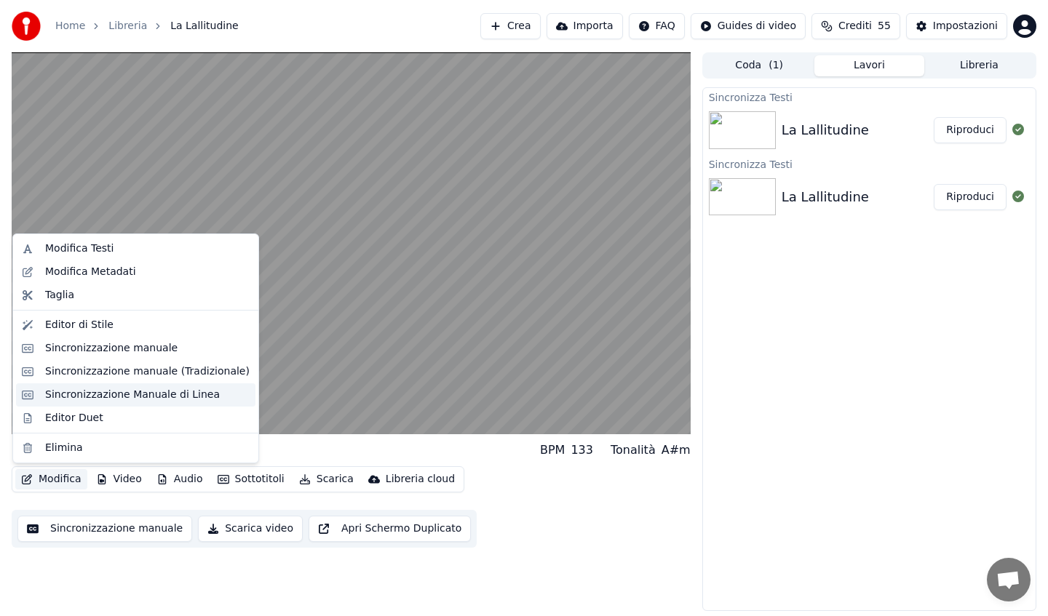
click at [97, 392] on div "Sincronizzazione Manuale di Linea" at bounding box center [132, 395] width 175 height 15
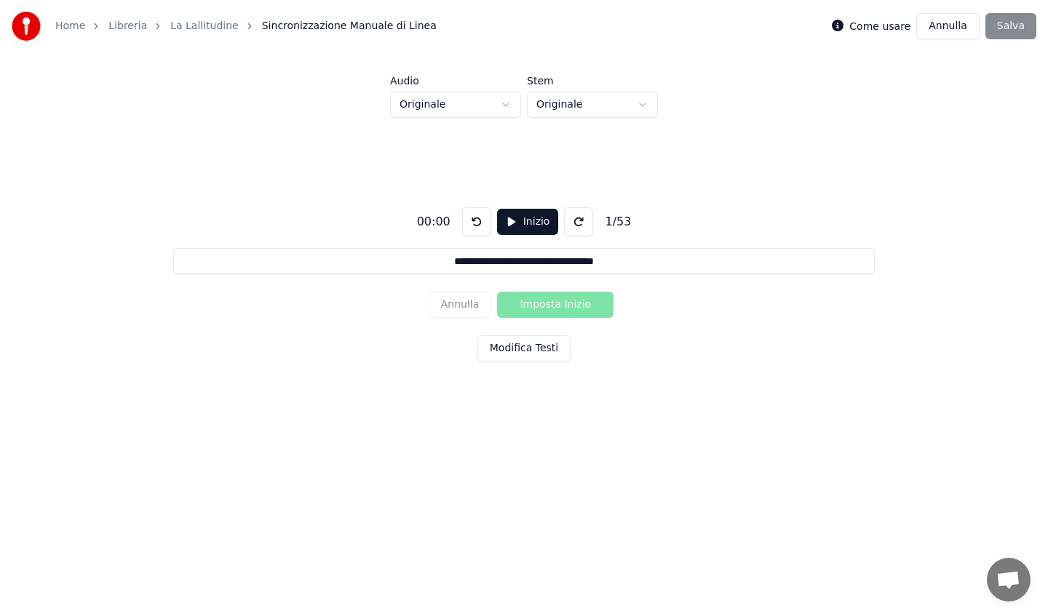
click at [506, 220] on button "Inizio" at bounding box center [528, 222] width 62 height 26
click at [556, 303] on button "Imposta Inizio" at bounding box center [555, 305] width 116 height 26
click at [527, 217] on button "Pausa" at bounding box center [528, 222] width 65 height 26
click at [511, 226] on button "Inizio" at bounding box center [528, 222] width 62 height 26
click at [511, 226] on button "Pausa" at bounding box center [528, 222] width 65 height 26
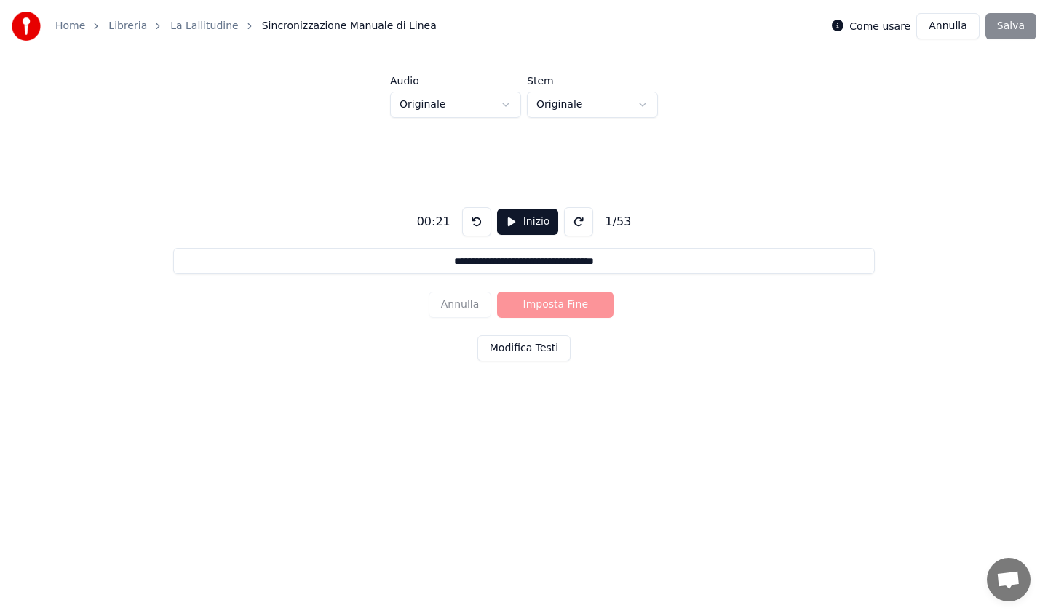
click at [538, 301] on div "Annulla Imposta Fine" at bounding box center [524, 305] width 191 height 38
click at [513, 220] on button "Inizio" at bounding box center [528, 222] width 62 height 26
click at [513, 220] on button "Pausa" at bounding box center [528, 222] width 65 height 26
click at [472, 218] on button at bounding box center [476, 221] width 29 height 29
click at [505, 218] on button "Inizio" at bounding box center [528, 222] width 62 height 26
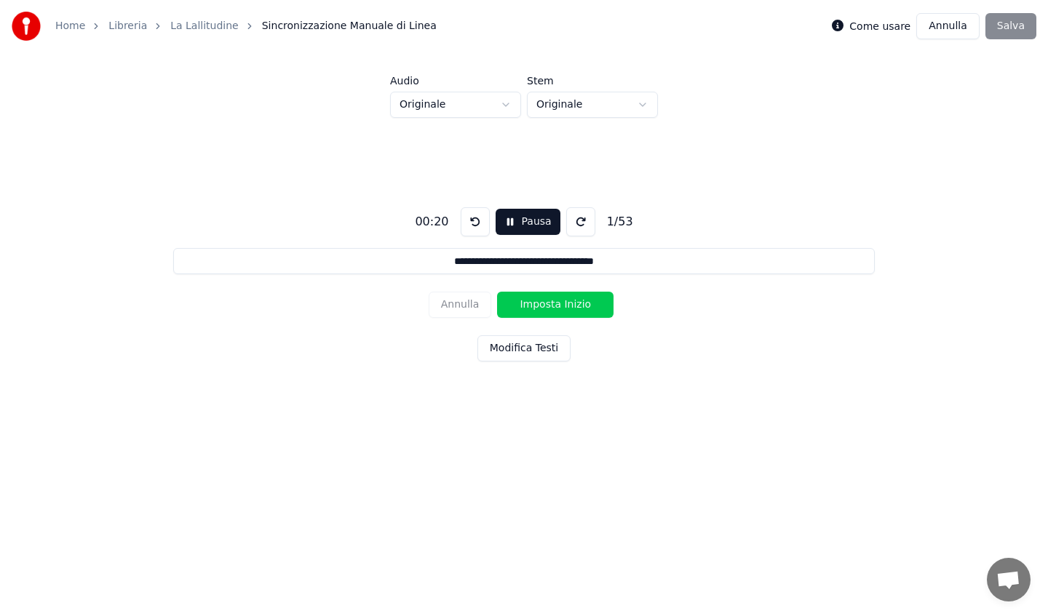
click at [505, 218] on button "Pausa" at bounding box center [528, 222] width 65 height 26
click at [540, 303] on div "Annulla Imposta Inizio" at bounding box center [524, 305] width 191 height 38
click at [505, 218] on button "Inizio" at bounding box center [528, 222] width 62 height 26
click at [505, 218] on button "Pausa" at bounding box center [528, 222] width 65 height 26
click at [469, 217] on button at bounding box center [476, 221] width 29 height 29
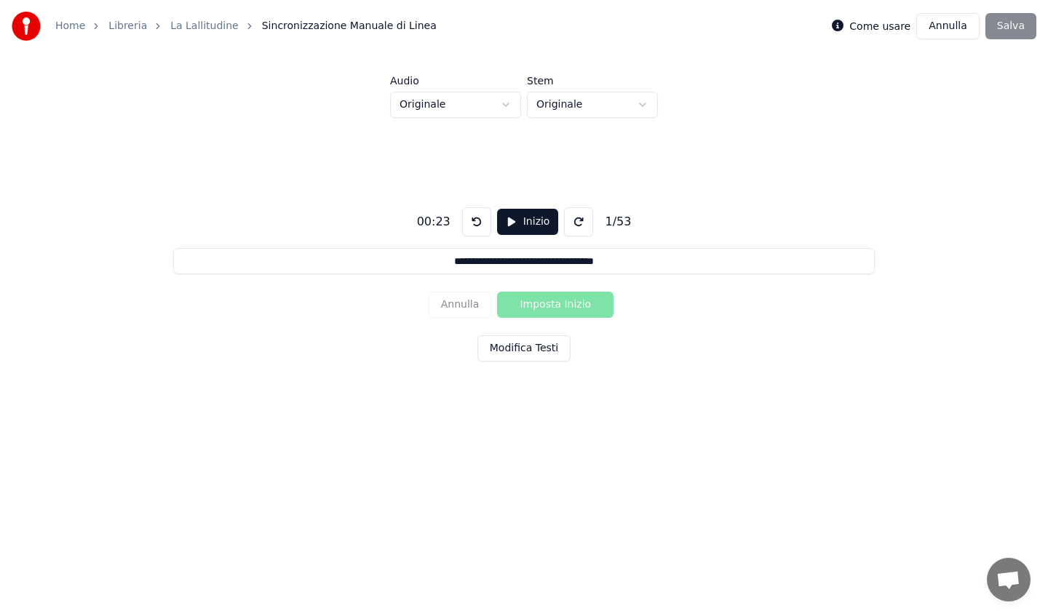
click at [469, 217] on button at bounding box center [476, 221] width 29 height 29
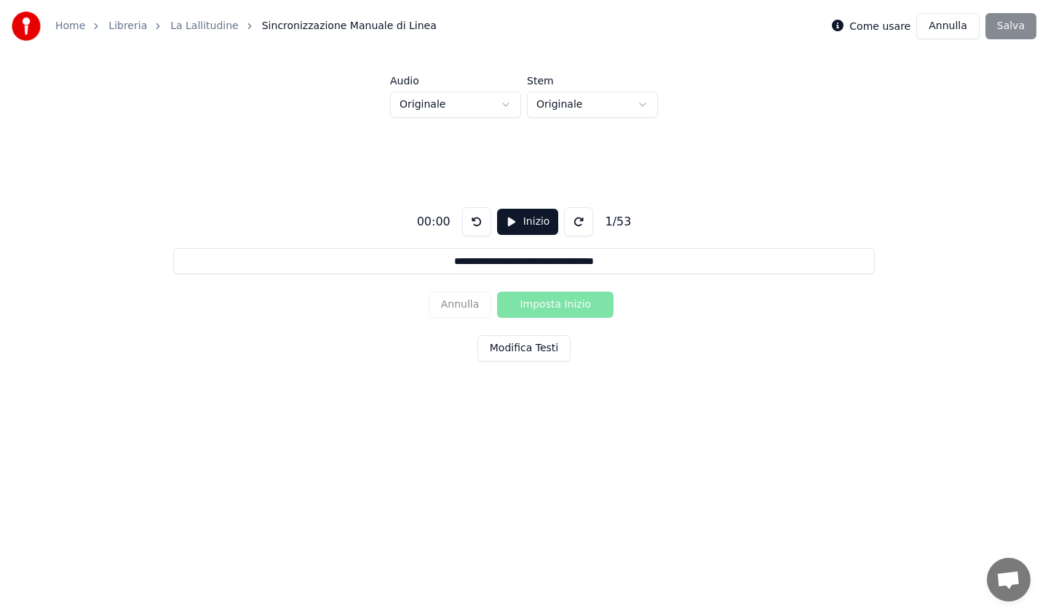
click at [469, 217] on button at bounding box center [476, 221] width 29 height 29
click at [504, 221] on button "Inizio" at bounding box center [528, 222] width 62 height 26
click at [504, 221] on button "Pausa" at bounding box center [528, 222] width 65 height 26
click at [505, 220] on button "Inizio" at bounding box center [528, 222] width 62 height 26
click at [505, 220] on button "Pausa" at bounding box center [528, 222] width 65 height 26
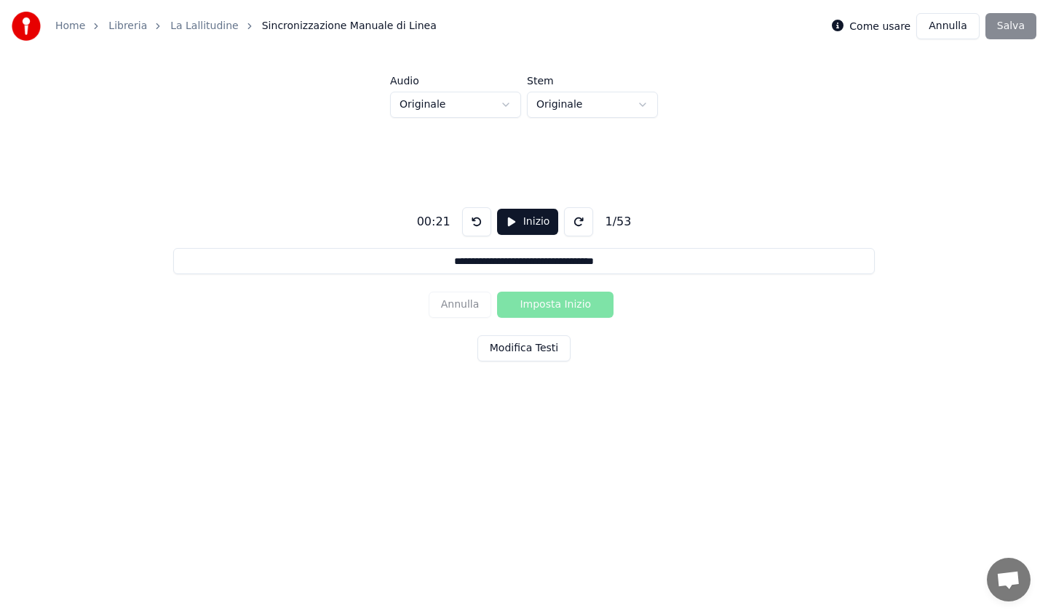
click at [559, 309] on div "Annulla Imposta Inizio" at bounding box center [524, 305] width 191 height 38
click at [468, 220] on button at bounding box center [476, 221] width 29 height 29
click at [515, 219] on button "Inizio" at bounding box center [528, 222] width 62 height 26
click at [549, 308] on button "Imposta Inizio" at bounding box center [555, 305] width 116 height 26
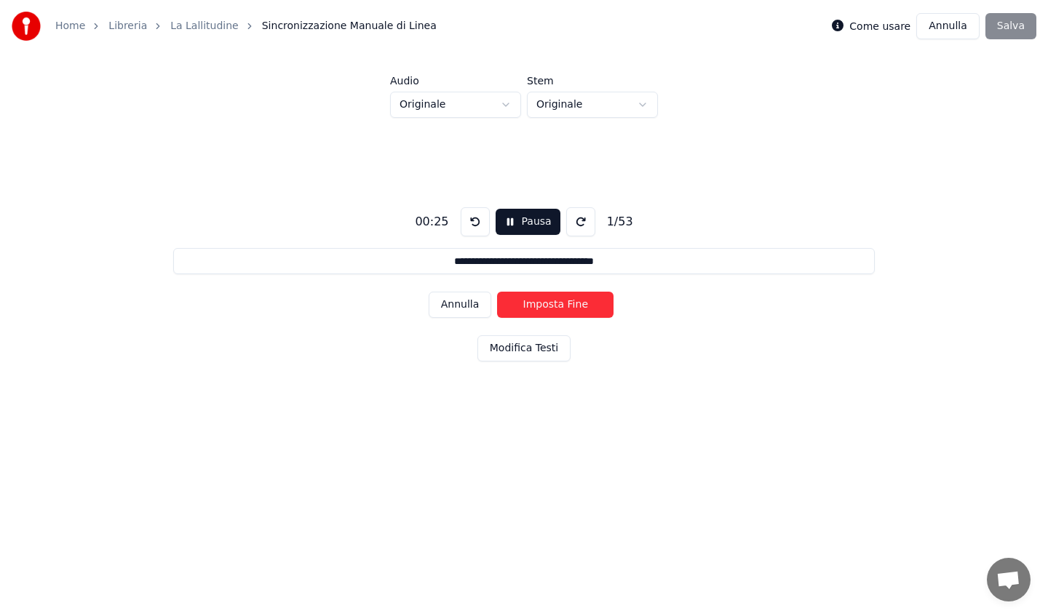
click at [549, 308] on button "Imposta Fine" at bounding box center [555, 305] width 116 height 26
type input "**********"
click at [529, 306] on button "Imposta Inizio" at bounding box center [555, 305] width 116 height 26
click at [508, 215] on button "Pausa" at bounding box center [528, 222] width 65 height 26
click at [469, 224] on button at bounding box center [476, 221] width 29 height 29
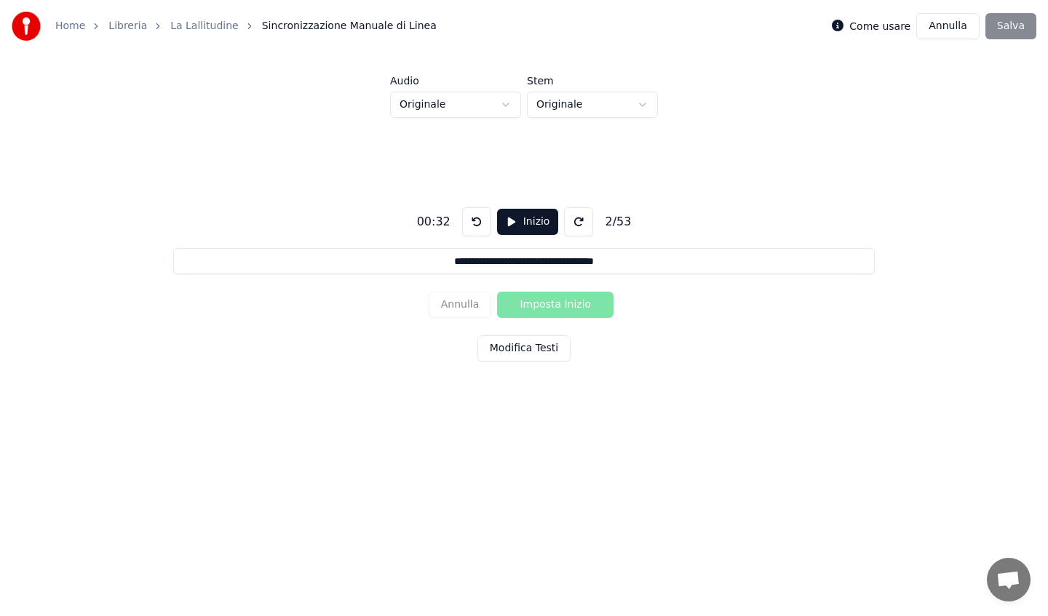
click at [469, 224] on button at bounding box center [476, 221] width 29 height 29
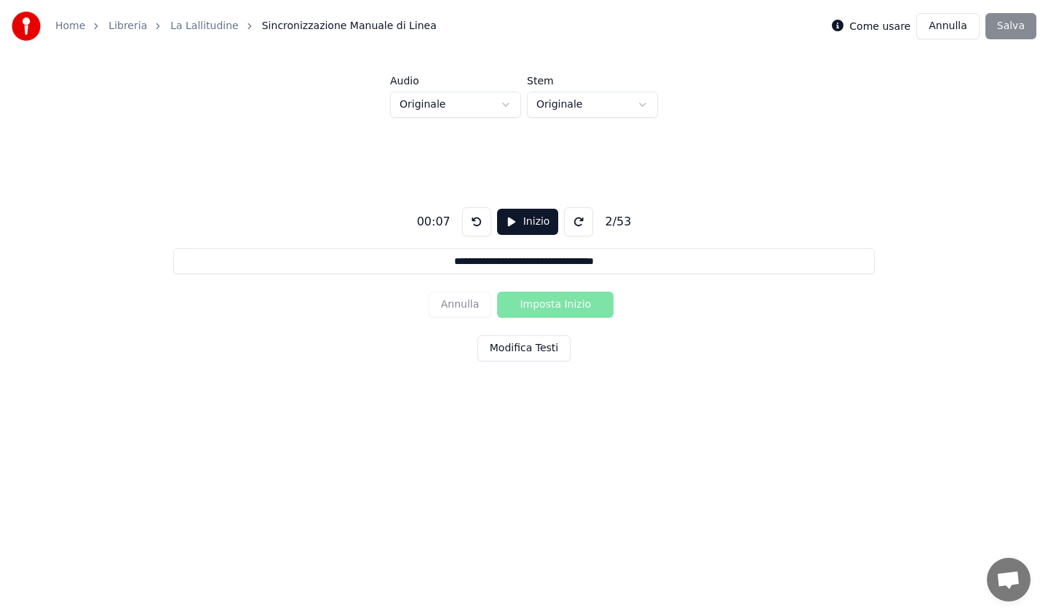
click at [469, 224] on button at bounding box center [476, 221] width 29 height 29
click at [469, 228] on button at bounding box center [476, 221] width 29 height 29
click at [469, 229] on button at bounding box center [476, 221] width 29 height 29
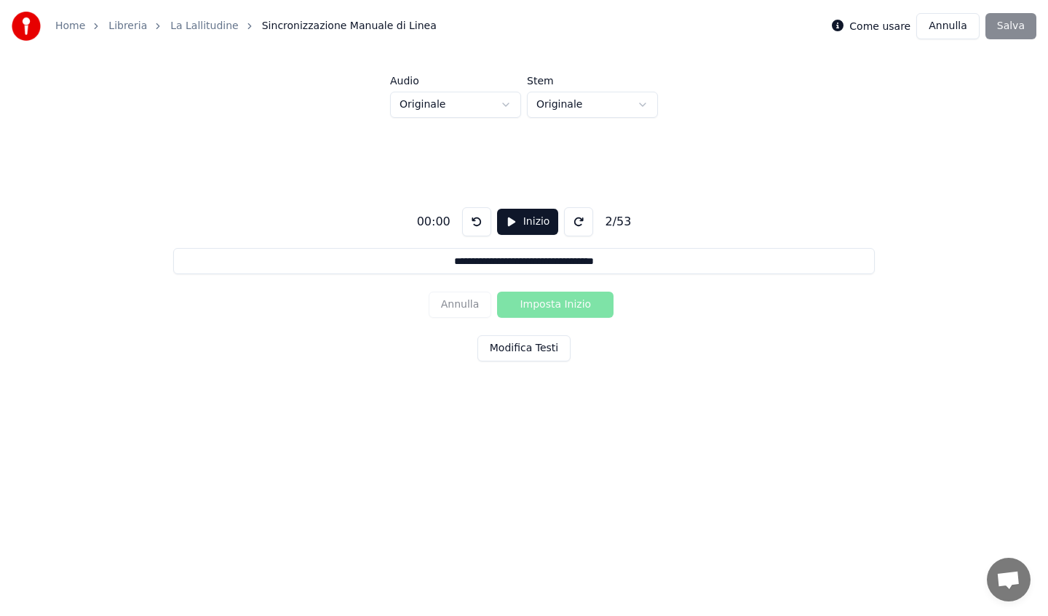
click at [513, 218] on button "Inizio" at bounding box center [528, 222] width 62 height 26
click at [509, 220] on button "Pausa" at bounding box center [528, 222] width 65 height 26
click at [471, 226] on button at bounding box center [476, 221] width 29 height 29
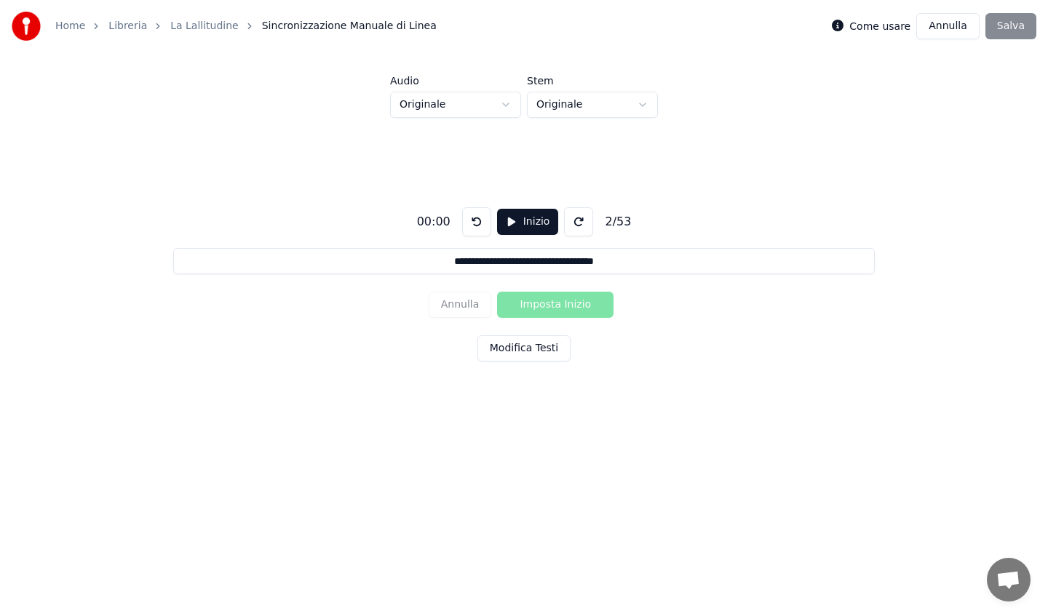
click at [448, 263] on input "**********" at bounding box center [523, 261] width 701 height 26
click at [964, 34] on button "Annulla" at bounding box center [947, 26] width 63 height 26
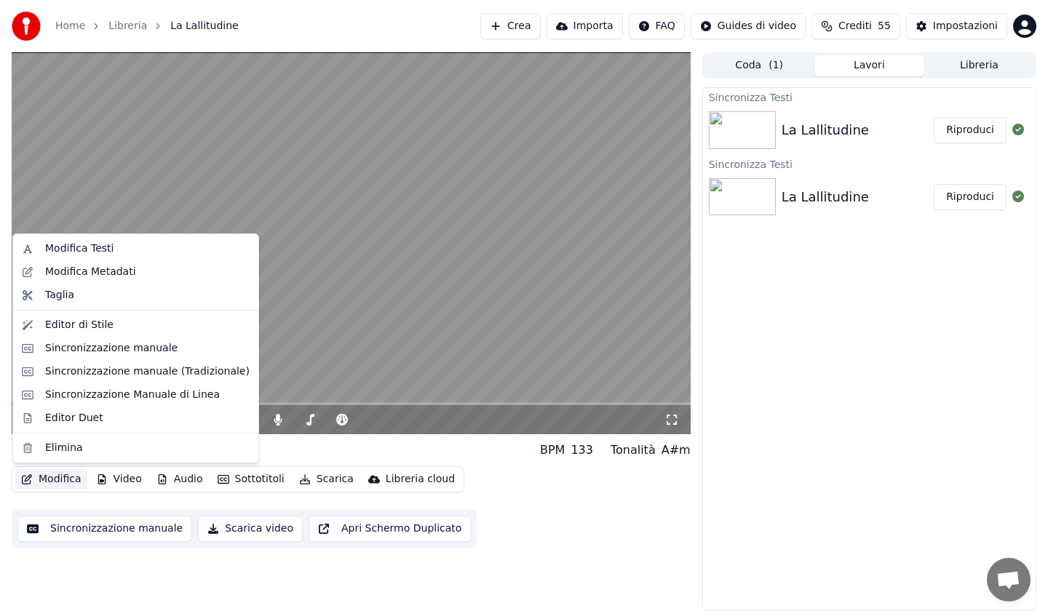
click at [61, 474] on button "Modifica" at bounding box center [51, 479] width 72 height 20
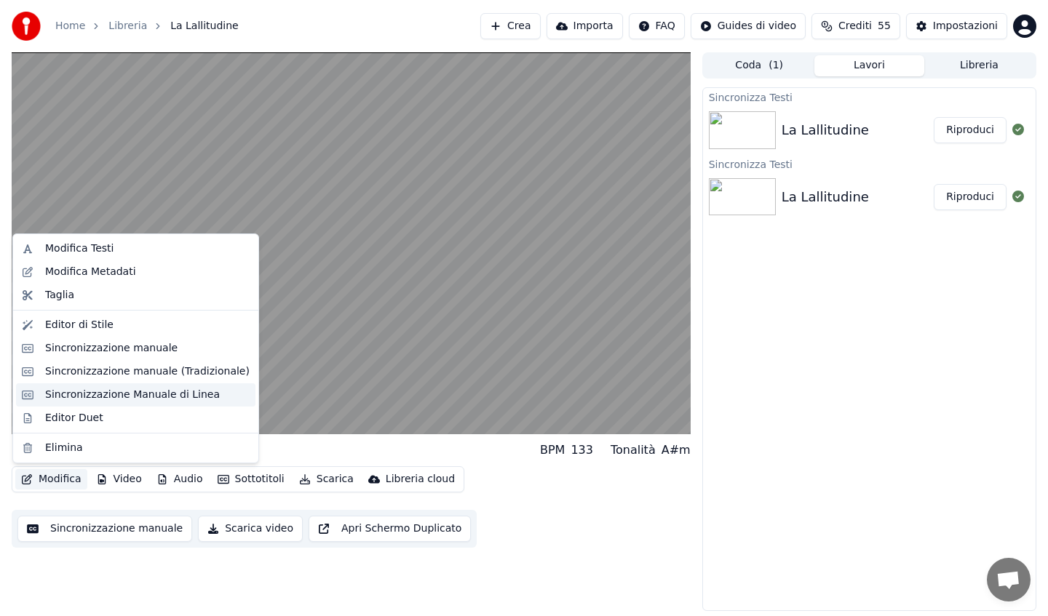
click at [122, 395] on div "Sincronizzazione Manuale di Linea" at bounding box center [132, 395] width 175 height 15
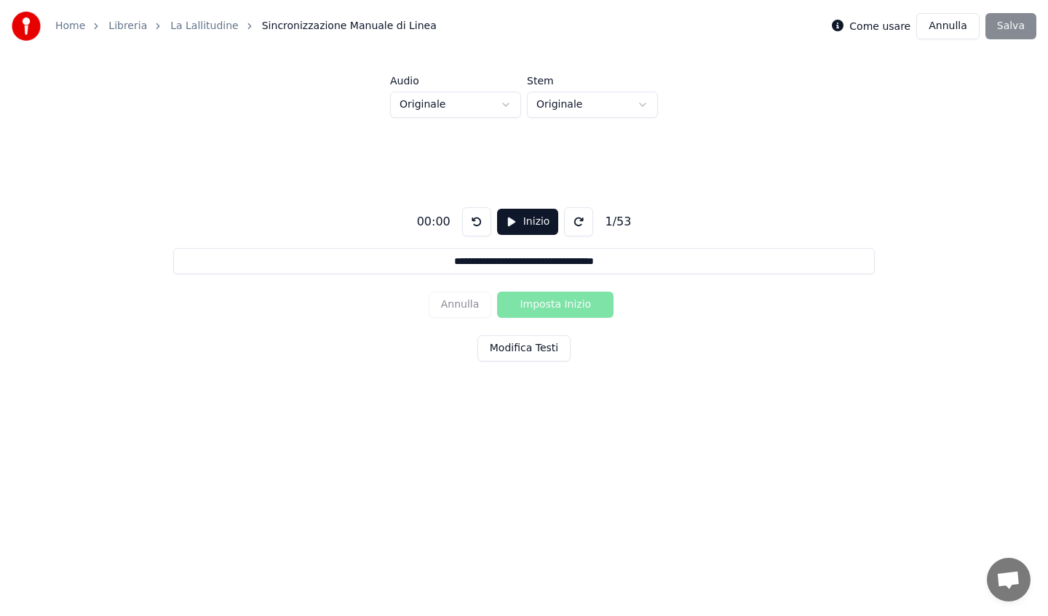
click at [522, 220] on button "Inizio" at bounding box center [528, 222] width 62 height 26
click at [547, 303] on button "Imposta Inizio" at bounding box center [555, 305] width 116 height 26
click at [547, 303] on button "Imposta Fine" at bounding box center [555, 305] width 116 height 26
click at [547, 303] on button "Imposta Inizio" at bounding box center [555, 305] width 116 height 26
click at [547, 303] on button "Imposta Fine" at bounding box center [555, 305] width 116 height 26
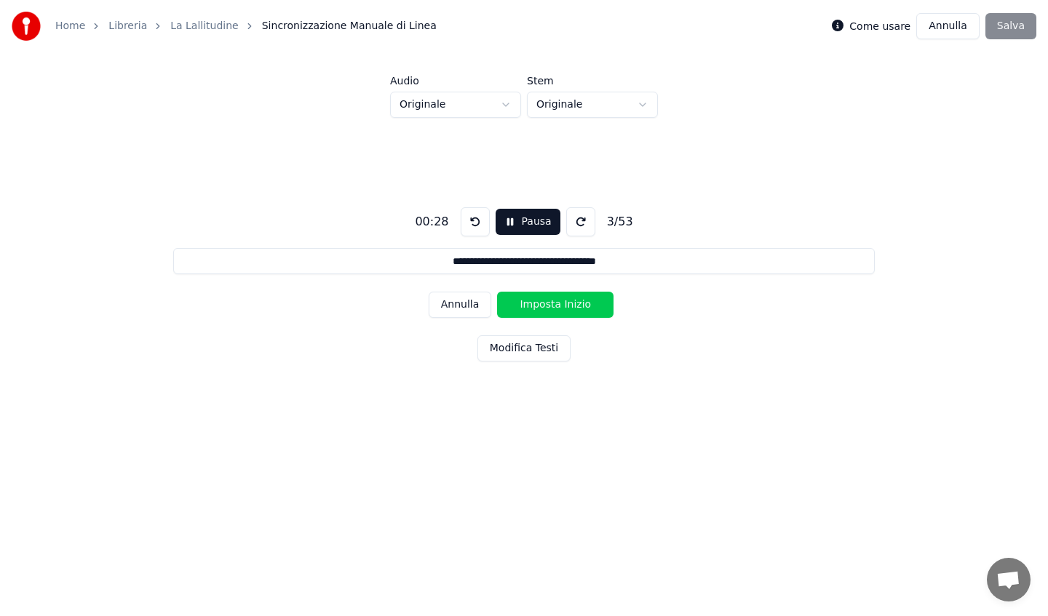
click at [547, 303] on button "Imposta Inizio" at bounding box center [555, 305] width 116 height 26
click at [547, 303] on button "Imposta Fine" at bounding box center [555, 305] width 116 height 26
click at [547, 303] on button "Imposta Inizio" at bounding box center [555, 305] width 116 height 26
click at [547, 303] on button "Imposta Fine" at bounding box center [555, 305] width 116 height 26
click at [547, 303] on button "Imposta Inizio" at bounding box center [555, 305] width 116 height 26
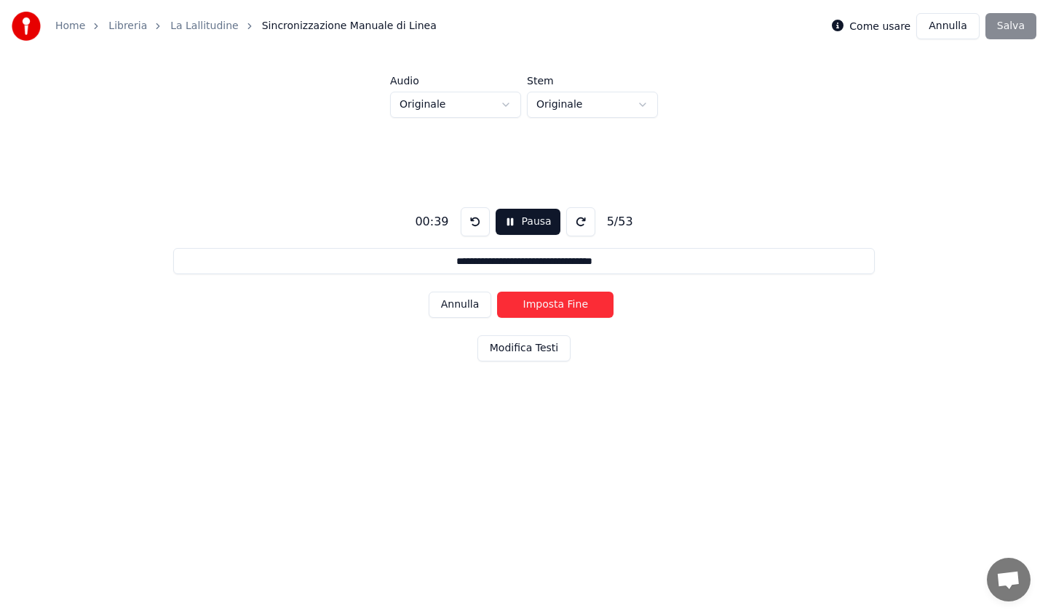
click at [547, 303] on button "Imposta Fine" at bounding box center [555, 305] width 116 height 26
click at [548, 303] on button "Imposta Inizio" at bounding box center [555, 305] width 116 height 26
click at [544, 303] on button "Imposta Fine" at bounding box center [555, 305] width 116 height 26
click at [544, 303] on button "Imposta Inizio" at bounding box center [555, 305] width 116 height 26
click at [544, 303] on button "Imposta Fine" at bounding box center [555, 305] width 116 height 26
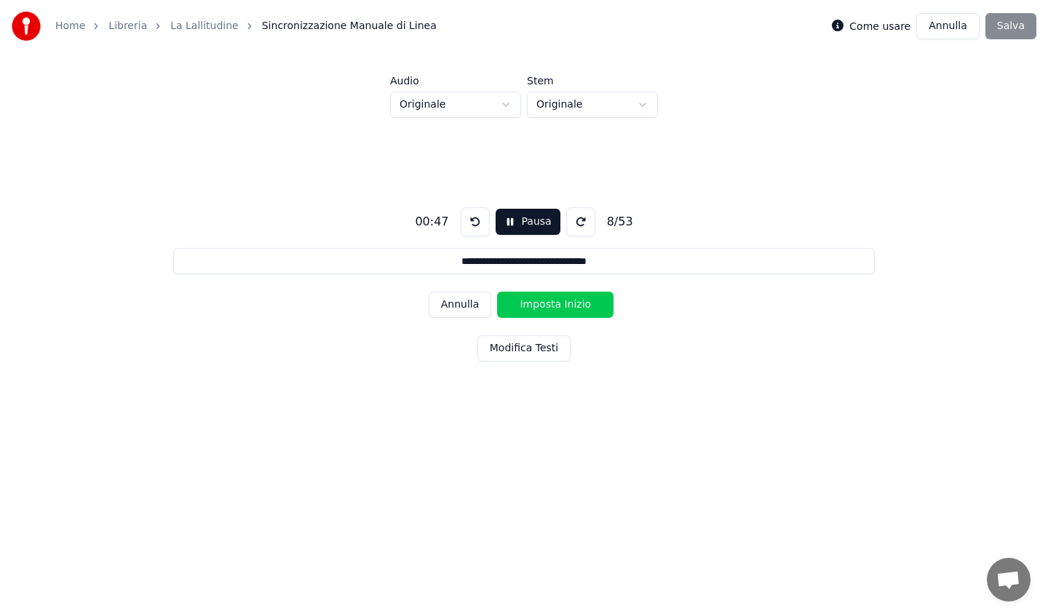
click at [544, 303] on button "Imposta Inizio" at bounding box center [555, 305] width 116 height 26
click at [544, 303] on button "Imposta Fine" at bounding box center [555, 305] width 116 height 26
click at [544, 303] on button "Imposta Inizio" at bounding box center [555, 305] width 116 height 26
click at [544, 303] on button "Imposta Fine" at bounding box center [555, 305] width 116 height 26
type input "**********"
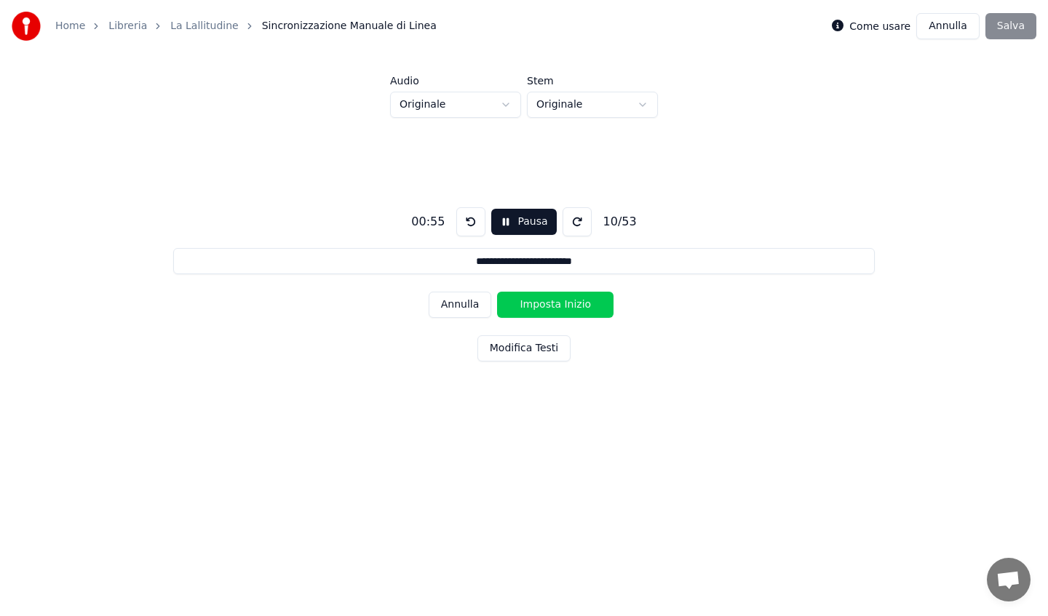
click at [541, 223] on button "Pausa" at bounding box center [523, 222] width 65 height 26
click at [1000, 22] on div "Come usare Annulla Salva" at bounding box center [934, 26] width 204 height 26
click at [1009, 27] on div "Come usare Annulla Salva" at bounding box center [934, 26] width 204 height 26
click at [1016, 28] on div "Come usare Annulla Salva" at bounding box center [934, 26] width 204 height 26
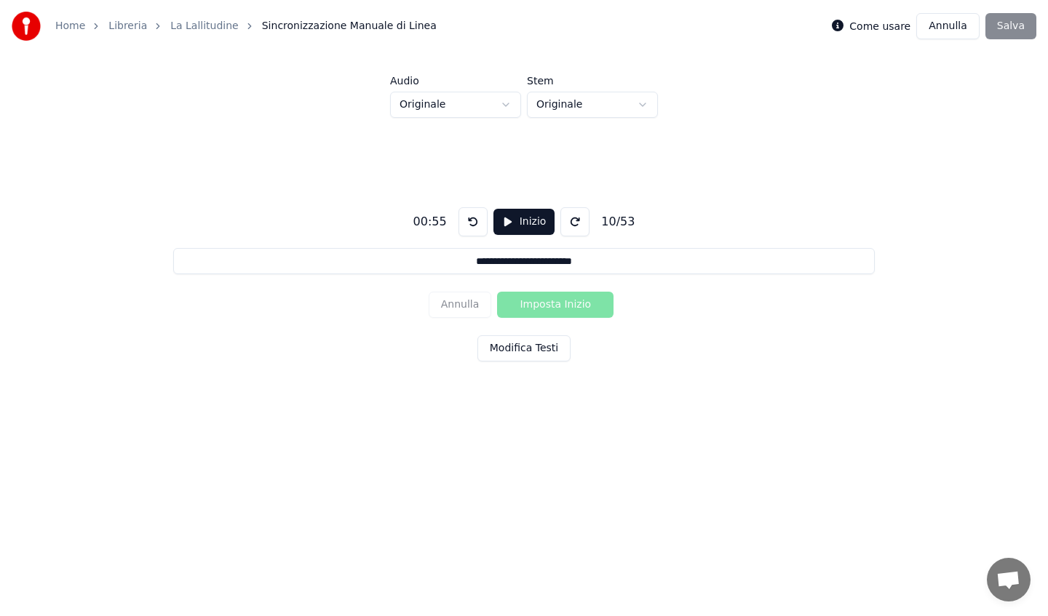
click at [1016, 28] on div "Come usare Annulla Salva" at bounding box center [934, 26] width 204 height 26
click at [212, 26] on link "La Lallitudine" at bounding box center [204, 26] width 68 height 15
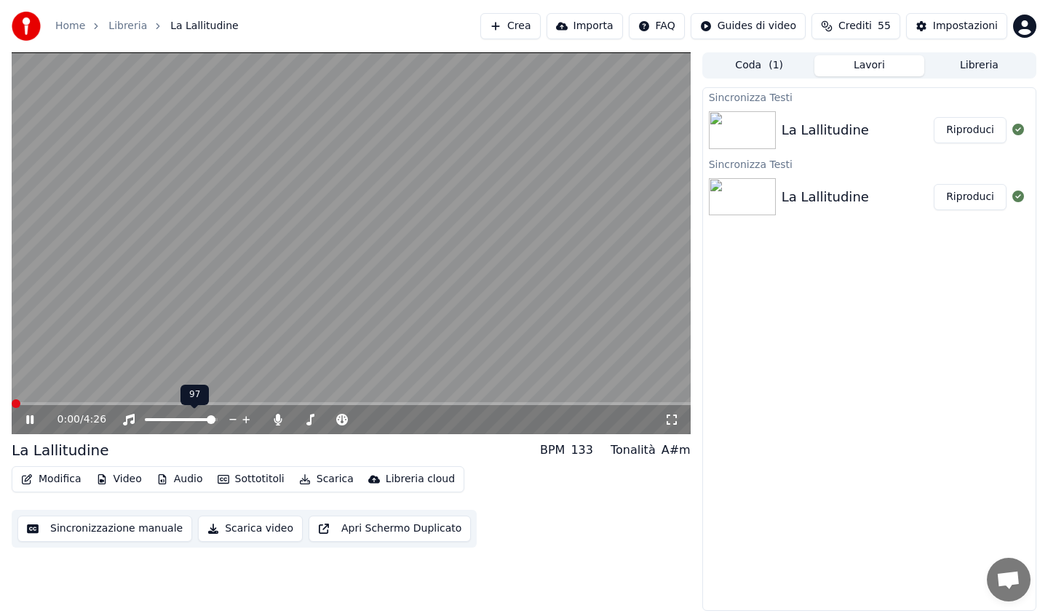
click at [215, 418] on span at bounding box center [211, 420] width 9 height 9
click at [12, 402] on span at bounding box center [12, 403] width 0 height 3
click at [34, 422] on icon at bounding box center [40, 420] width 34 height 12
click at [32, 419] on icon at bounding box center [29, 420] width 9 height 10
click at [760, 182] on img at bounding box center [742, 197] width 67 height 38
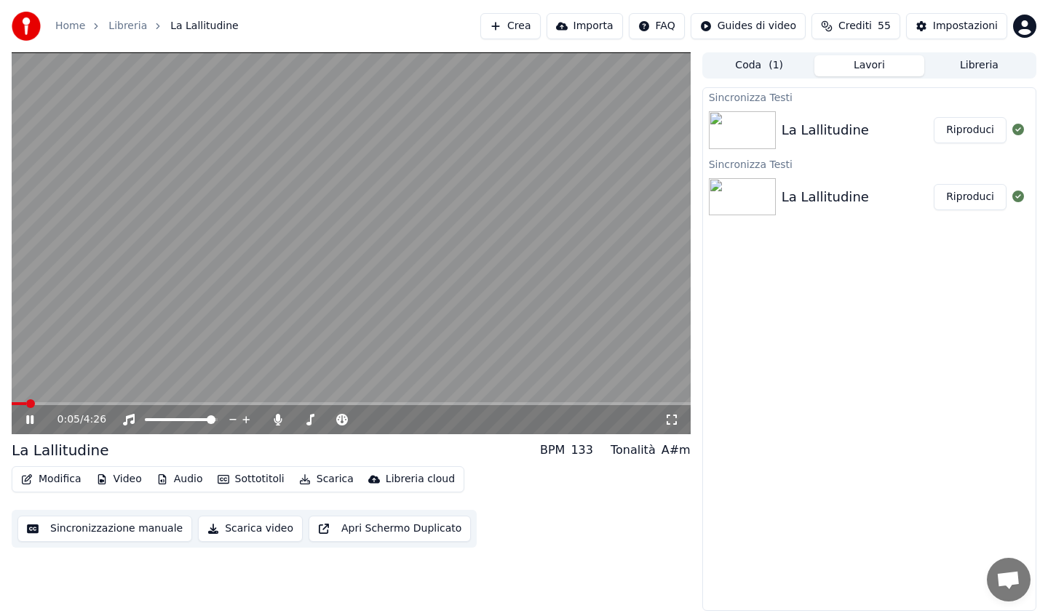
click at [760, 182] on img at bounding box center [742, 197] width 67 height 38
click at [980, 192] on button "Riproduci" at bounding box center [970, 197] width 73 height 26
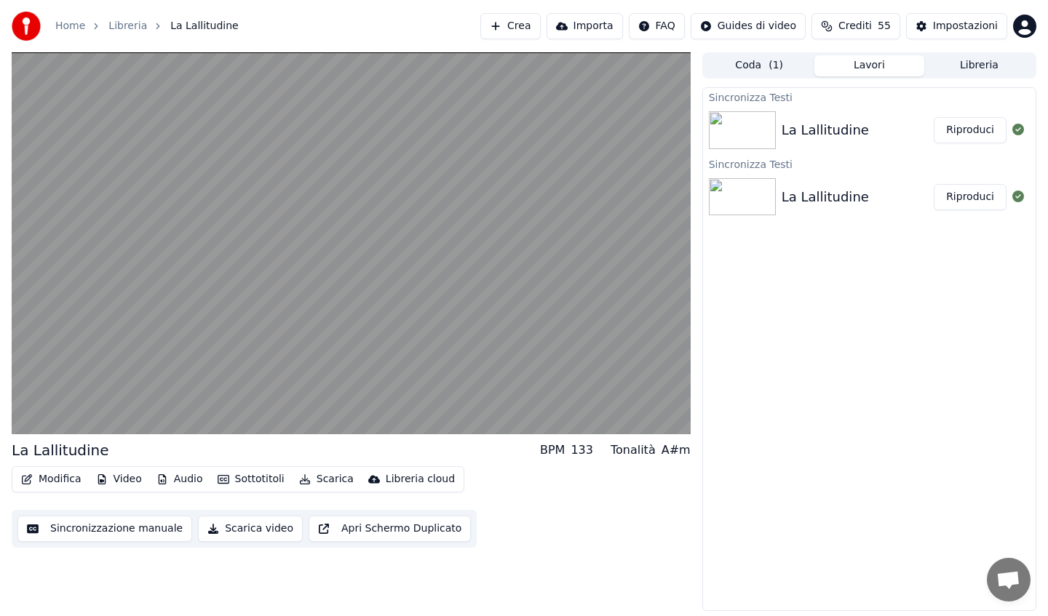
click at [970, 128] on button "Riproduci" at bounding box center [970, 130] width 73 height 26
click at [845, 358] on div "Sincronizza Testi La Lallitudine Riproduci Sincronizza Testi La Lallitudine Rip…" at bounding box center [869, 349] width 334 height 524
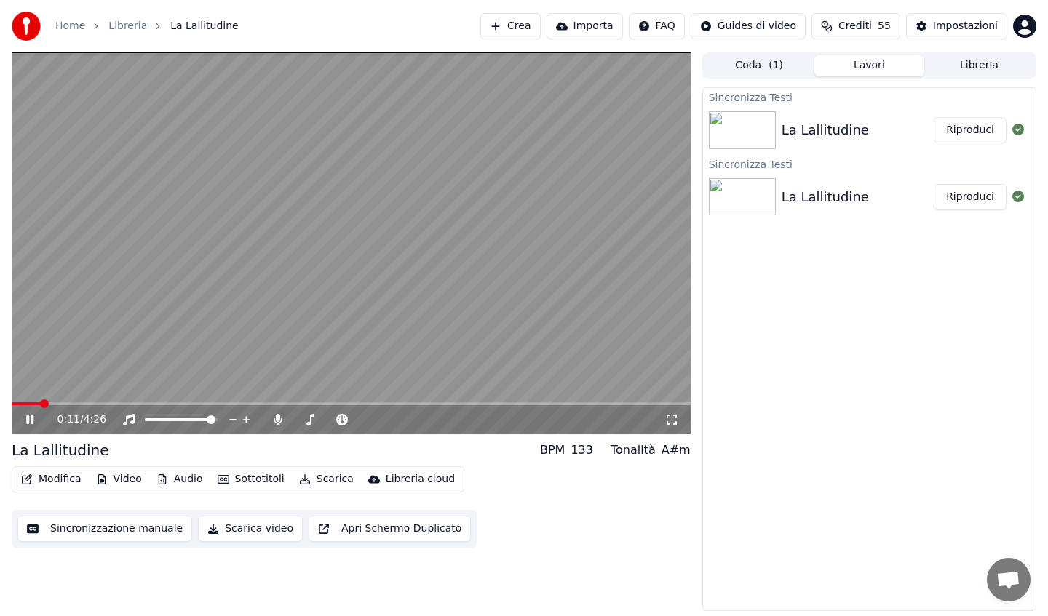
click at [31, 423] on icon at bounding box center [29, 420] width 7 height 9
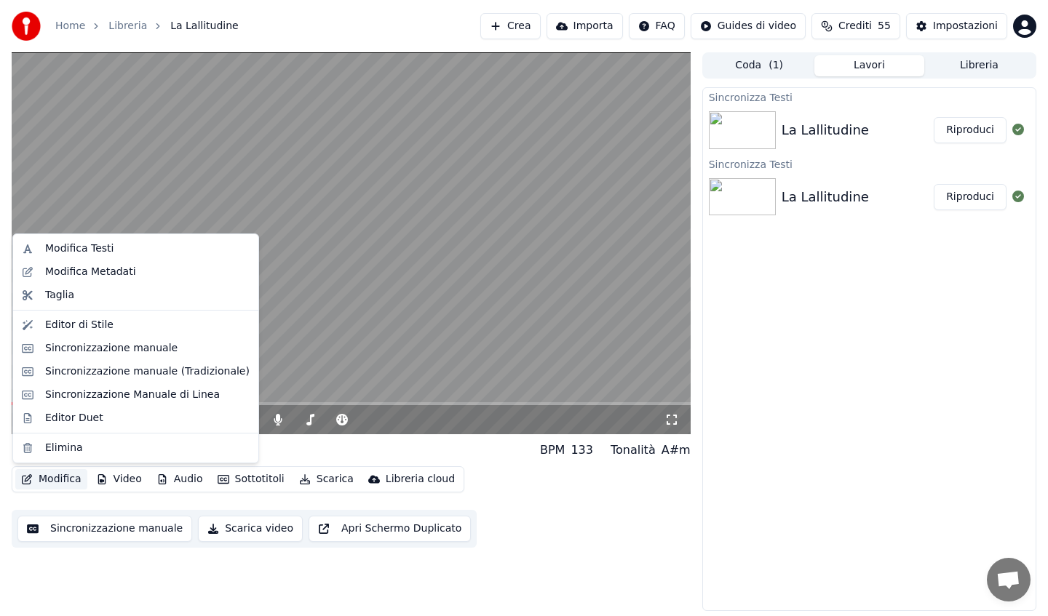
click at [53, 479] on button "Modifica" at bounding box center [51, 479] width 72 height 20
click at [79, 418] on div "Editor Duet" at bounding box center [74, 418] width 58 height 15
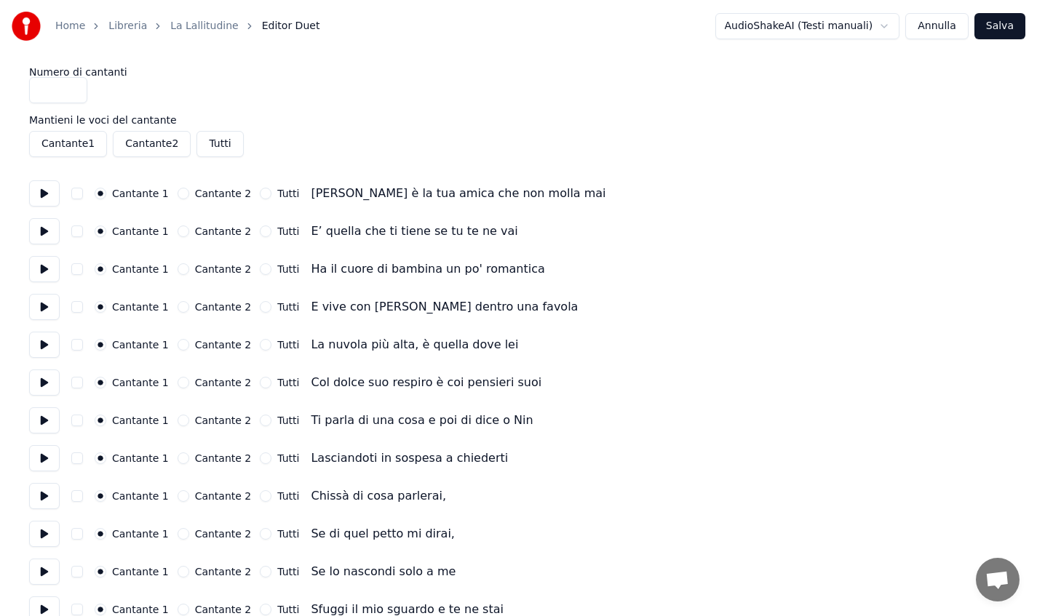
click at [197, 27] on link "La Lallitudine" at bounding box center [204, 26] width 68 height 15
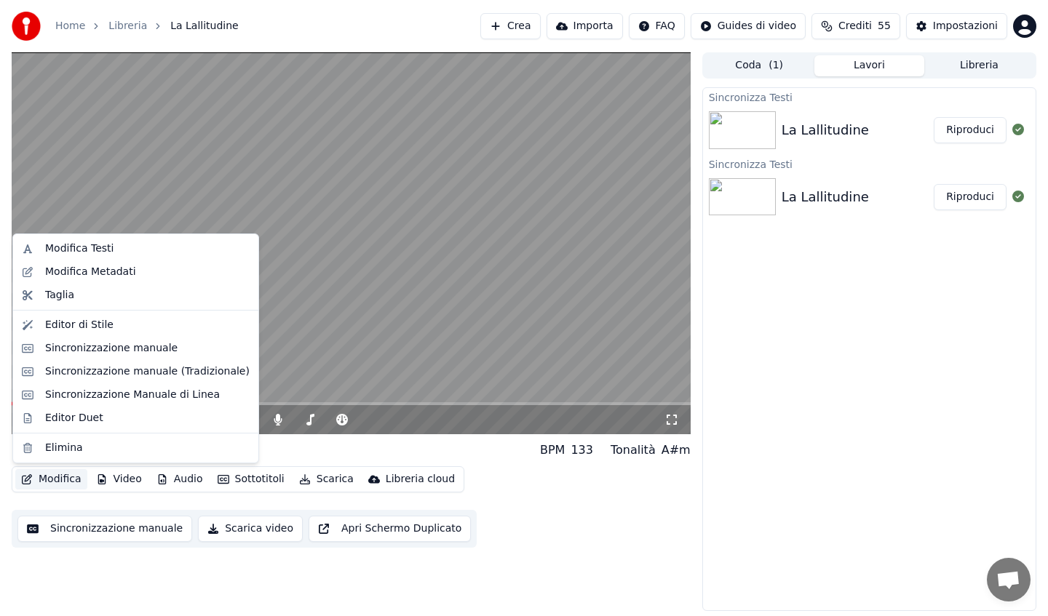
click at [73, 480] on button "Modifica" at bounding box center [51, 479] width 72 height 20
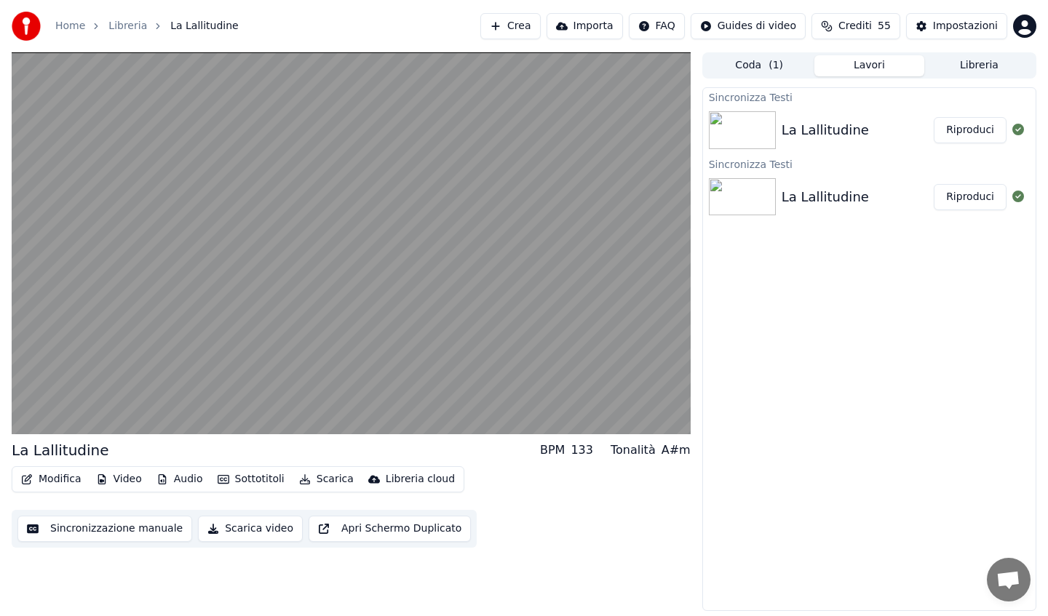
click at [596, 516] on div "Modifica Video Audio Sottotitoli Scarica Libreria cloud Sincronizzazione manual…" at bounding box center [351, 507] width 679 height 82
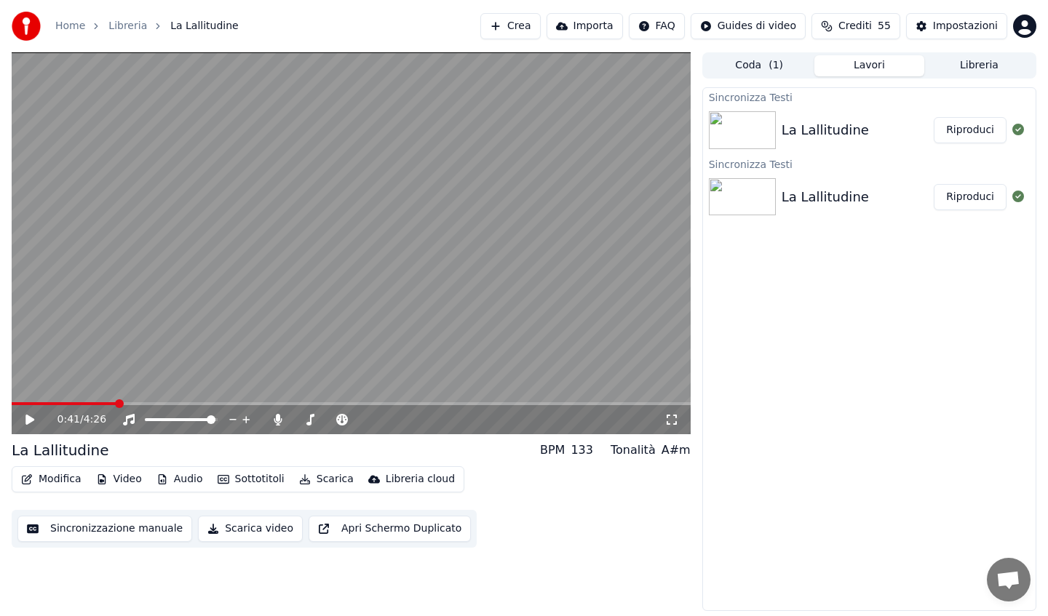
click at [735, 28] on html "Home Libreria La Lallitudine Crea Importa FAQ Guides di video Crediti 55 Impost…" at bounding box center [524, 308] width 1048 height 616
click at [738, 54] on div "Guida di avvio rapido" at bounding box center [762, 57] width 186 height 23
click at [743, 25] on html "Home Libreria La Lallitudine Crea Importa FAQ Guides di video Crediti 55 Impost…" at bounding box center [524, 308] width 1048 height 616
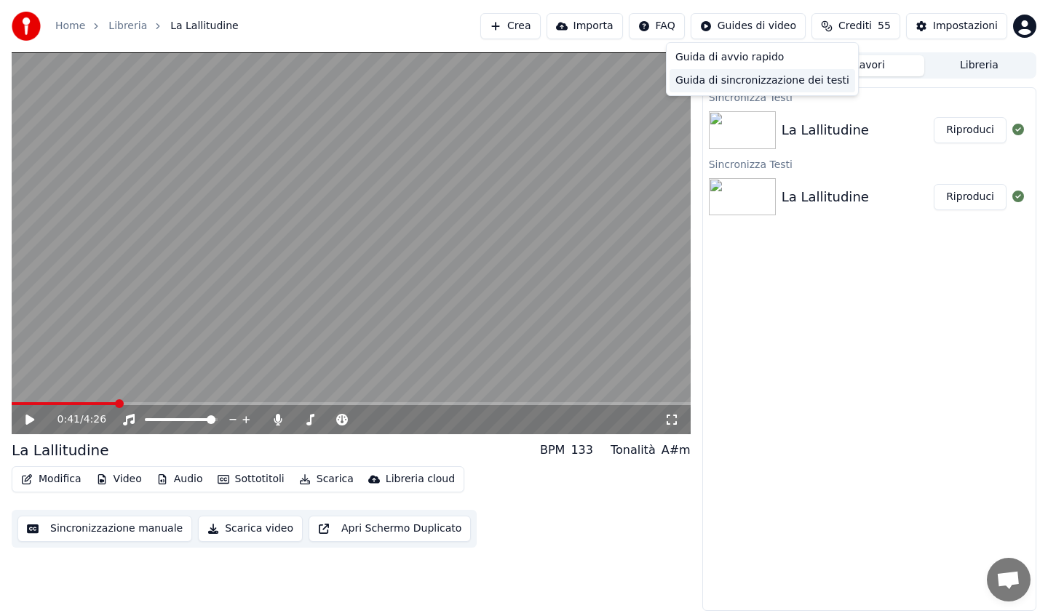
click at [755, 77] on div "Guida di sincronizzazione dei testi" at bounding box center [762, 80] width 186 height 23
click at [114, 523] on button "Sincronizzazione manuale" at bounding box center [104, 529] width 175 height 26
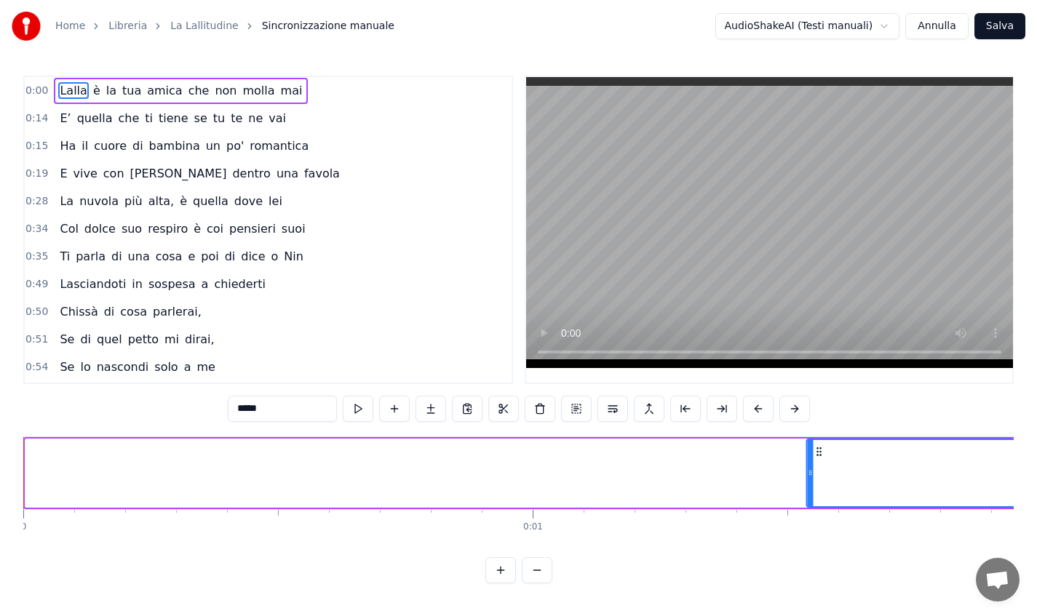
drag, startPoint x: 38, startPoint y: 451, endPoint x: 819, endPoint y: 504, distance: 783.3
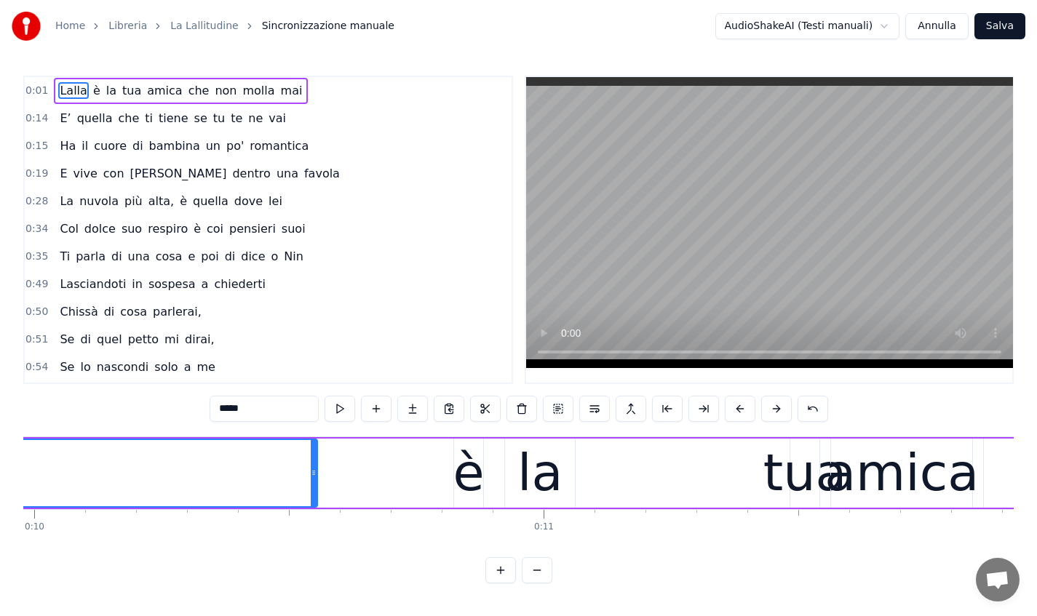
scroll to position [0, 4481]
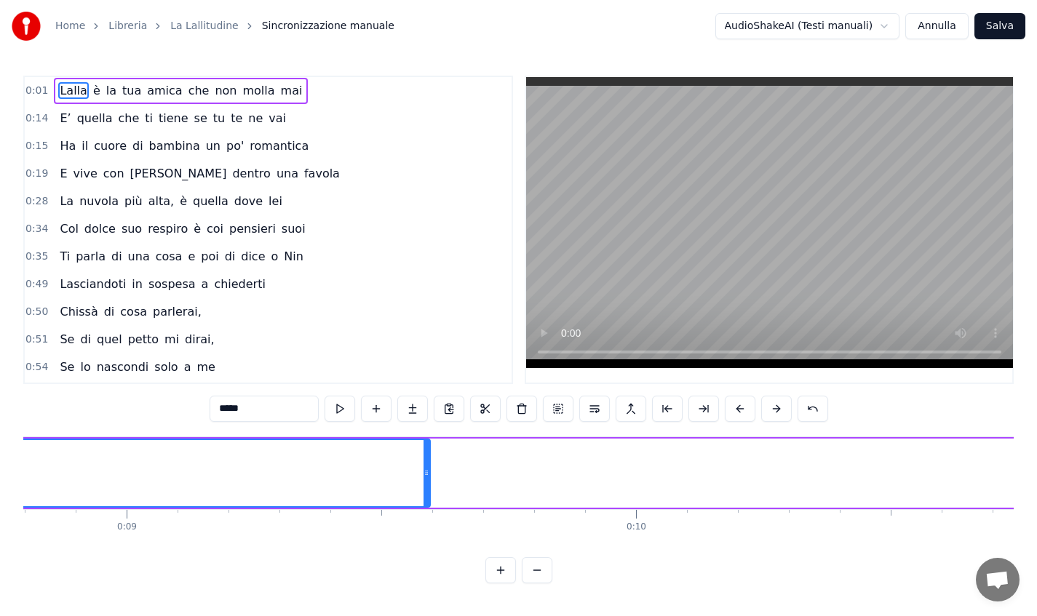
drag, startPoint x: 916, startPoint y: 472, endPoint x: 427, endPoint y: 485, distance: 489.2
click at [427, 485] on div at bounding box center [427, 473] width 6 height 66
drag, startPoint x: 428, startPoint y: 474, endPoint x: 524, endPoint y: 488, distance: 97.2
click at [524, 488] on div at bounding box center [523, 473] width 6 height 66
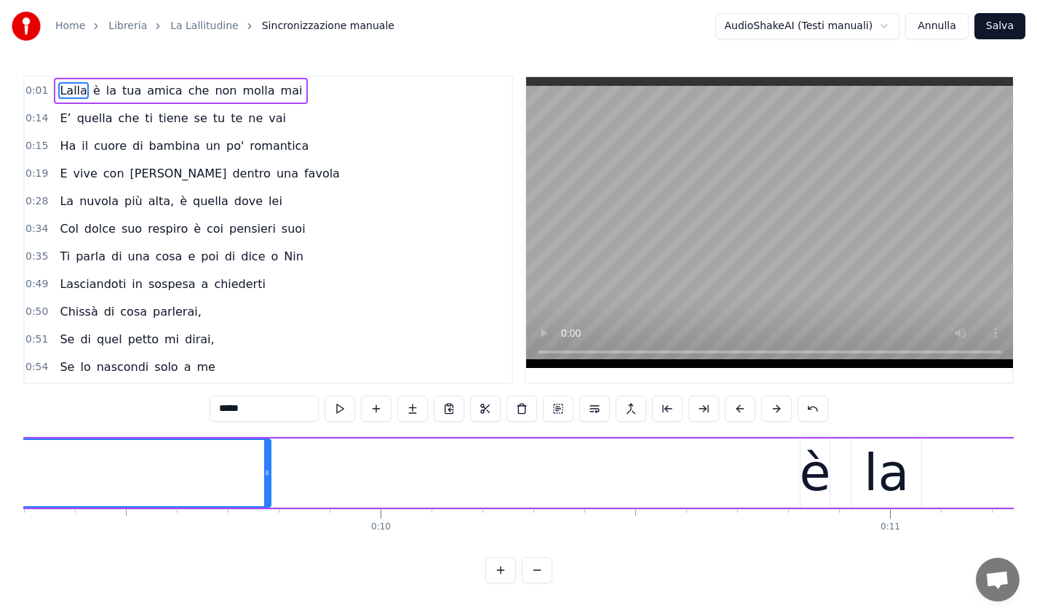
scroll to position [0, 4435]
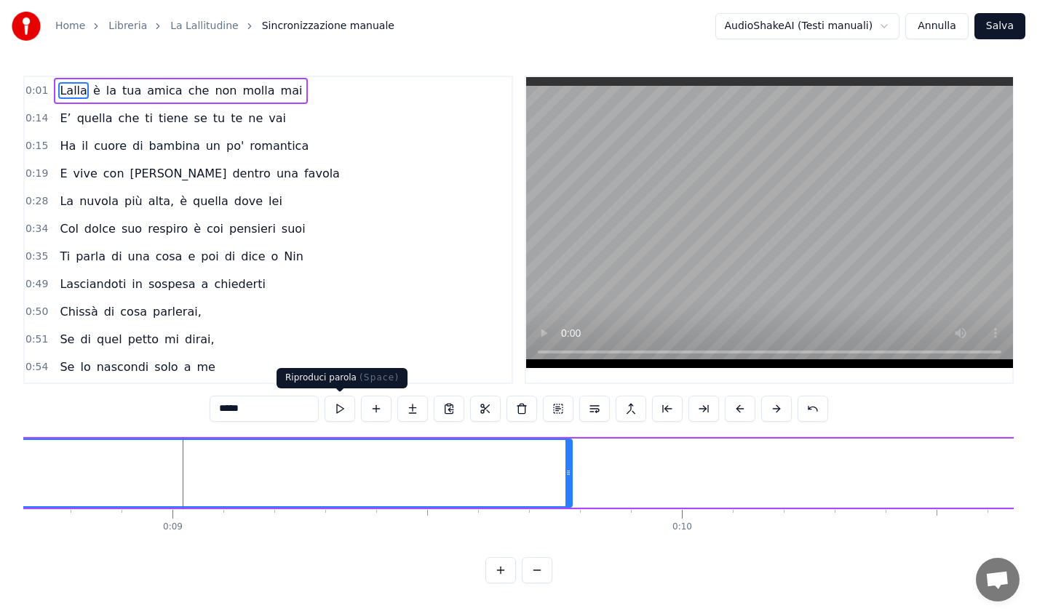
click at [339, 408] on button at bounding box center [340, 409] width 31 height 26
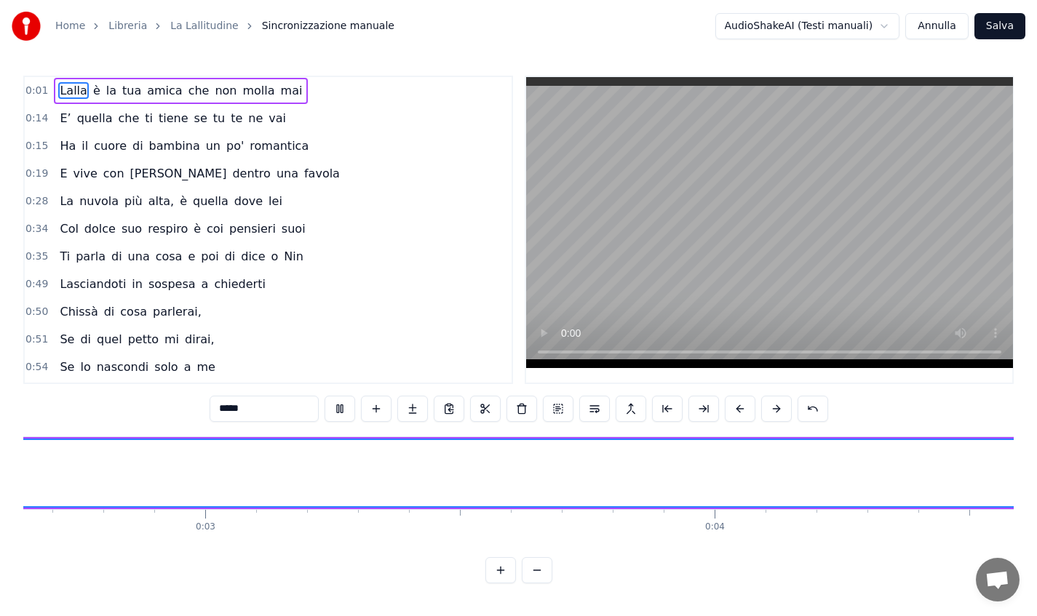
scroll to position [0, 2273]
click at [339, 408] on button at bounding box center [340, 409] width 31 height 26
click at [448, 464] on div "Lalla" at bounding box center [495, 473] width 119 height 76
click at [442, 466] on div "Lalla" at bounding box center [495, 473] width 4199 height 66
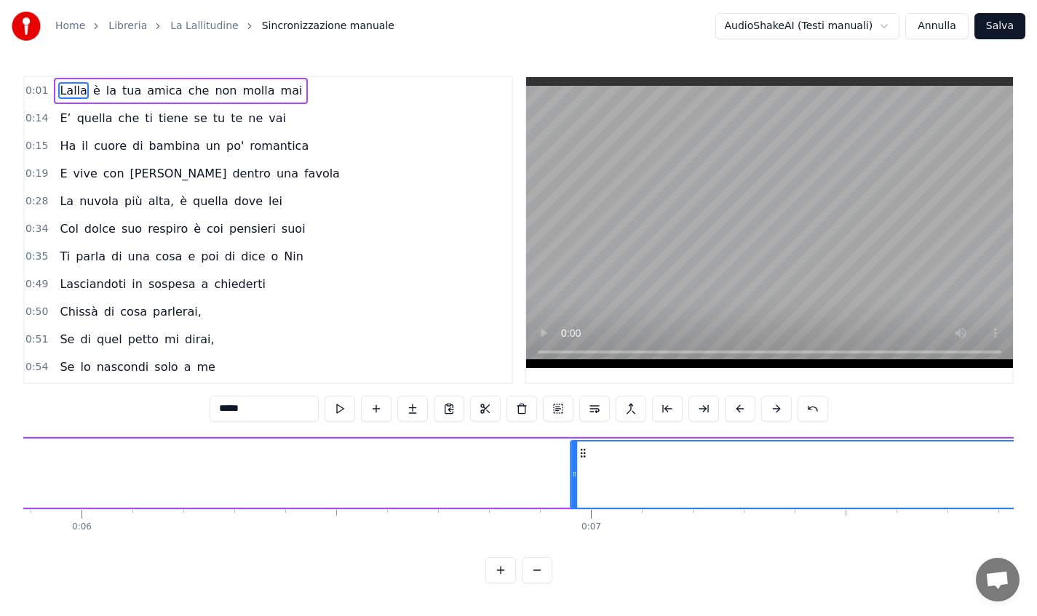
scroll to position [1, 0]
drag, startPoint x: 242, startPoint y: 450, endPoint x: 471, endPoint y: 507, distance: 236.2
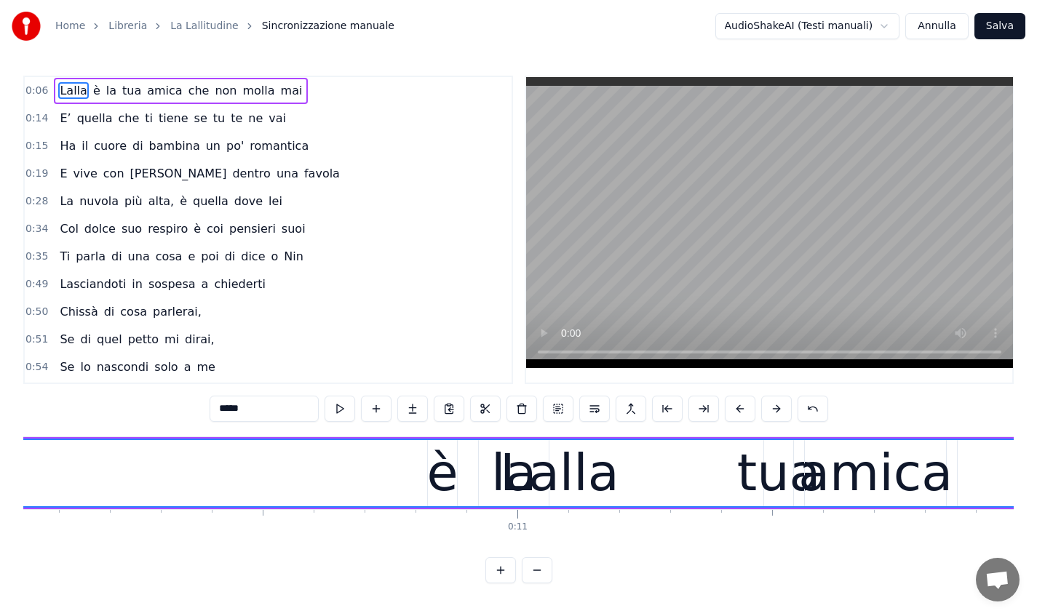
scroll to position [0, 5009]
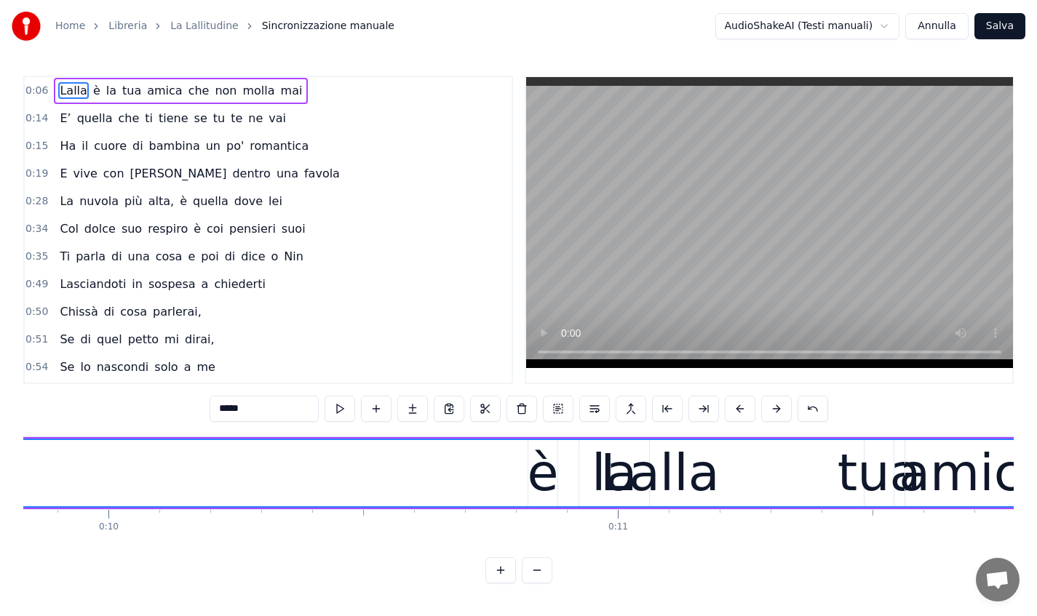
click at [61, 470] on div "Lalla" at bounding box center [660, 473] width 4199 height 66
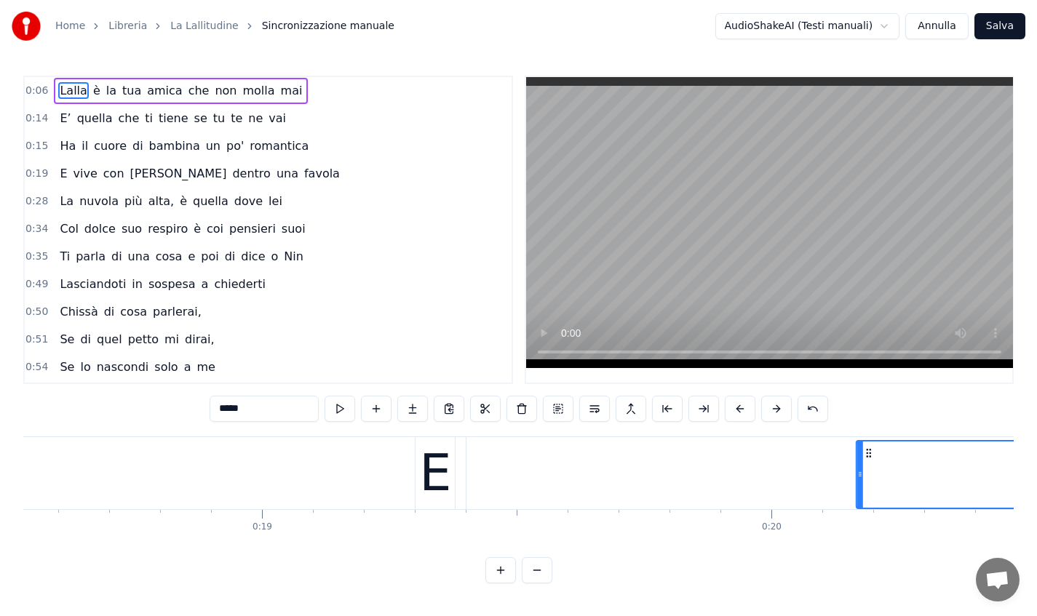
scroll to position [0, 9446]
drag, startPoint x: 104, startPoint y: 451, endPoint x: 771, endPoint y: 518, distance: 670.7
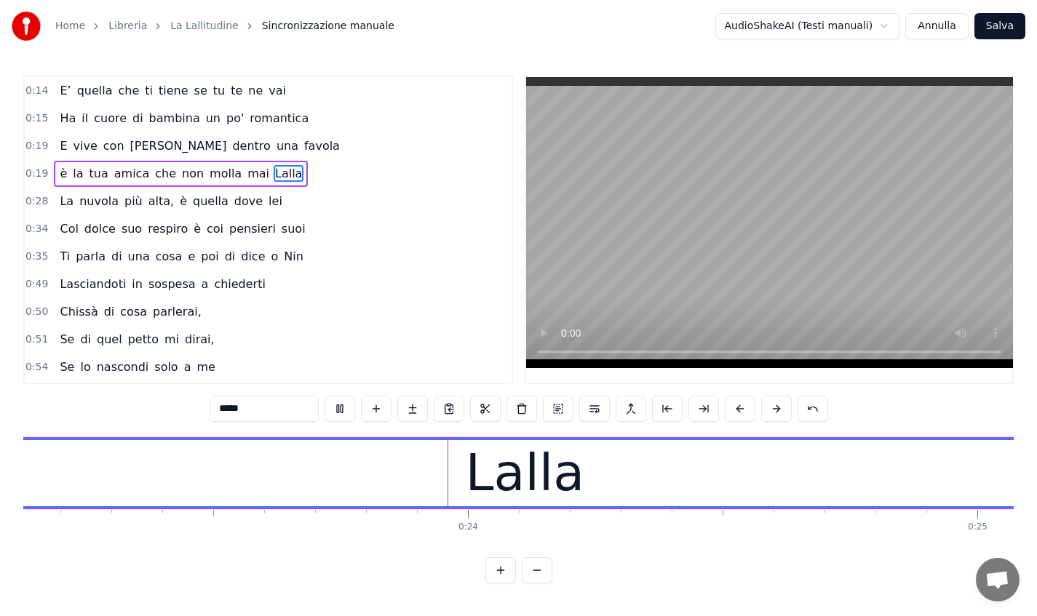
scroll to position [0, 11862]
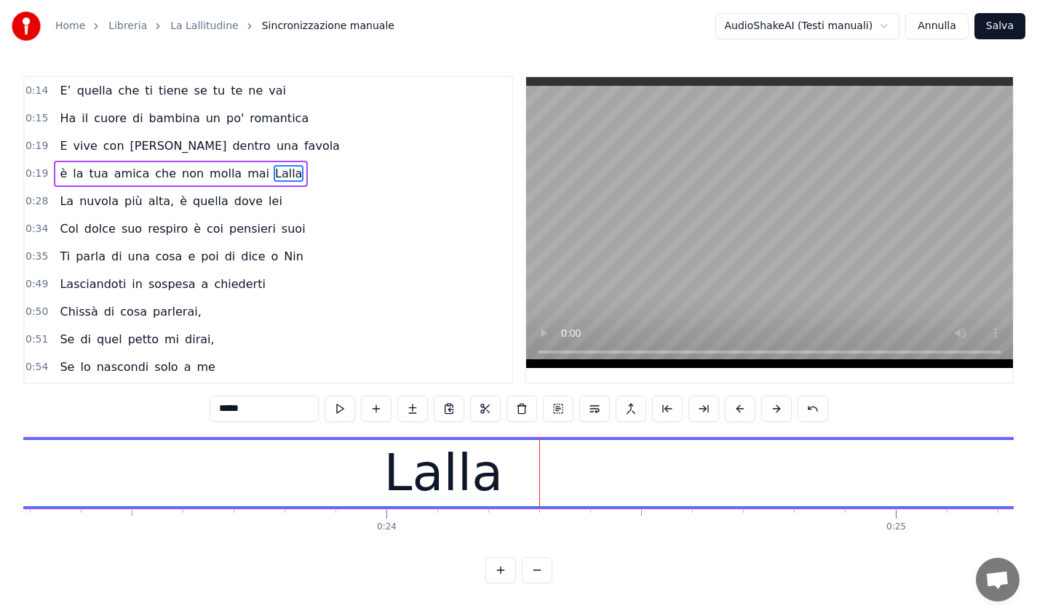
click at [660, 463] on div "Lalla" at bounding box center [443, 473] width 4199 height 66
click at [55, 82] on div "E’ quella che ti tiene se tu te ne vai" at bounding box center [173, 91] width 238 height 26
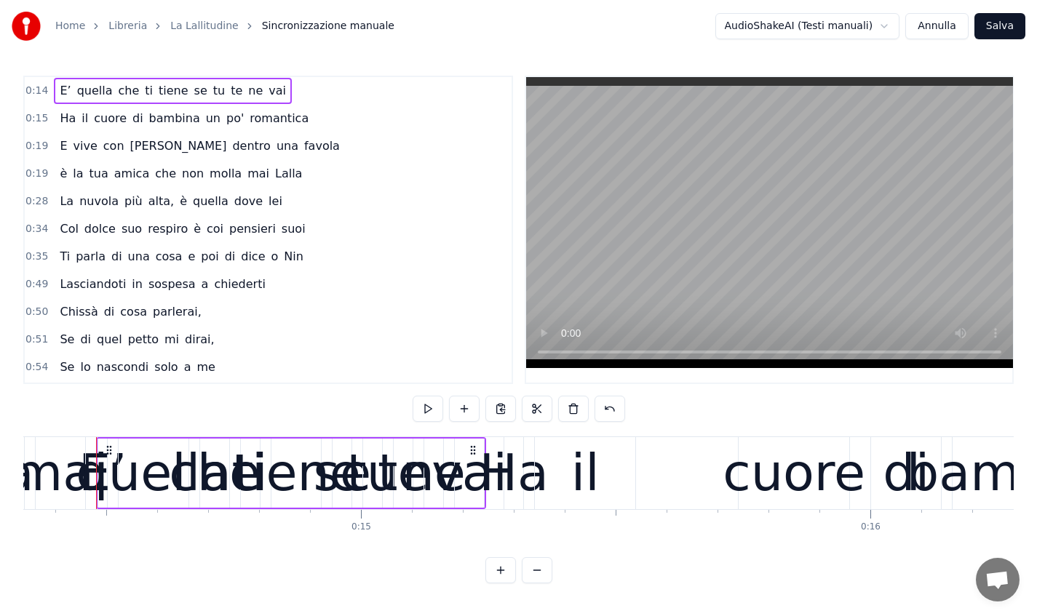
drag, startPoint x: 266, startPoint y: 172, endPoint x: 70, endPoint y: 92, distance: 211.5
click at [70, 92] on div "0:14 E’ quella che ti tiene se tu te ne vai 0:15 Ha il cuore di bambina un po' …" at bounding box center [268, 230] width 490 height 309
click at [501, 584] on button at bounding box center [500, 570] width 31 height 26
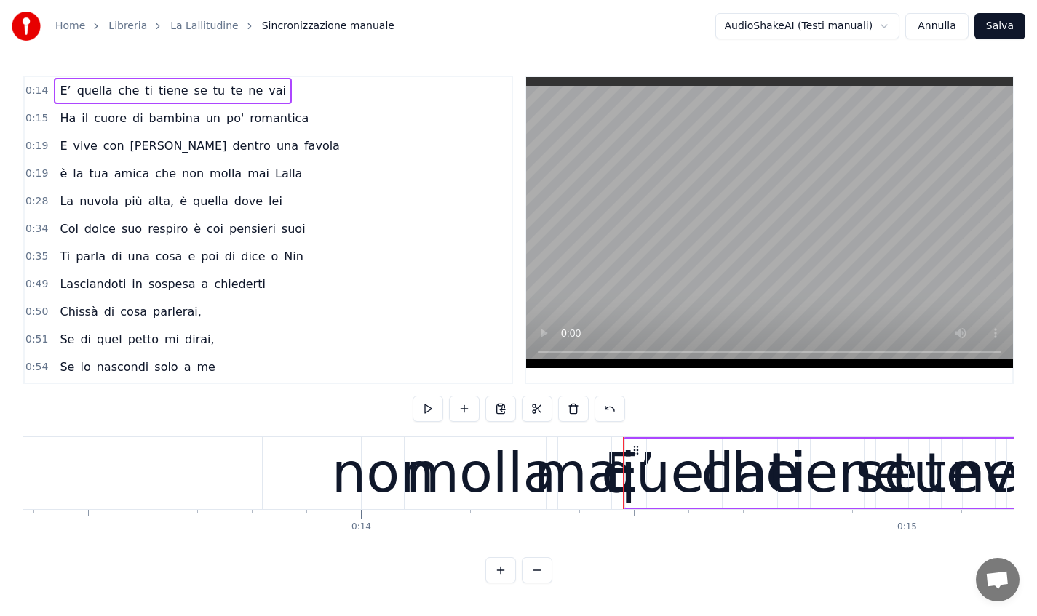
click at [501, 584] on button at bounding box center [500, 570] width 31 height 26
